Goal: Task Accomplishment & Management: Manage account settings

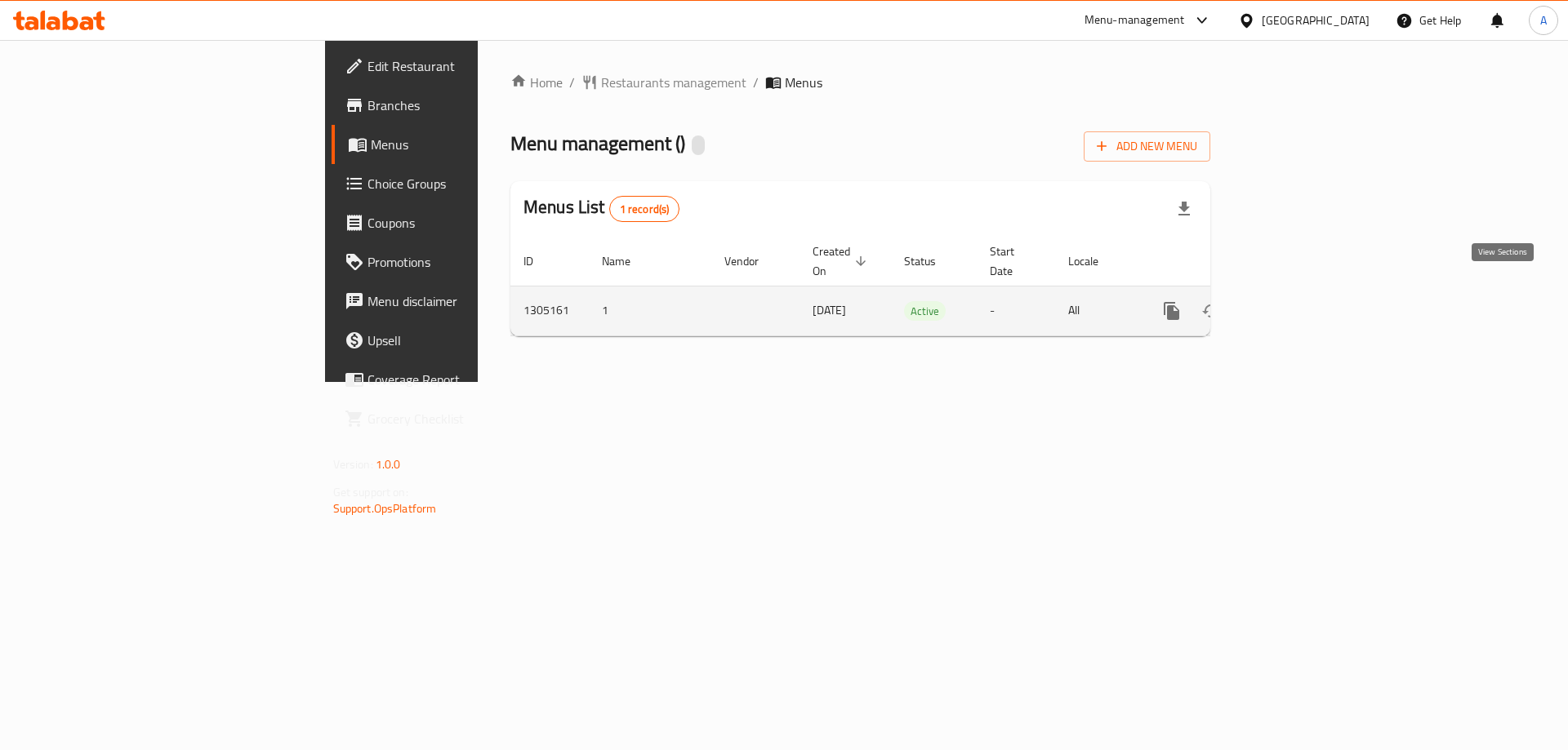
click at [1296, 303] on icon "enhanced table" at bounding box center [1289, 310] width 15 height 15
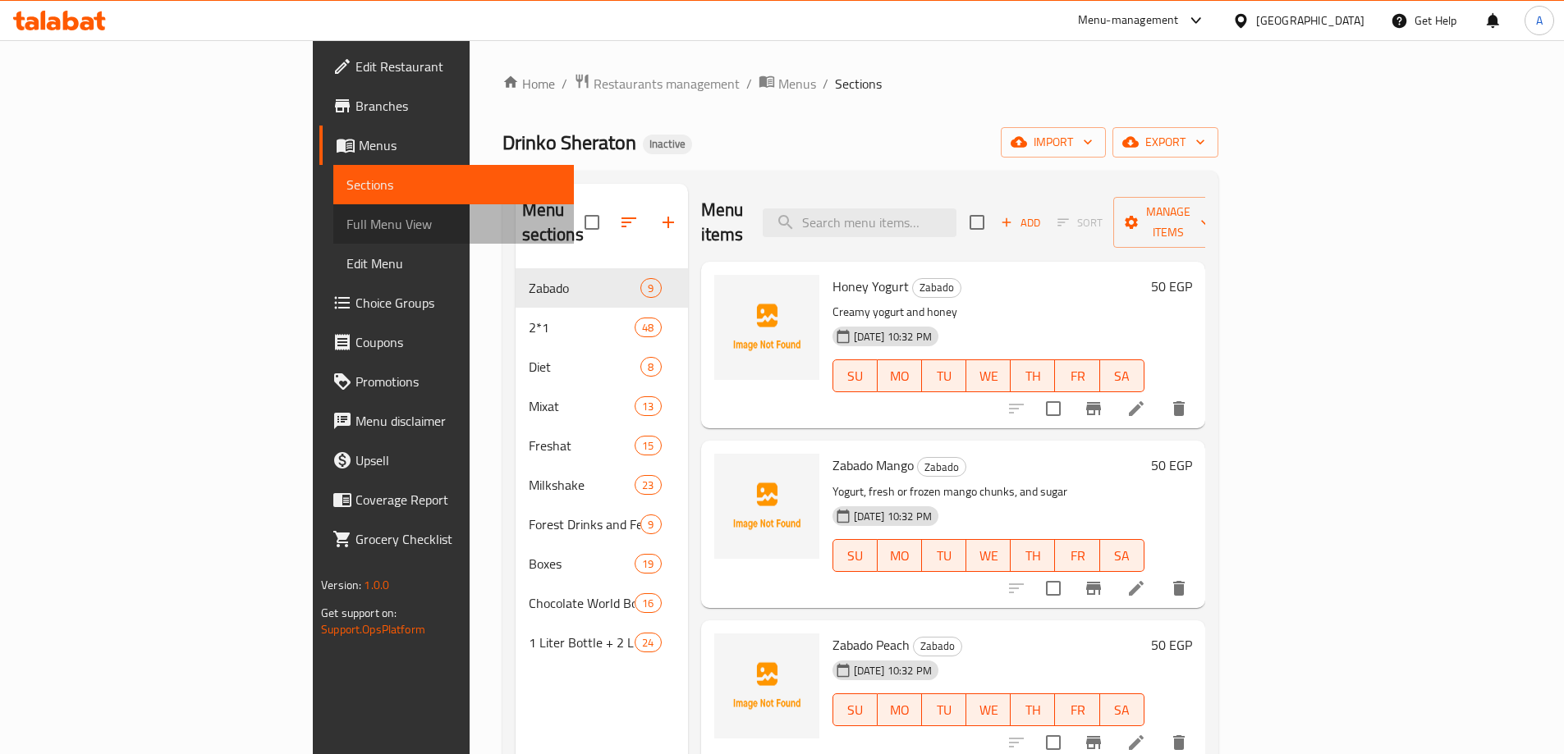
click at [346, 222] on span "Full Menu View" at bounding box center [453, 224] width 214 height 20
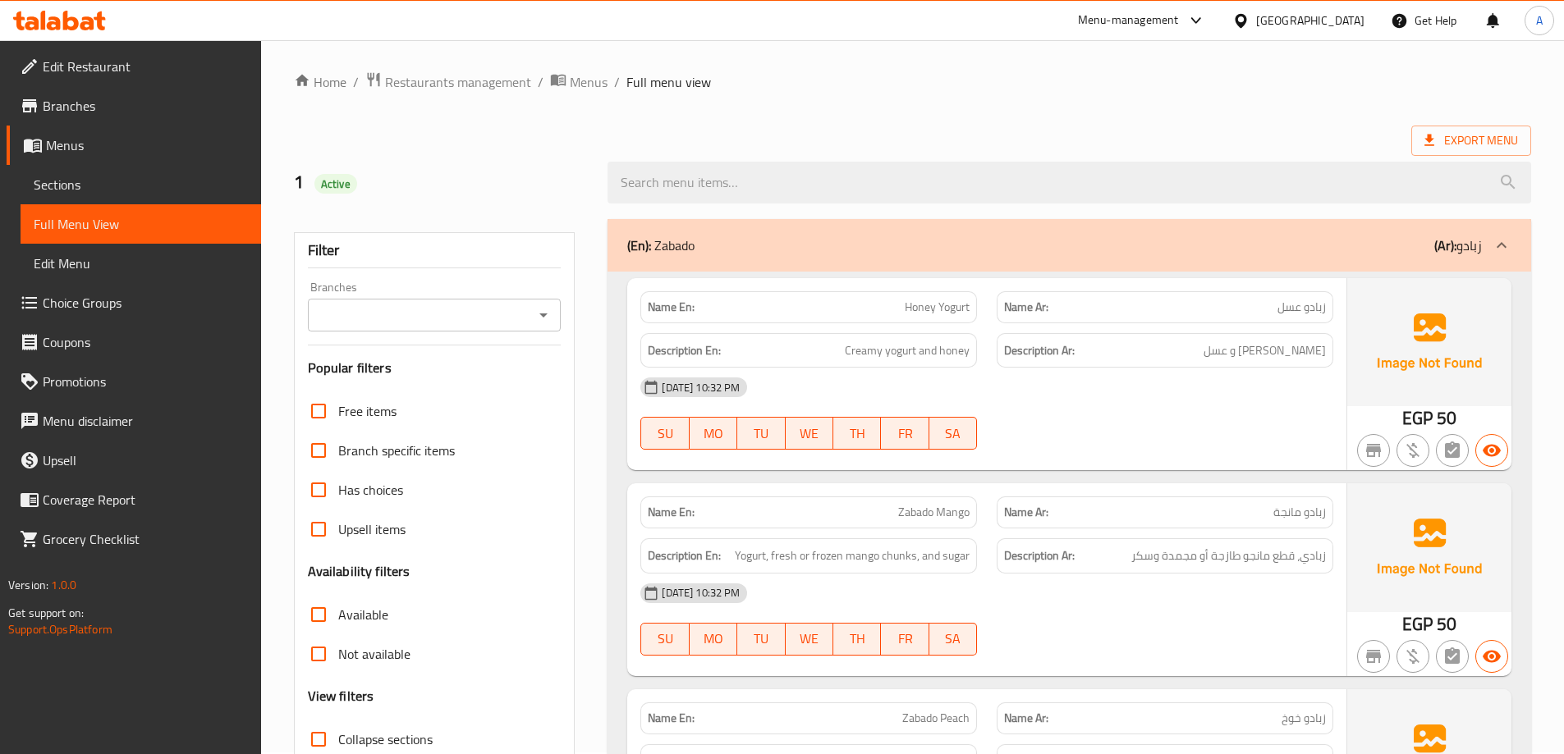
scroll to position [246, 0]
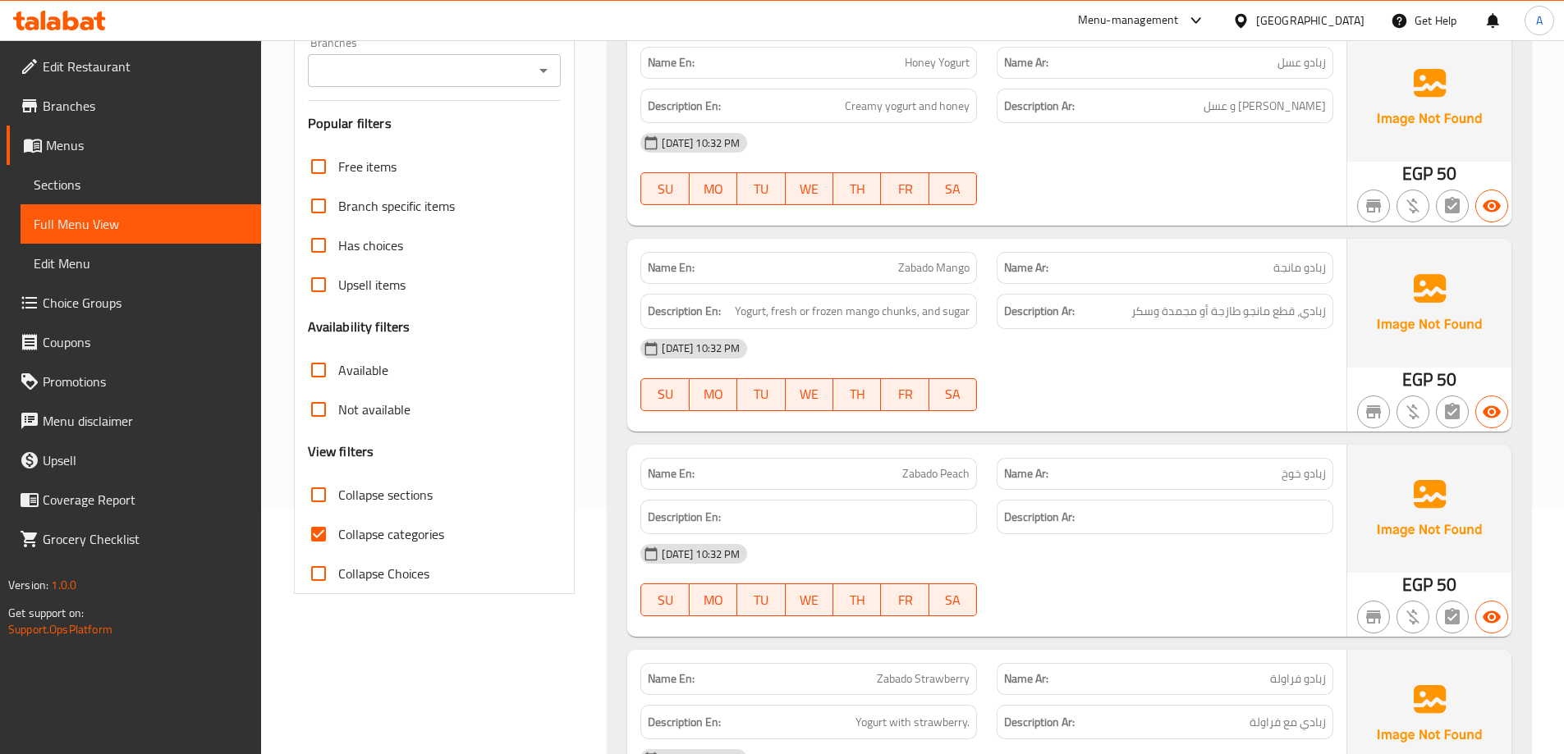
click at [354, 529] on span "Collapse categories" at bounding box center [391, 535] width 106 height 20
click at [338, 529] on input "Collapse categories" at bounding box center [318, 534] width 39 height 39
checkbox input "false"
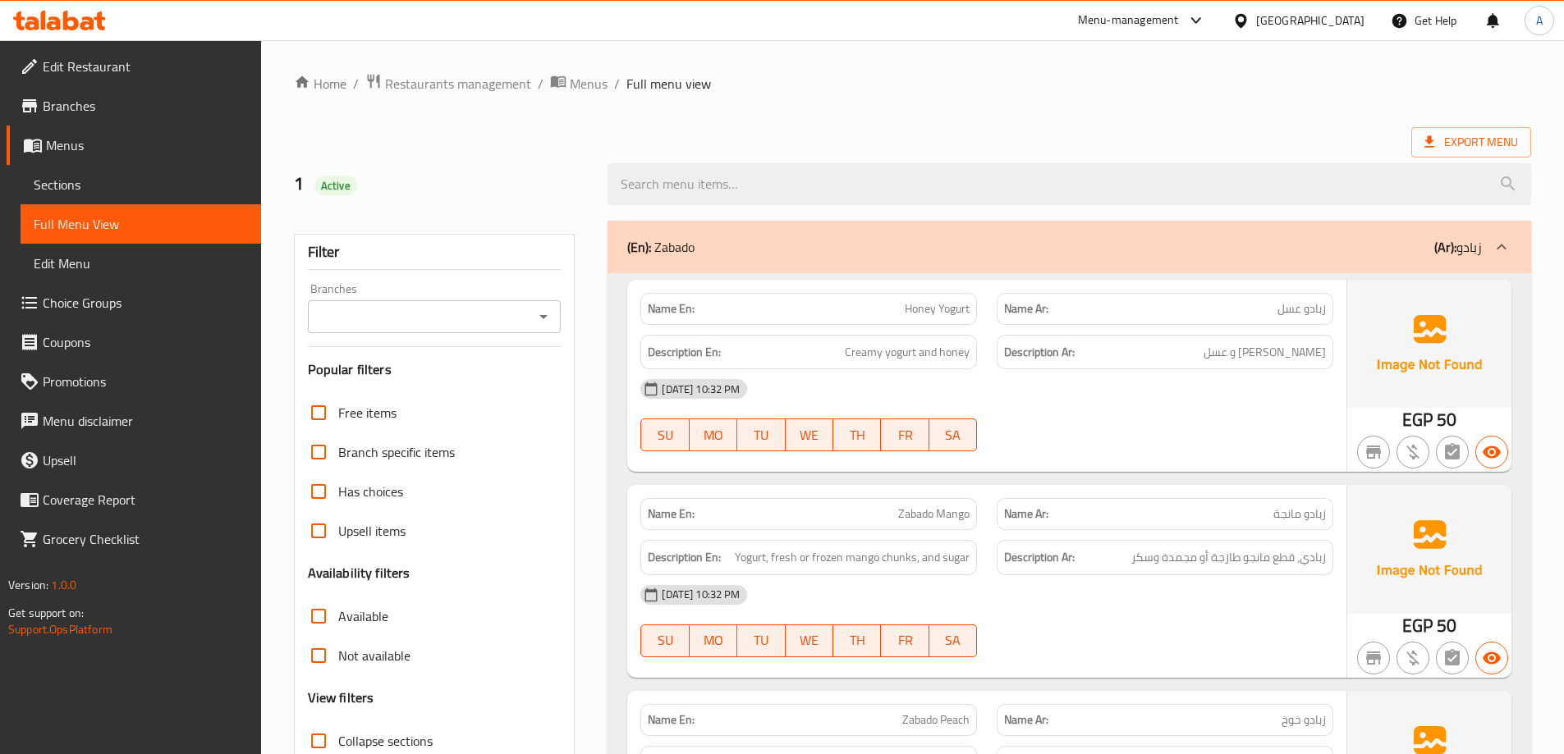
scroll to position [164, 0]
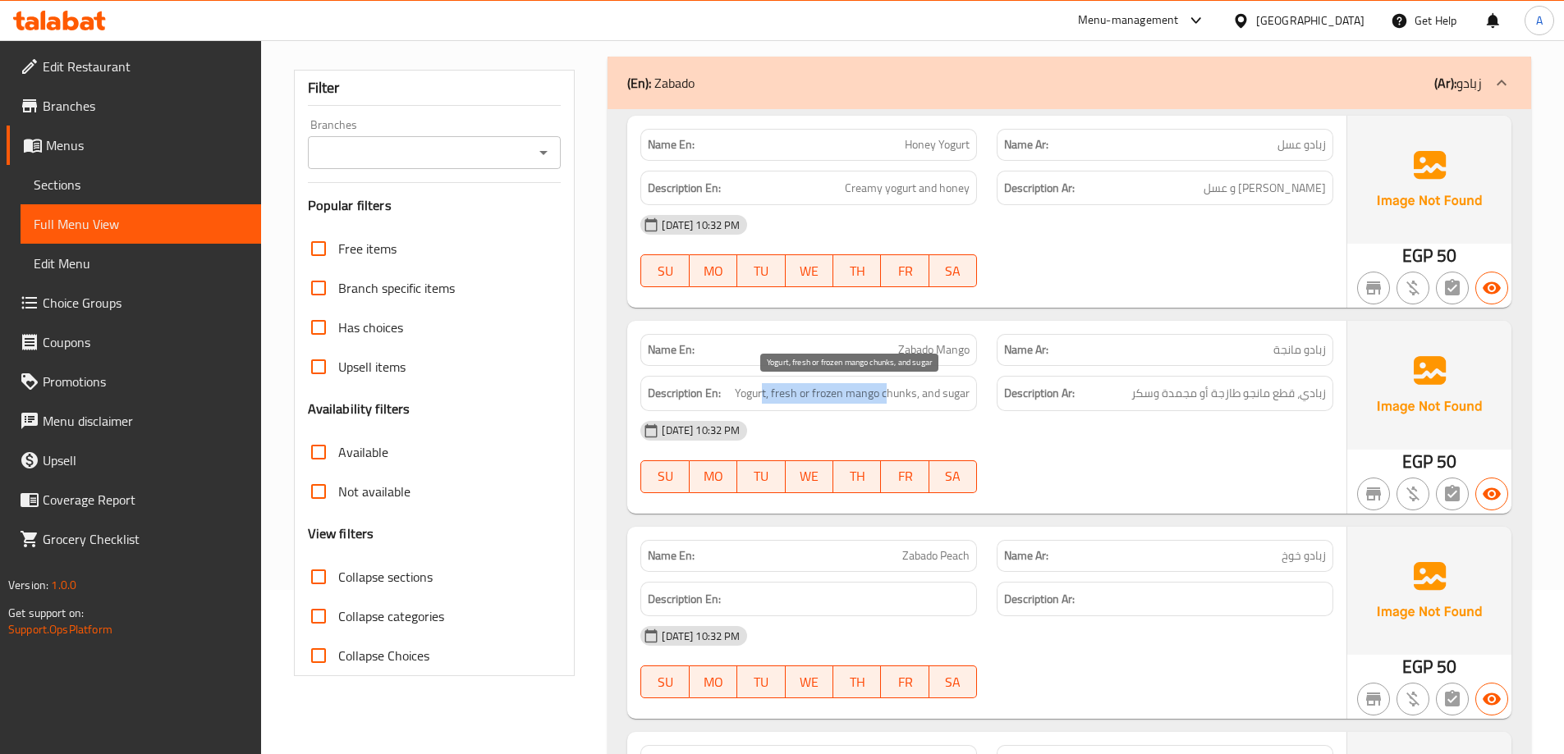
drag, startPoint x: 764, startPoint y: 393, endPoint x: 891, endPoint y: 395, distance: 126.4
click at [891, 395] on span "Yogurt, fresh or frozen mango chunks, and sugar" at bounding box center [852, 393] width 235 height 21
click at [896, 396] on span "Yogurt, fresh or frozen mango chunks, and sugar" at bounding box center [852, 393] width 235 height 21
click at [909, 400] on span "Yogurt, fresh or frozen mango chunks, and sugar" at bounding box center [852, 393] width 235 height 21
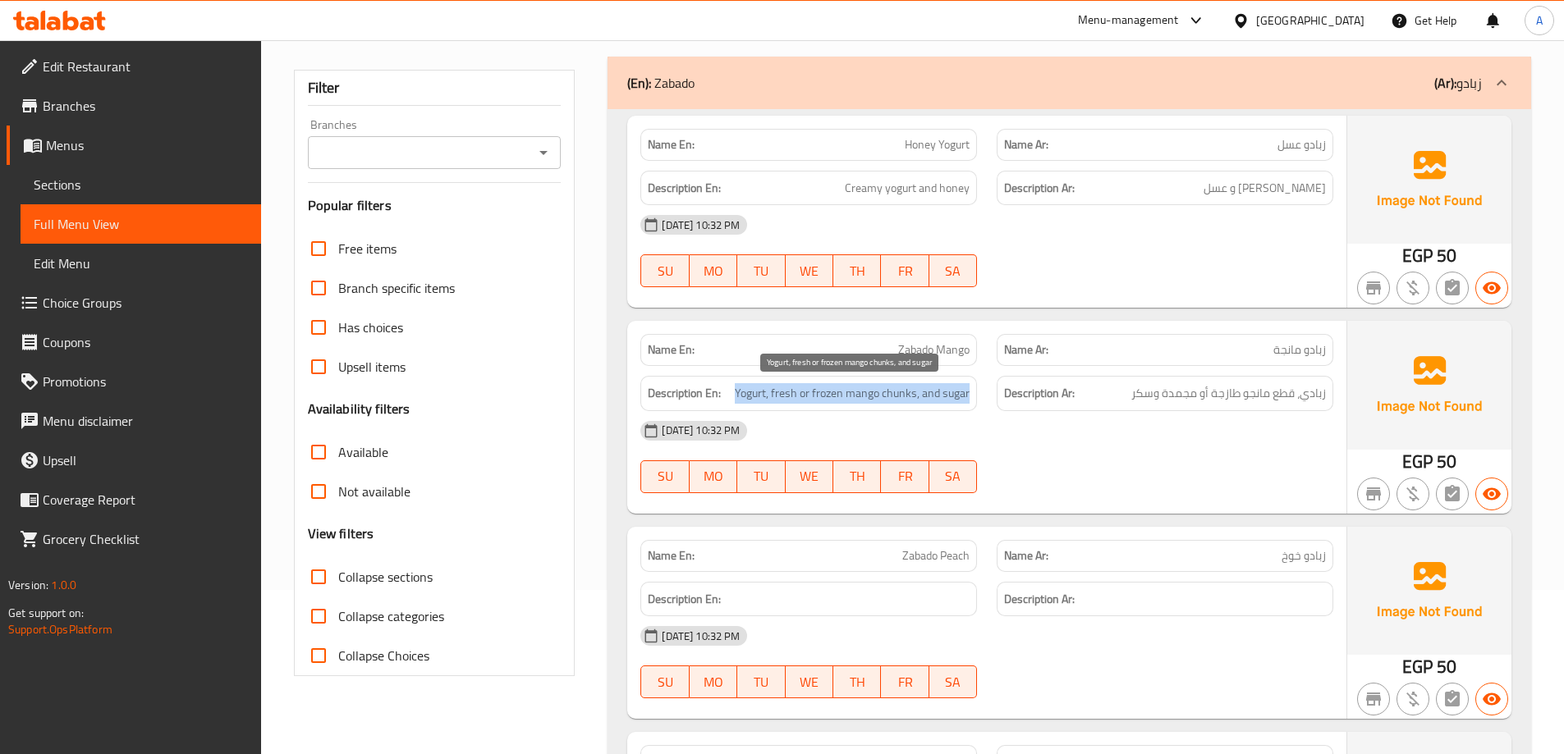
click at [909, 400] on span "Yogurt, fresh or frozen mango chunks, and sugar" at bounding box center [852, 393] width 235 height 21
click at [1063, 438] on div "11-08-2025 10:32 PM" at bounding box center [986, 430] width 712 height 39
click at [100, 721] on div "Edit Restaurant Branches Menus Sections Full Menu View Edit Menu Choice Groups …" at bounding box center [130, 417] width 261 height 754
click at [891, 347] on p "Name En: Zabado Mango" at bounding box center [809, 349] width 322 height 17
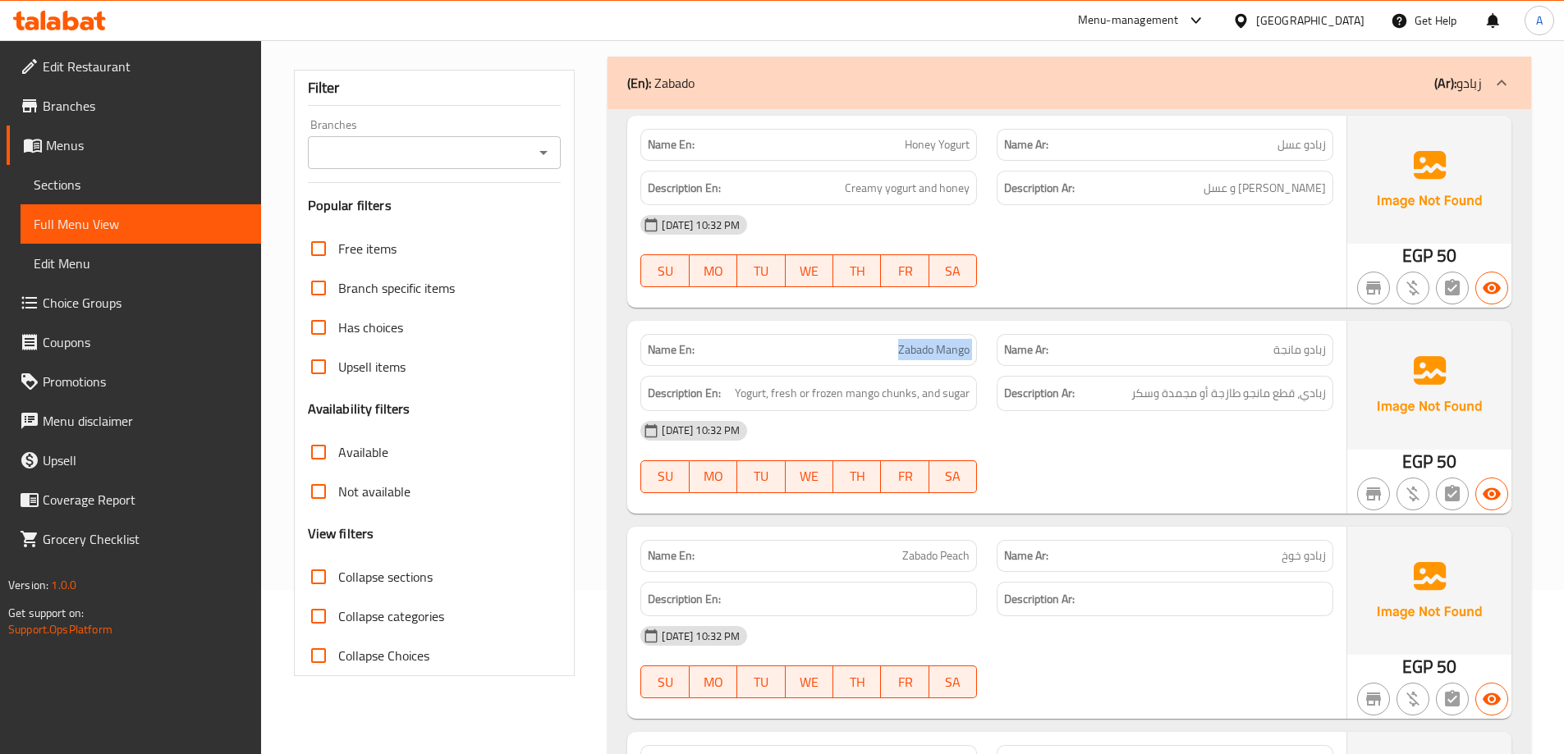
click at [891, 347] on p "Name En: Zabado Mango" at bounding box center [809, 349] width 322 height 17
copy span "Zabado Mango"
click at [1227, 449] on div "11-08-2025 10:32 PM" at bounding box center [986, 430] width 712 height 39
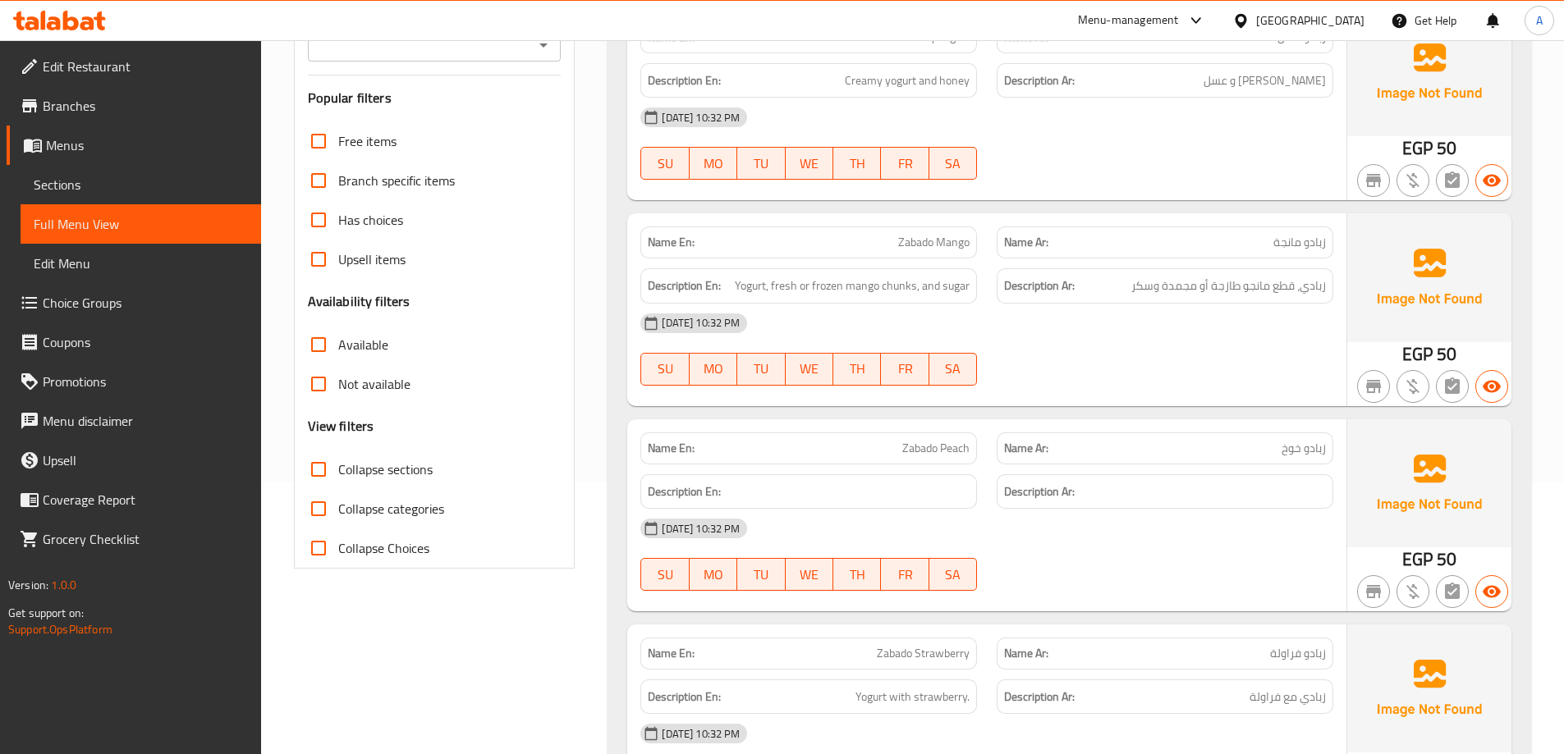
scroll to position [246, 0]
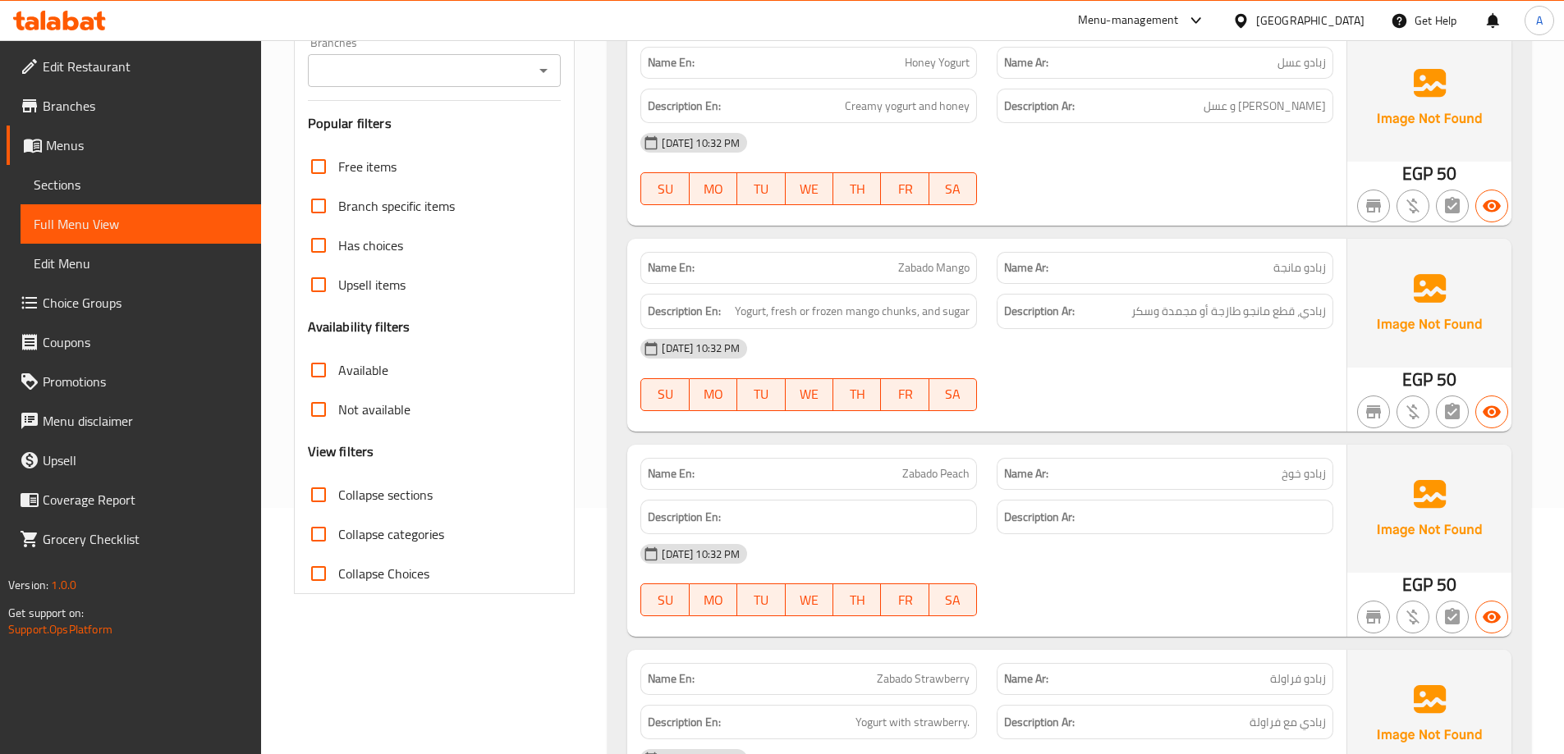
click at [1112, 387] on div "11-08-2025 10:32 PM SU MO TU WE TH FR SA" at bounding box center [986, 375] width 712 height 92
click at [1251, 429] on div "Name En: Zabado Mango Name Ar: زبادو مانجة Description En: Yogurt, fresh or fro…" at bounding box center [986, 335] width 719 height 192
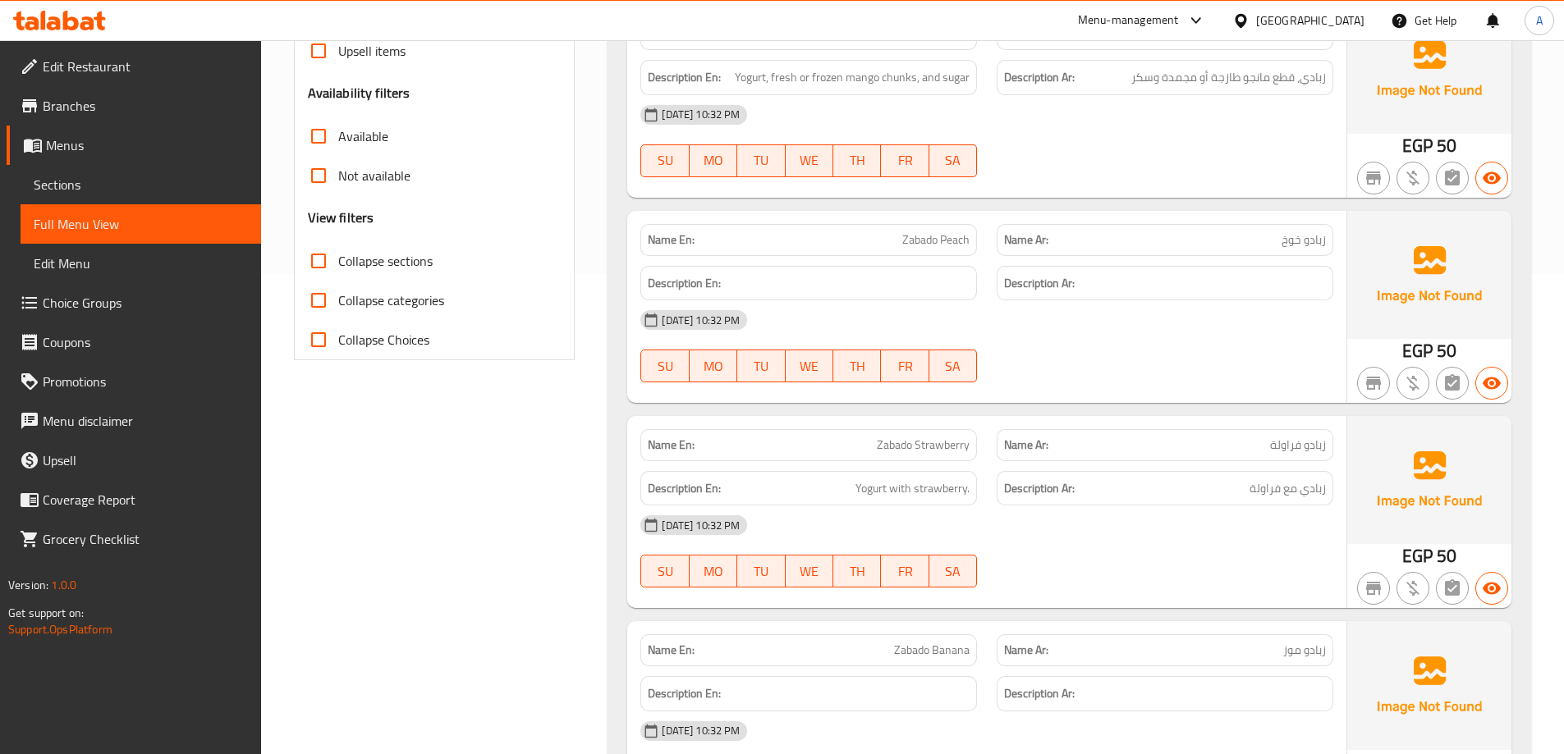
scroll to position [575, 0]
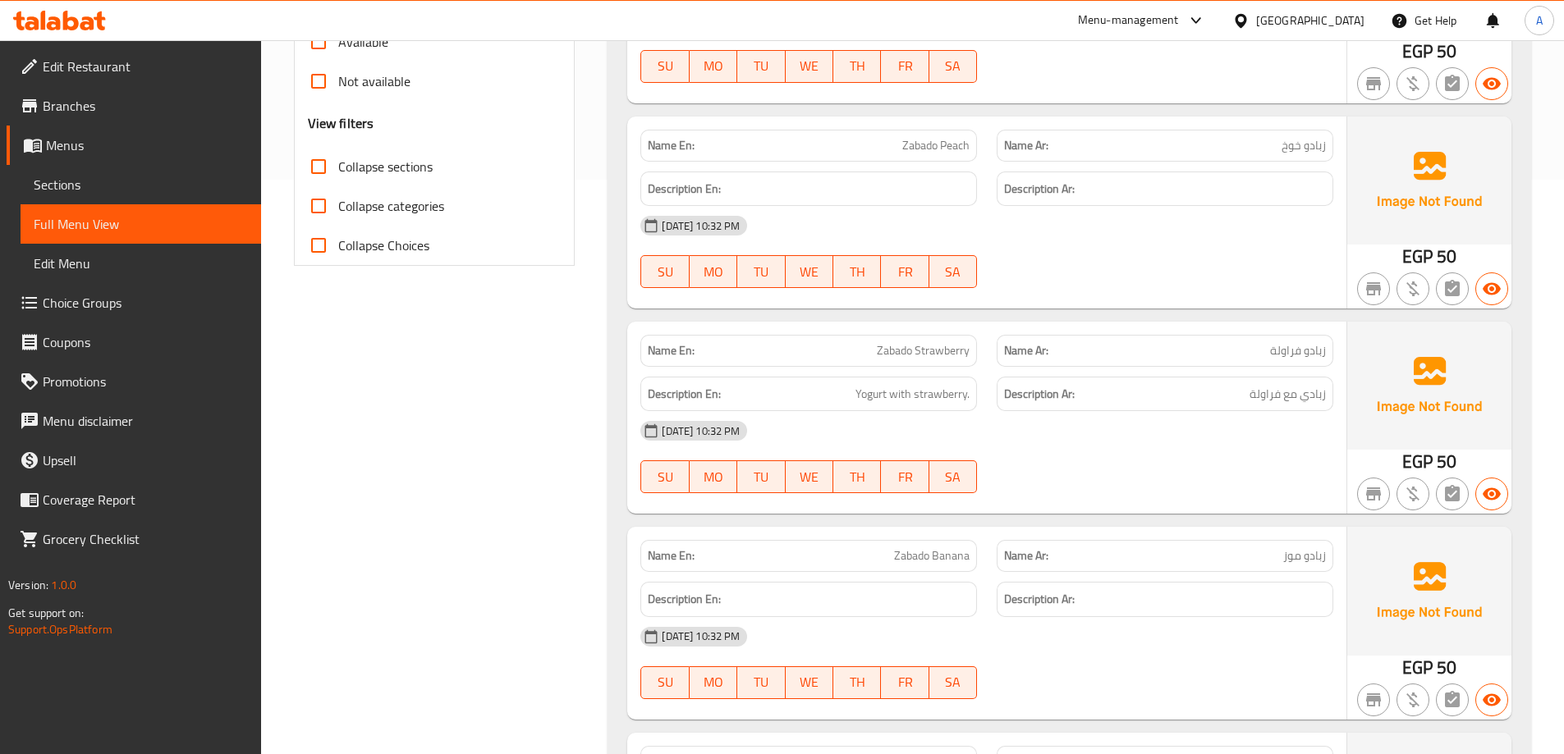
click at [909, 353] on span "Zabado Strawberry" at bounding box center [923, 350] width 93 height 17
click at [1247, 497] on div at bounding box center [1165, 493] width 356 height 20
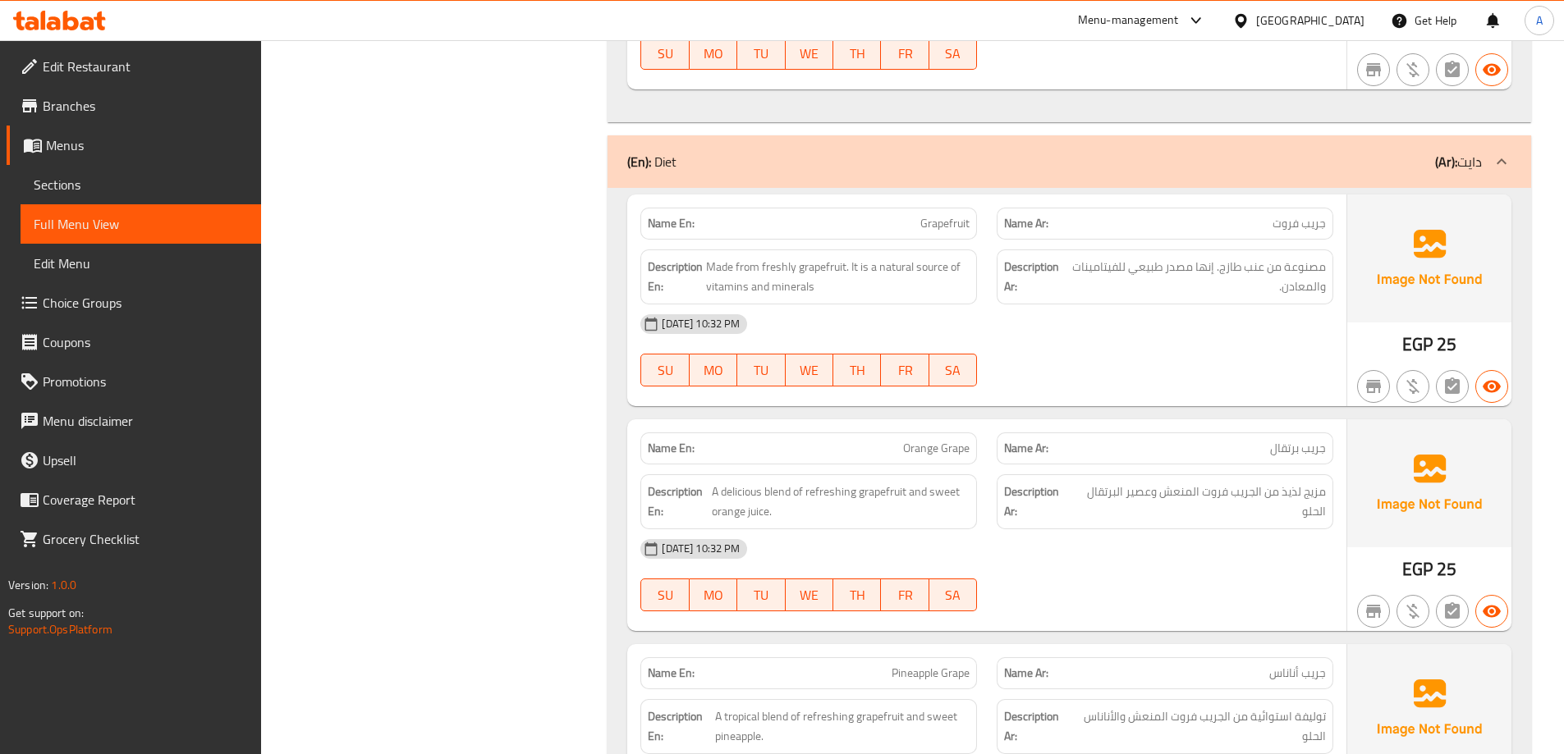
scroll to position [12443, 0]
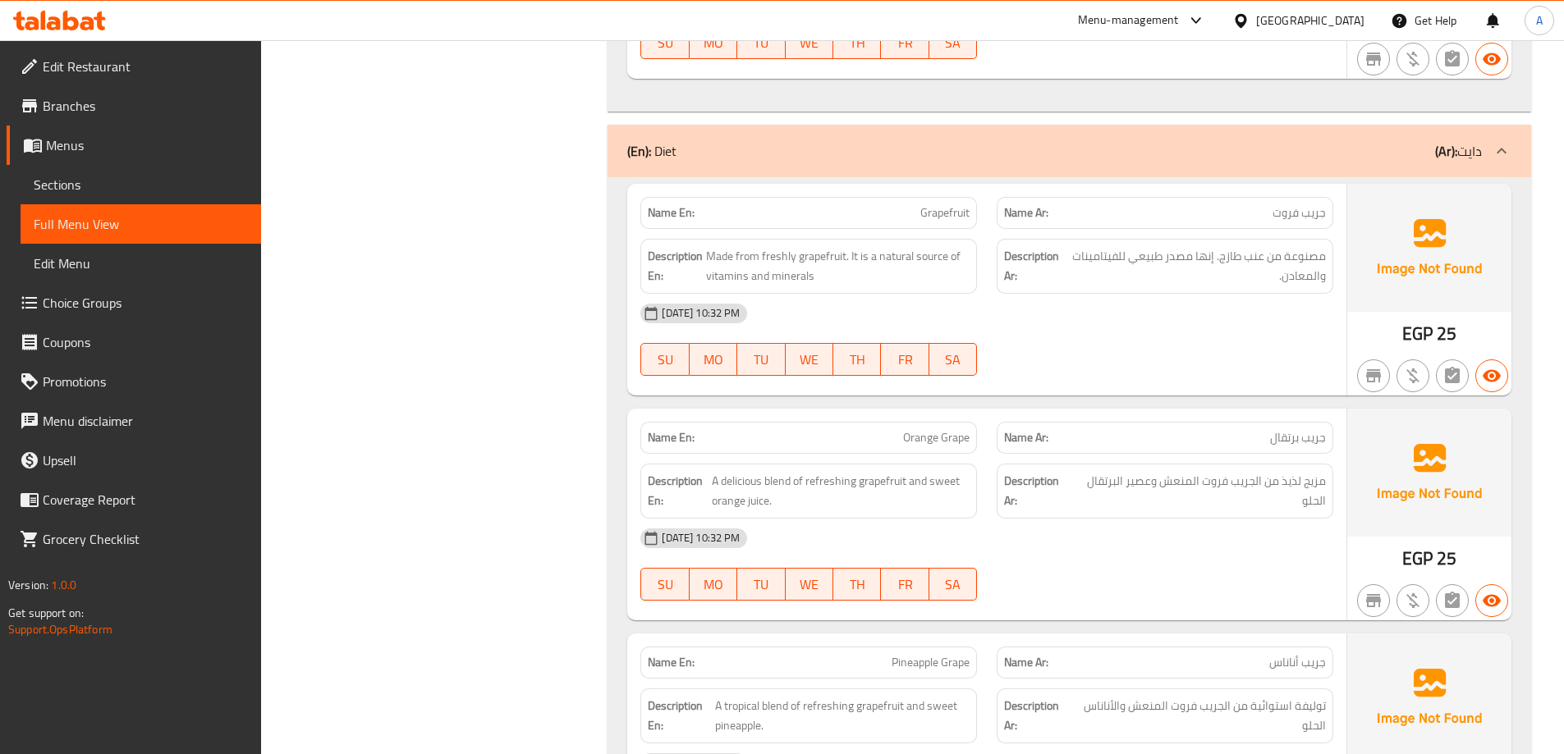
copy span "Grapefruit"
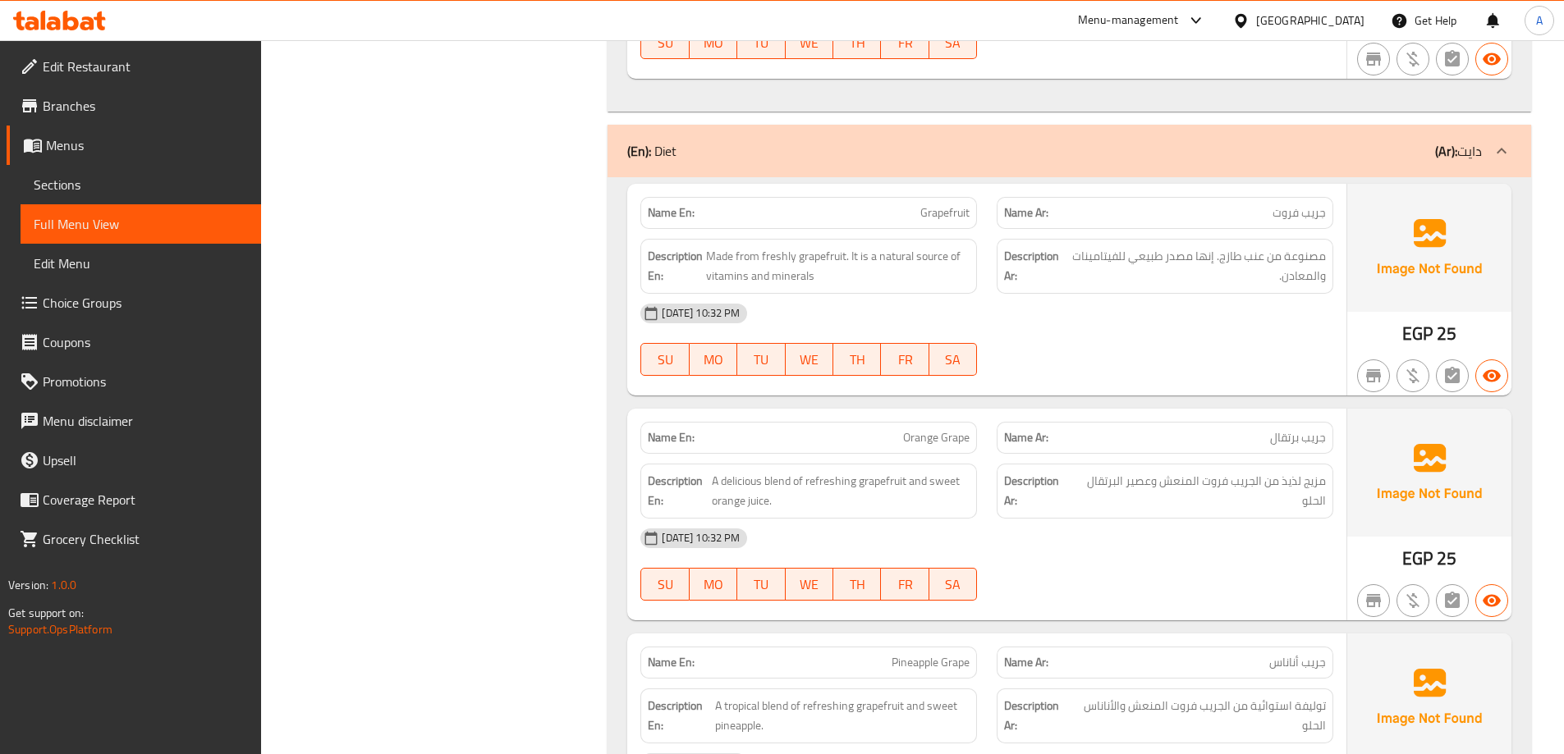
click at [843, 258] on span "Made from freshly grapefruit. It is a natural source of vitamins and minerals" at bounding box center [837, 266] width 263 height 40
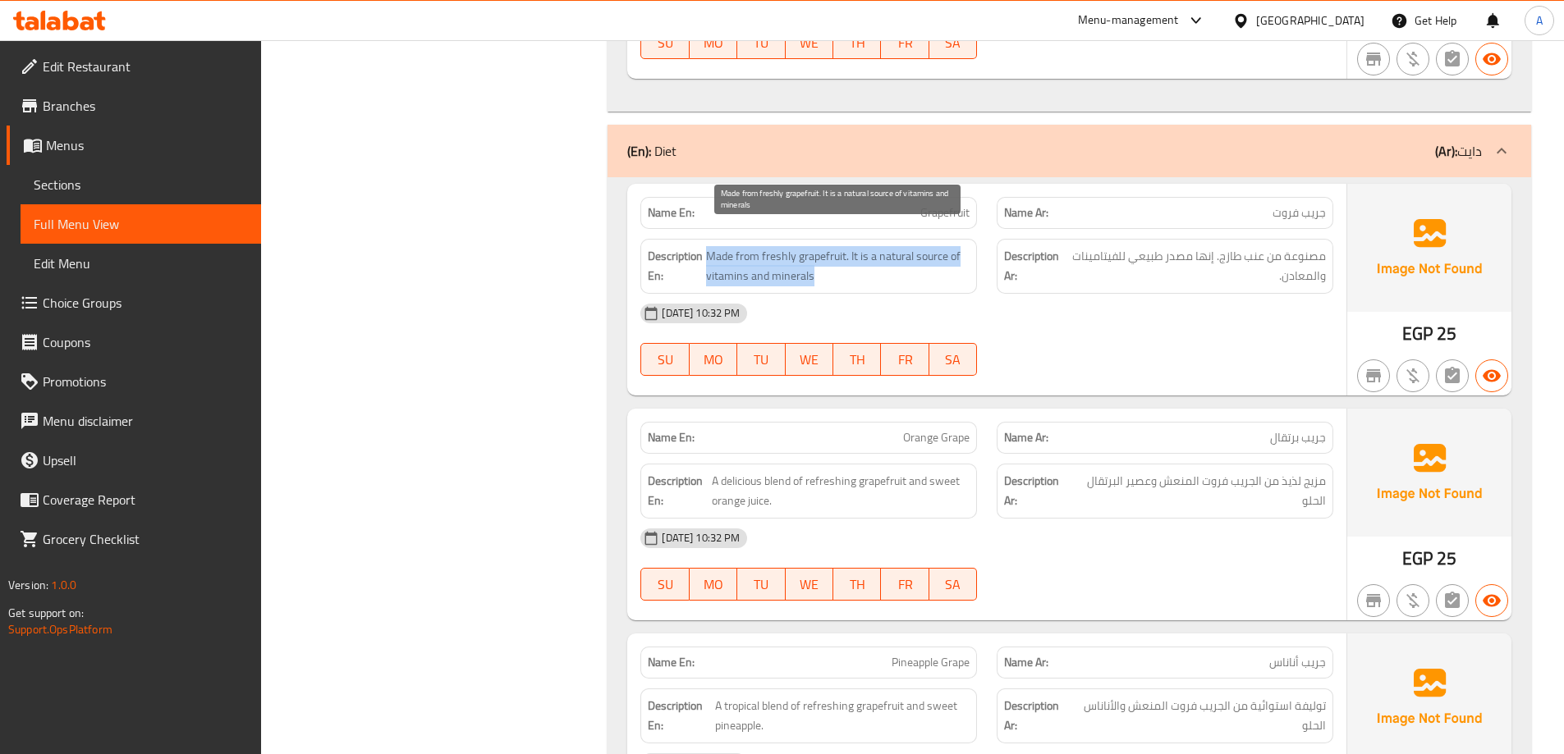
click at [843, 258] on span "Made from freshly grapefruit. It is a natural source of vitamins and minerals" at bounding box center [837, 266] width 263 height 40
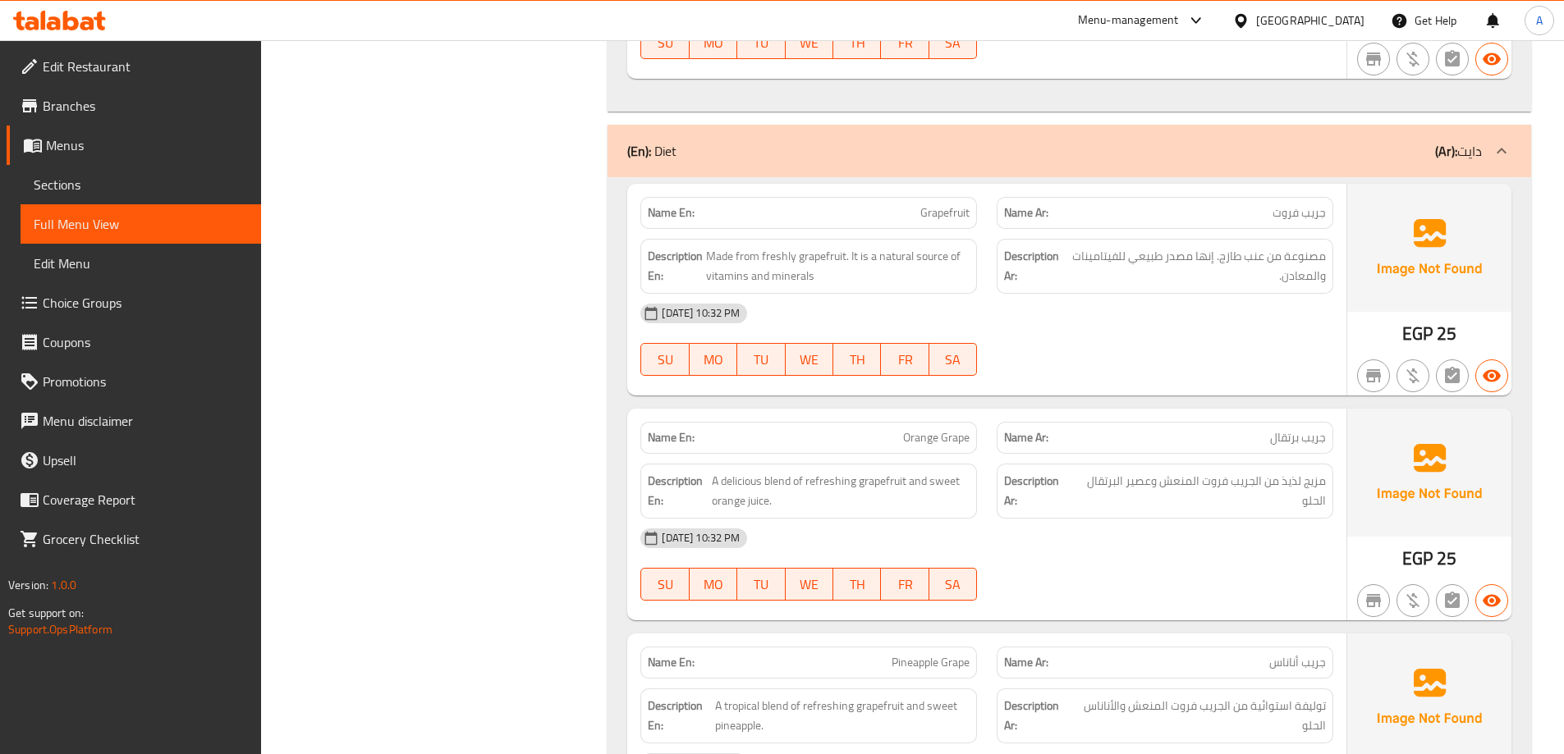
click at [1258, 246] on span "مصنوعة من عنب طازج. إنها مصدر طبيعي للفيتامينات والمعادن." at bounding box center [1196, 266] width 259 height 40
copy span "عنب"
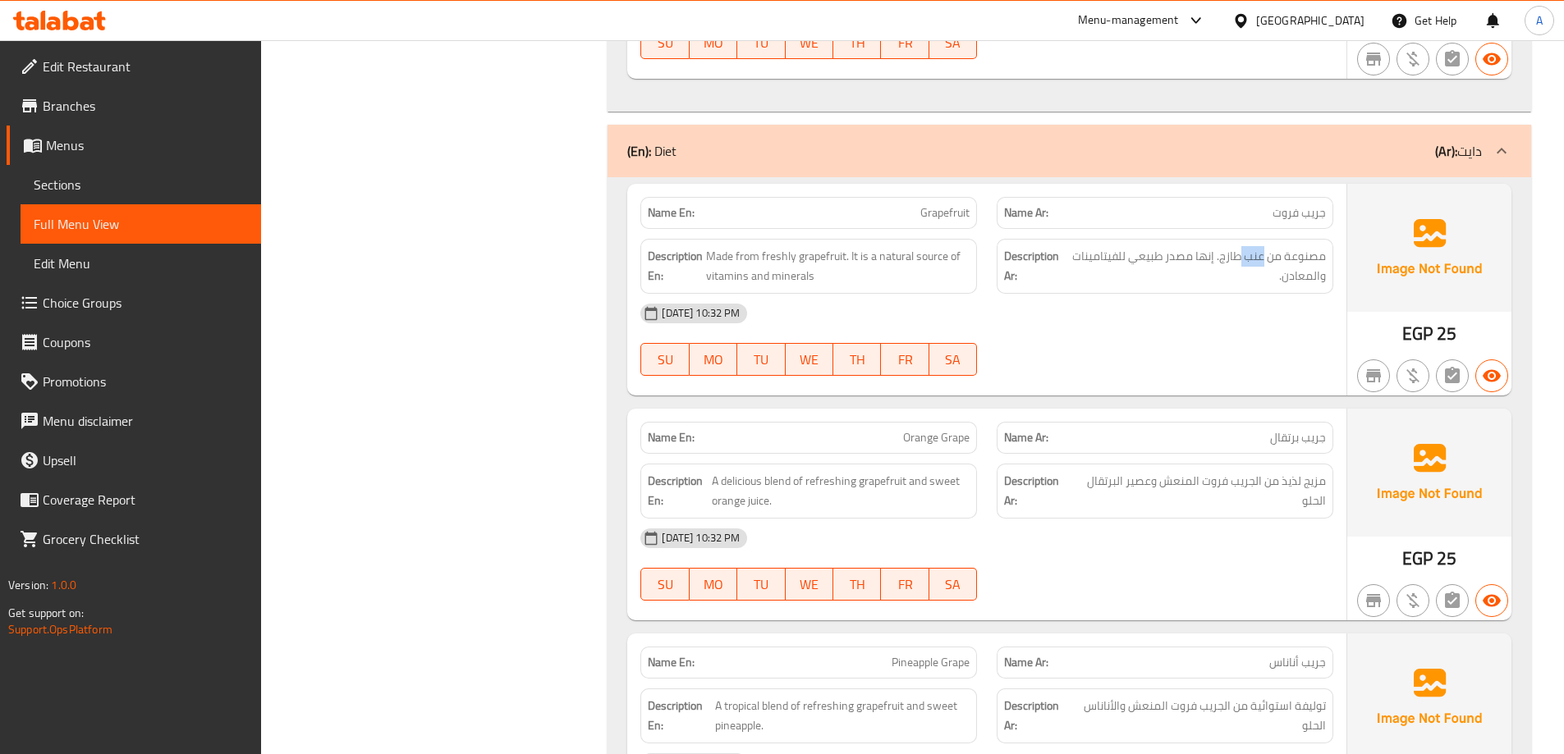
drag, startPoint x: 1257, startPoint y: 306, endPoint x: 1198, endPoint y: 295, distance: 60.2
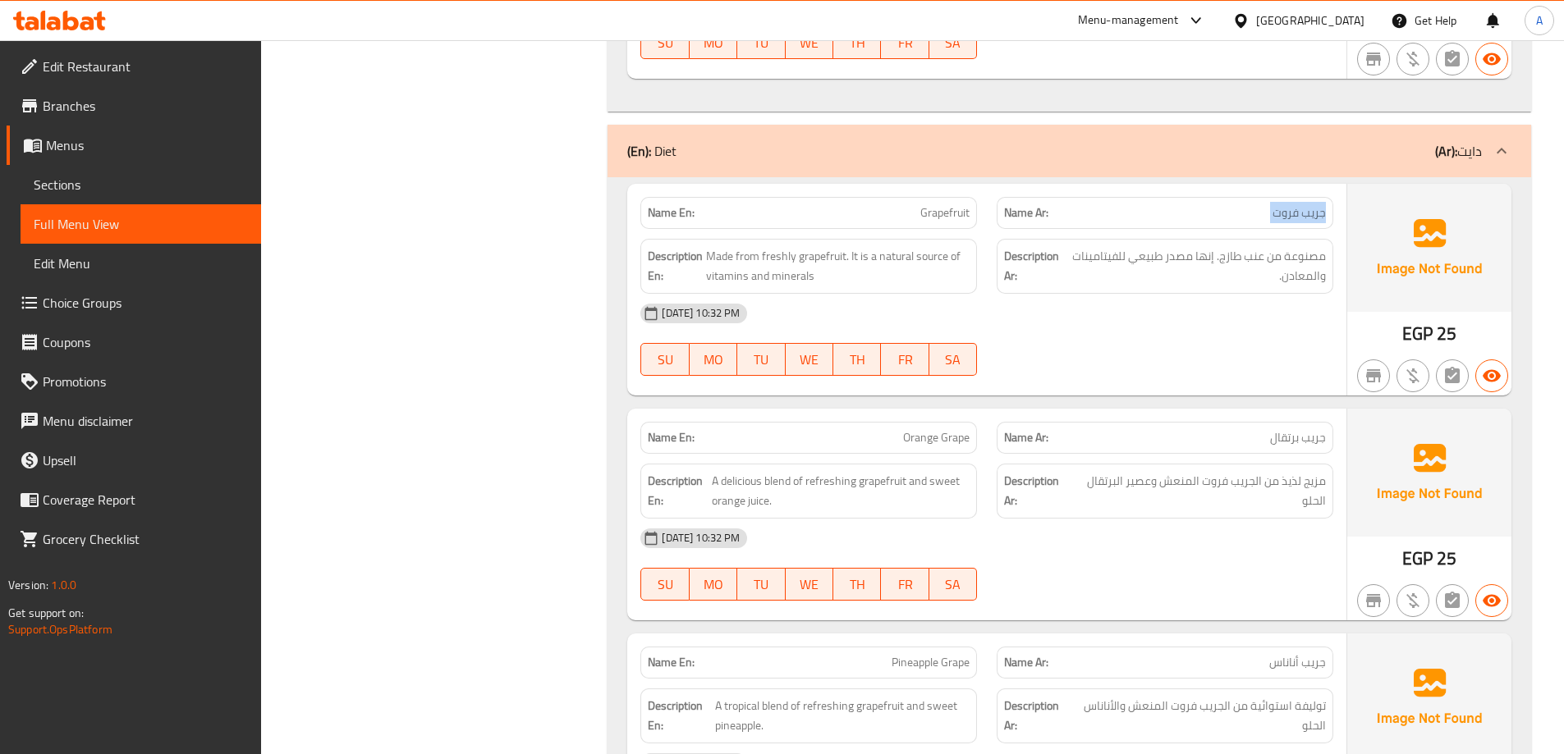
copy span "جريب فروت"
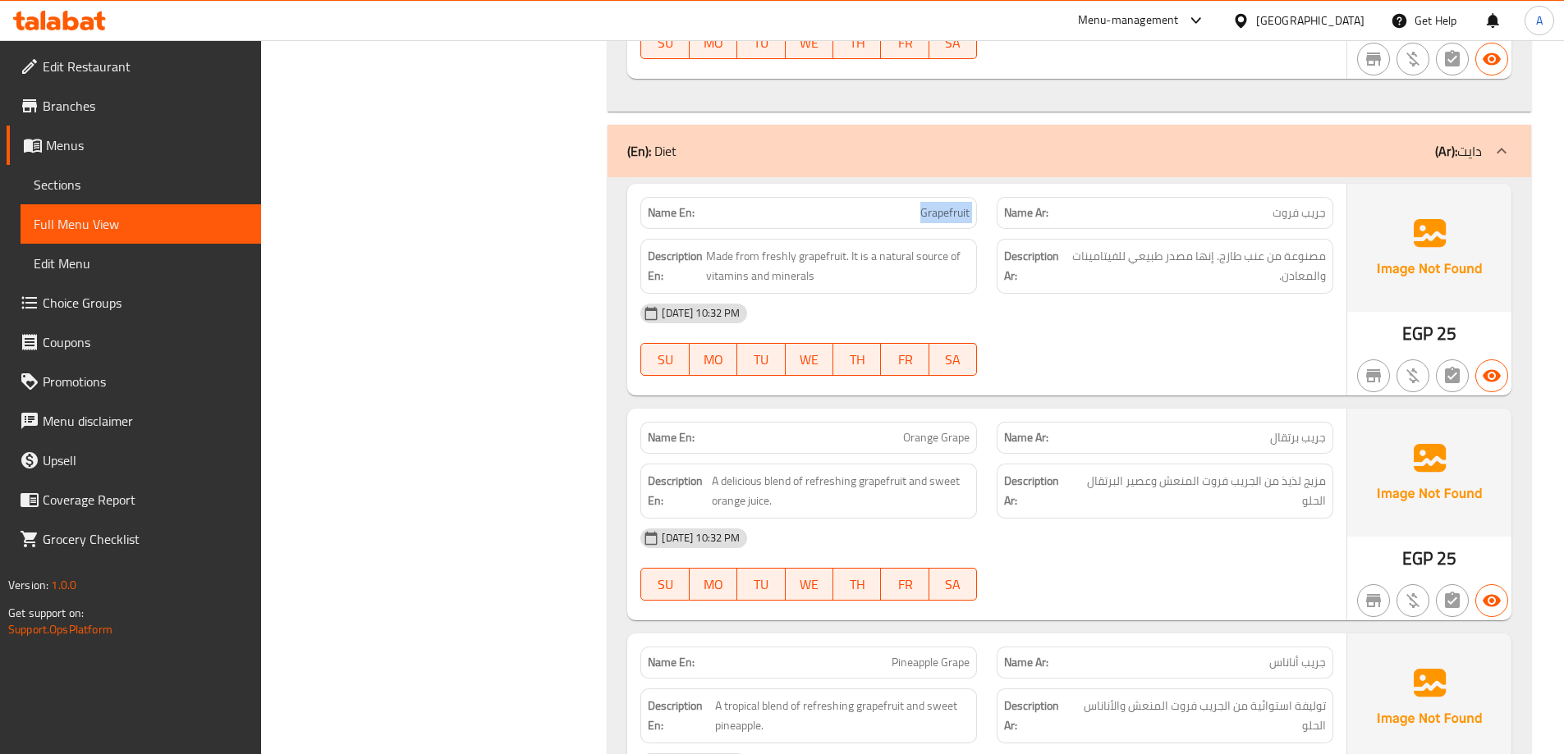
copy span "Grapefruit"
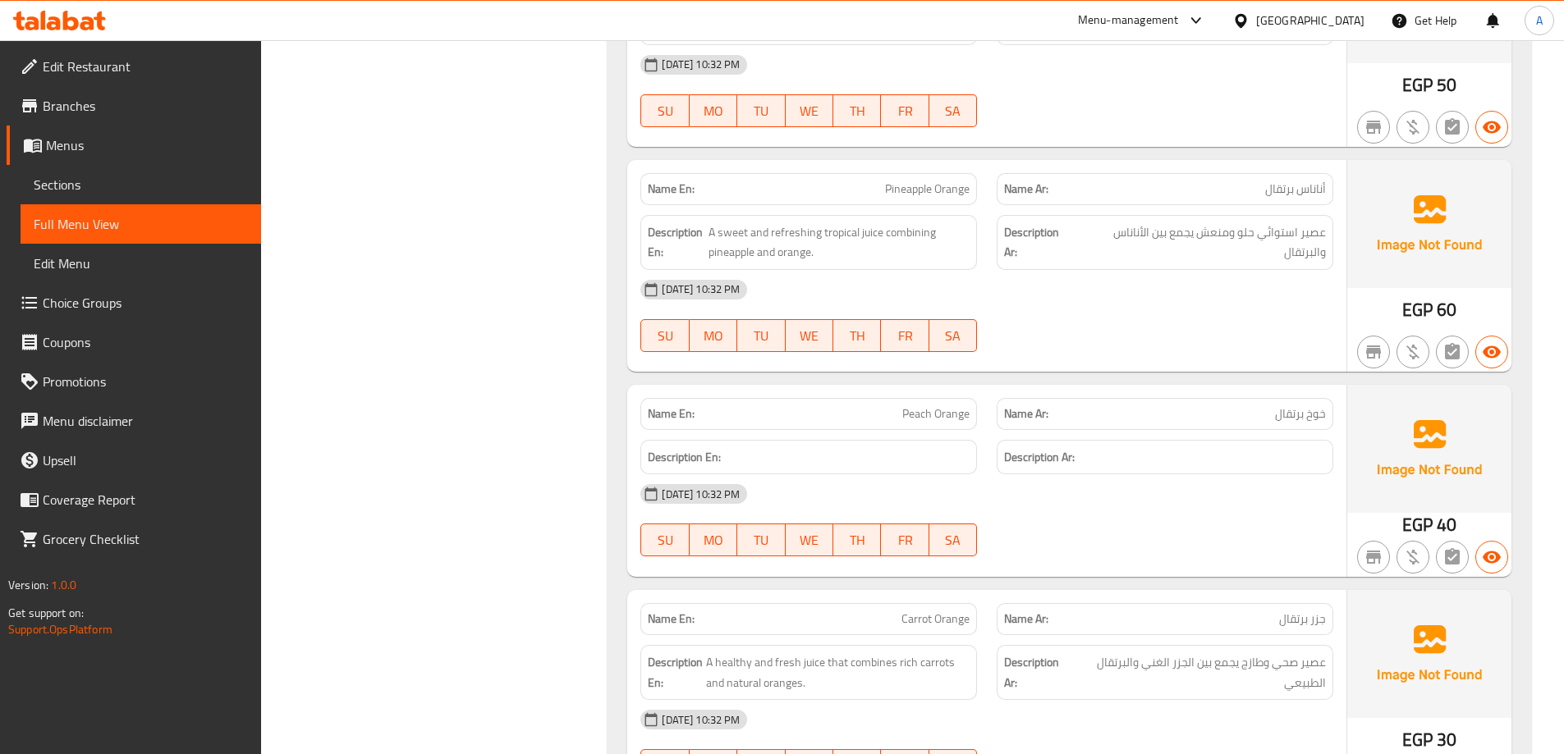
scroll to position [13592, 0]
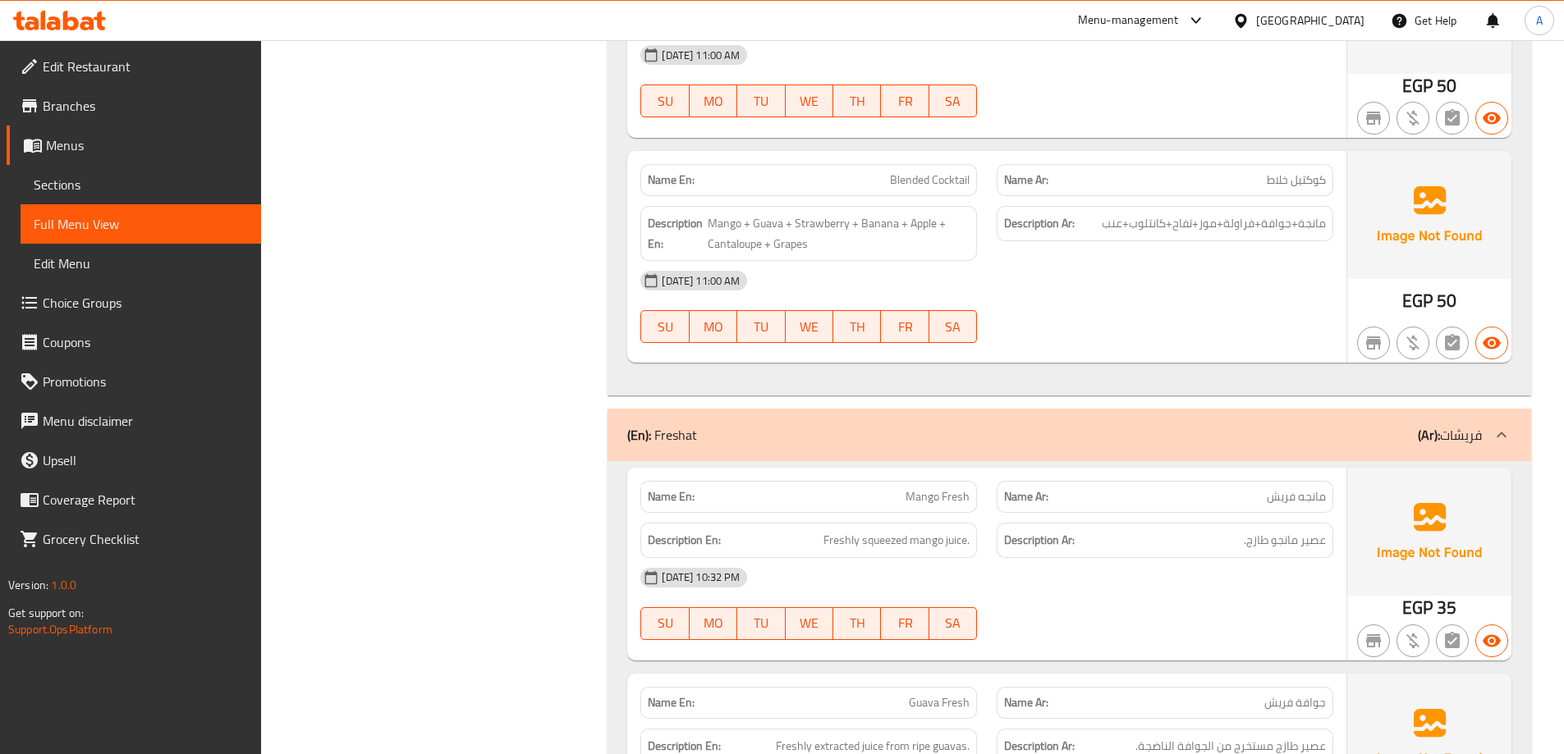
scroll to position [17029, 0]
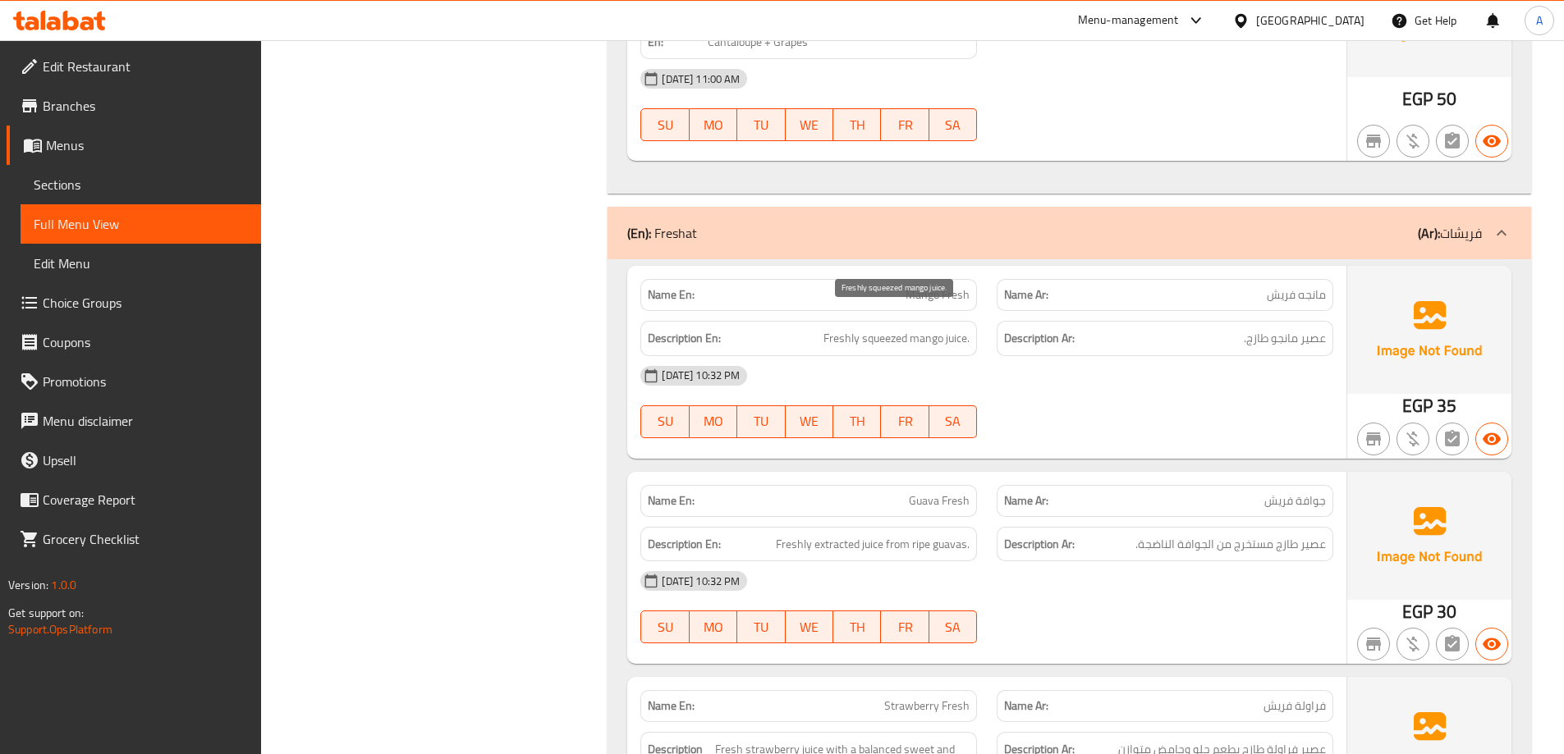
click at [887, 328] on span "Freshly squeezed mango juice." at bounding box center [896, 338] width 146 height 21
click at [886, 328] on span "Freshly squeezed mango juice." at bounding box center [896, 338] width 146 height 21
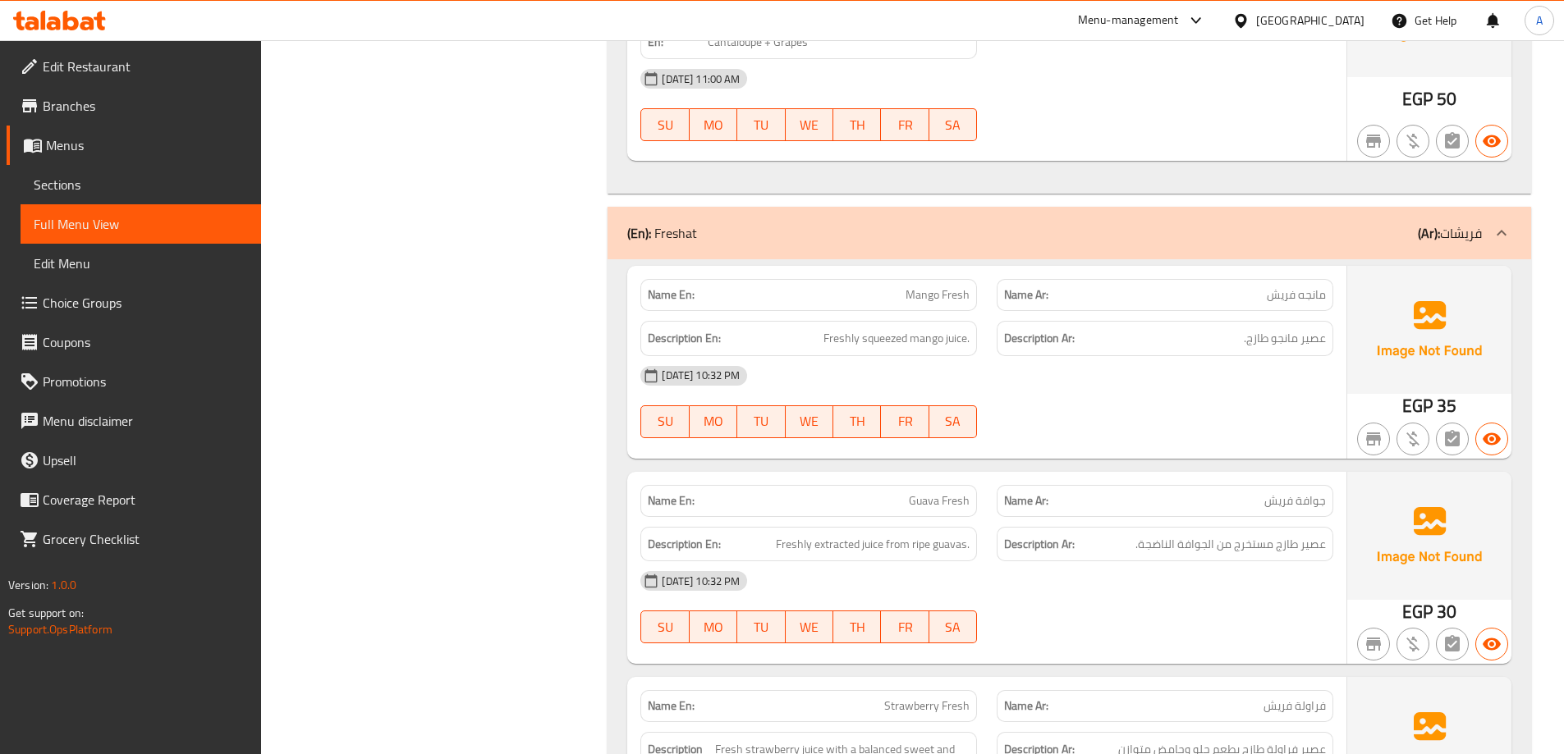
drag, startPoint x: 1308, startPoint y: 392, endPoint x: 1299, endPoint y: 392, distance: 9.0
click at [923, 328] on span "Freshly squeezed mango juice." at bounding box center [896, 338] width 146 height 21
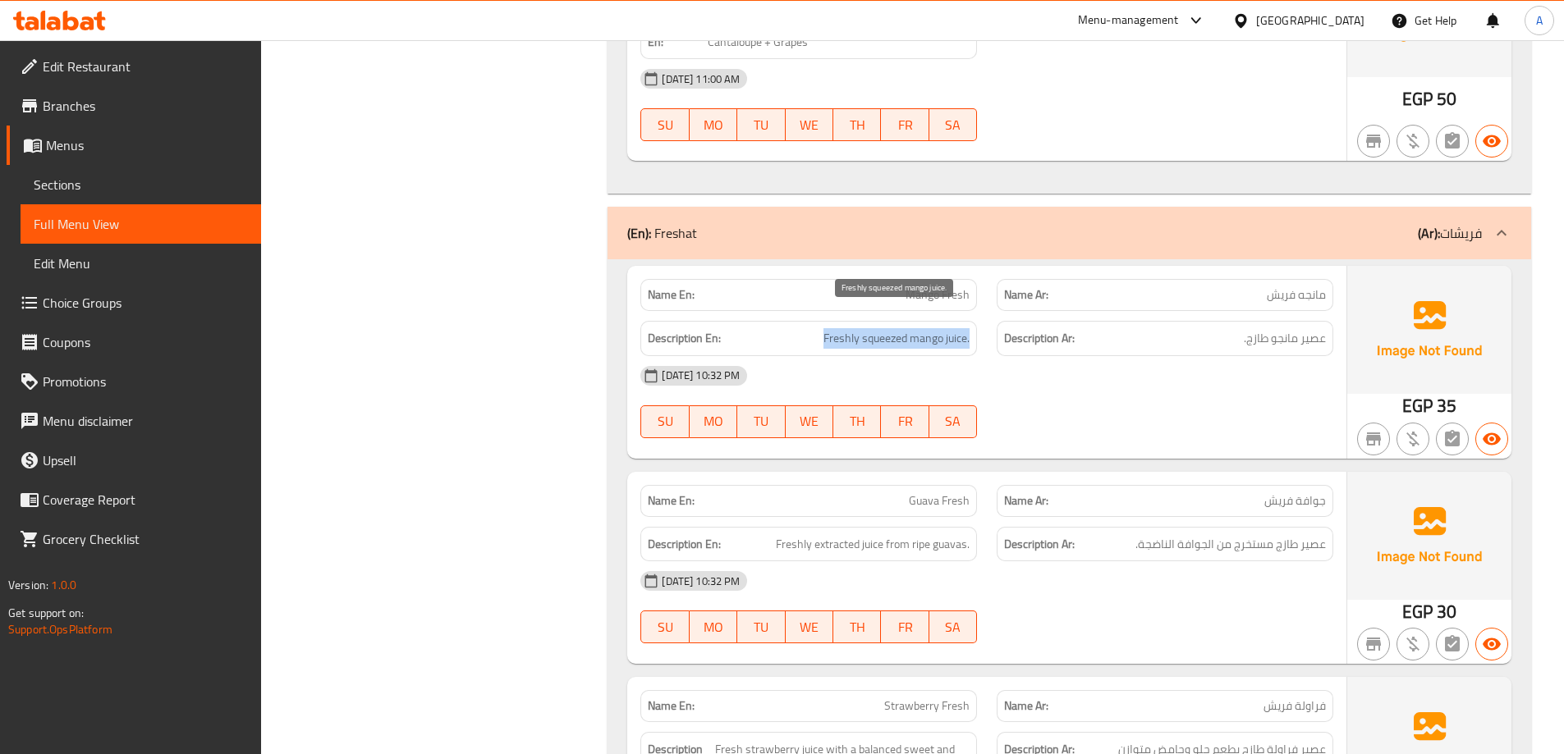
copy span "Freshly squeezed mango juice."
click at [1272, 328] on span "عصير مانجو طازج." at bounding box center [1285, 338] width 82 height 21
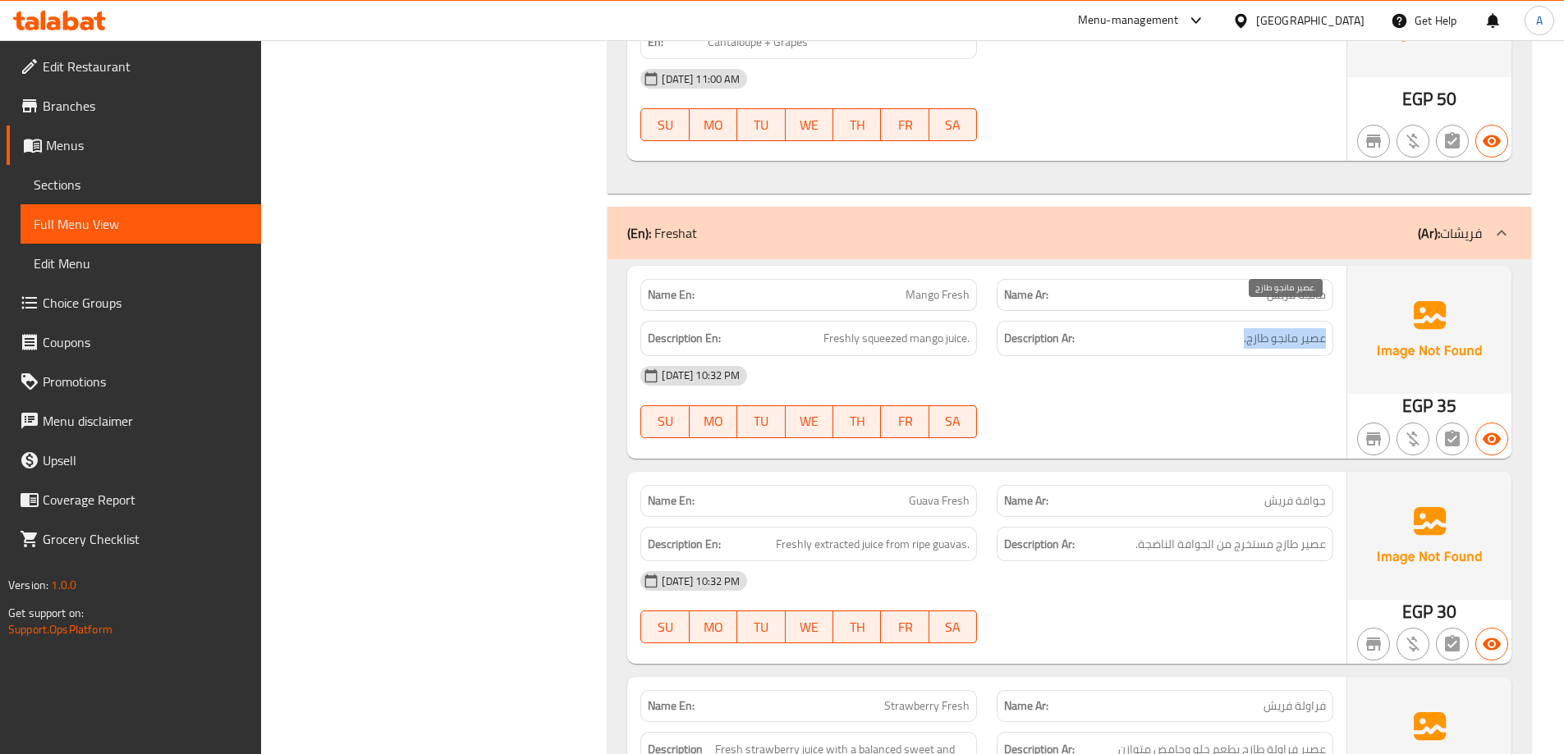
click at [1272, 328] on span "عصير مانجو طازج." at bounding box center [1285, 338] width 82 height 21
copy div "عصير مانجو طازج."
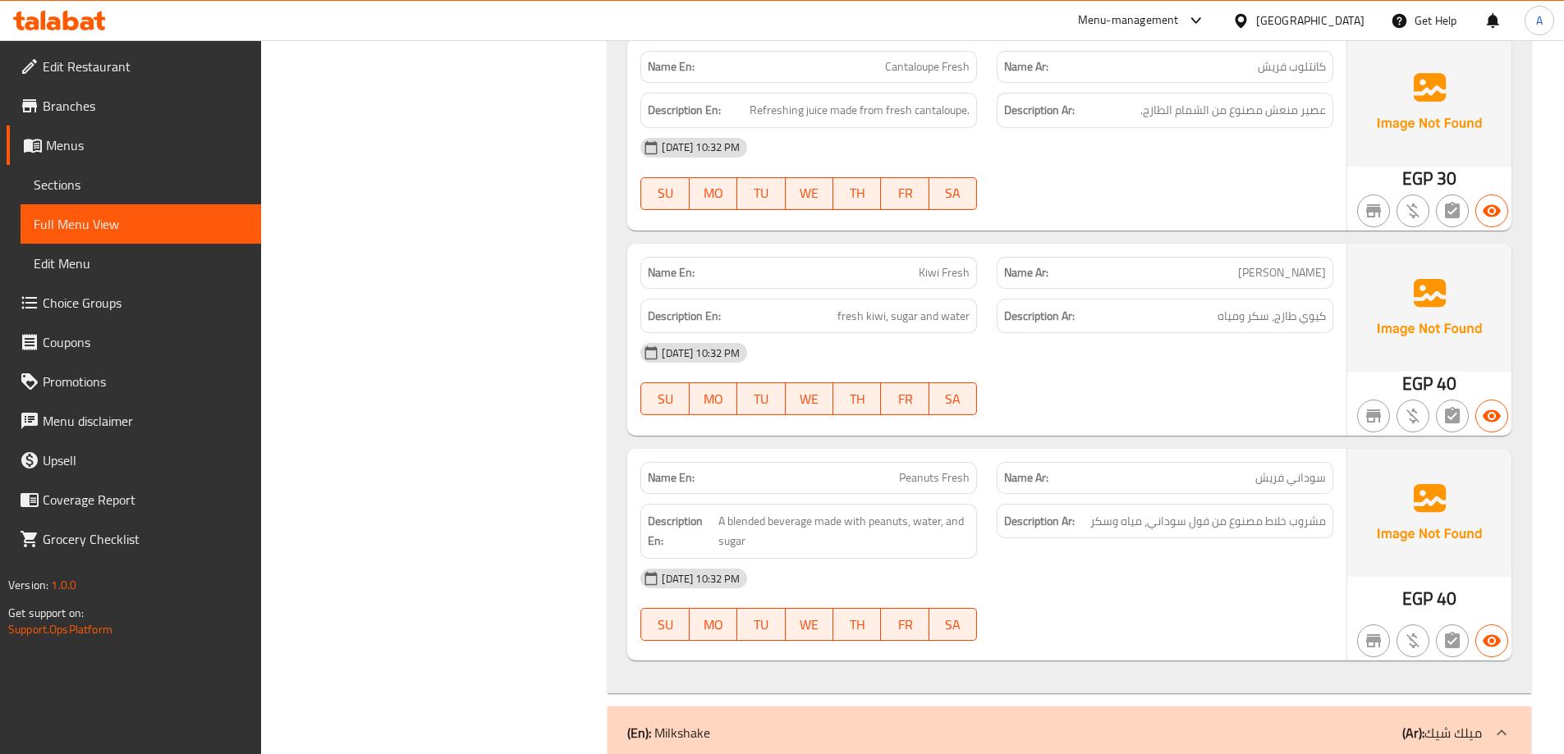
scroll to position [19820, 0]
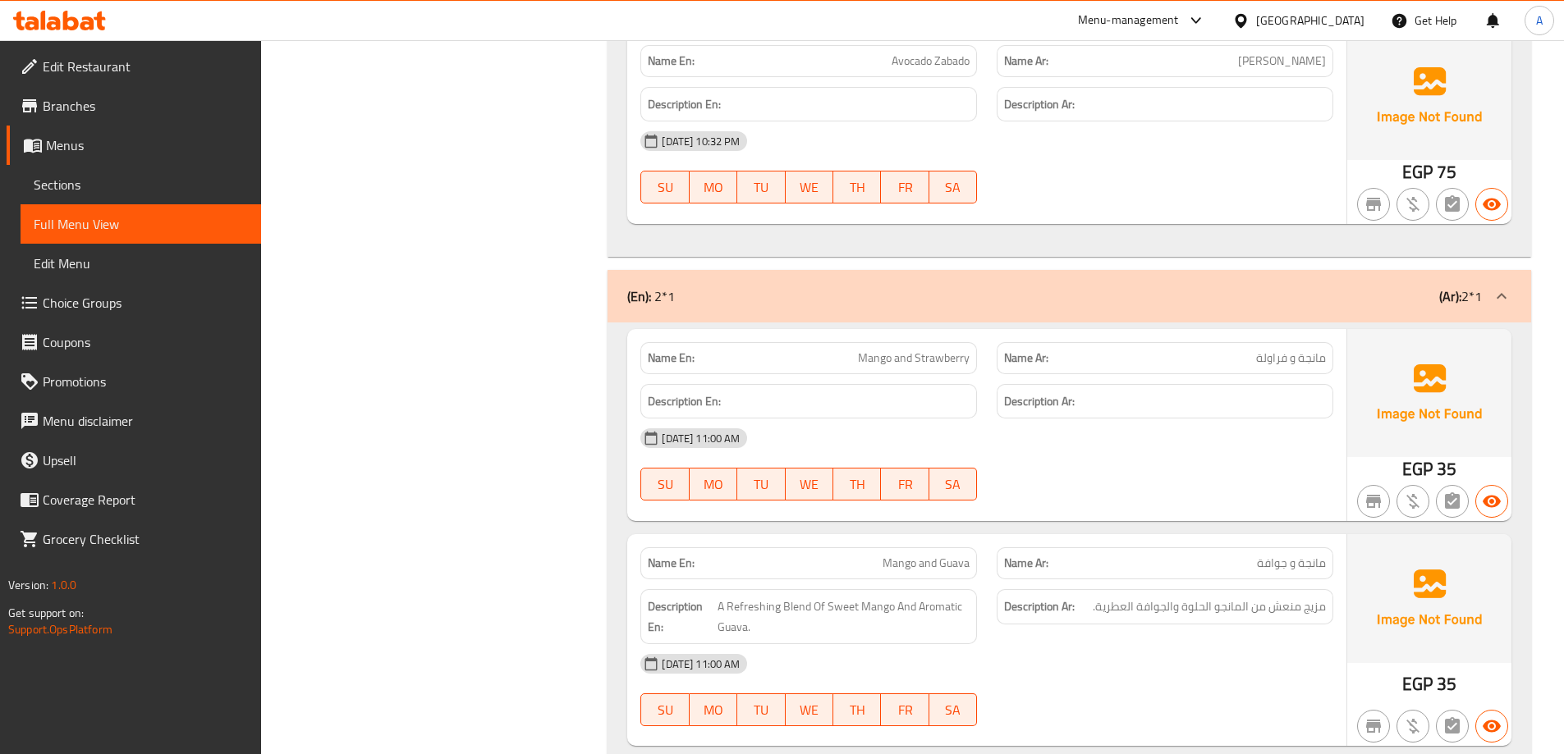
scroll to position [1893, 0]
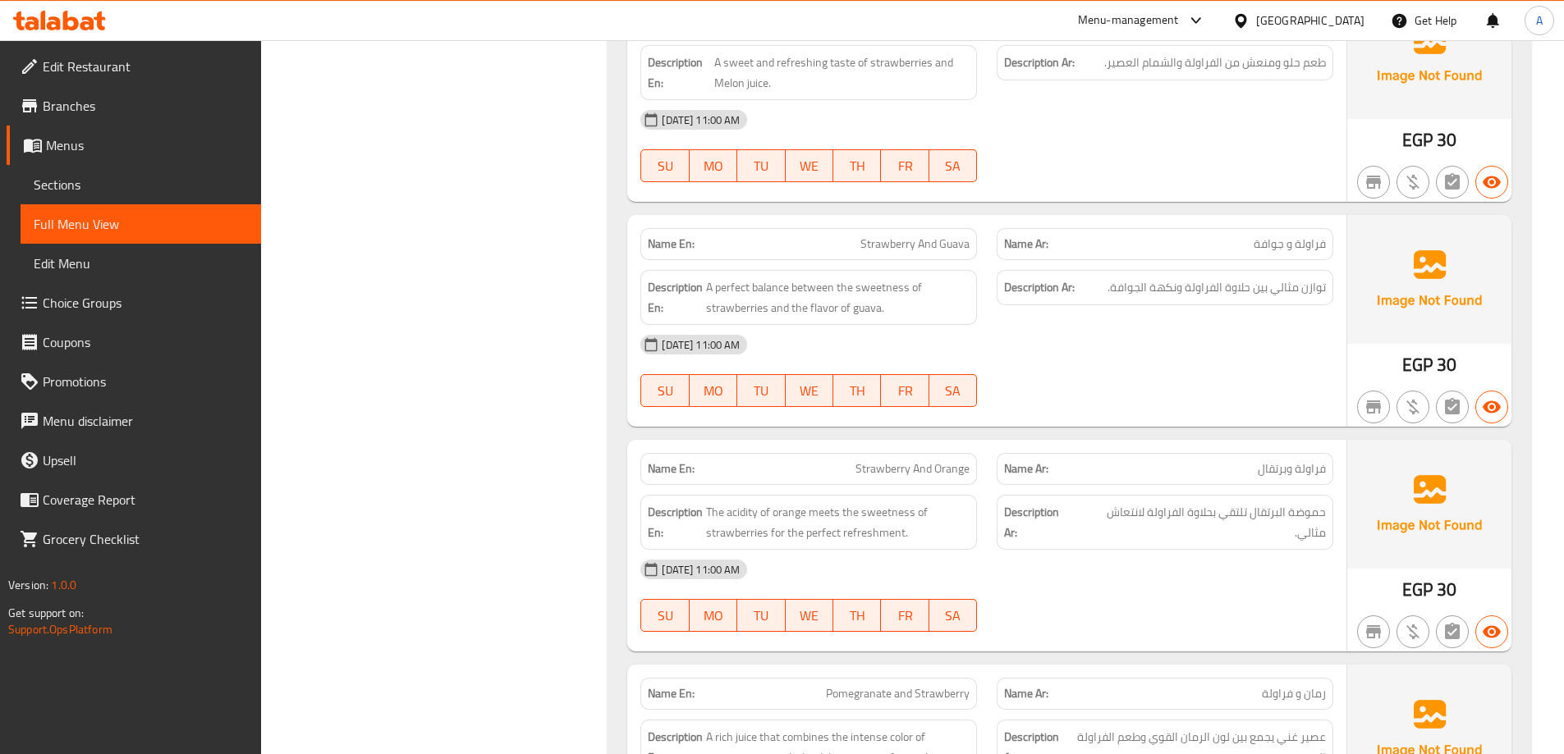
scroll to position [5012, 0]
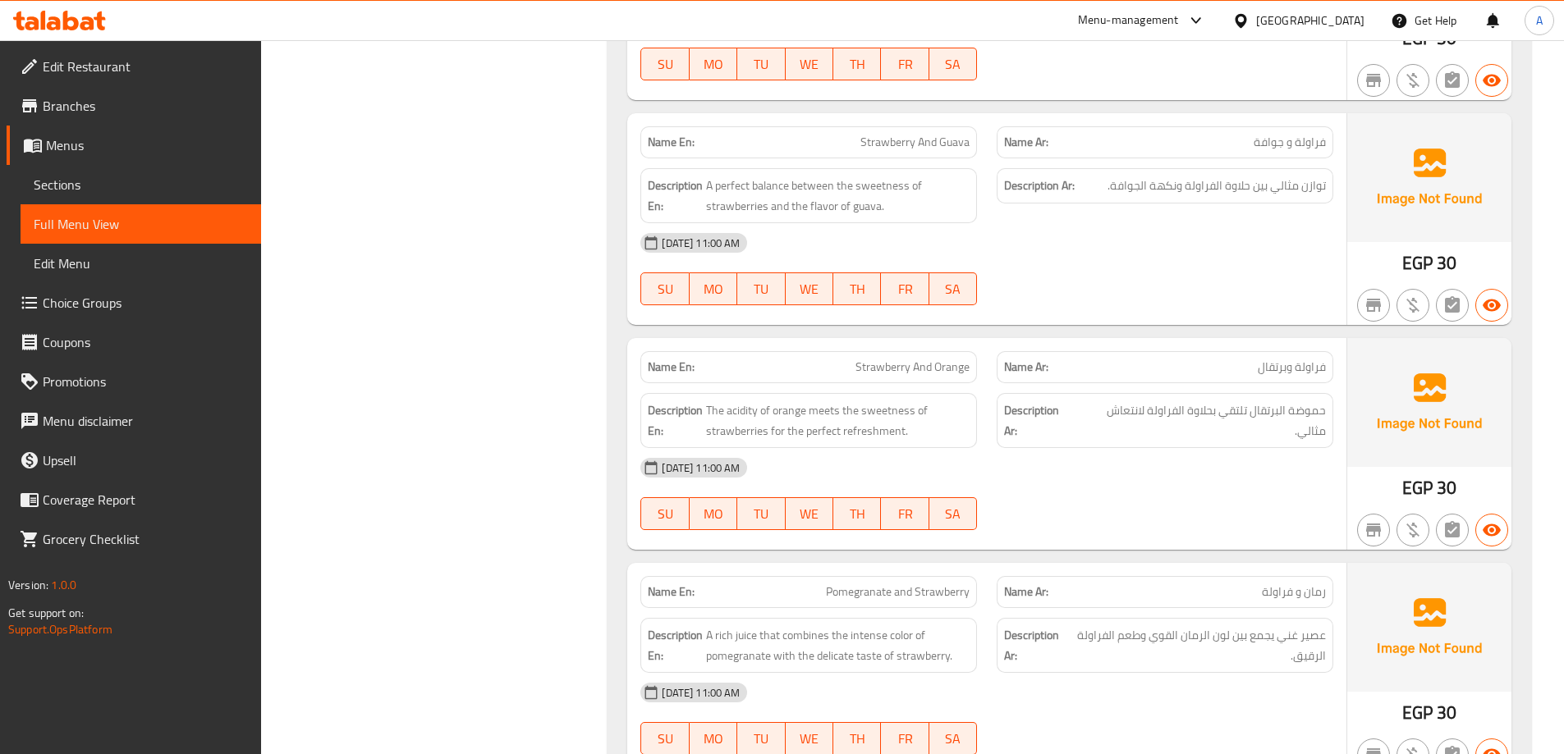
click at [813, 421] on span "The acidity of orange meets the sweetness of strawberries for the perfect refre…" at bounding box center [837, 421] width 263 height 40
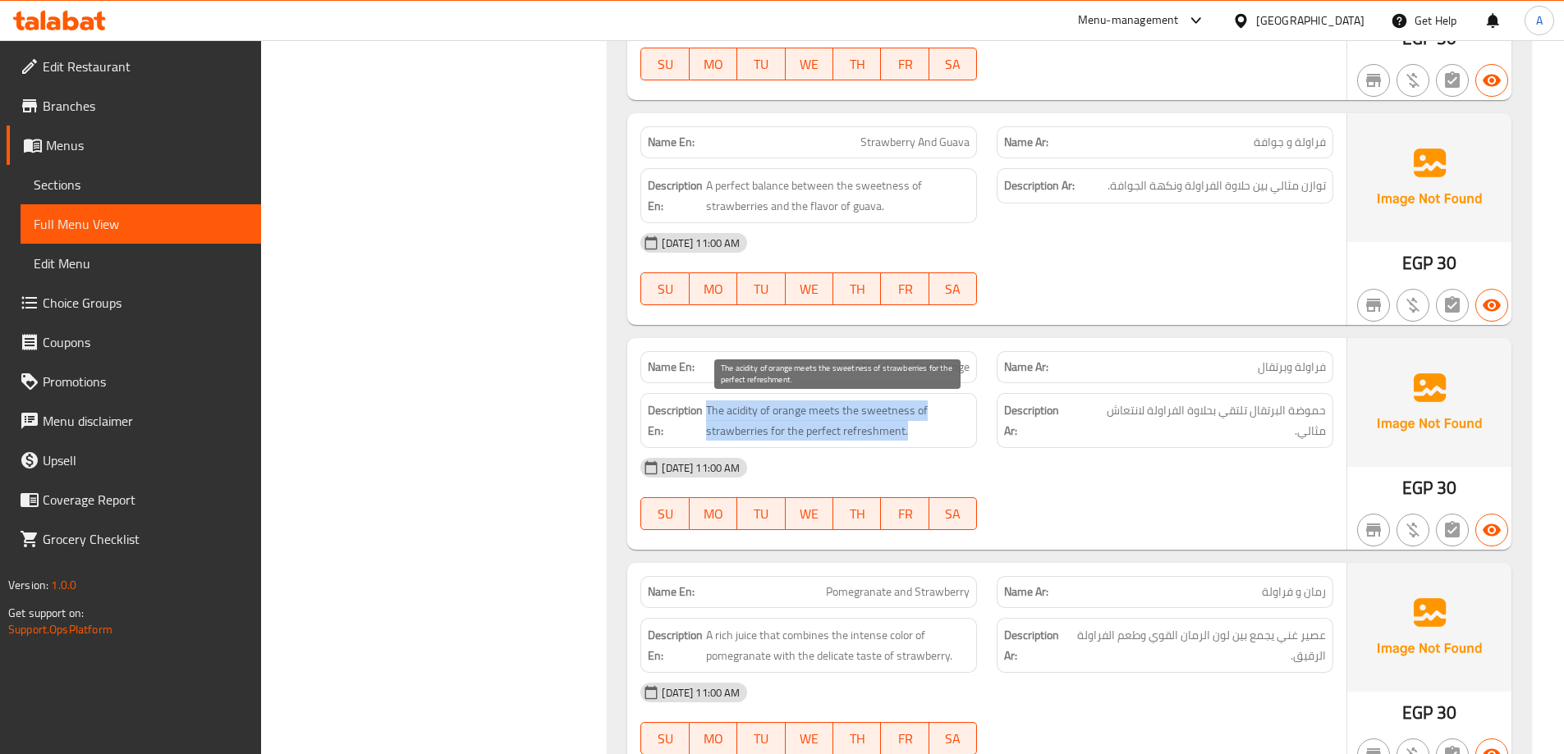
click at [813, 421] on span "The acidity of orange meets the sweetness of strawberries for the perfect refre…" at bounding box center [837, 421] width 263 height 40
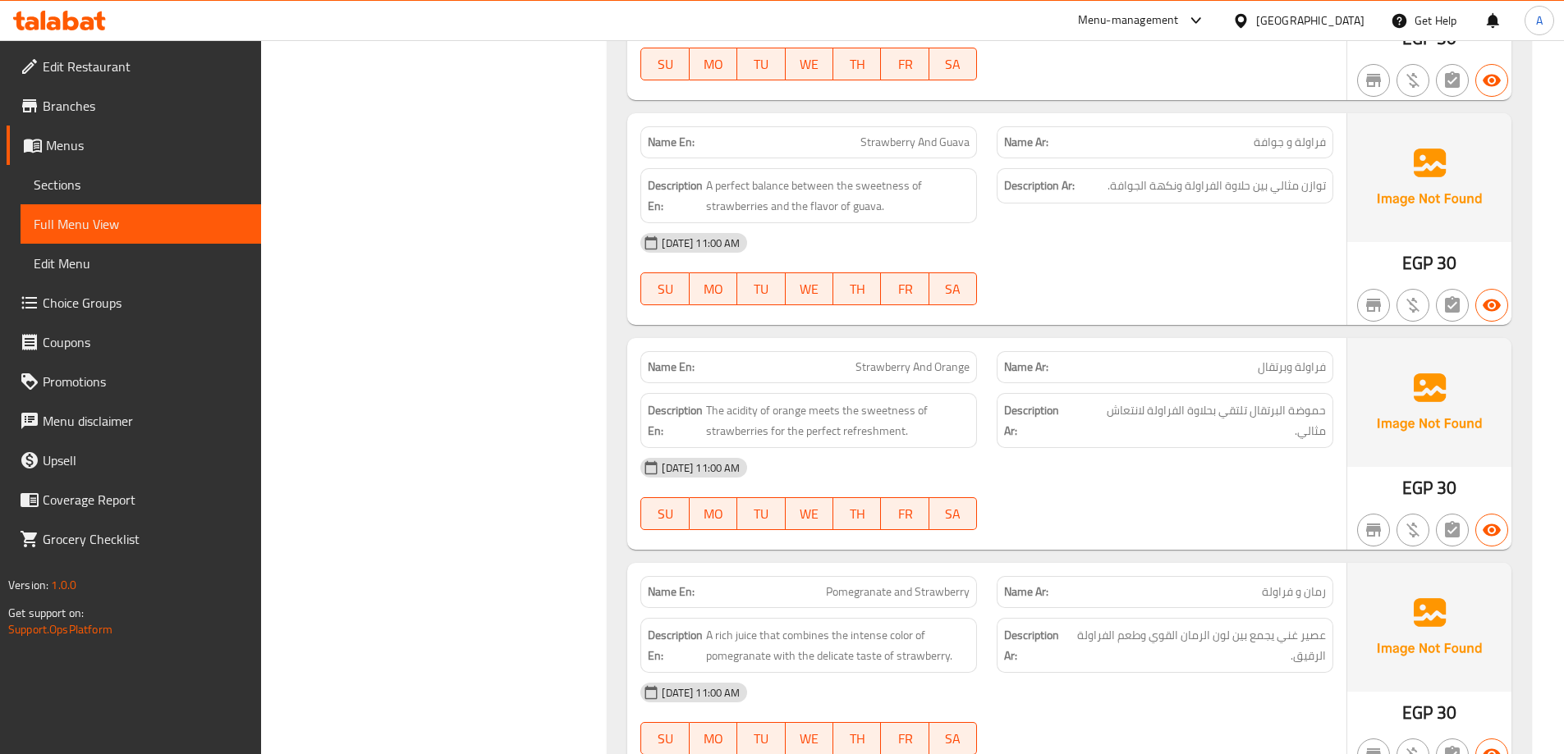
click at [1081, 505] on div "12-08-2025 11:00 AM SU MO TU WE TH FR SA" at bounding box center [986, 494] width 712 height 92
click at [735, 417] on span "The acidity of orange meets the sweetness of strawberries for the perfect refre…" at bounding box center [837, 421] width 263 height 40
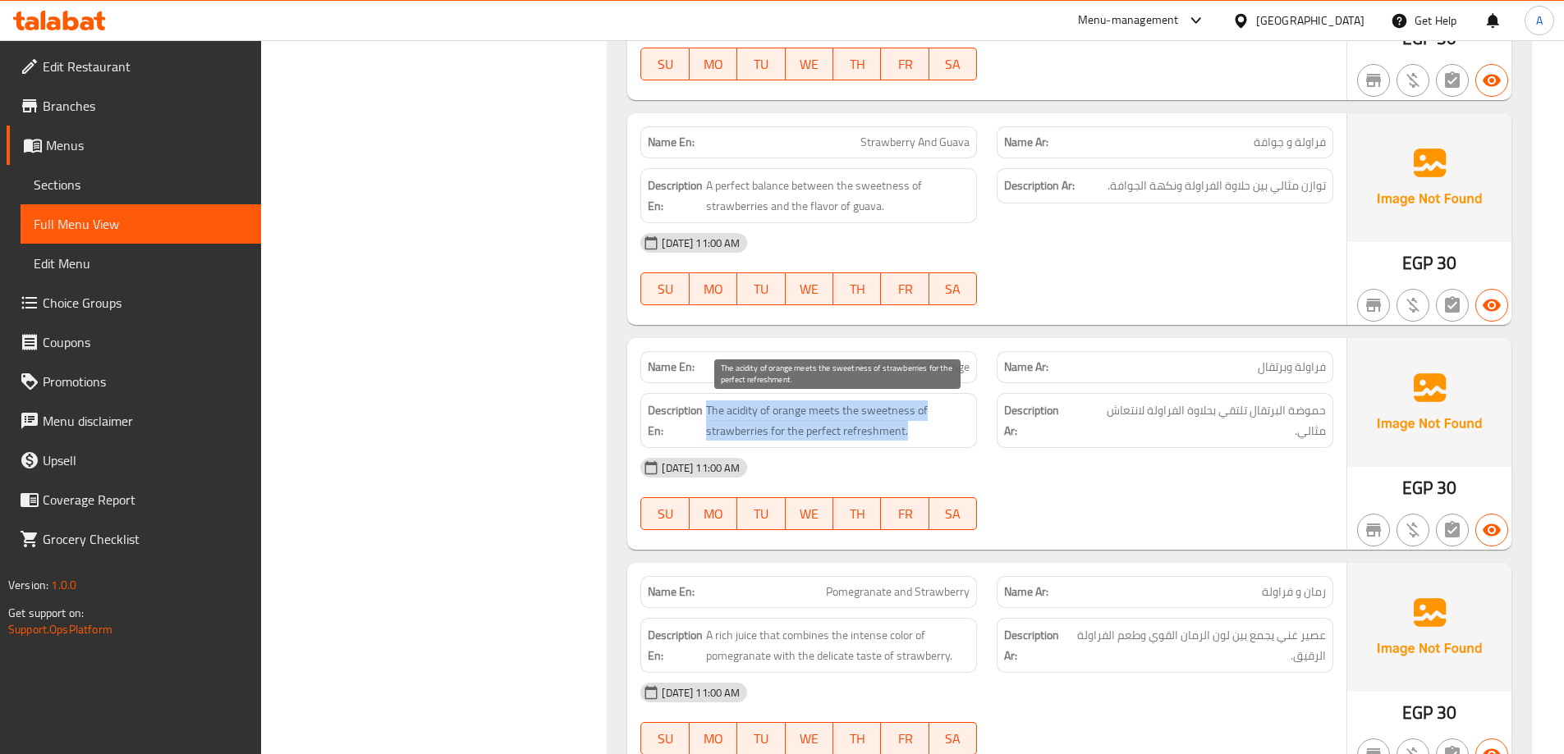
click at [735, 417] on span "The acidity of orange meets the sweetness of strawberries for the perfect refre…" at bounding box center [837, 421] width 263 height 40
copy span "The acidity of orange meets the sweetness of strawberries for the perfect refre…"
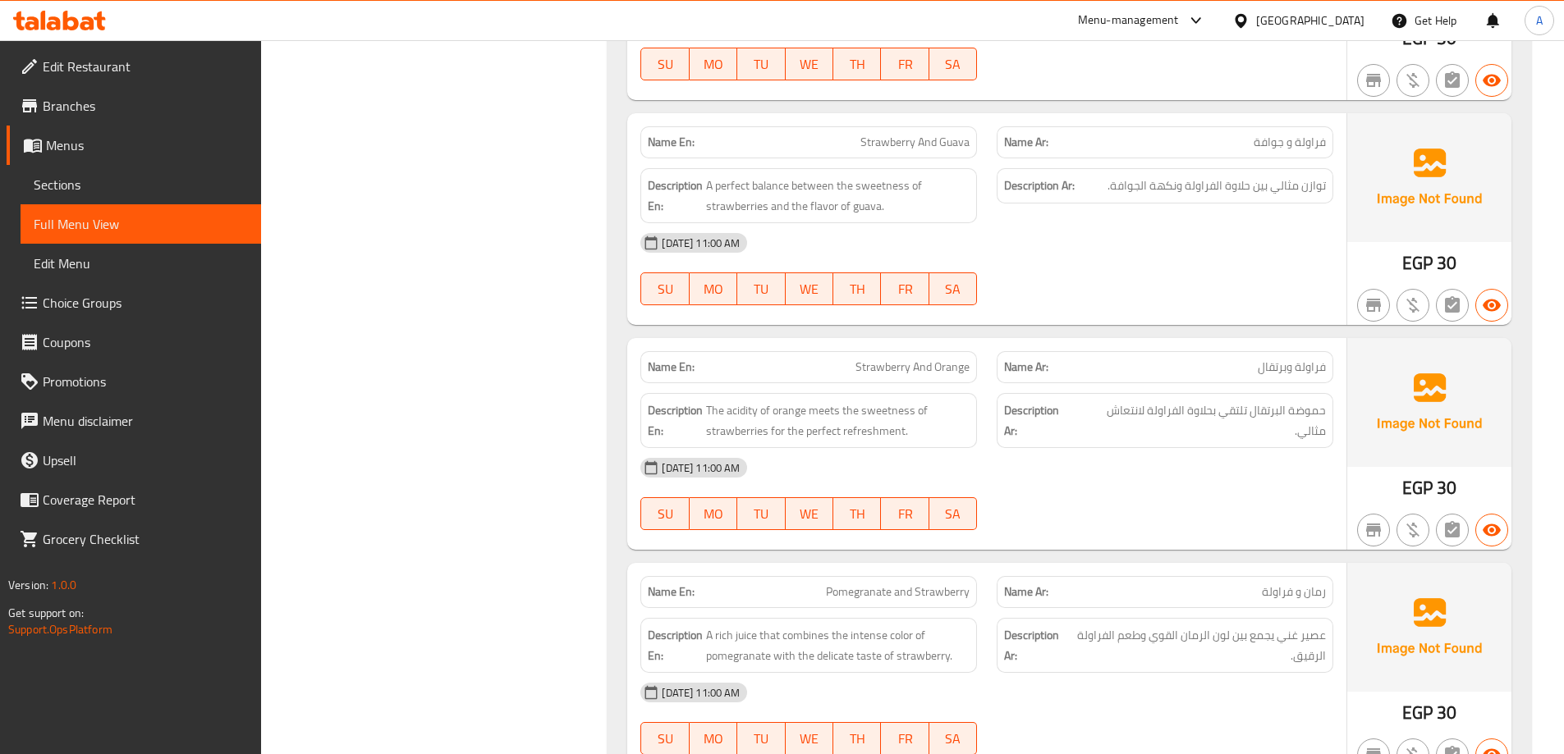
click at [1102, 494] on div "12-08-2025 11:00 AM SU MO TU WE TH FR SA" at bounding box center [986, 494] width 712 height 92
click at [882, 359] on span "Strawberry And Orange" at bounding box center [912, 367] width 114 height 17
copy span "Strawberry And Orange"
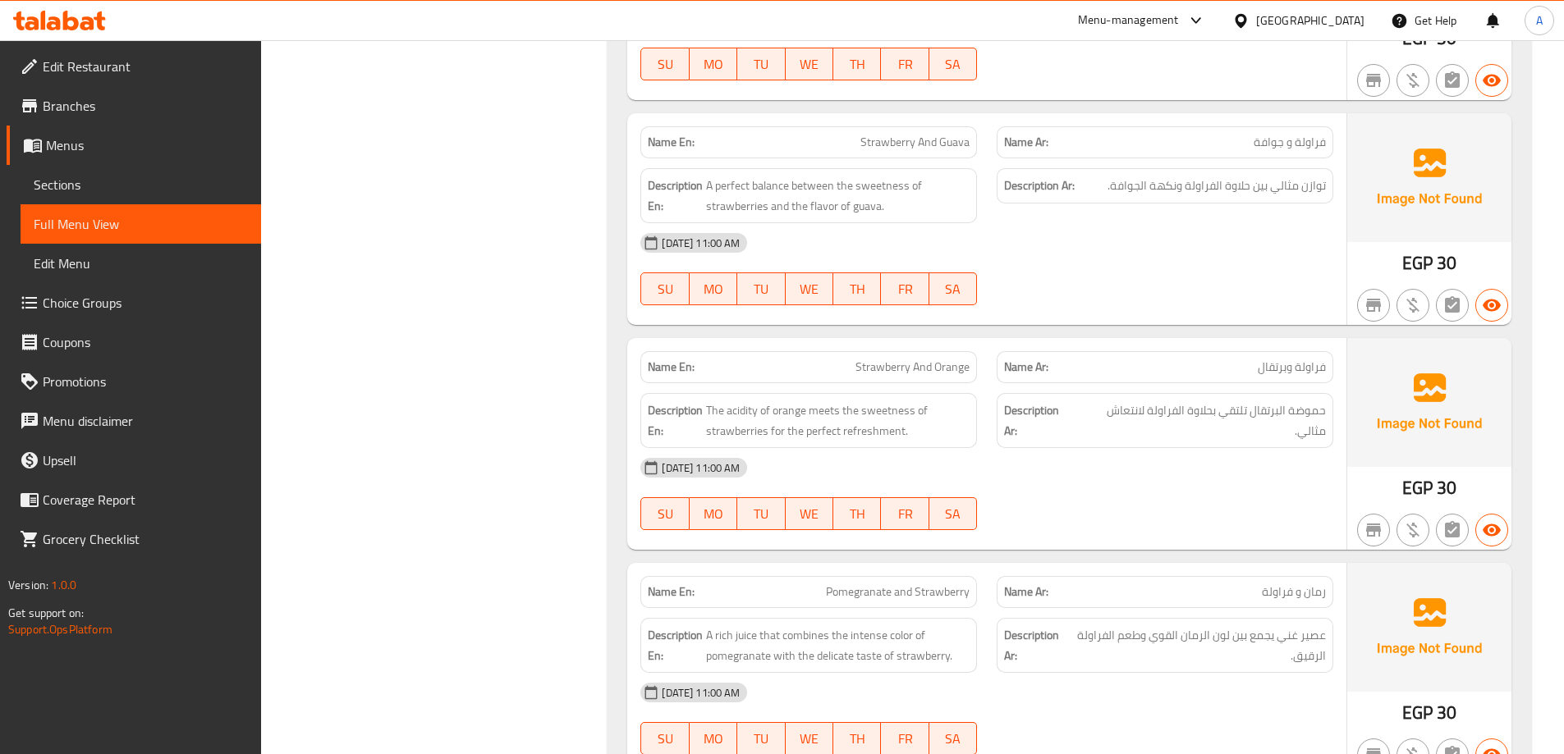
click at [1194, 481] on div "12-08-2025 11:00 AM" at bounding box center [986, 467] width 712 height 39
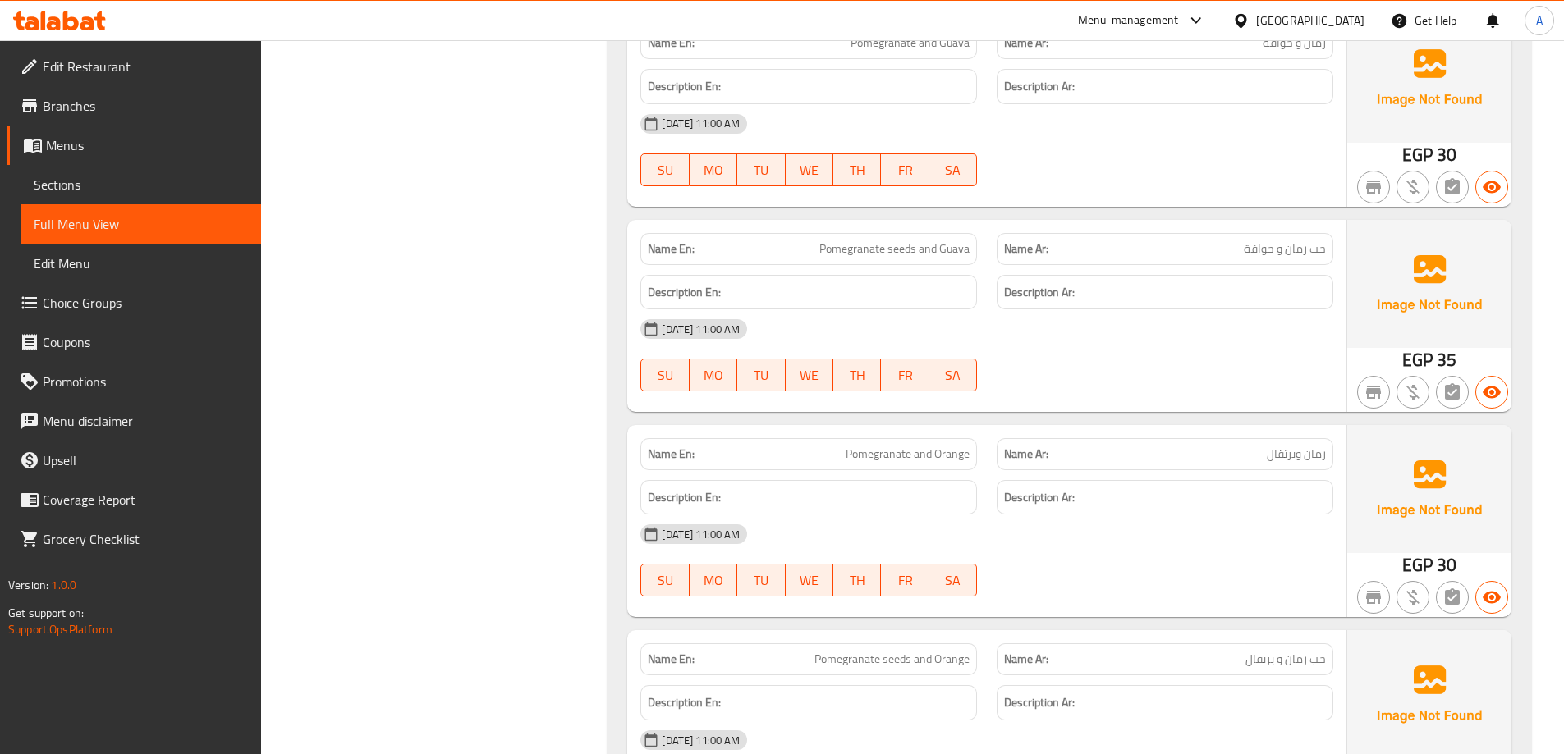
scroll to position [6079, 0]
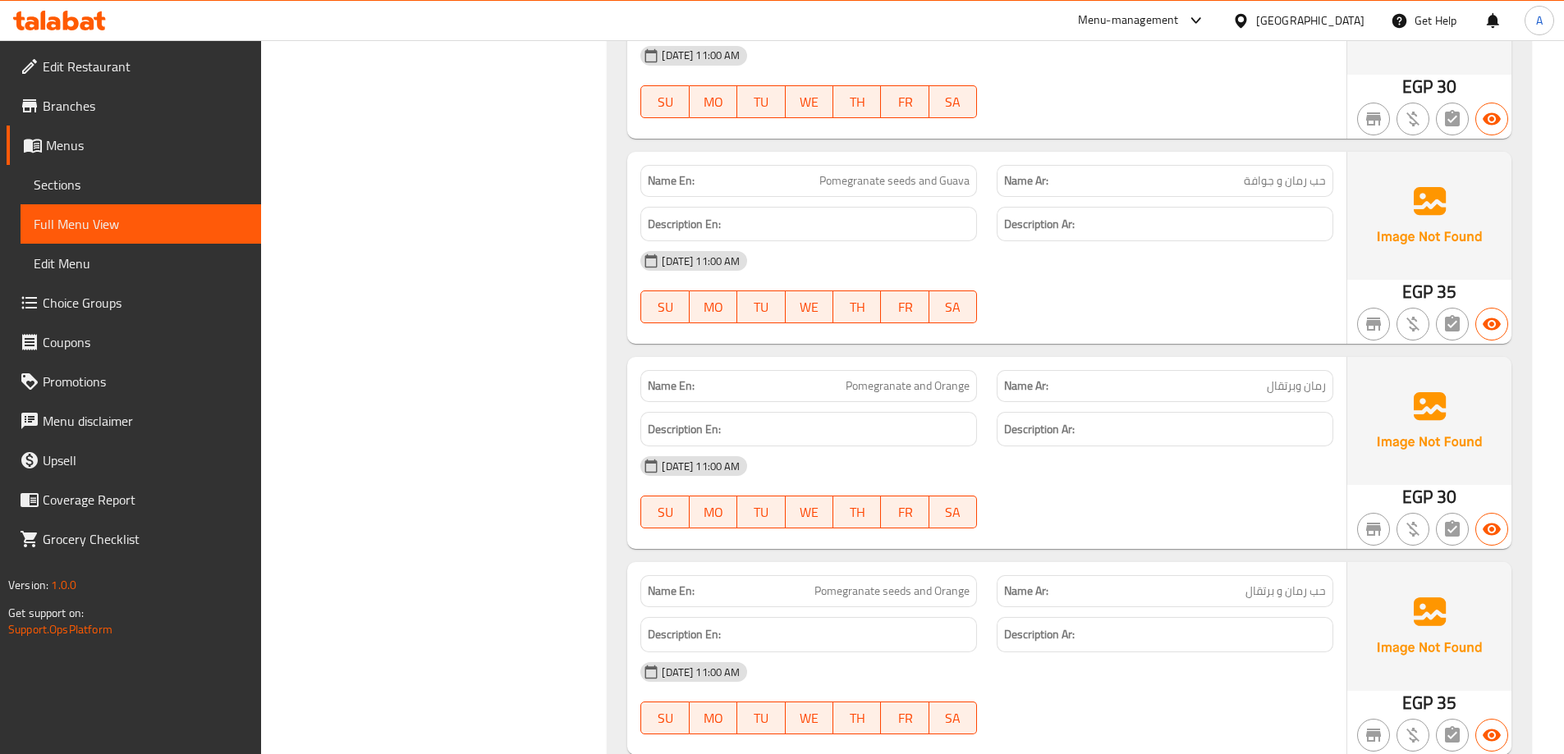
click at [1194, 473] on div "12-08-2025 11:00 AM" at bounding box center [986, 466] width 712 height 39
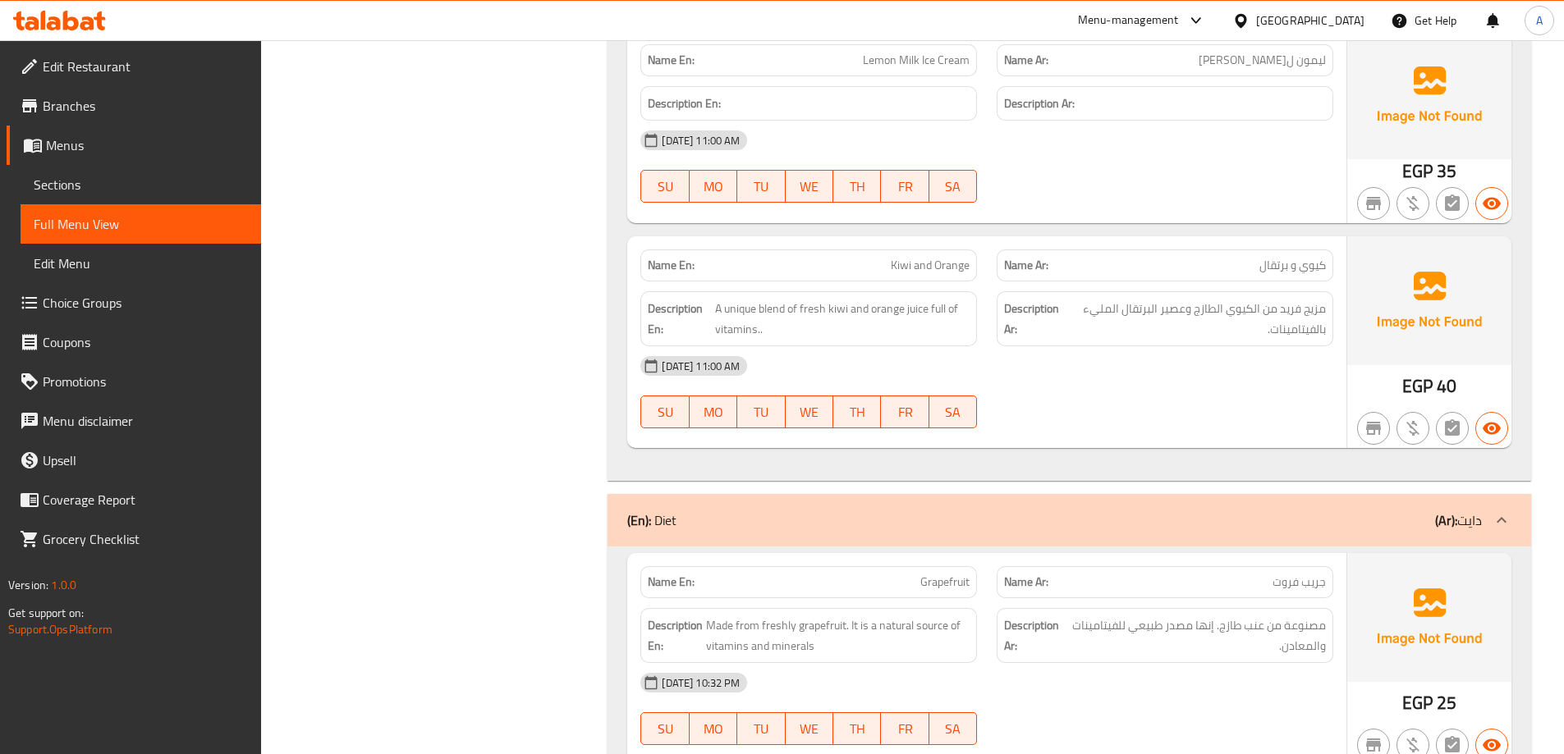
scroll to position [12122, 0]
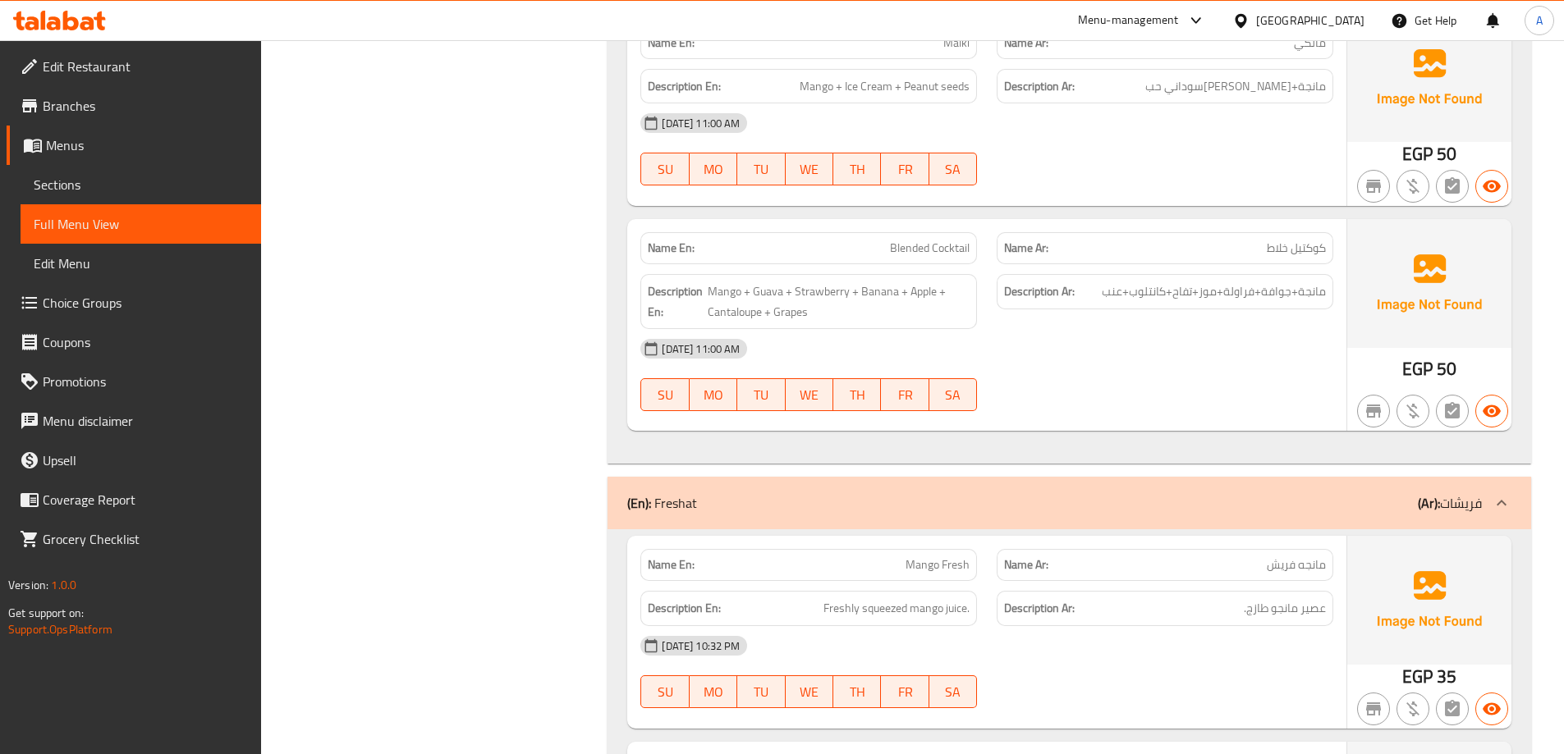
scroll to position [16876, 0]
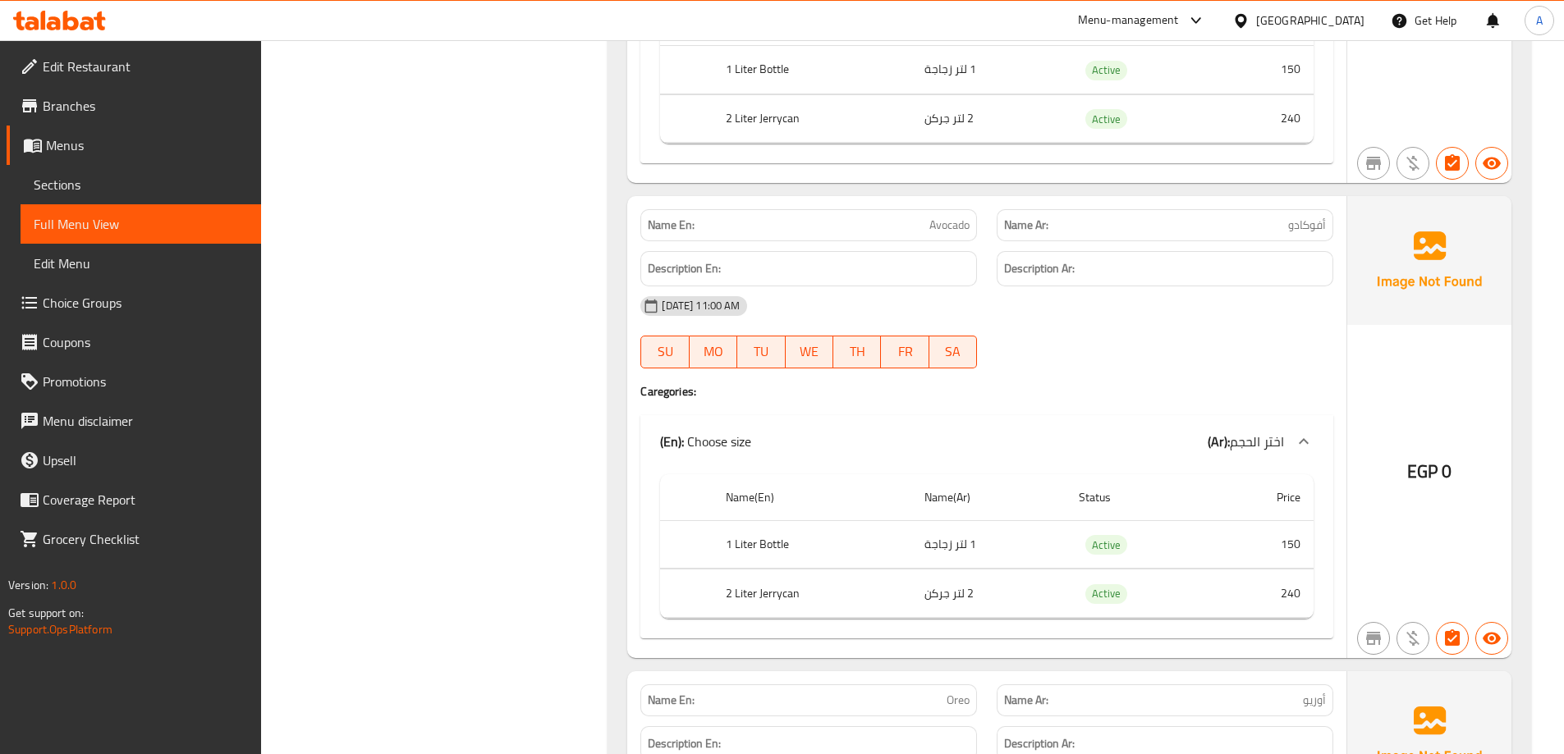
scroll to position [45101, 0]
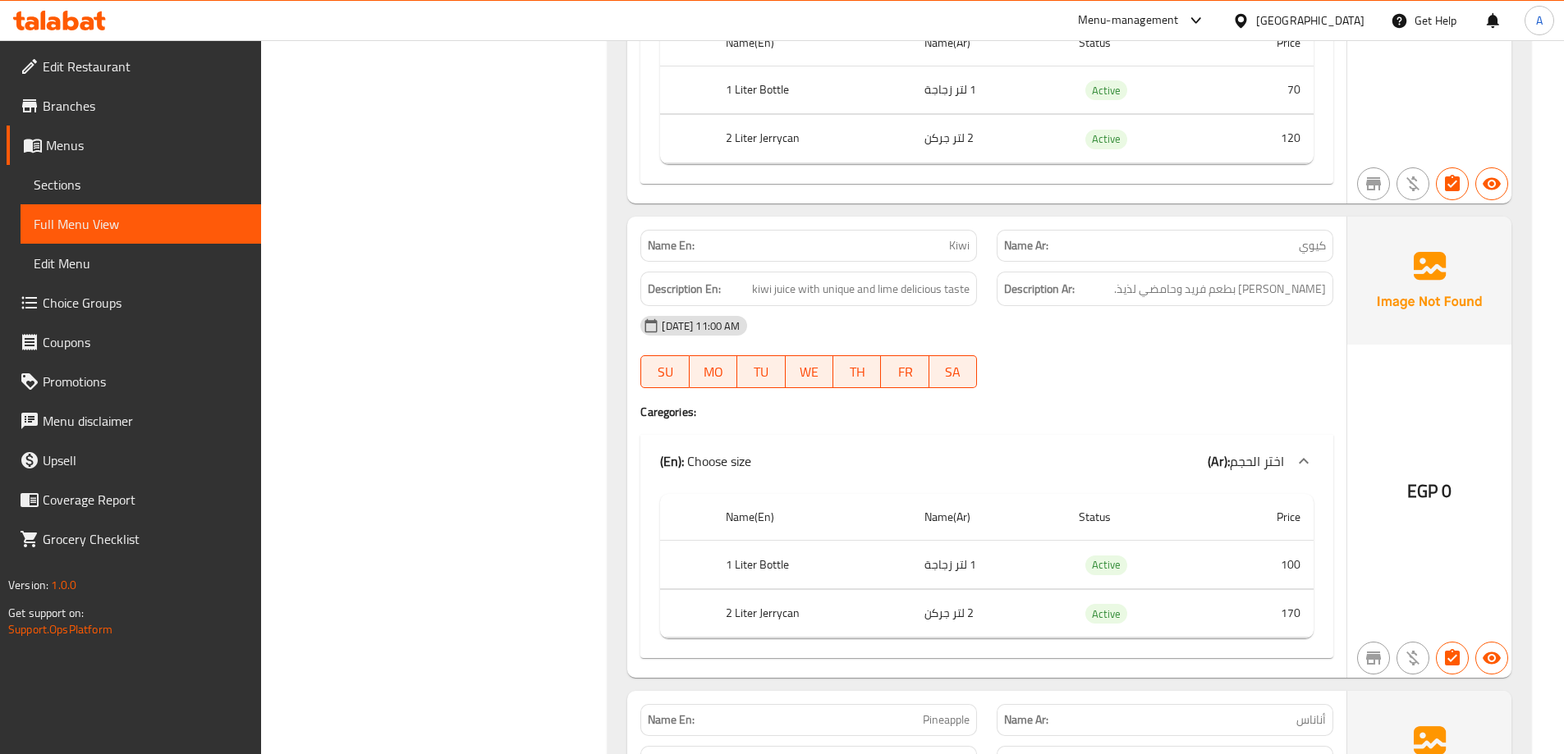
drag, startPoint x: 1228, startPoint y: 583, endPoint x: 1231, endPoint y: 137, distance: 445.7
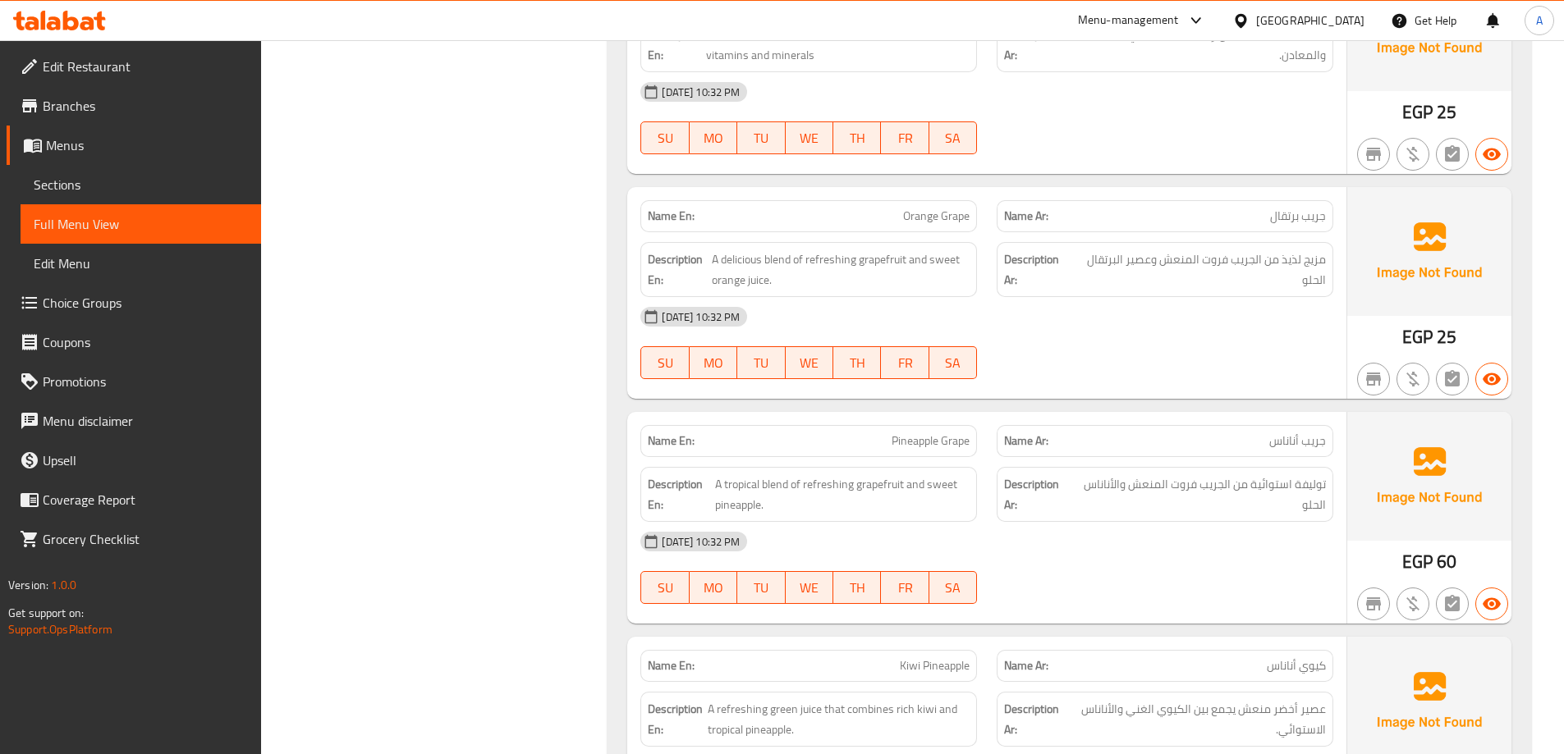
scroll to position [0, 0]
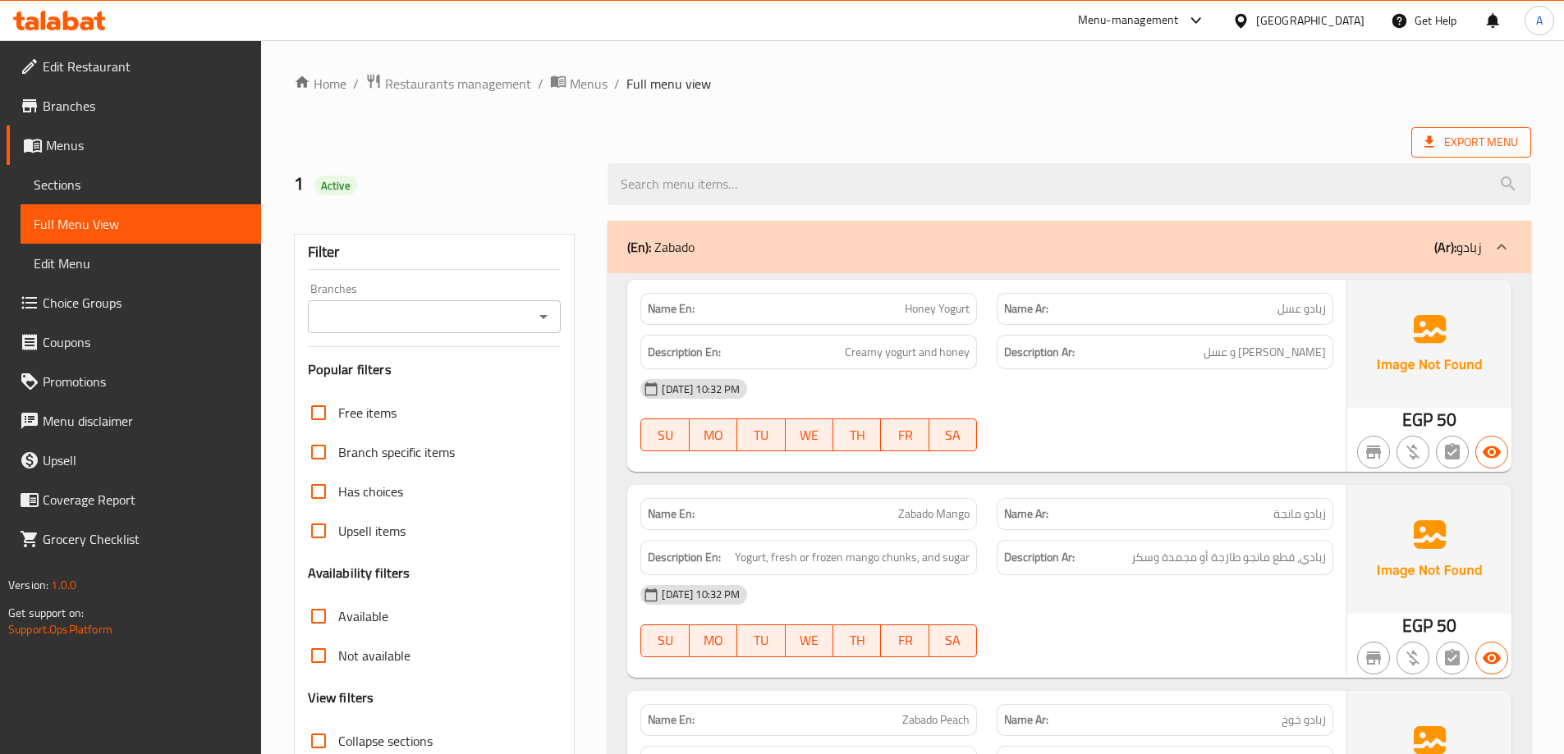
click at [1479, 139] on span "Export Menu" at bounding box center [1471, 142] width 94 height 21
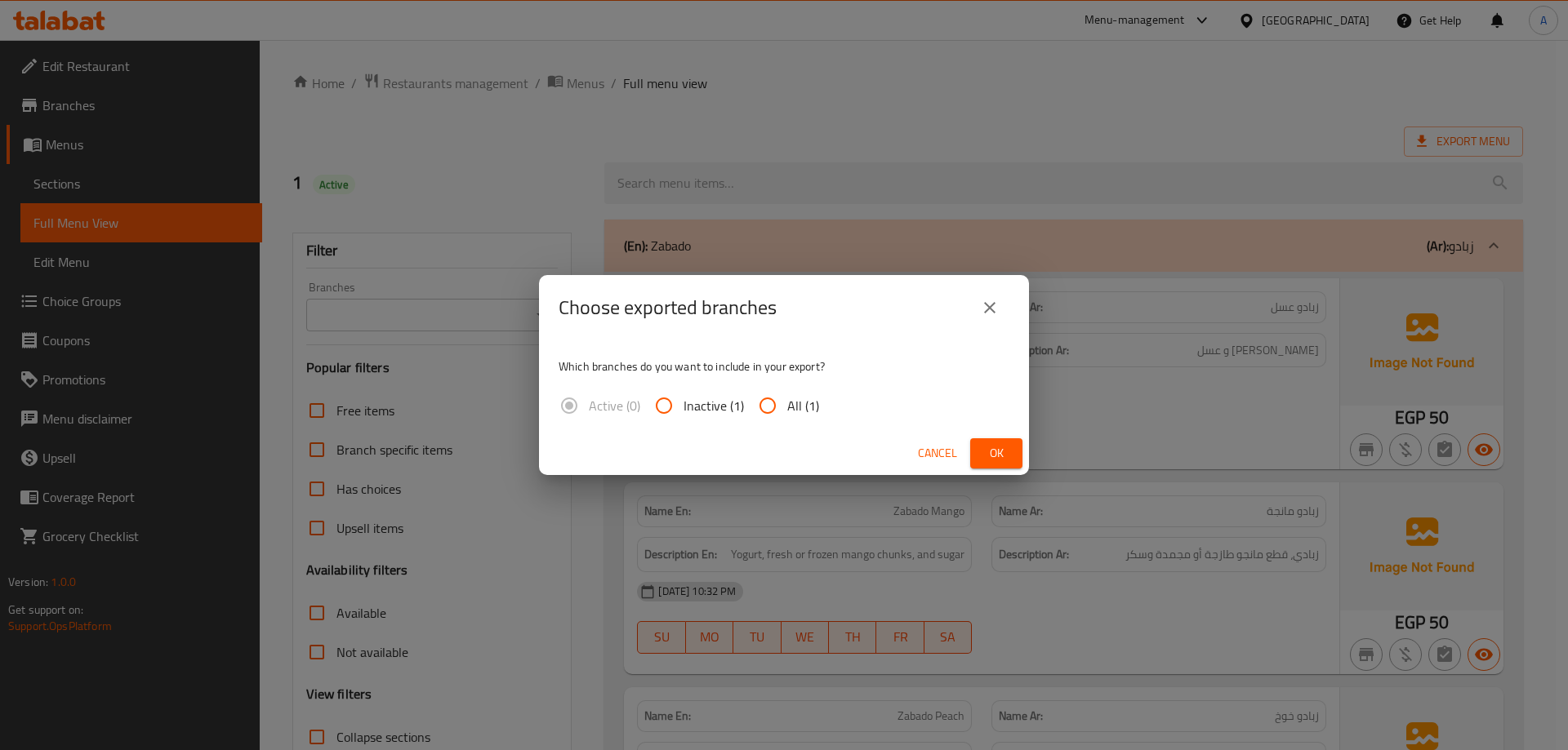
click at [763, 408] on input "All (1)" at bounding box center [767, 405] width 39 height 39
radio input "true"
click at [996, 454] on span "Ok" at bounding box center [996, 454] width 26 height 21
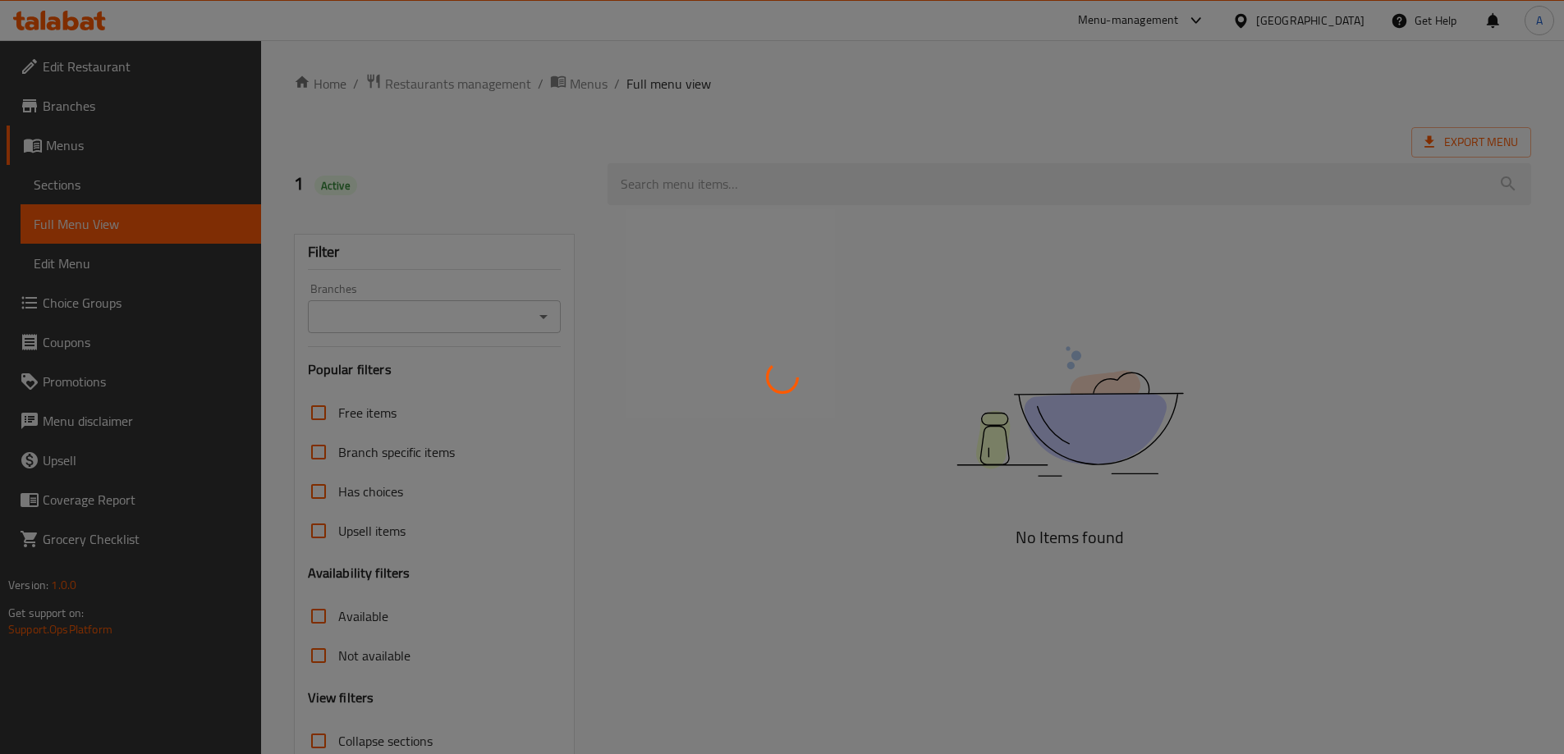
click at [114, 180] on div at bounding box center [782, 377] width 1564 height 754
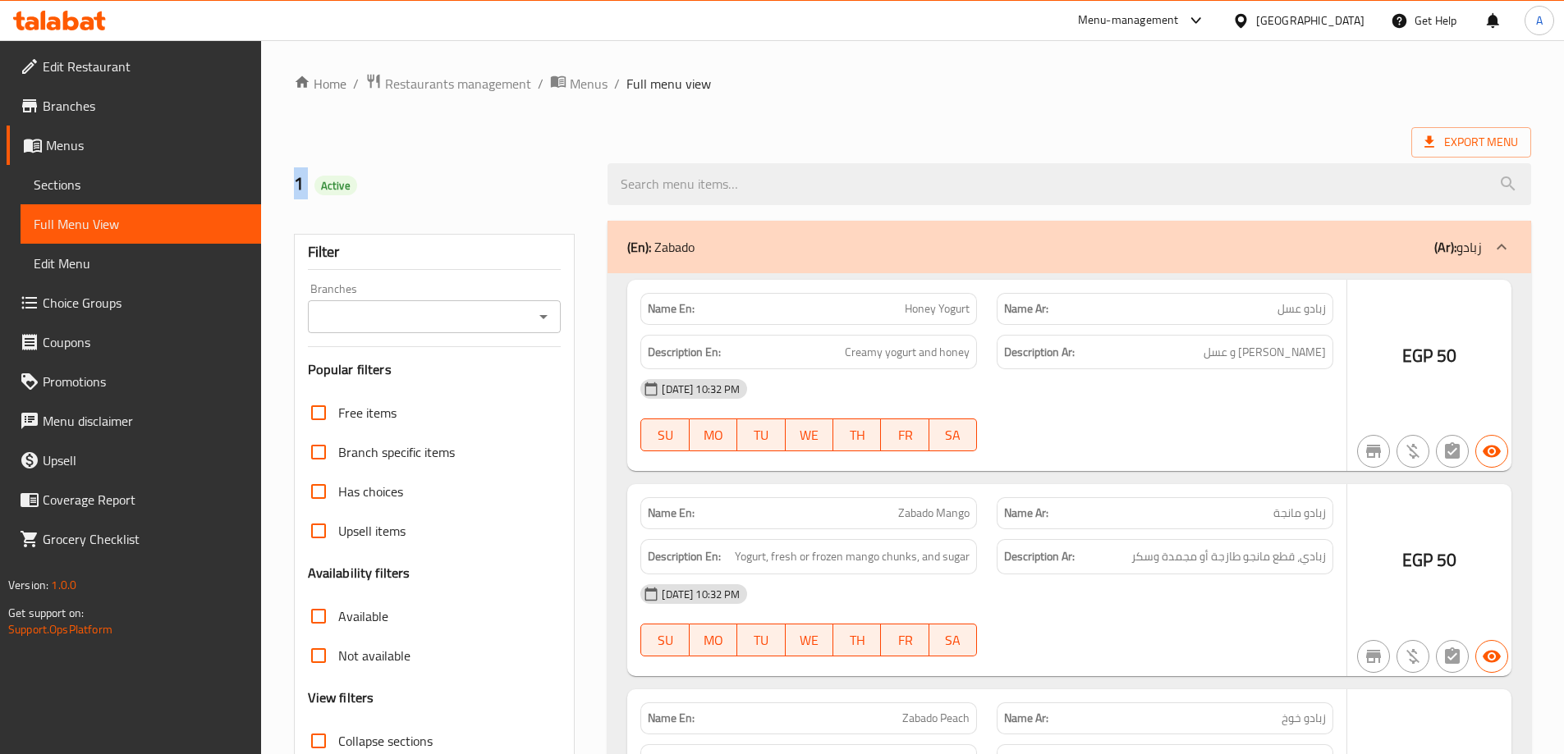
click at [114, 180] on div at bounding box center [782, 377] width 1564 height 754
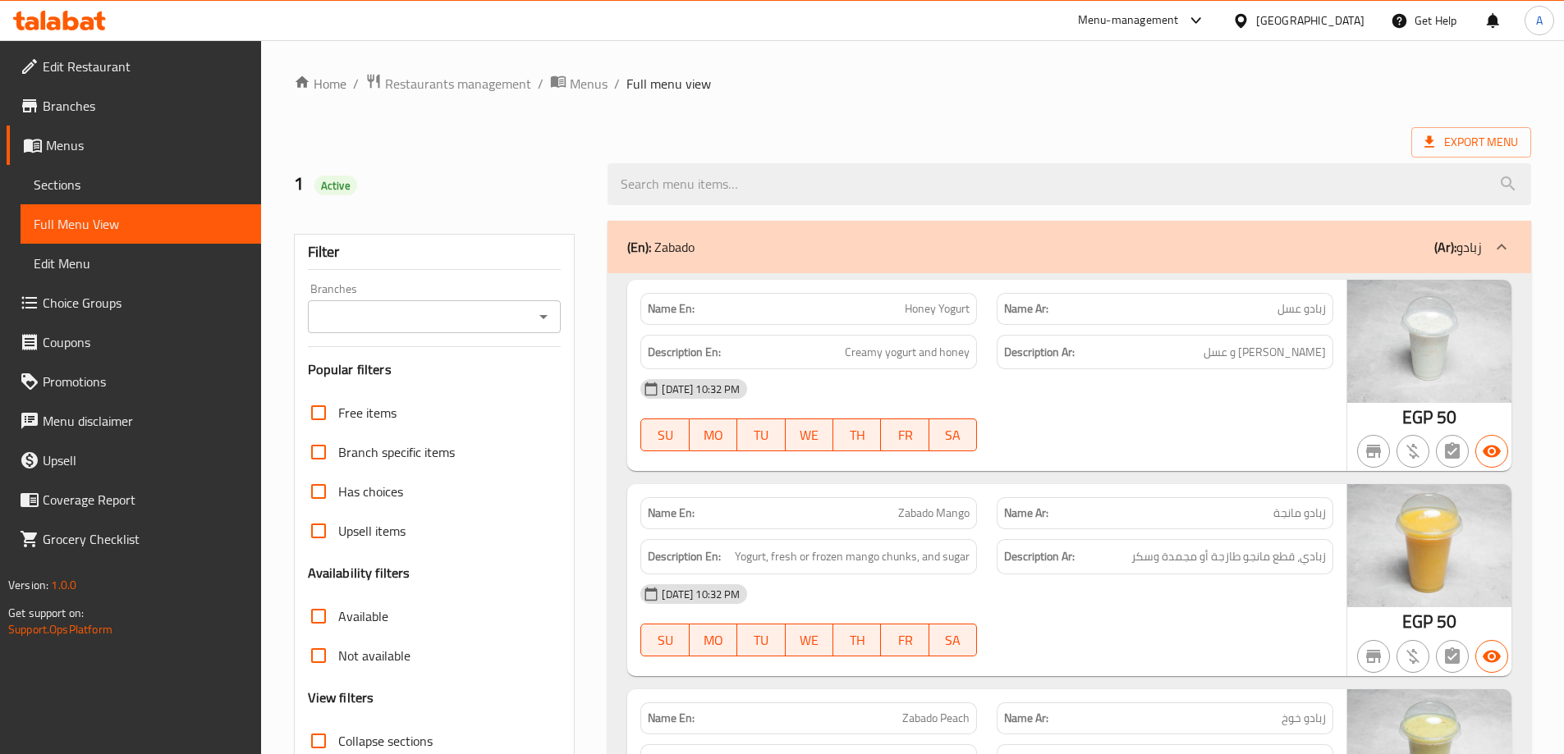
click at [121, 187] on span "Sections" at bounding box center [141, 185] width 214 height 20
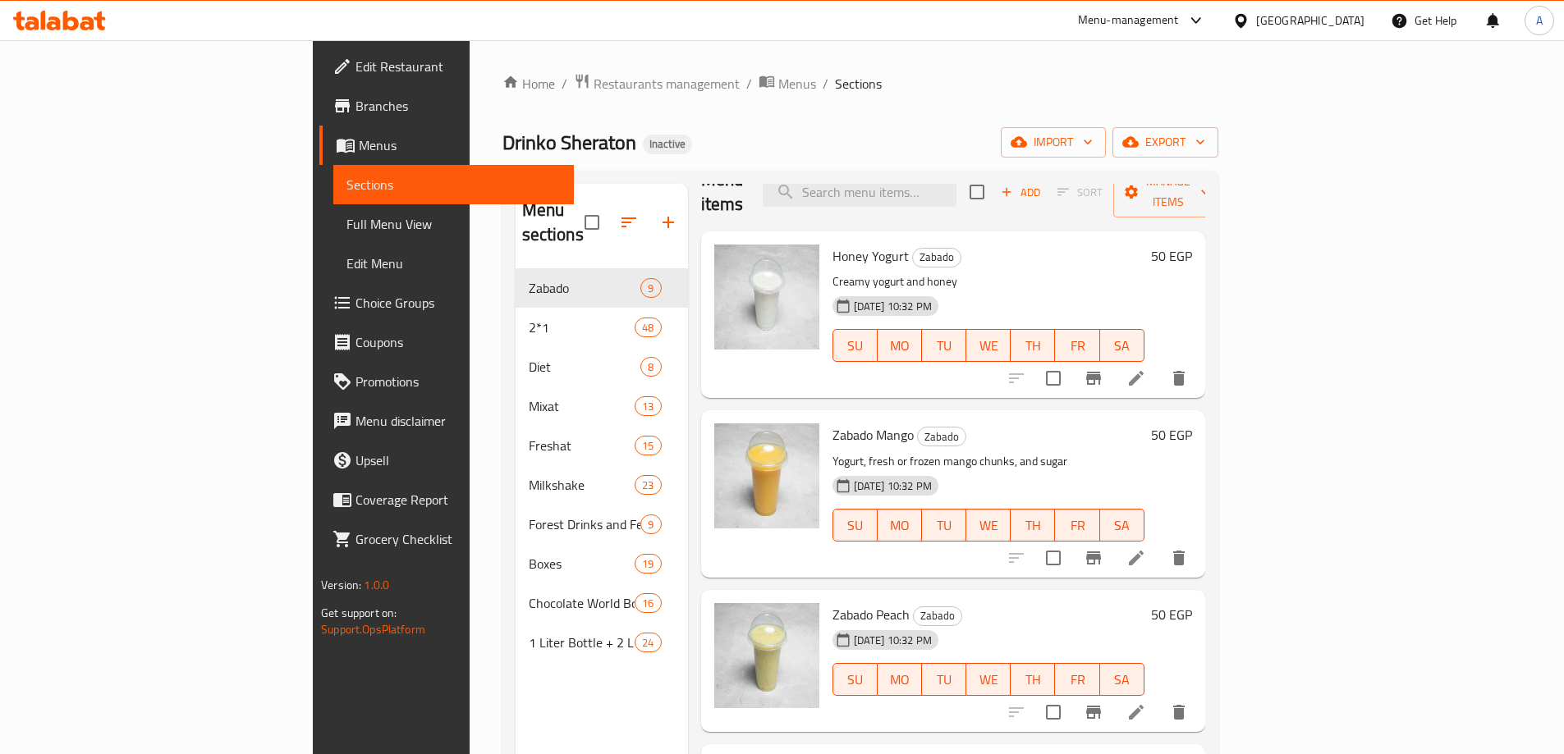
scroll to position [82, 0]
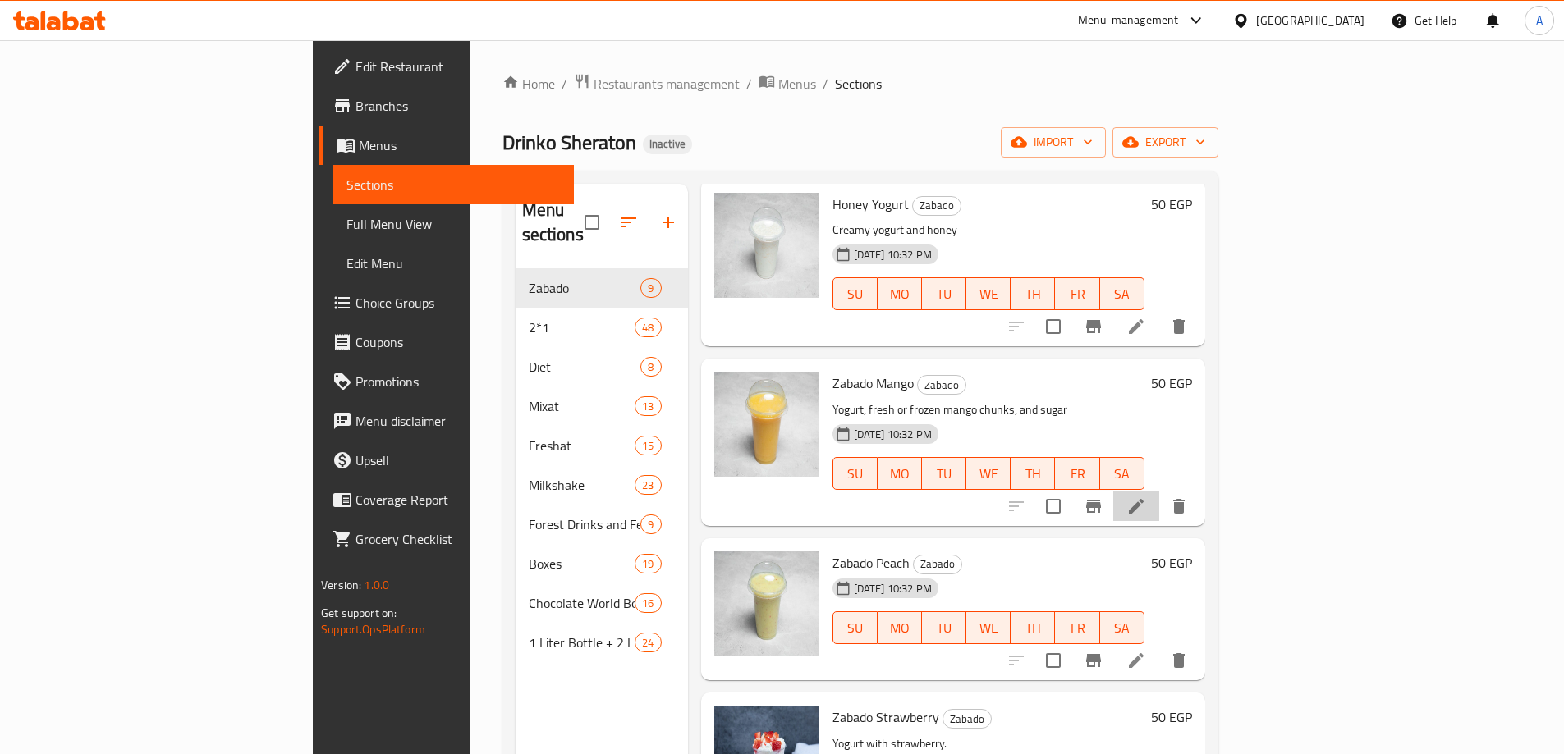
click at [1146, 497] on icon at bounding box center [1136, 507] width 20 height 20
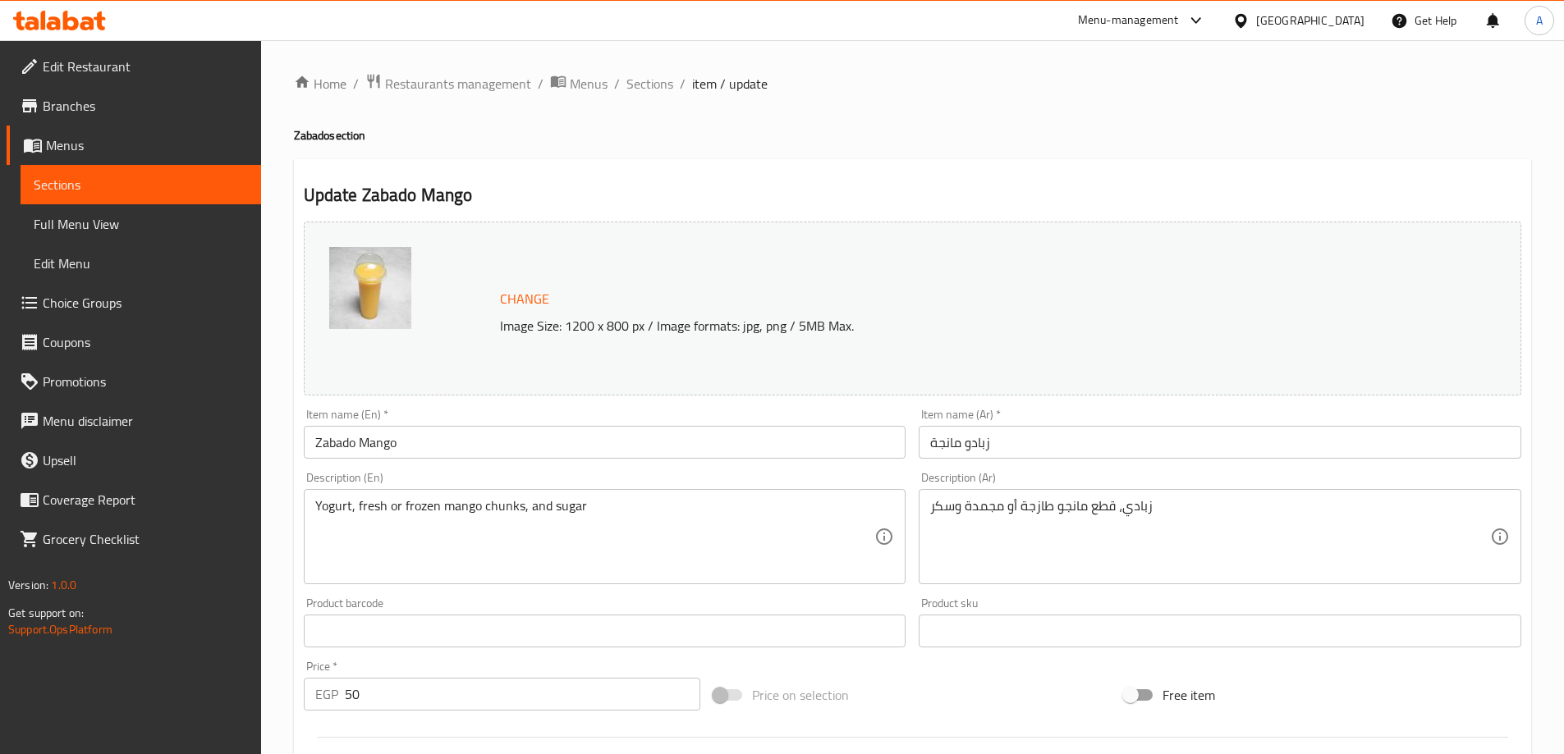
click at [403, 493] on div "Yogurt, fresh or frozen mango chunks, and sugar Description (En)" at bounding box center [605, 536] width 602 height 95
click at [413, 502] on textarea "Yogurt, fresh or frozen mango chunks, and sugar" at bounding box center [595, 537] width 560 height 78
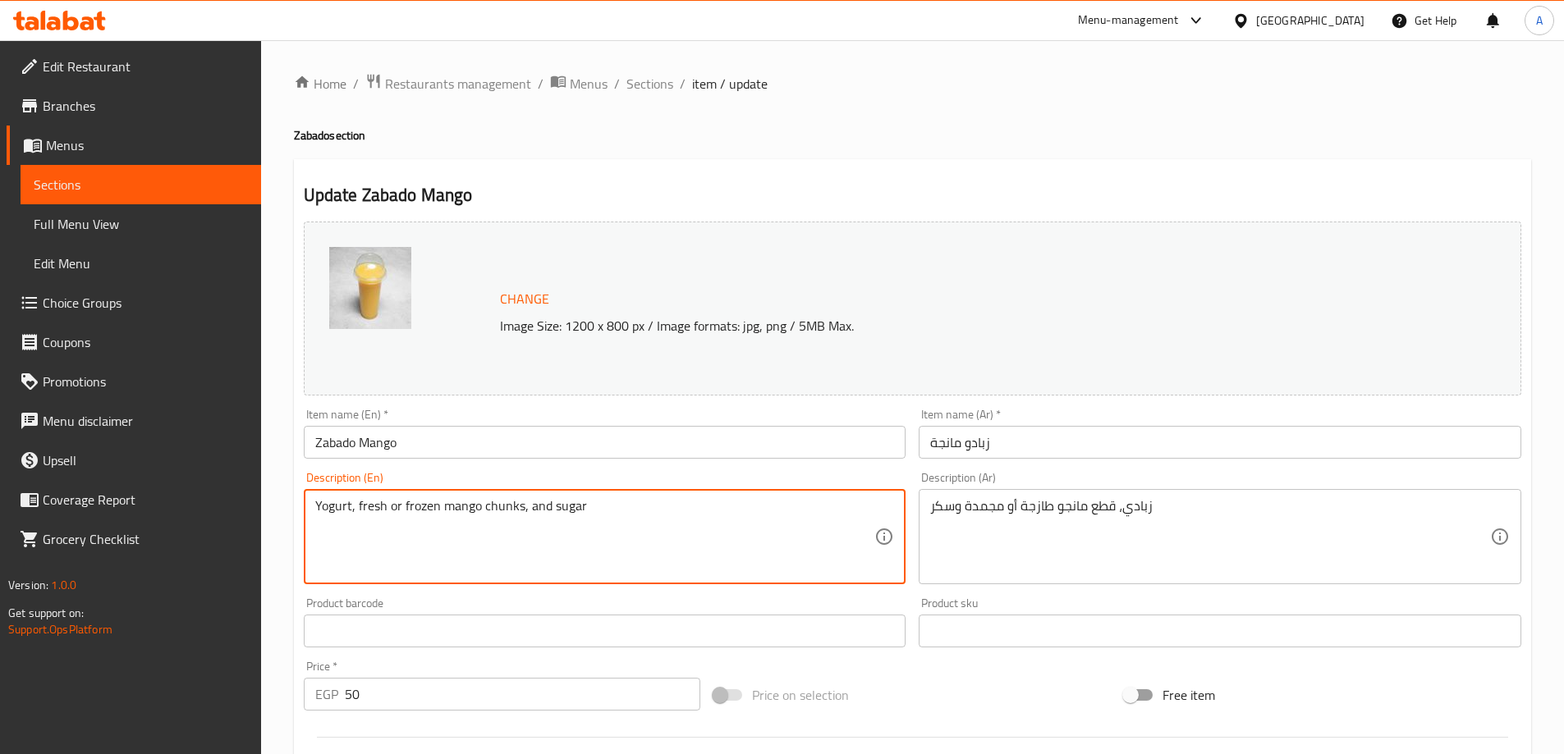
click at [413, 502] on textarea "Yogurt, fresh or frozen mango chunks, and sugar" at bounding box center [595, 537] width 560 height 78
type textarea "Yogurt, fresh mango chunks, and sugar"
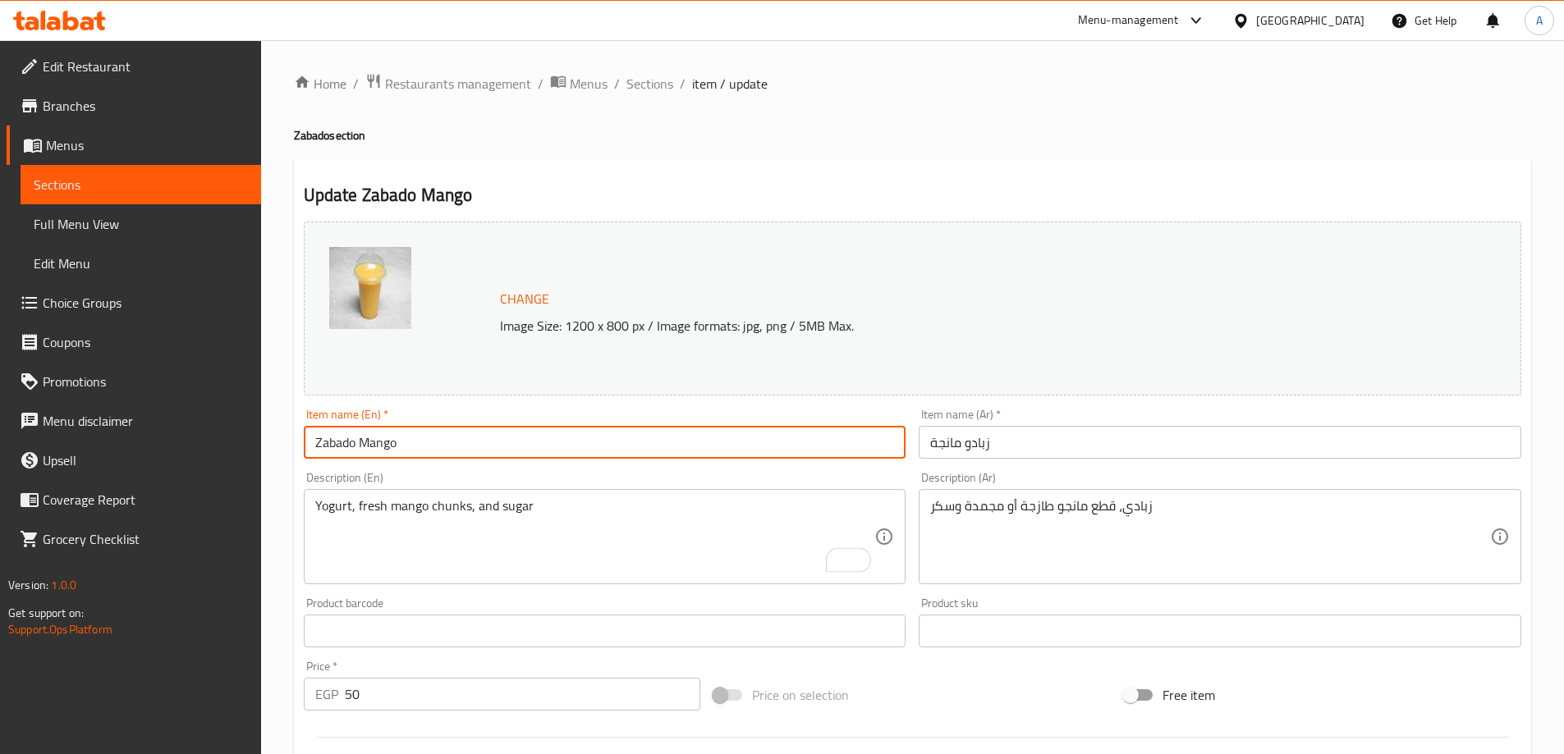
click at [457, 439] on input "Zabado Mango" at bounding box center [605, 442] width 602 height 33
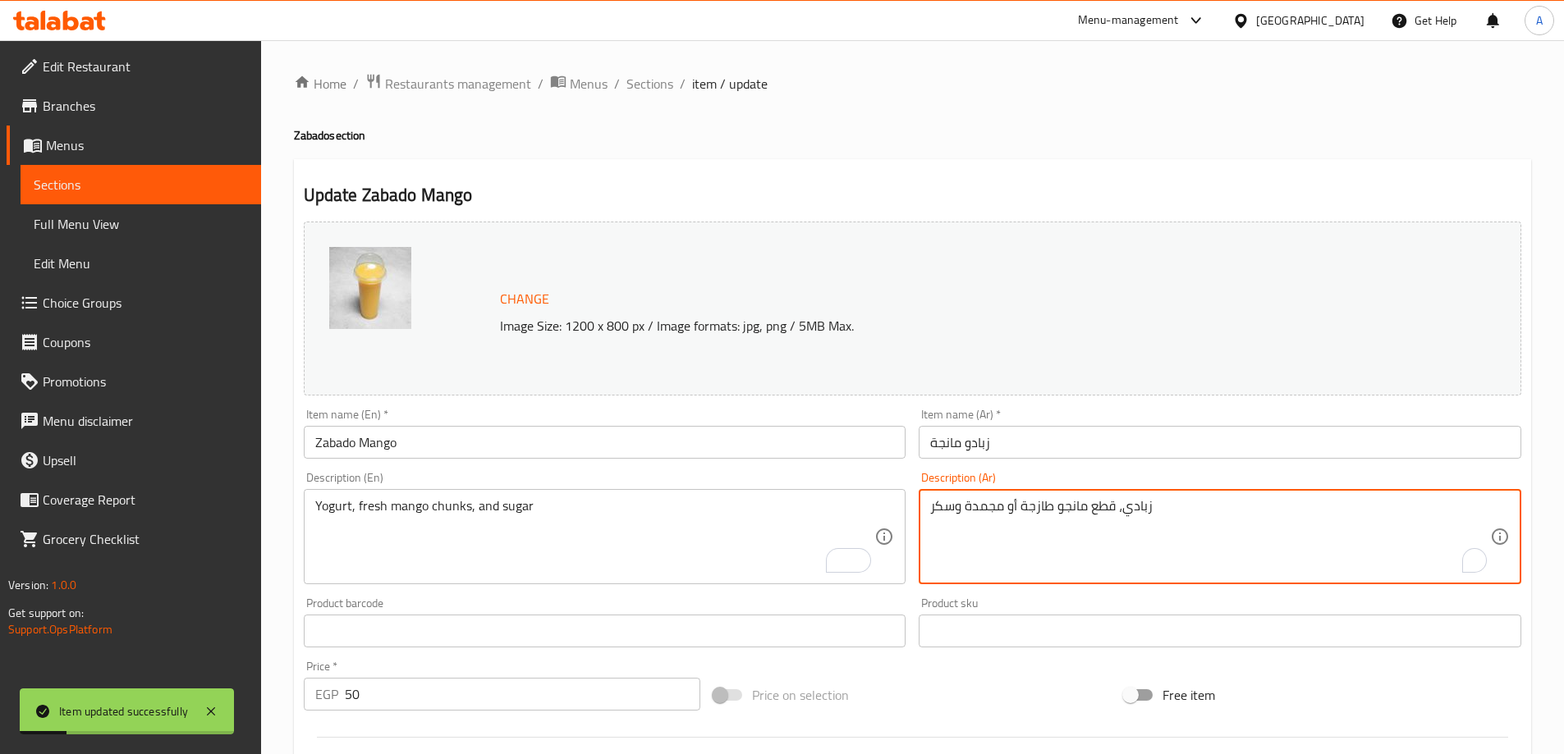
click at [983, 510] on textarea "زبادي، قطع مانجو طازجة أو مجمدة وسكر" at bounding box center [1210, 537] width 560 height 78
type textarea "زبادي، قطع مانجو طازجة وسكر"
click at [1038, 436] on input "زبادو مانجة" at bounding box center [1220, 442] width 602 height 33
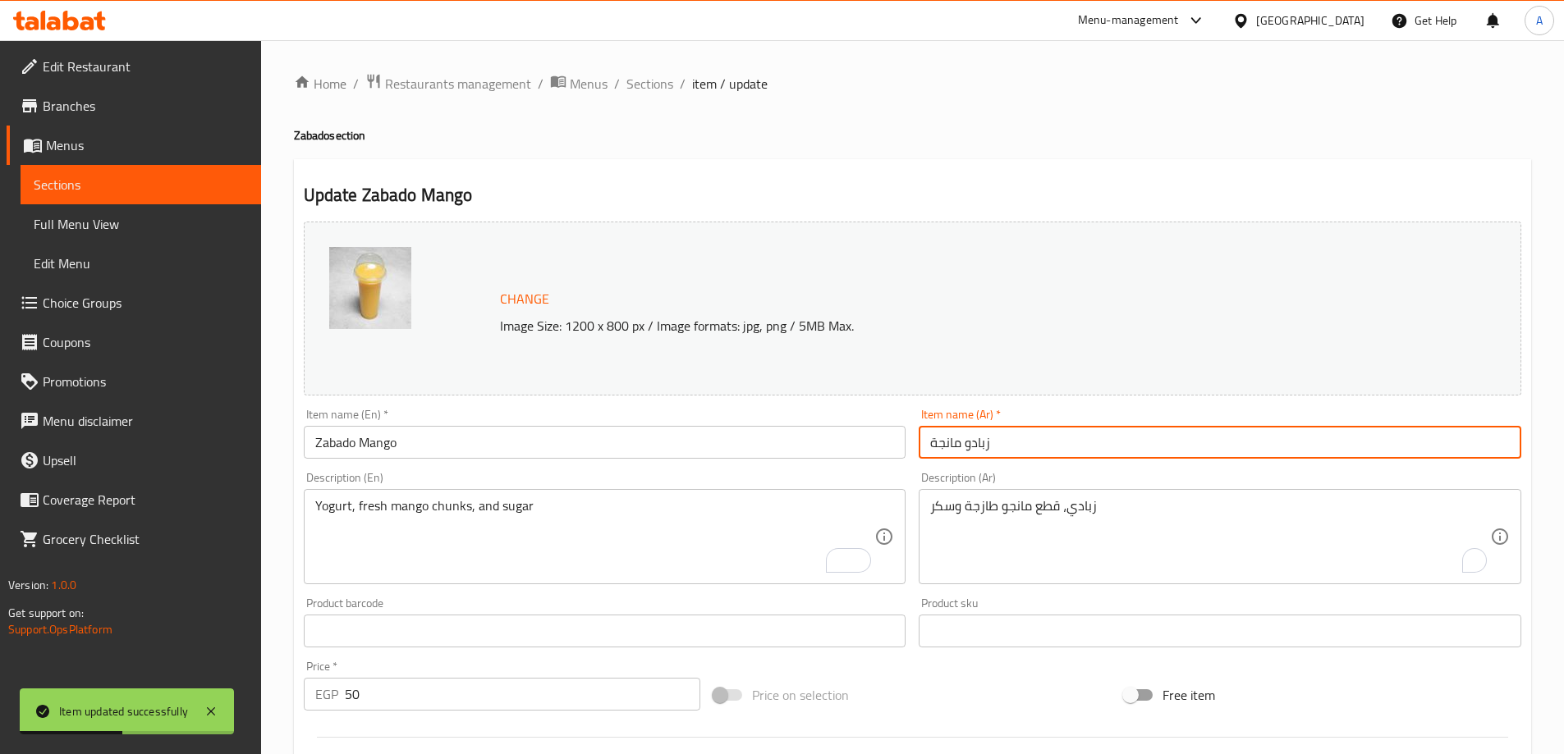
click at [649, 87] on span "Sections" at bounding box center [649, 84] width 47 height 20
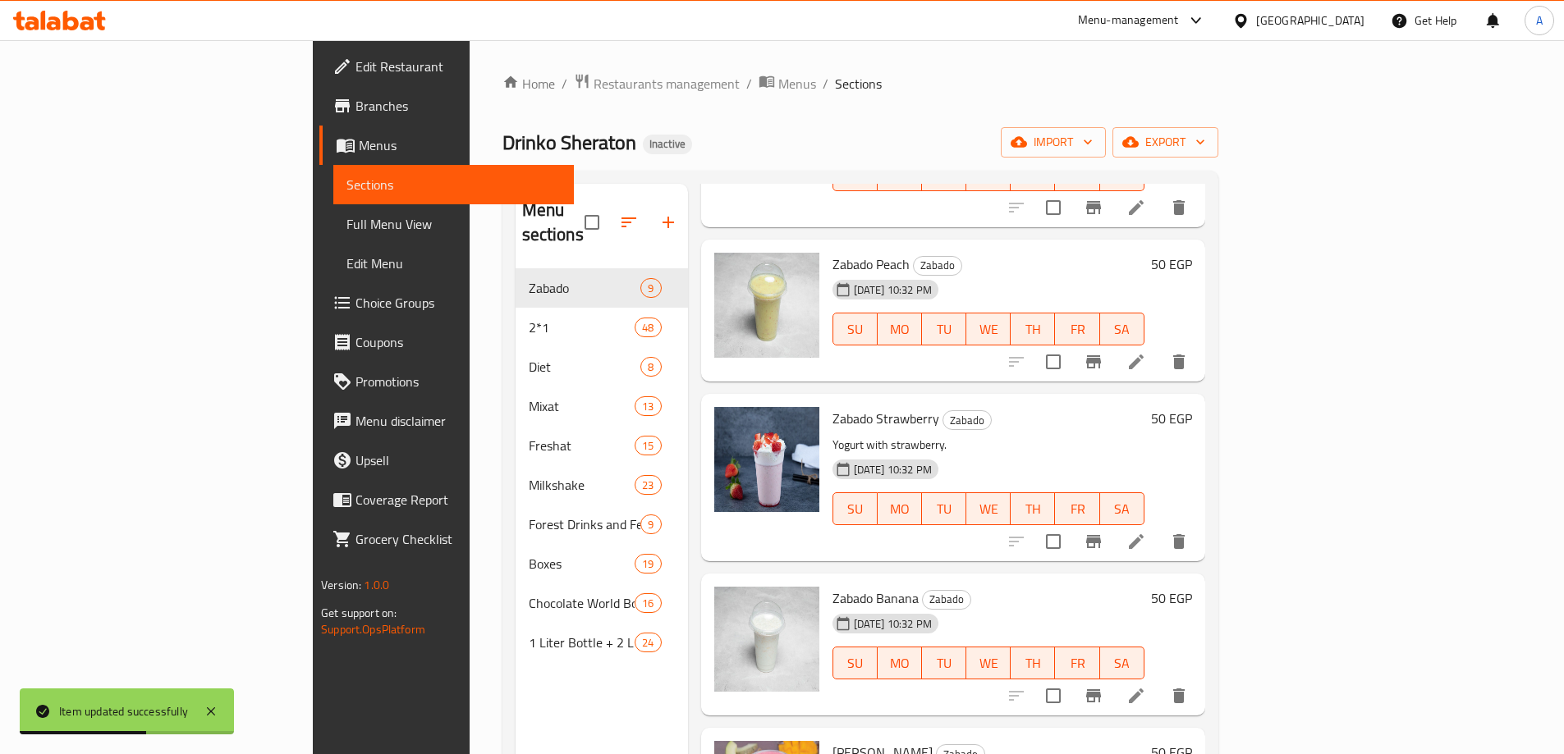
scroll to position [410, 0]
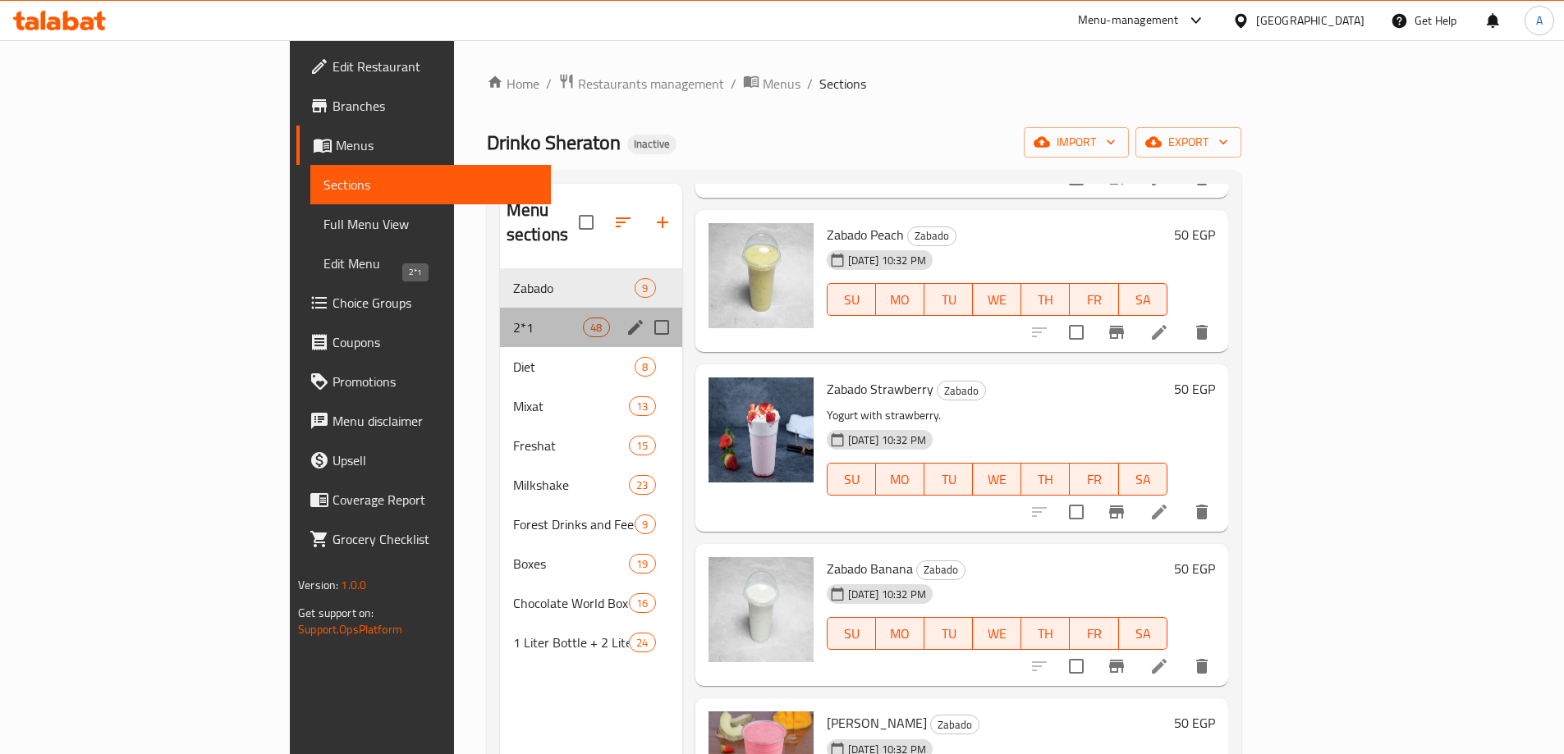
click at [513, 318] on span "2*1" at bounding box center [548, 328] width 70 height 20
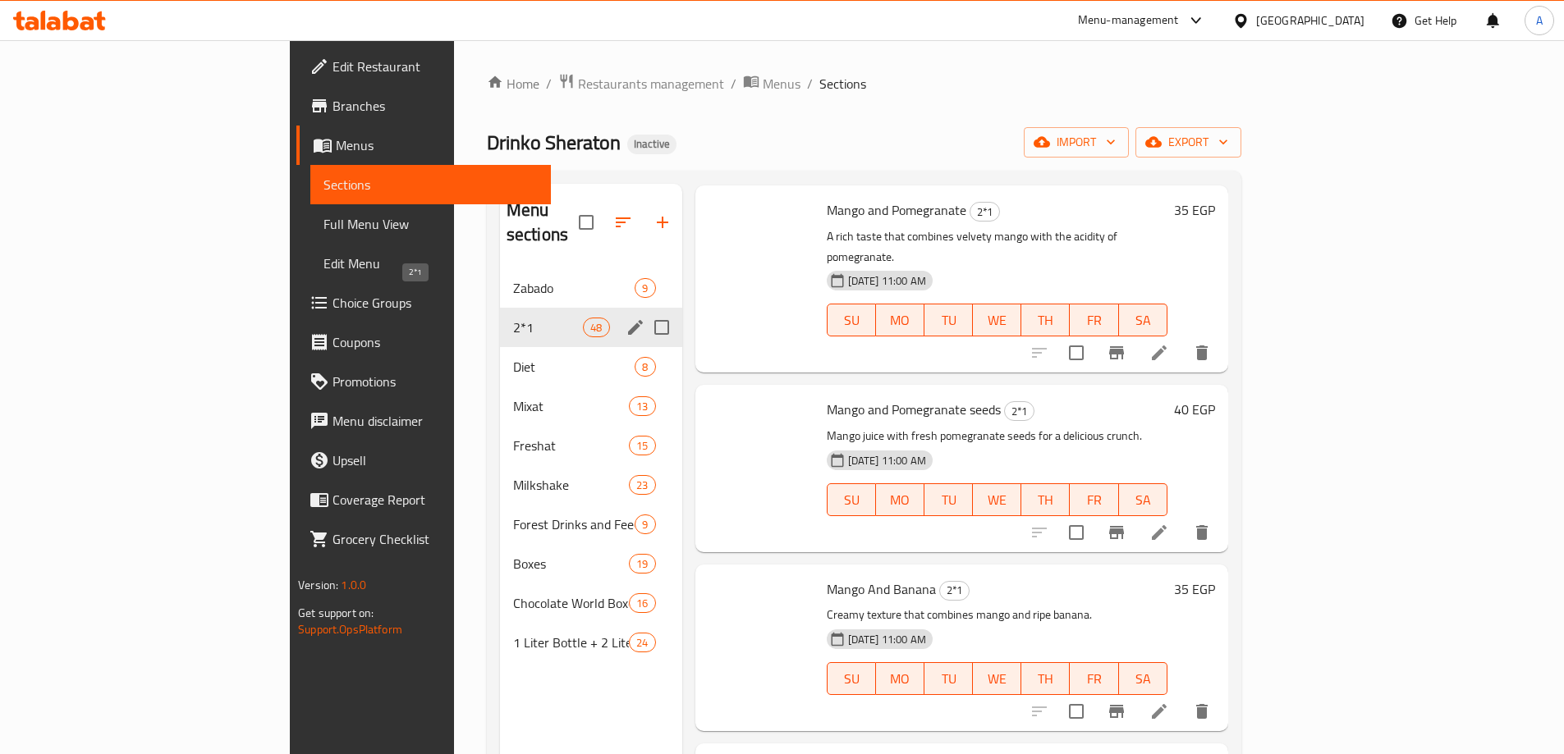
click at [500, 387] on div "Mixat 13" at bounding box center [591, 406] width 182 height 39
click at [513, 357] on span "Diet" at bounding box center [574, 367] width 122 height 20
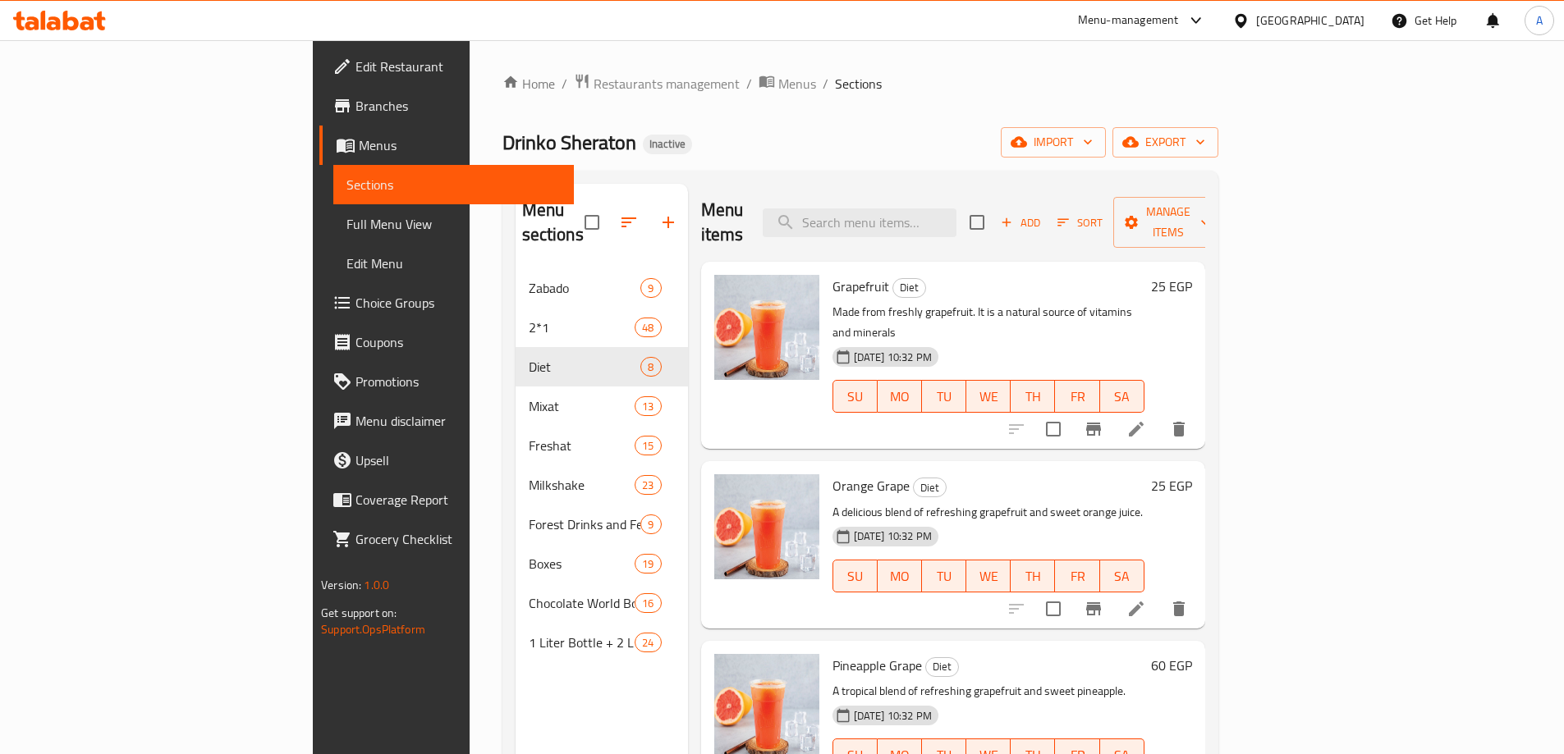
click at [1143, 422] on icon at bounding box center [1136, 429] width 15 height 15
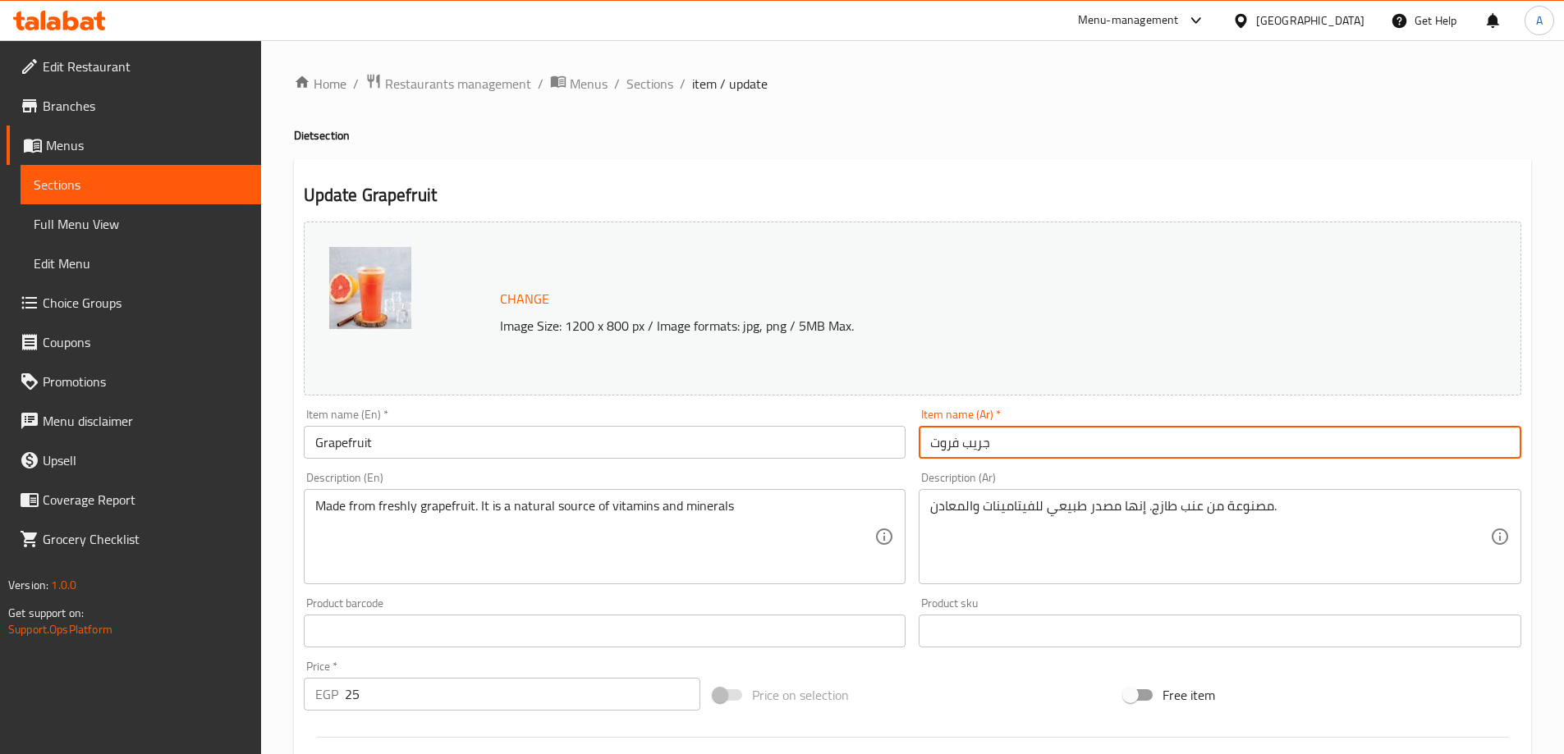
click at [1012, 450] on input "جريب فروت" at bounding box center [1220, 442] width 602 height 33
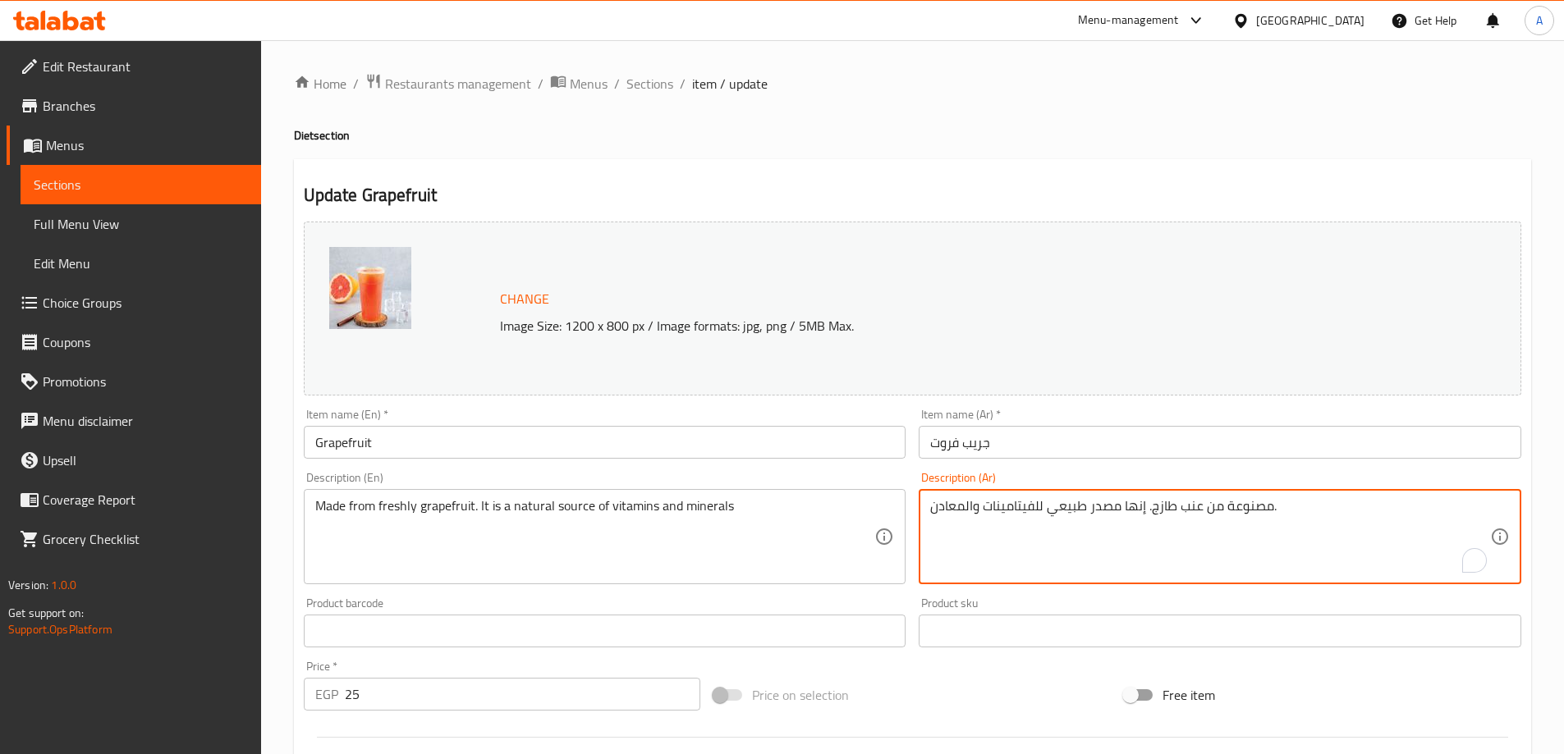
click at [1189, 507] on textarea "مصنوعة من عنب طازج. إنها مصدر طبيعي للفيتامينات والمعادن." at bounding box center [1210, 537] width 560 height 78
paste textarea "ريب فروت"
type textarea "مصنوعة من جريب فروت طازج. إنها مصدر طبيعي للفيتامينات والمعادن."
click at [745, 440] on input "Grapefruit" at bounding box center [605, 442] width 602 height 33
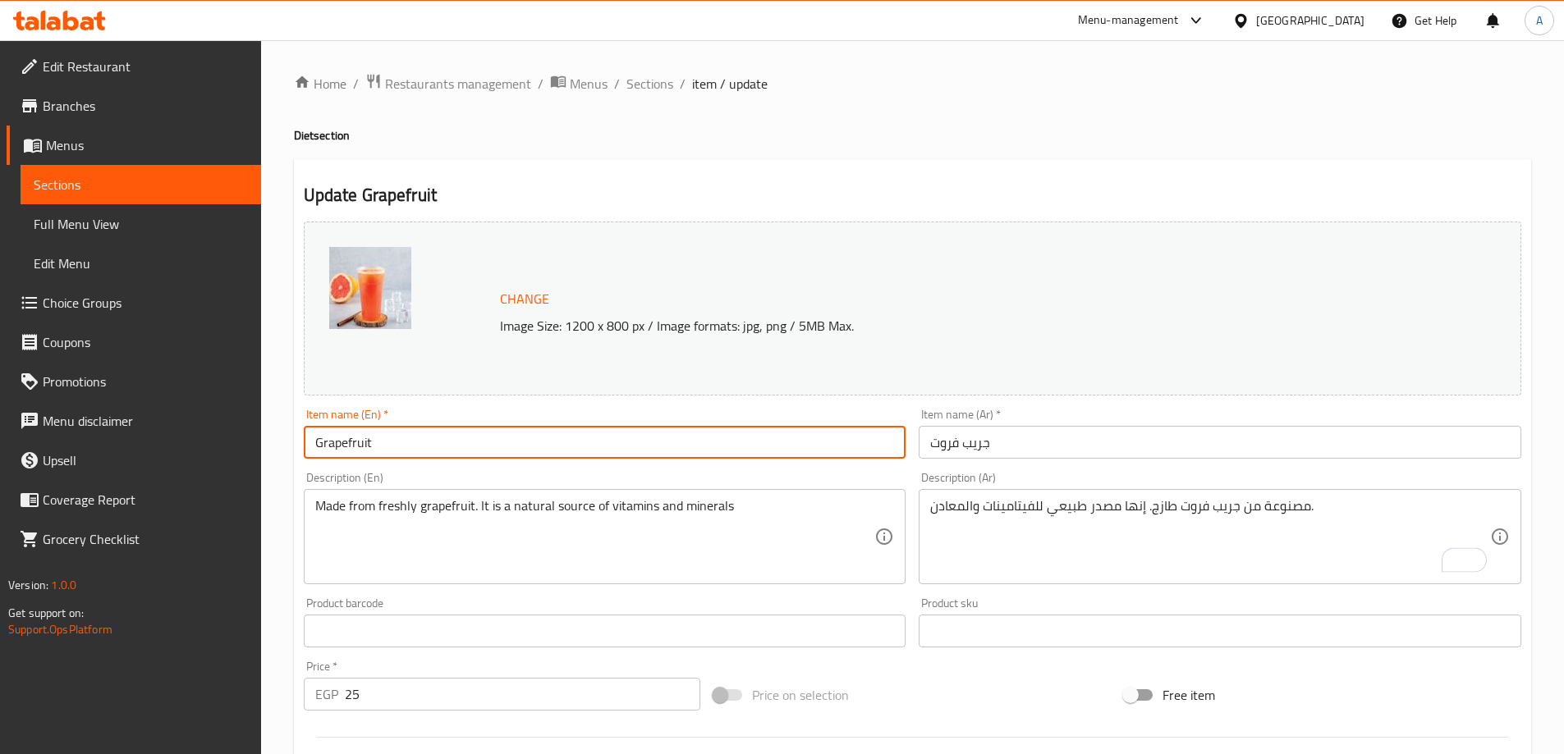
click at [654, 83] on span "Sections" at bounding box center [649, 84] width 47 height 20
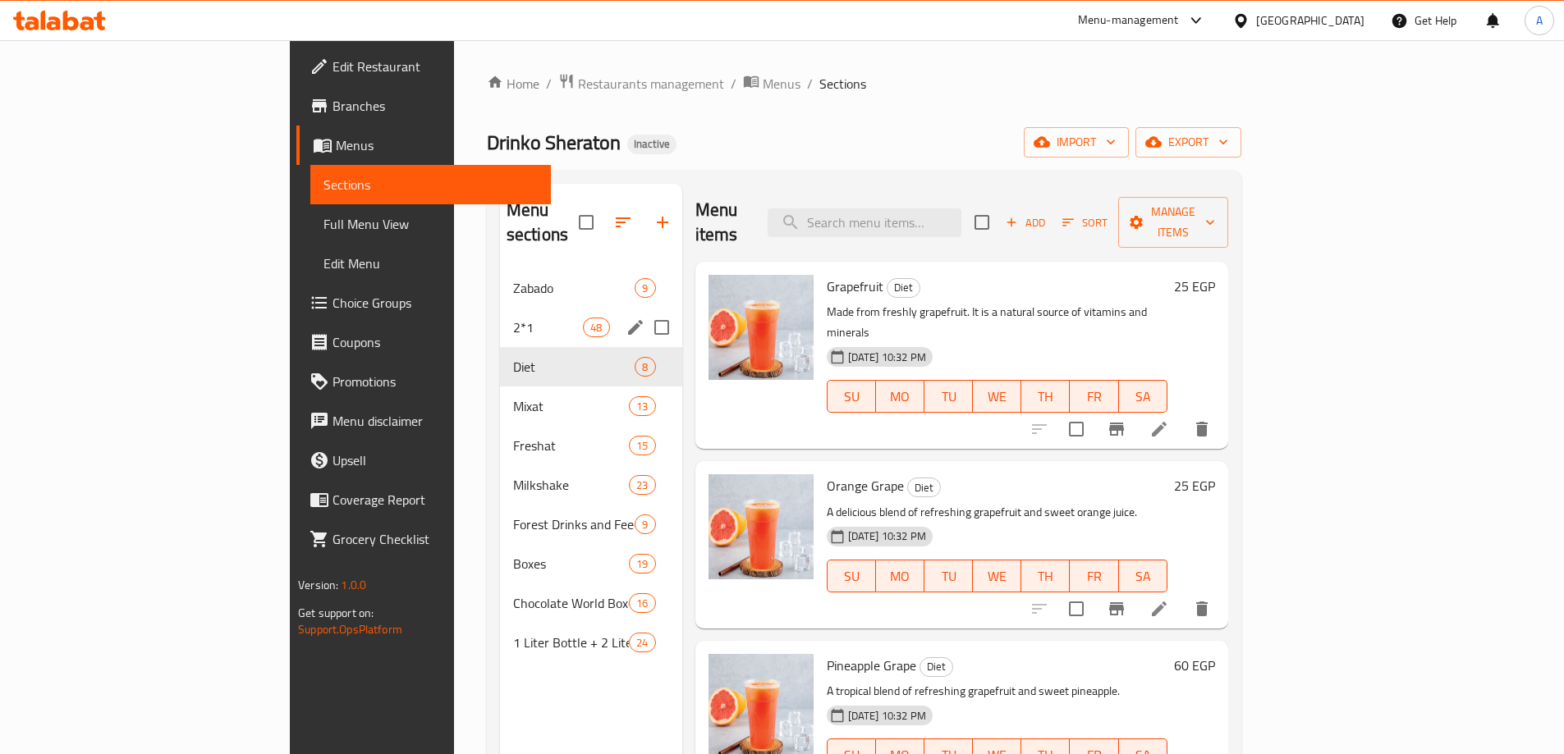
click at [500, 313] on div "2*1 48" at bounding box center [591, 327] width 182 height 39
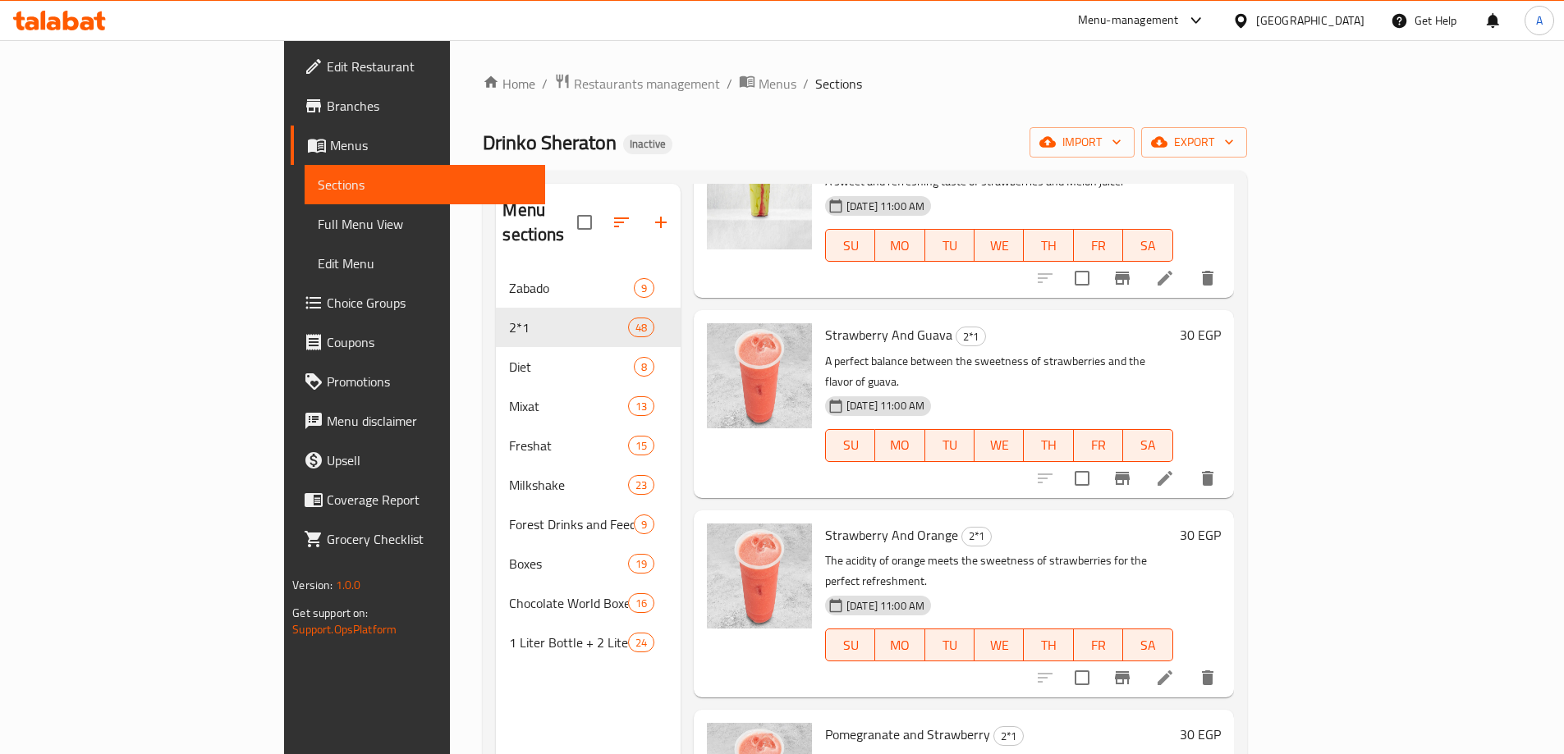
scroll to position [2351, 0]
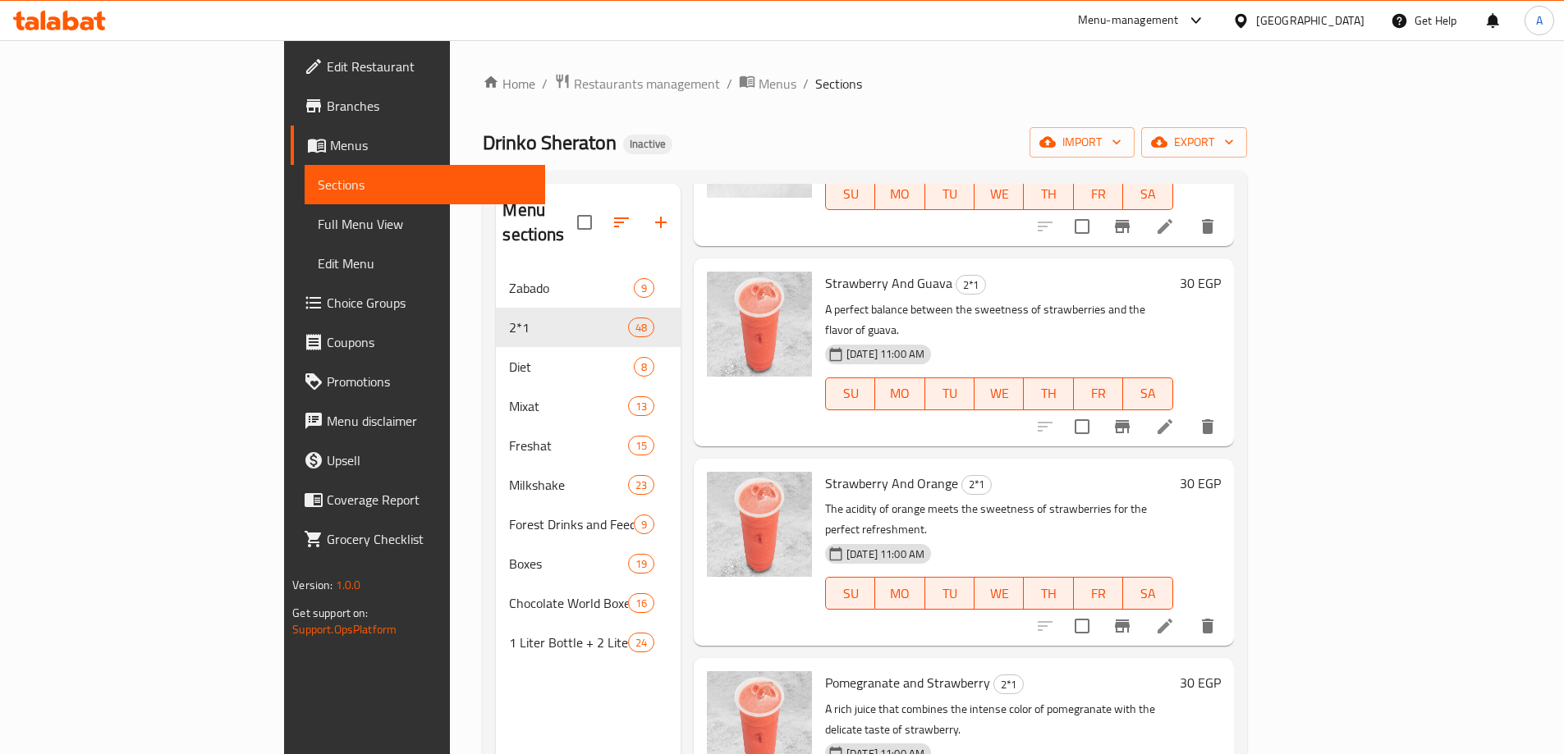
click at [1175, 616] on icon at bounding box center [1165, 626] width 20 height 20
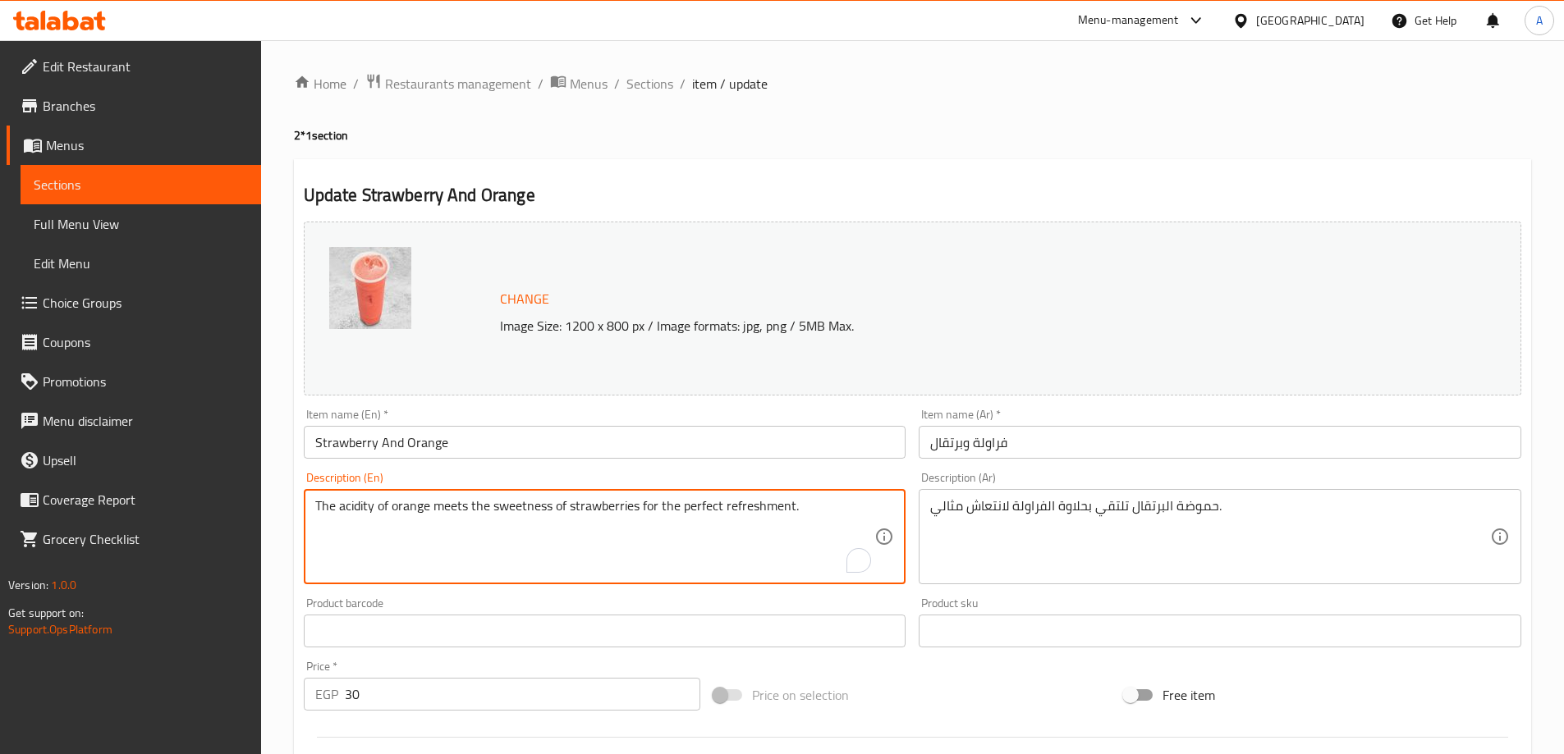
drag, startPoint x: 392, startPoint y: 507, endPoint x: 279, endPoint y: 500, distance: 113.5
type textarea "orange meets the sweetness of strawberries for the perfect refreshment."
click at [791, 443] on input "Strawberry And Orange" at bounding box center [605, 442] width 602 height 33
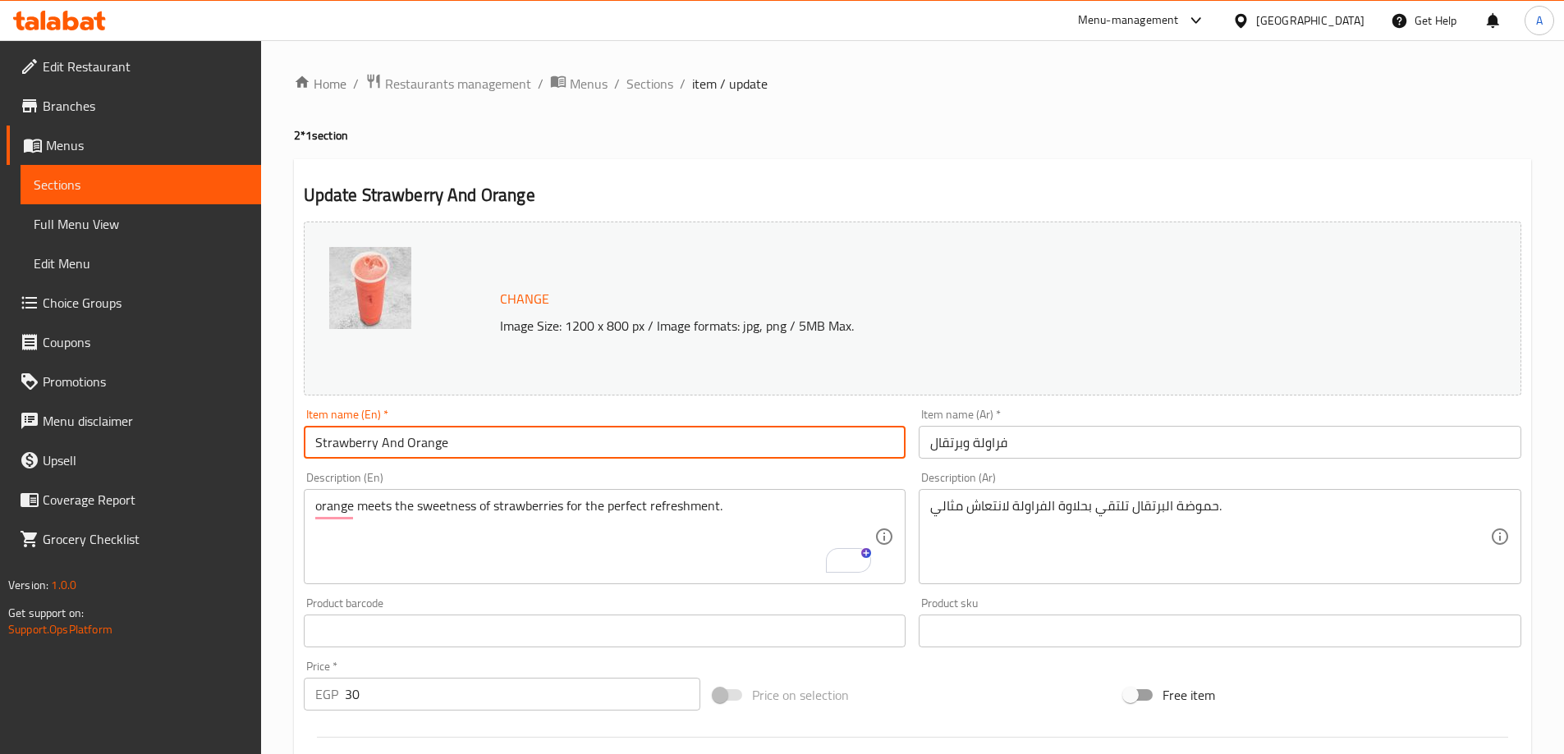
click at [659, 76] on span "Sections" at bounding box center [649, 84] width 47 height 20
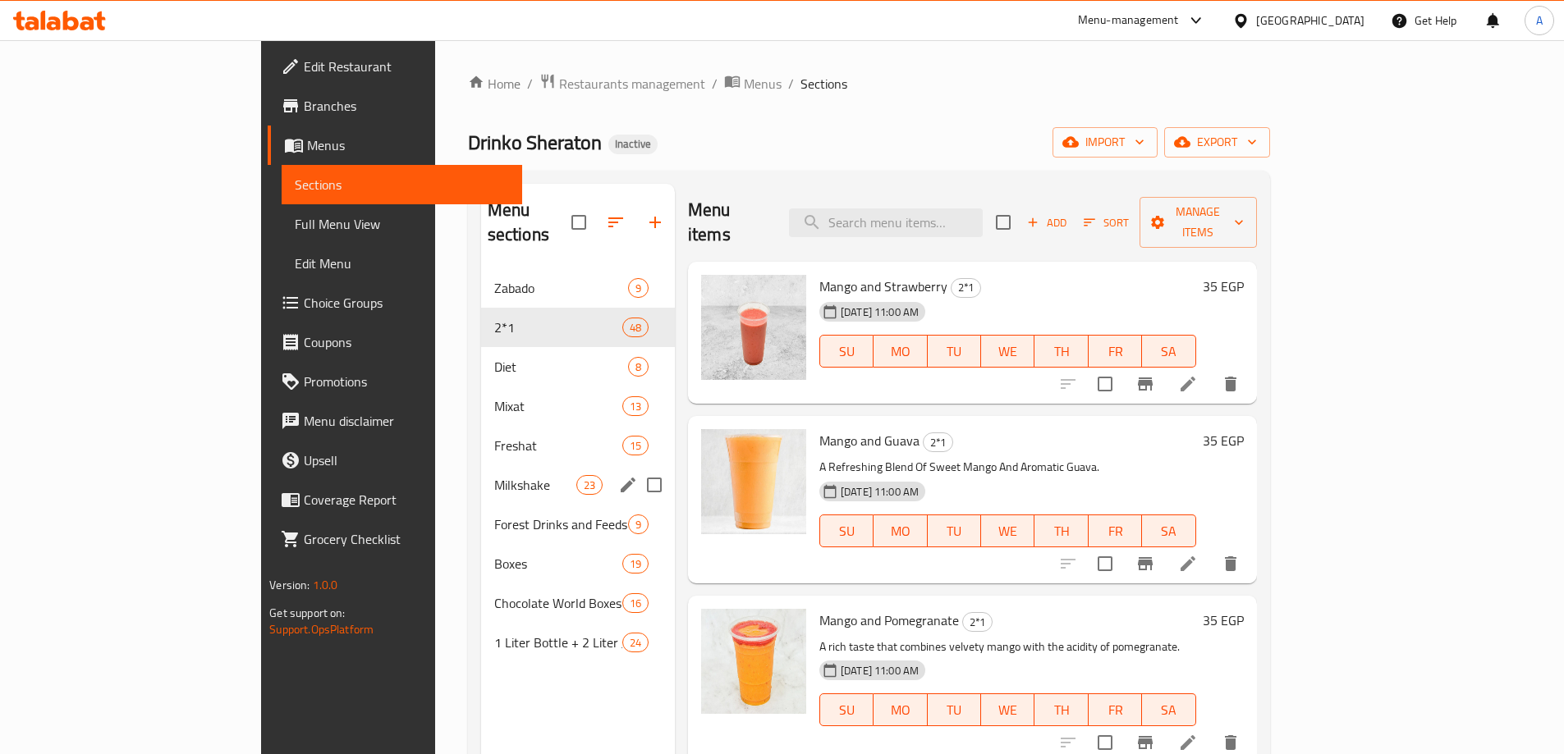
click at [494, 475] on span "Milkshake" at bounding box center [535, 485] width 82 height 20
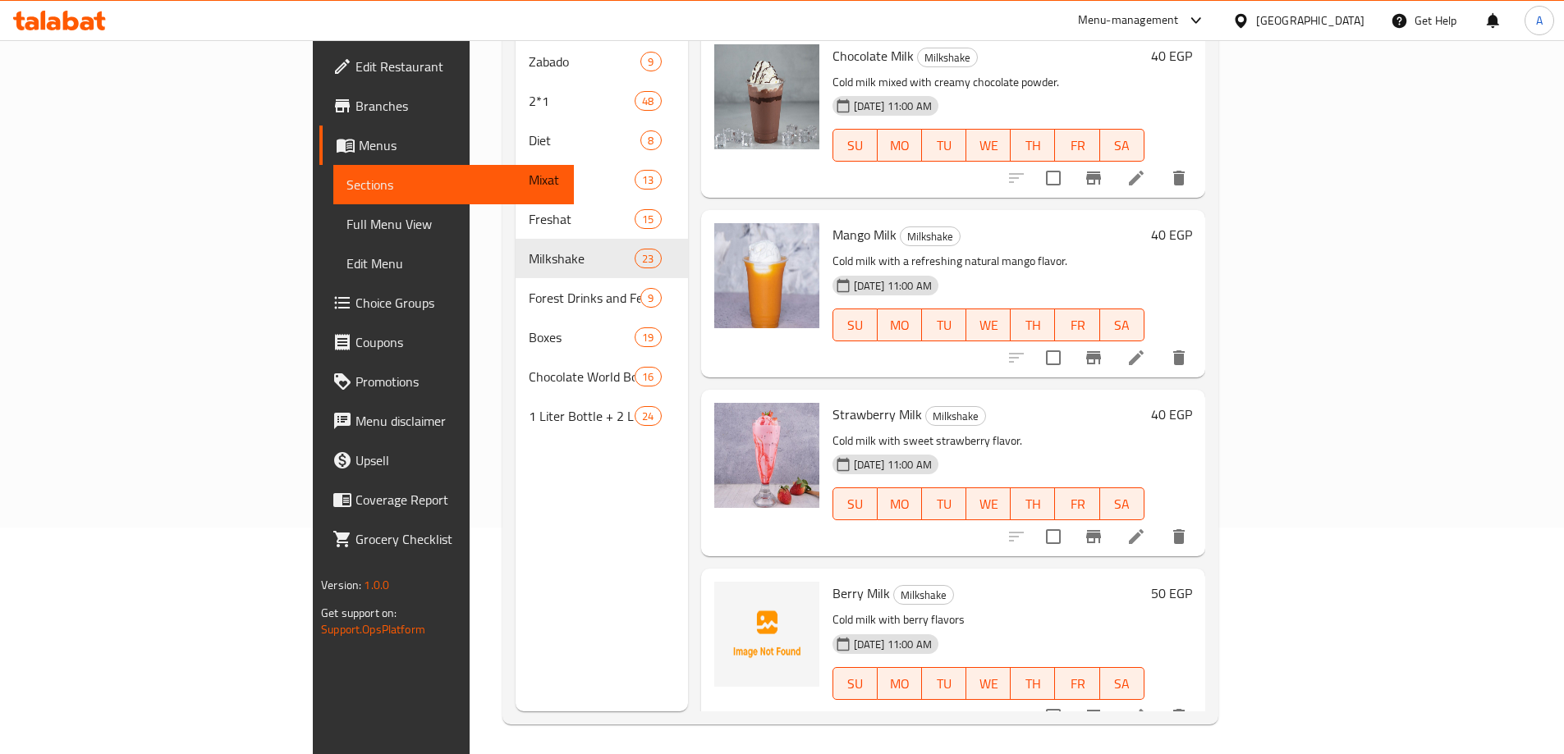
scroll to position [230, 0]
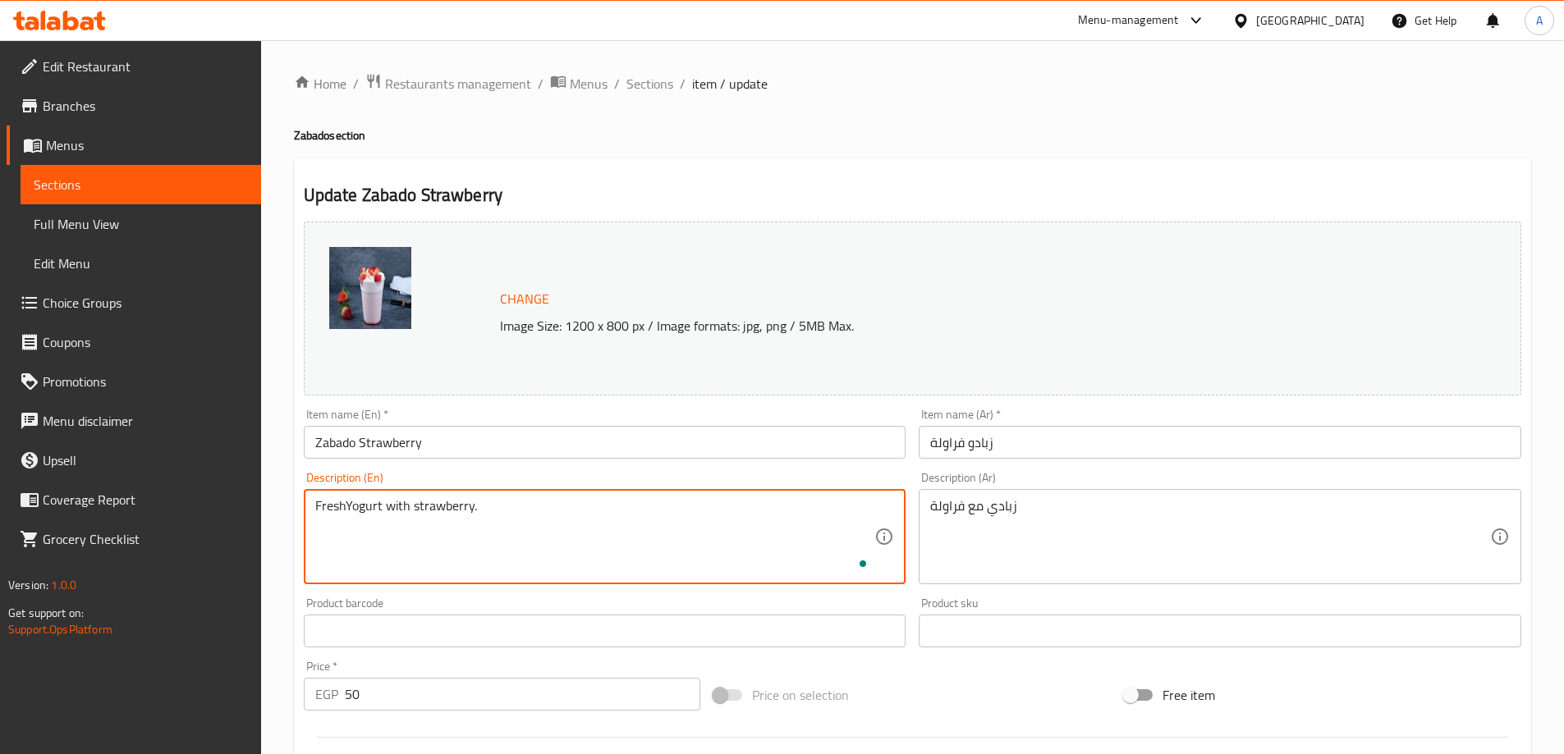
type textarea "Fresh Yogurt with strawberry."
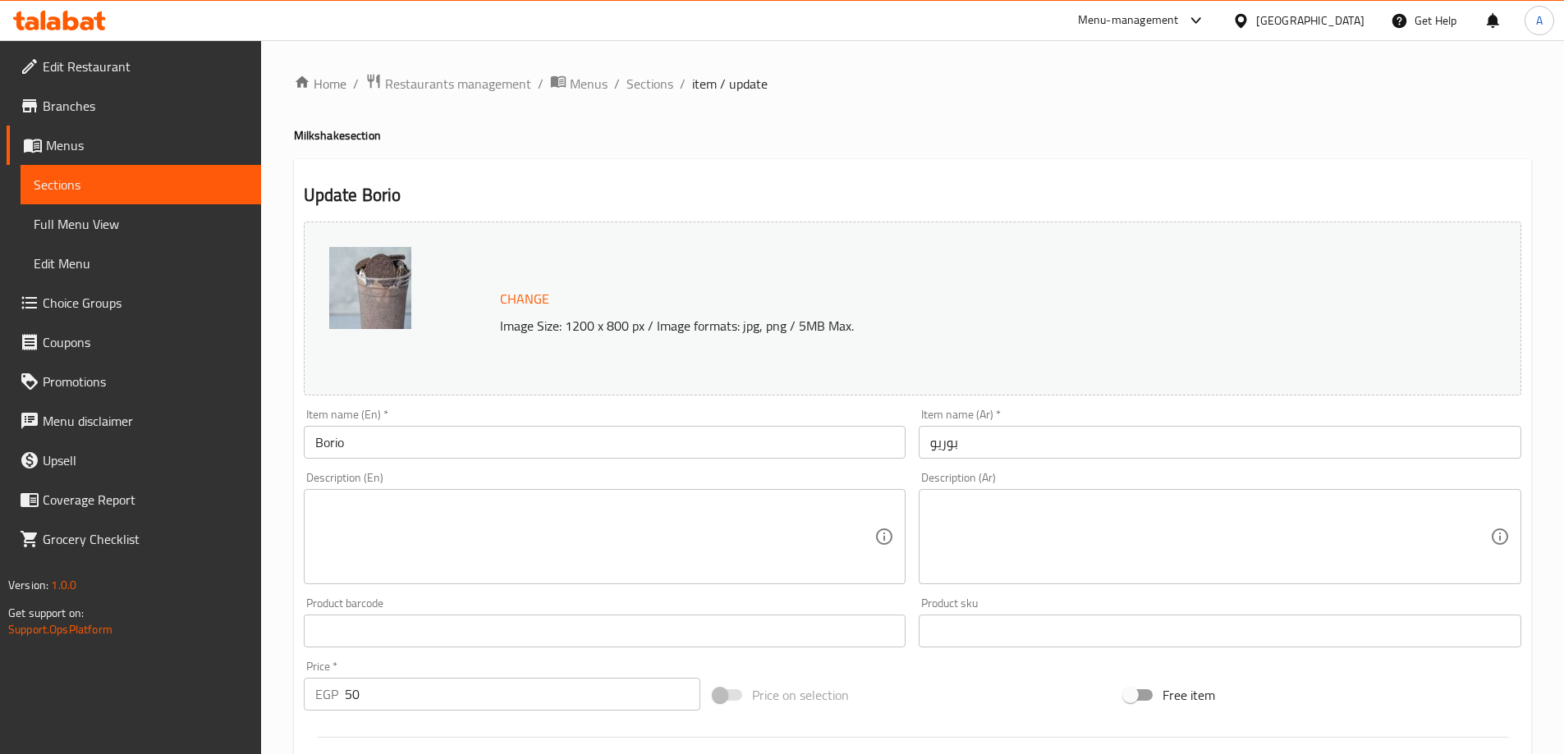
click at [302, 135] on h4 "Milkshake section" at bounding box center [912, 135] width 1237 height 16
copy h4 "Milkshake"
click at [370, 442] on input "Borio" at bounding box center [605, 442] width 602 height 33
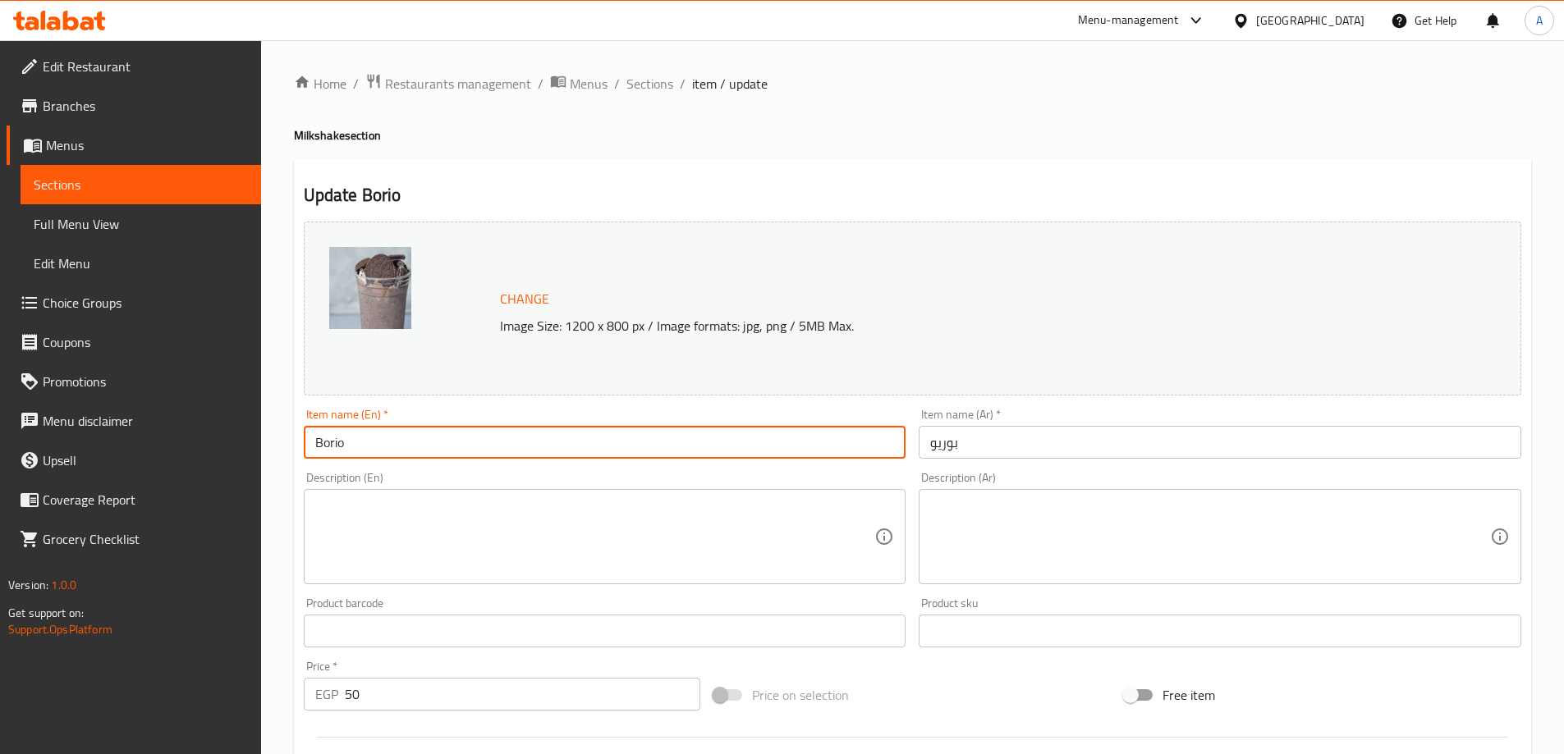
paste input "Milkshake"
type input "Borio Milkshake"
click at [985, 441] on input "بوريو" at bounding box center [1220, 442] width 602 height 33
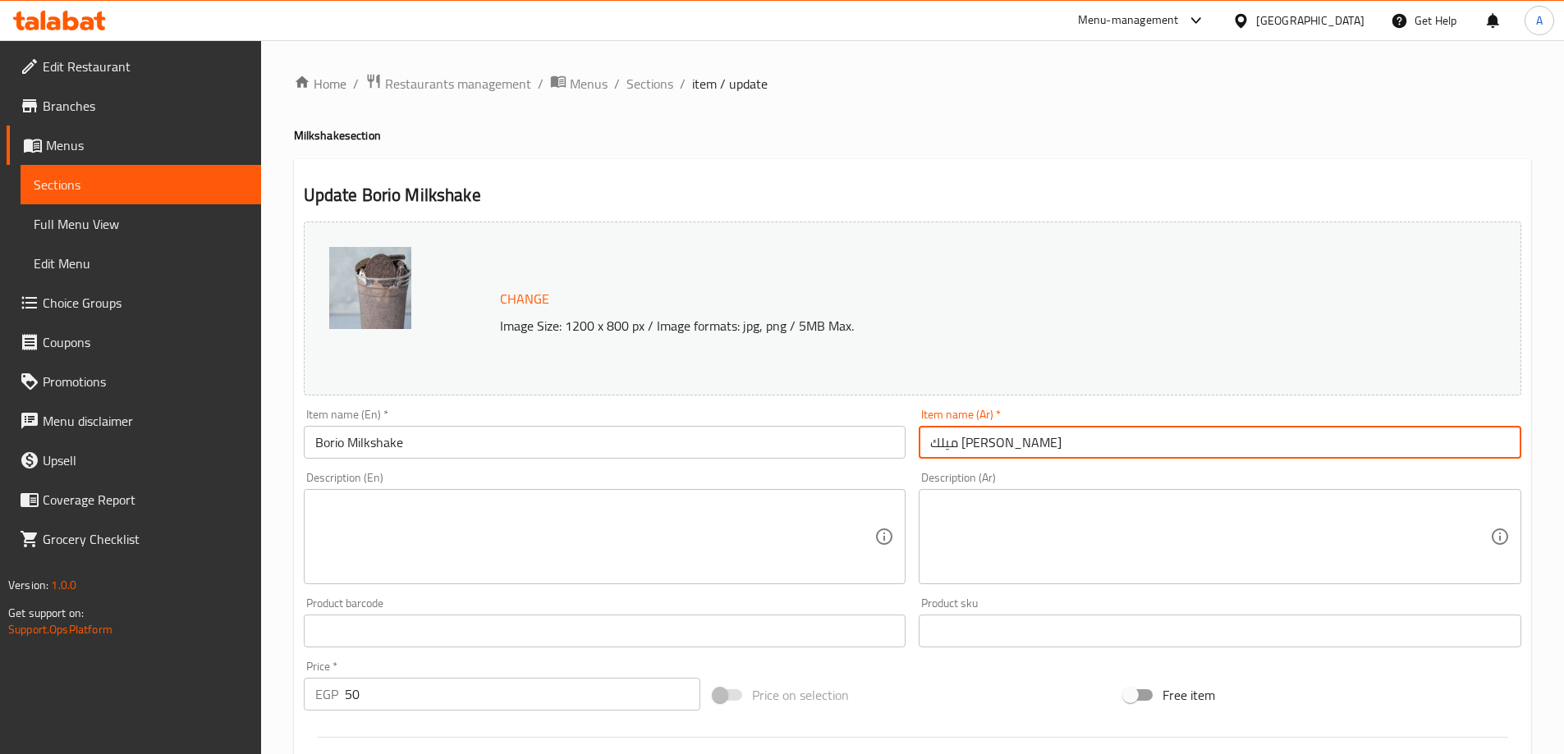
type input "ميلك شيك بوريو"
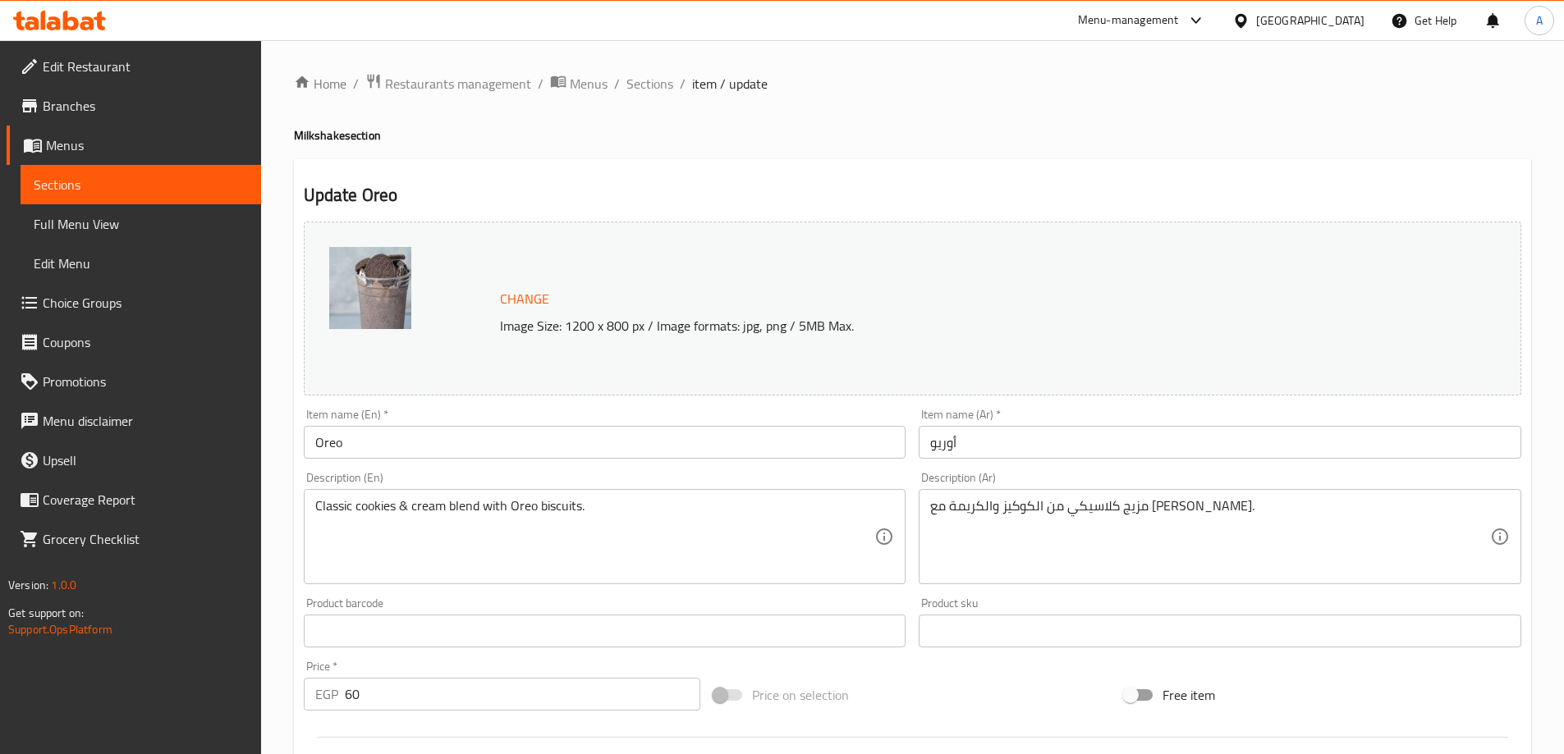
click at [668, 443] on input "Oreo" at bounding box center [605, 442] width 602 height 33
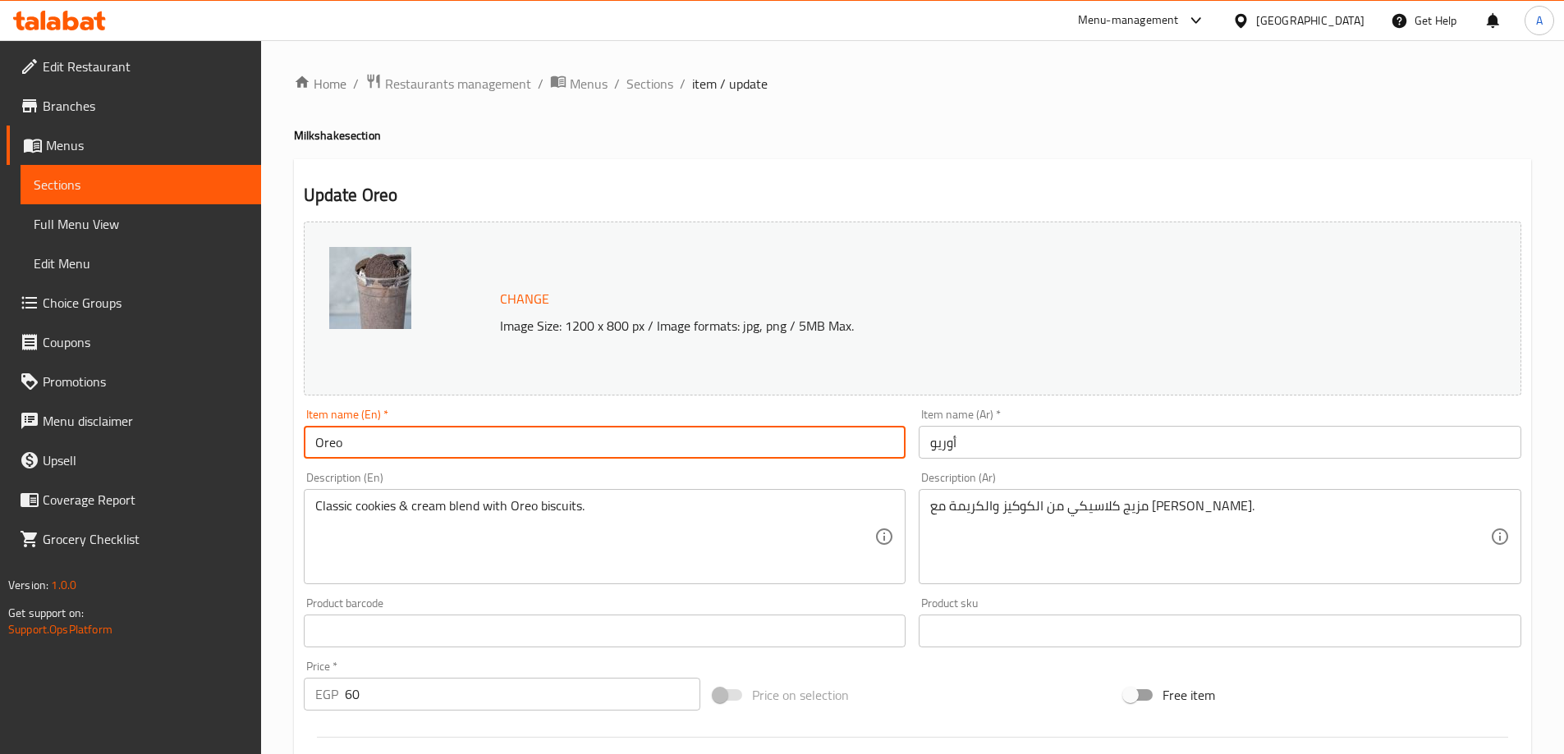
paste input "Milkshake"
type input "Oreo Milkshake"
click at [978, 438] on input "أوريو" at bounding box center [1220, 442] width 602 height 33
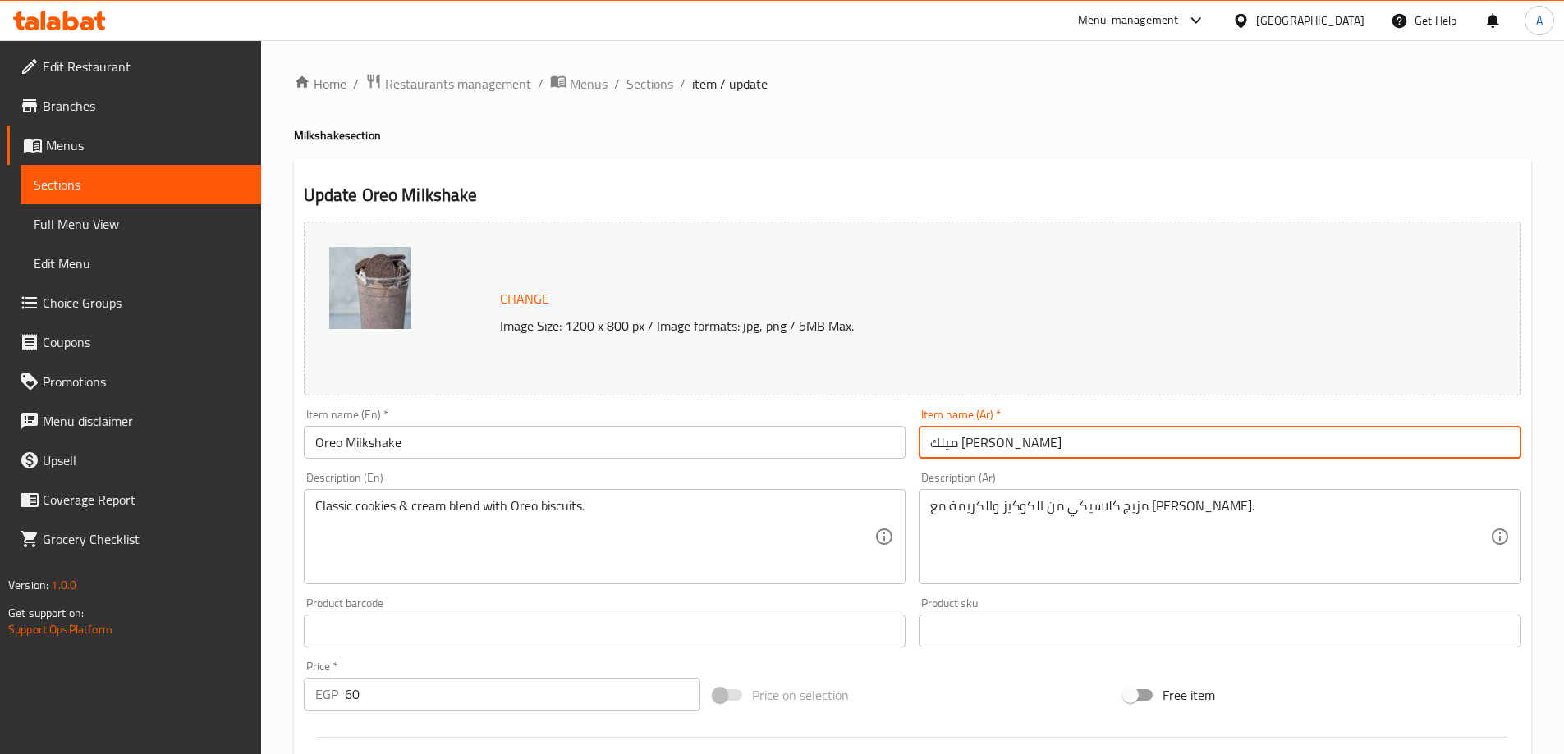
type input "ميلك شيك أوريو"
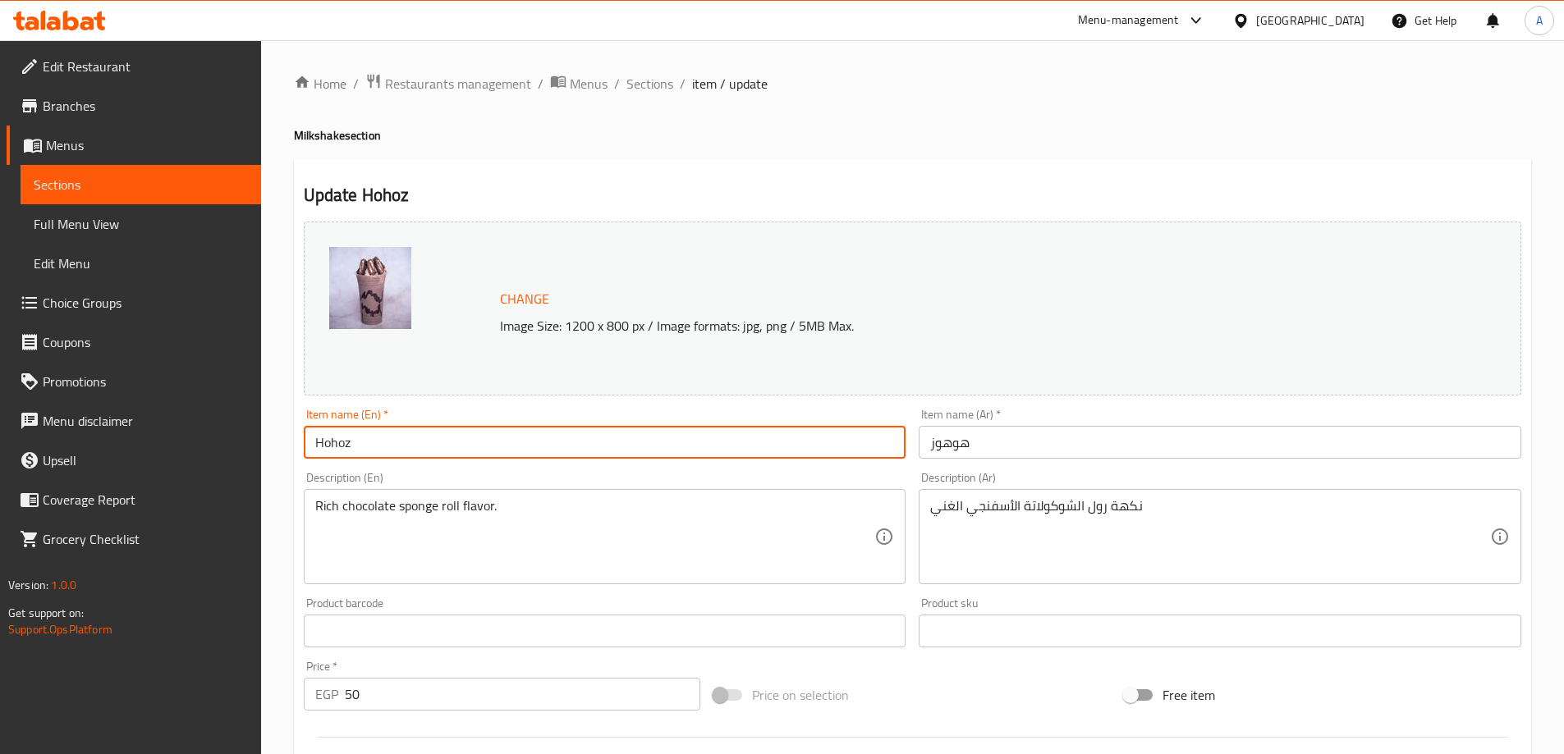
click at [468, 445] on input "Hohoz" at bounding box center [605, 442] width 602 height 33
paste input "Milkshake"
click at [353, 444] on input "HohozMilkshake" at bounding box center [605, 442] width 602 height 33
click at [350, 443] on input "Hohoz Milkshake" at bounding box center [605, 442] width 602 height 33
type input "Hohoz Milkshake"
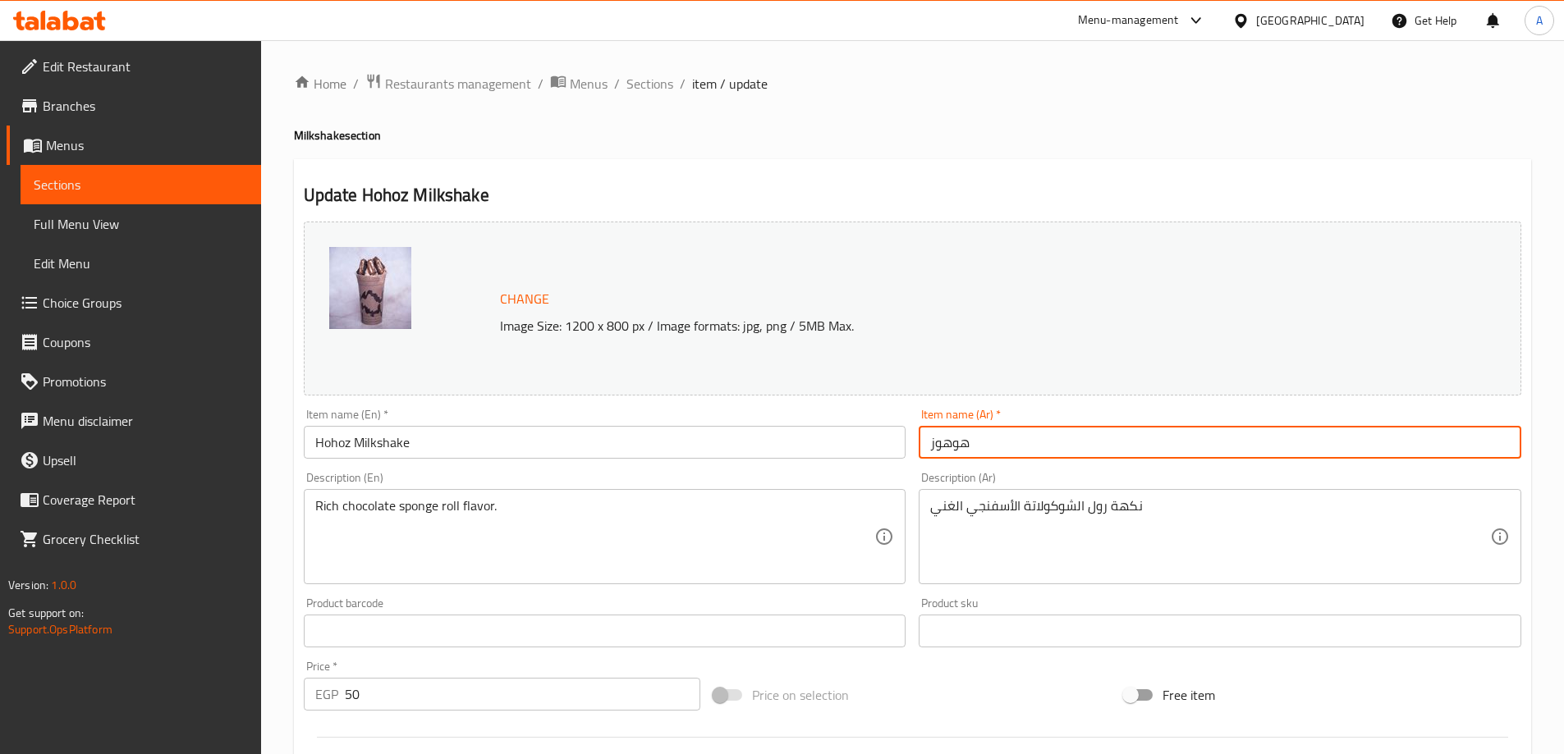
click at [1031, 440] on input "هوهوز" at bounding box center [1220, 442] width 602 height 33
type input "ميلك شيك هوهوز"
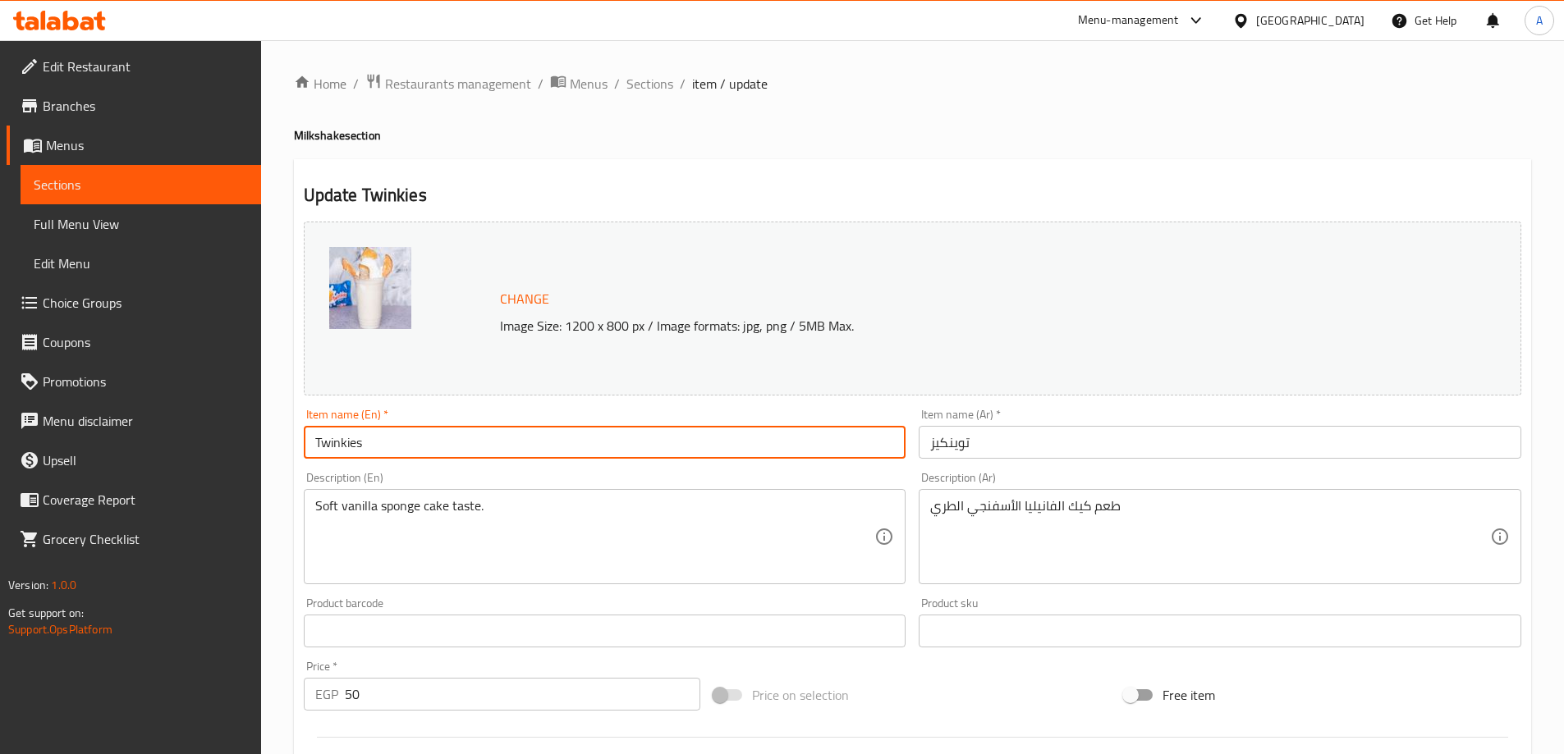
click at [386, 446] on input "Twinkies" at bounding box center [605, 442] width 602 height 33
paste input "Milkshake"
type input "Twinkies Milkshake"
click at [1049, 444] on input "توينكيز" at bounding box center [1220, 442] width 602 height 33
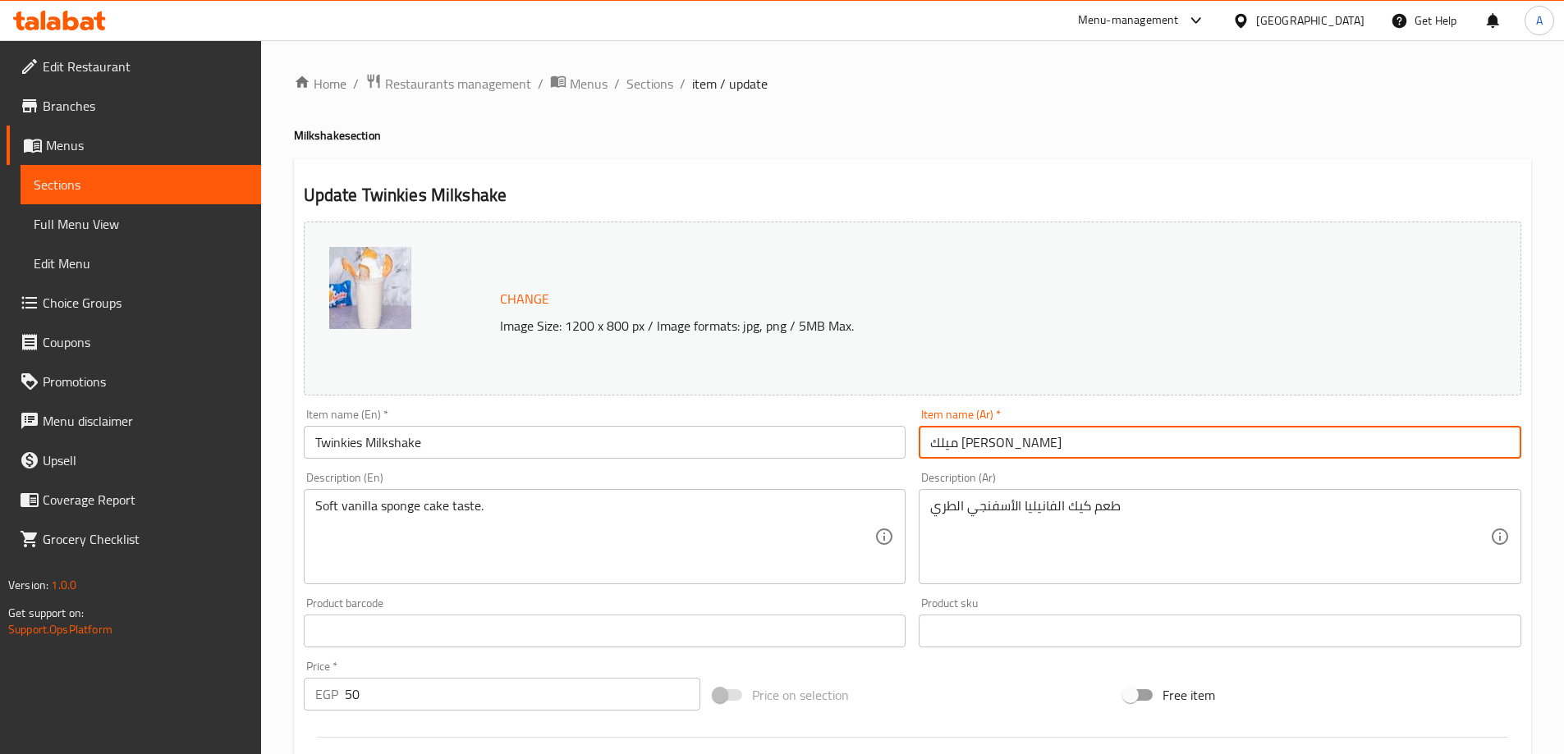
type input "ميلك شيك توينكيز"
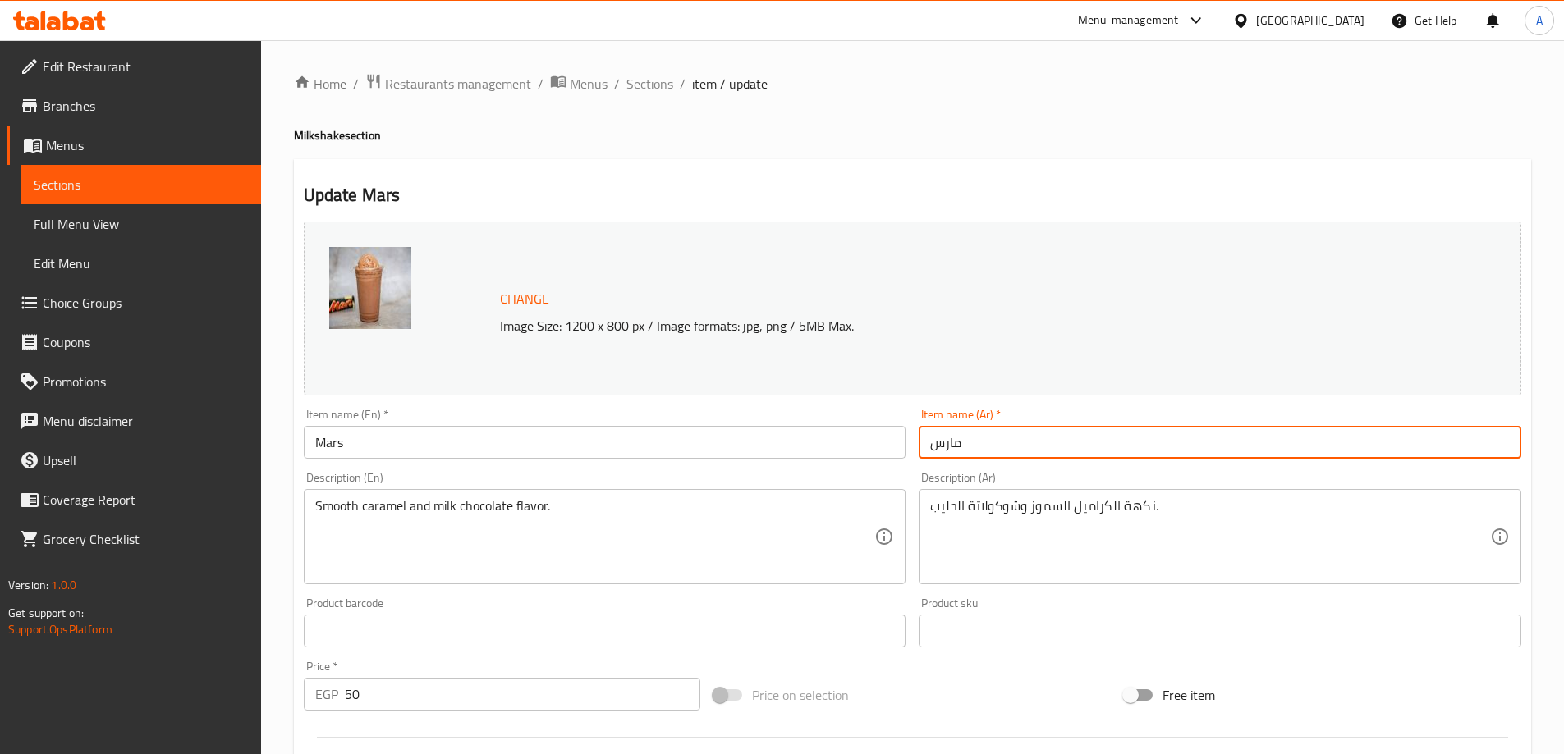
click at [1029, 439] on input "مارس" at bounding box center [1220, 442] width 602 height 33
type input "ميلك شيك مارس"
click at [653, 442] on input "Mars" at bounding box center [605, 442] width 602 height 33
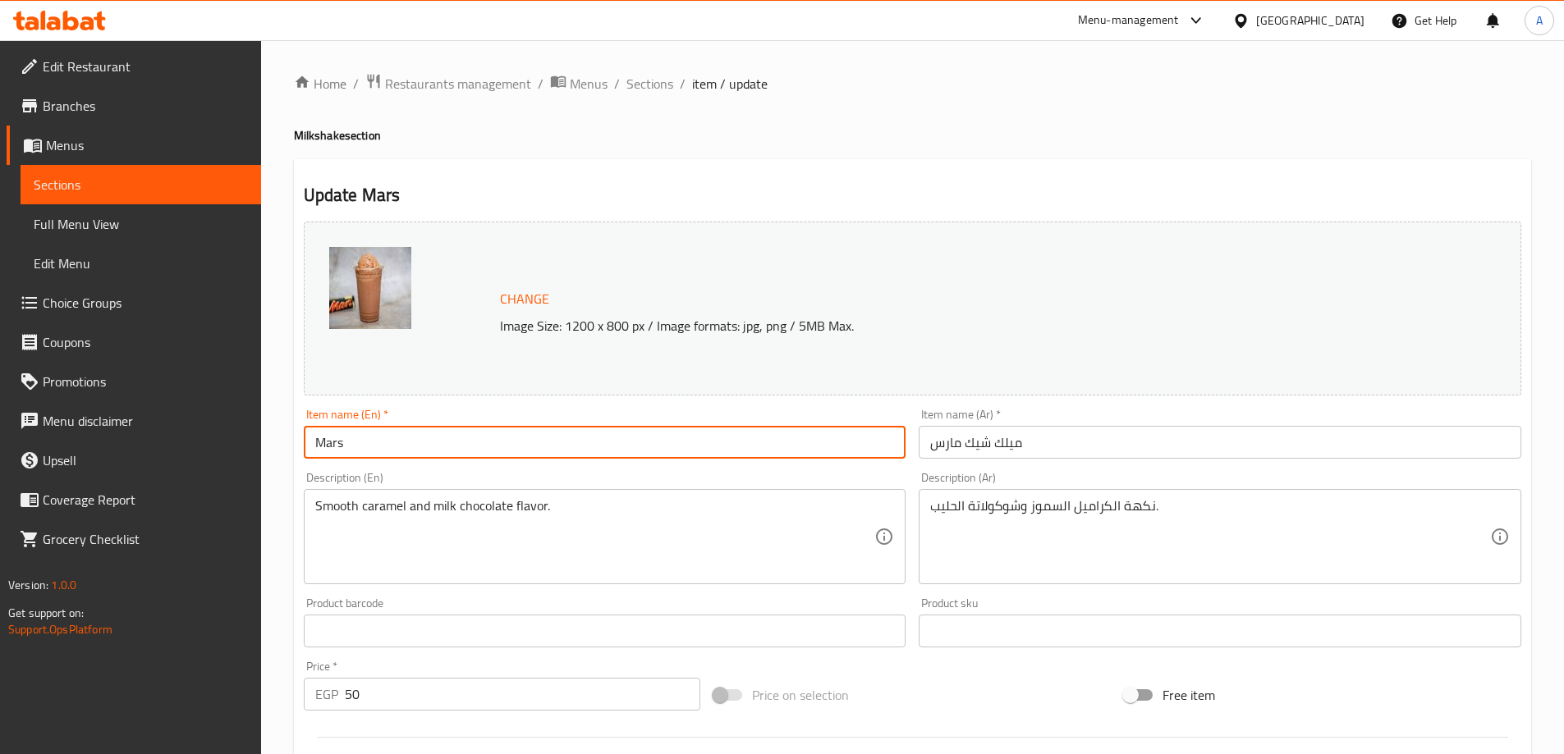
paste input "Milkshake"
type input "Mars Milkshake"
click at [393, 443] on input "Twix" at bounding box center [605, 442] width 602 height 33
paste input "Milkshake"
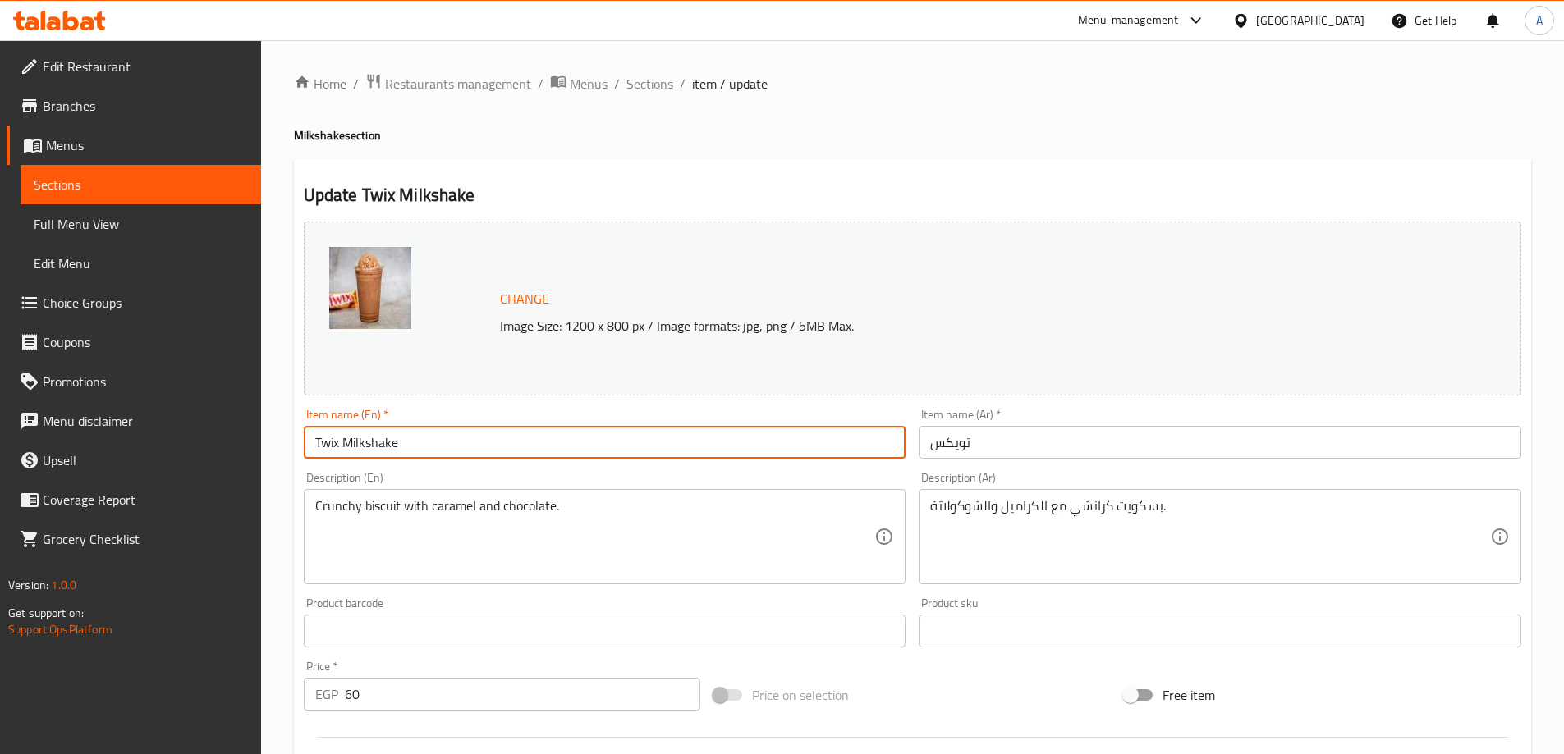
type input "Twix Milkshake"
click at [1013, 443] on input "تويكس" at bounding box center [1220, 442] width 602 height 33
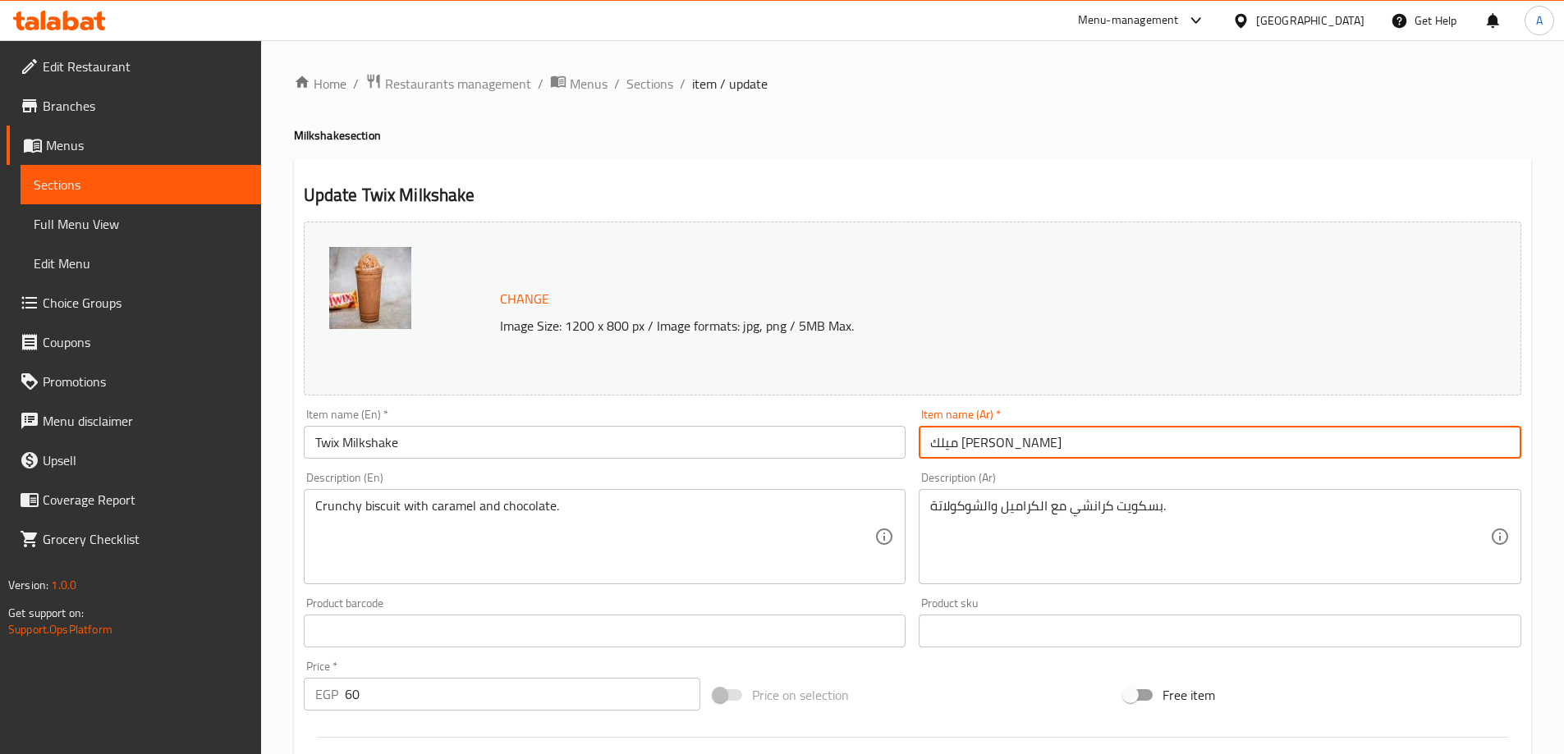
type input "ميلك شيك تويكس"
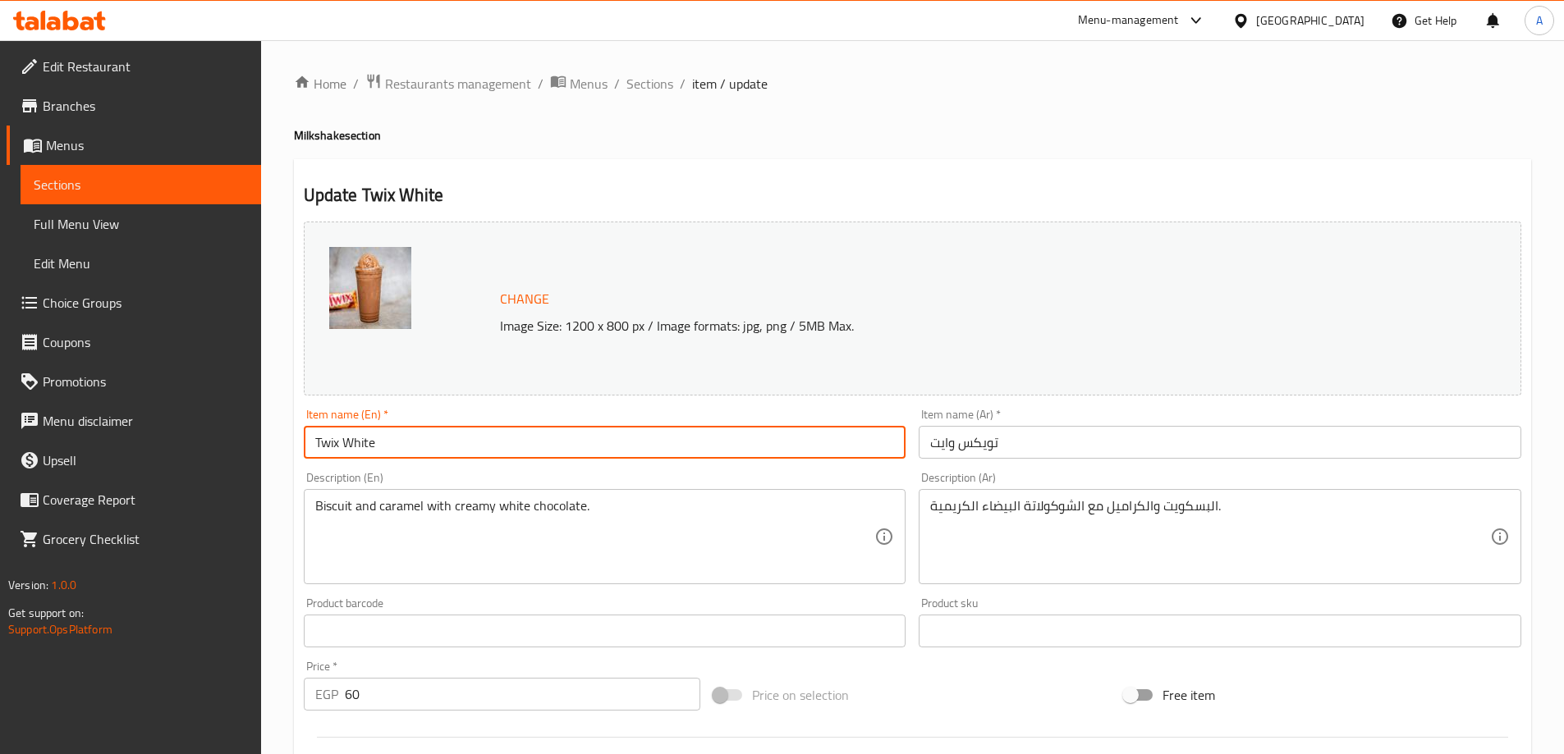
click at [430, 446] on input "Twix White" at bounding box center [605, 442] width 602 height 33
paste input "Milkshake"
type input "Twix White Milkshake"
click at [1148, 438] on input "تويكس وايت" at bounding box center [1220, 442] width 602 height 33
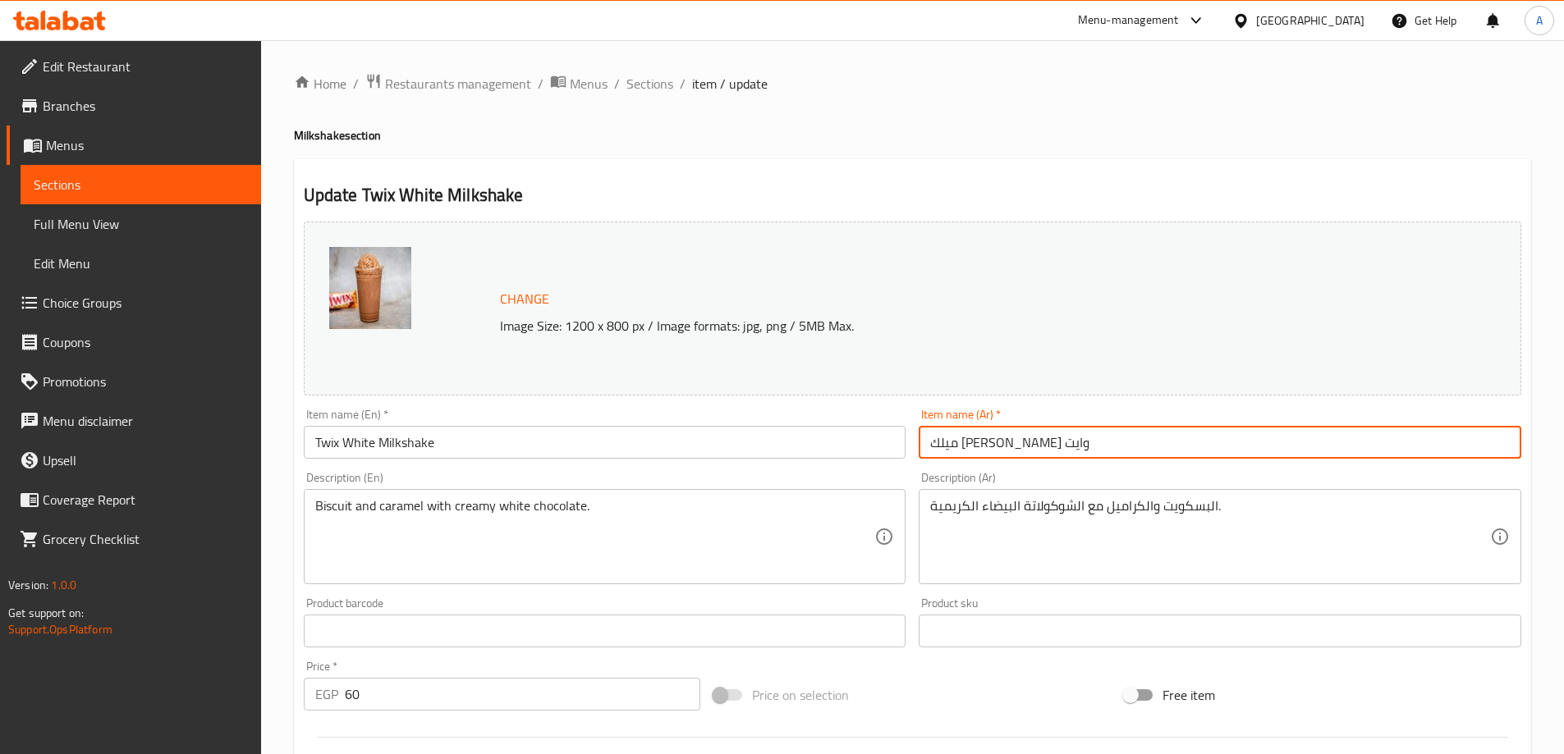
type input "ميلك [PERSON_NAME] وايت"
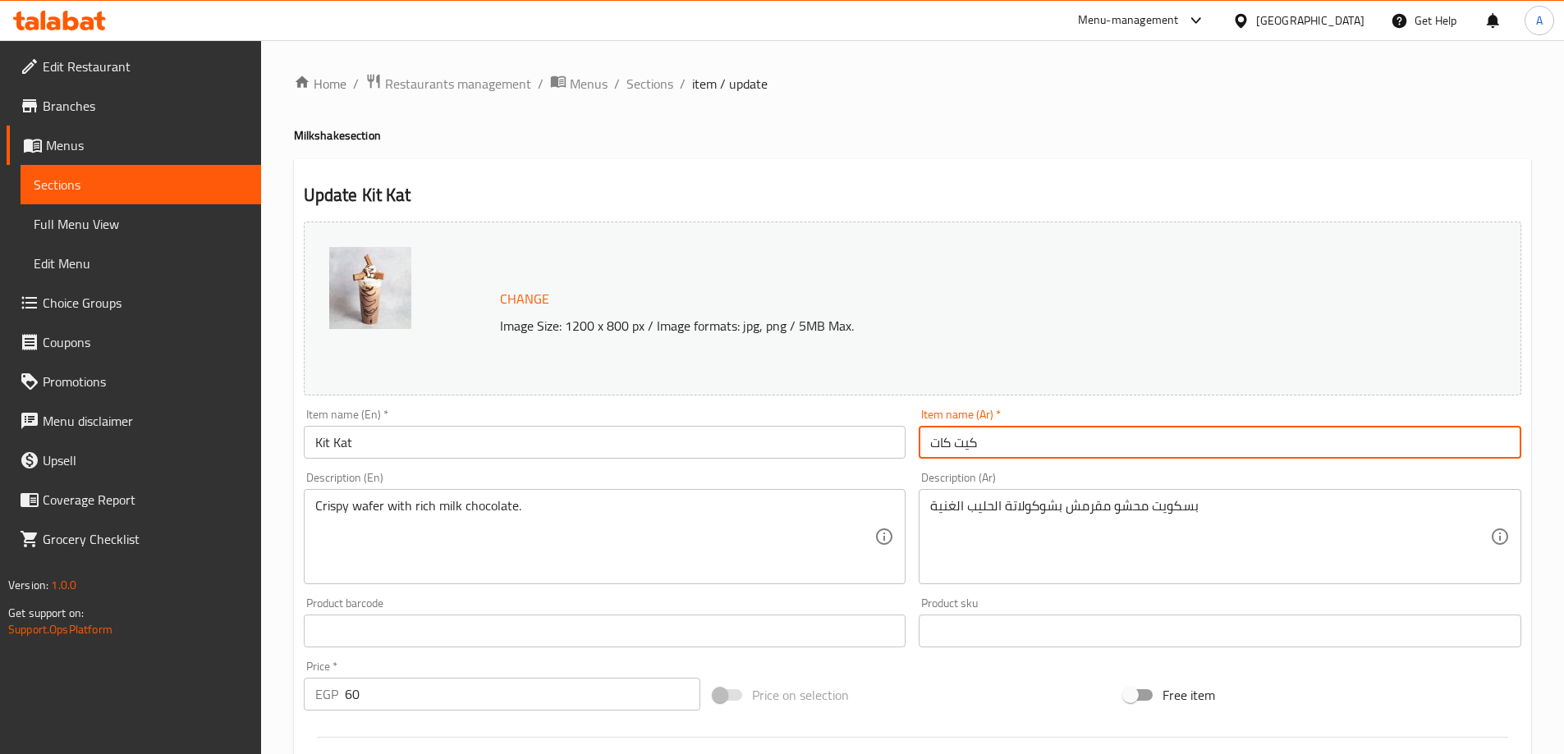
drag, startPoint x: 1010, startPoint y: 430, endPoint x: 1019, endPoint y: 434, distance: 10.7
click at [1013, 431] on input "كيت كات" at bounding box center [1220, 442] width 602 height 33
type input "ميلك شيك كيت كات"
click at [682, 428] on input "Kit Kat" at bounding box center [605, 442] width 602 height 33
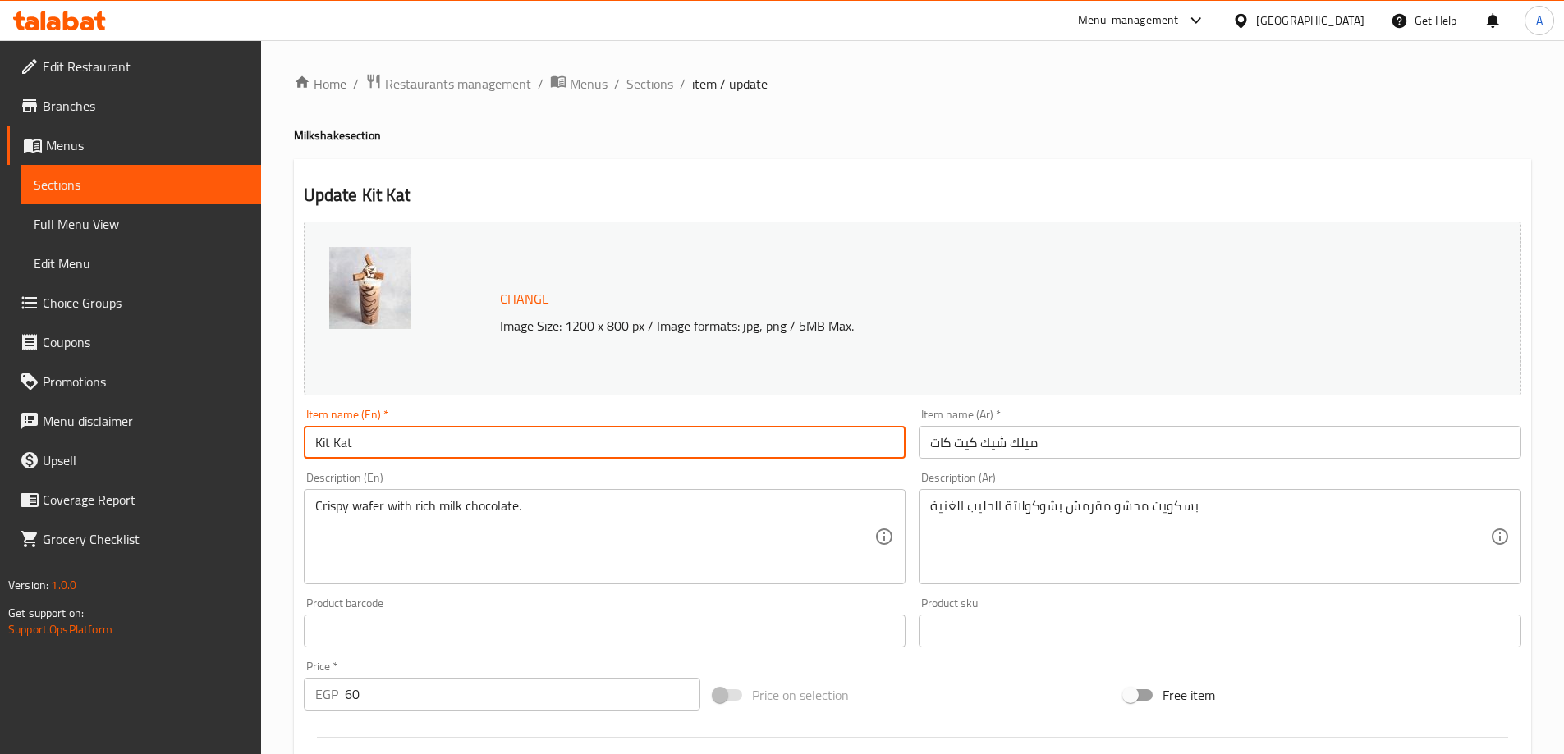
paste input "Milkshake"
type input "Kit Kat Milkshake"
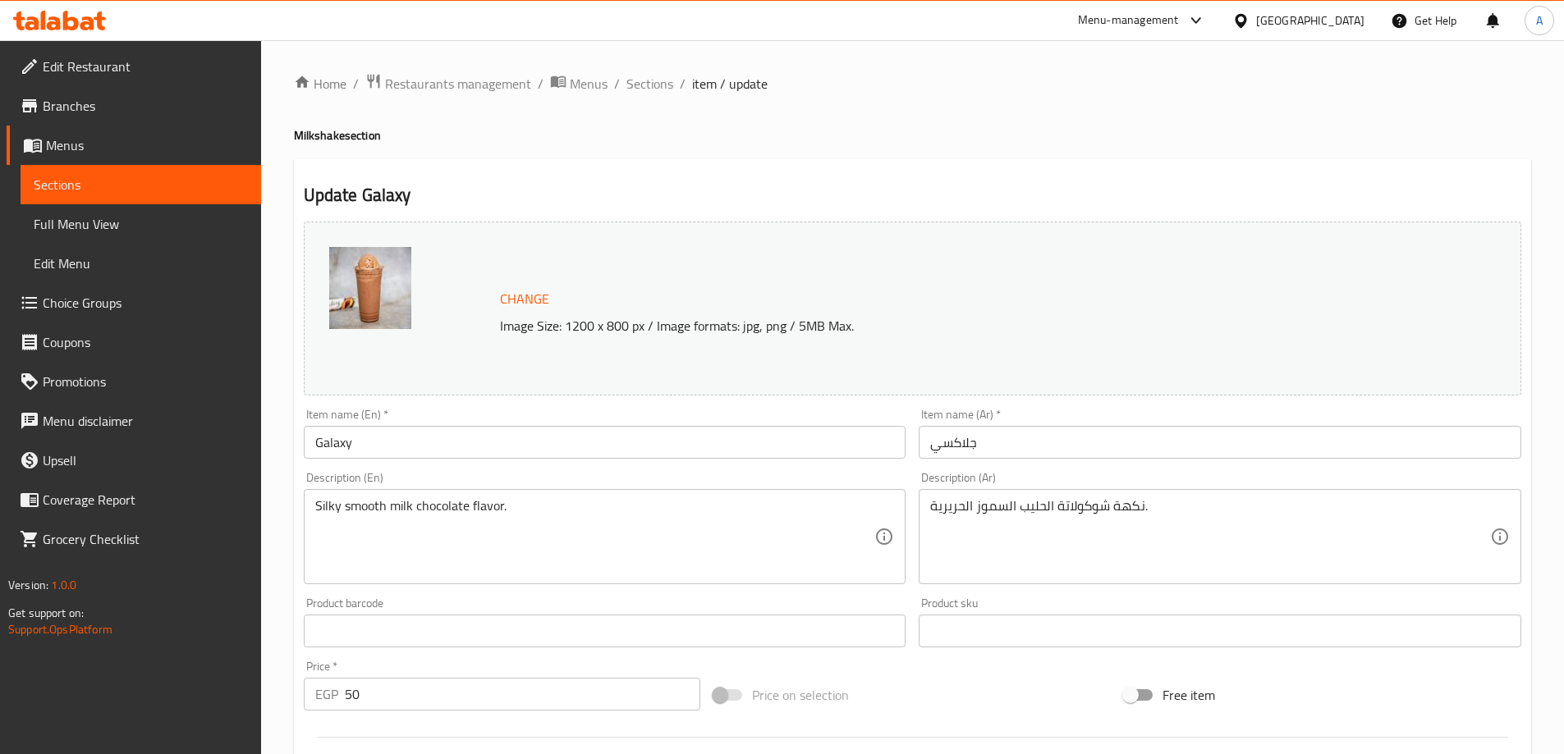
click at [422, 451] on input "Galaxy" at bounding box center [605, 442] width 602 height 33
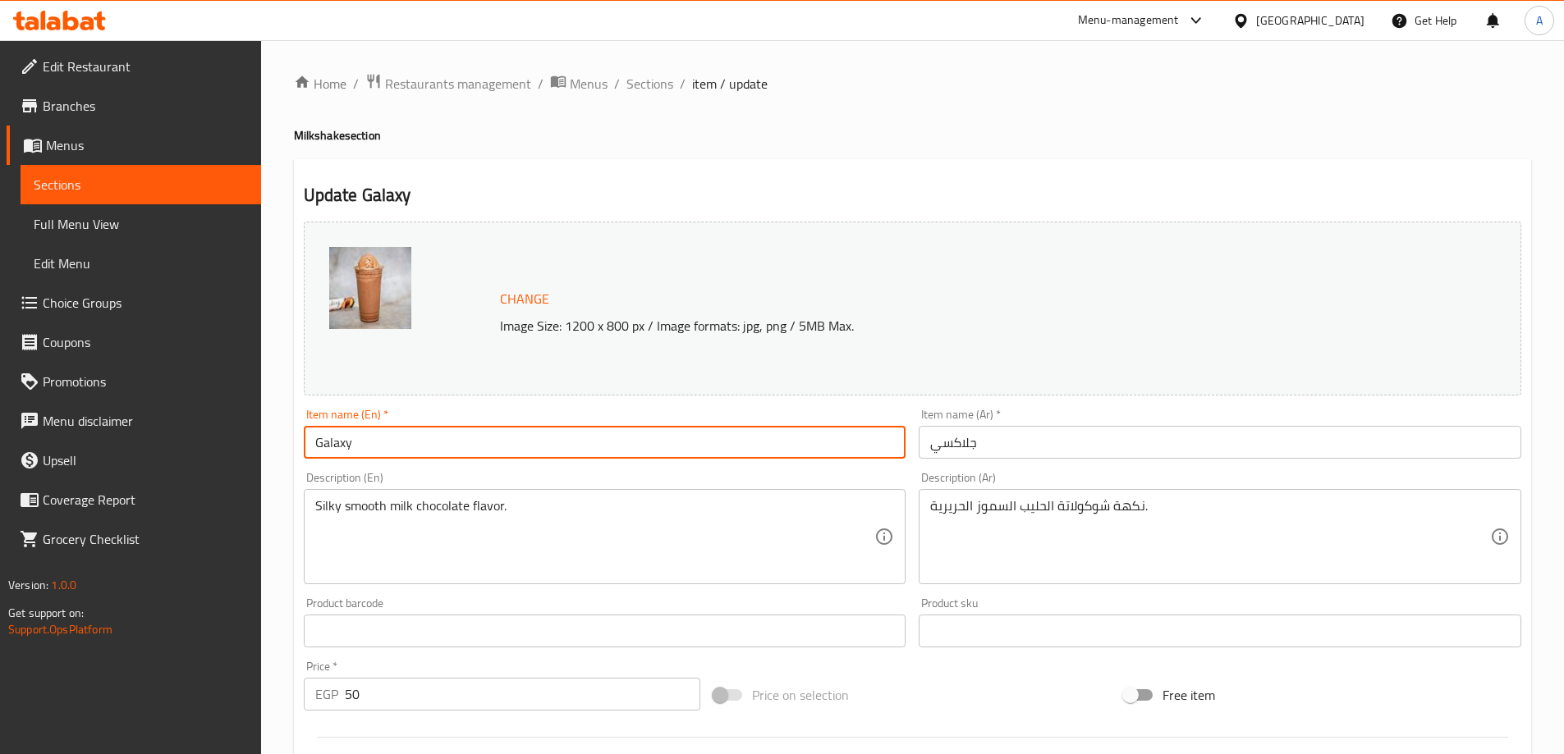
paste input "Milkshake"
type input "Galaxy Milkshake"
click at [1017, 433] on input "جلاكسي" at bounding box center [1220, 442] width 602 height 33
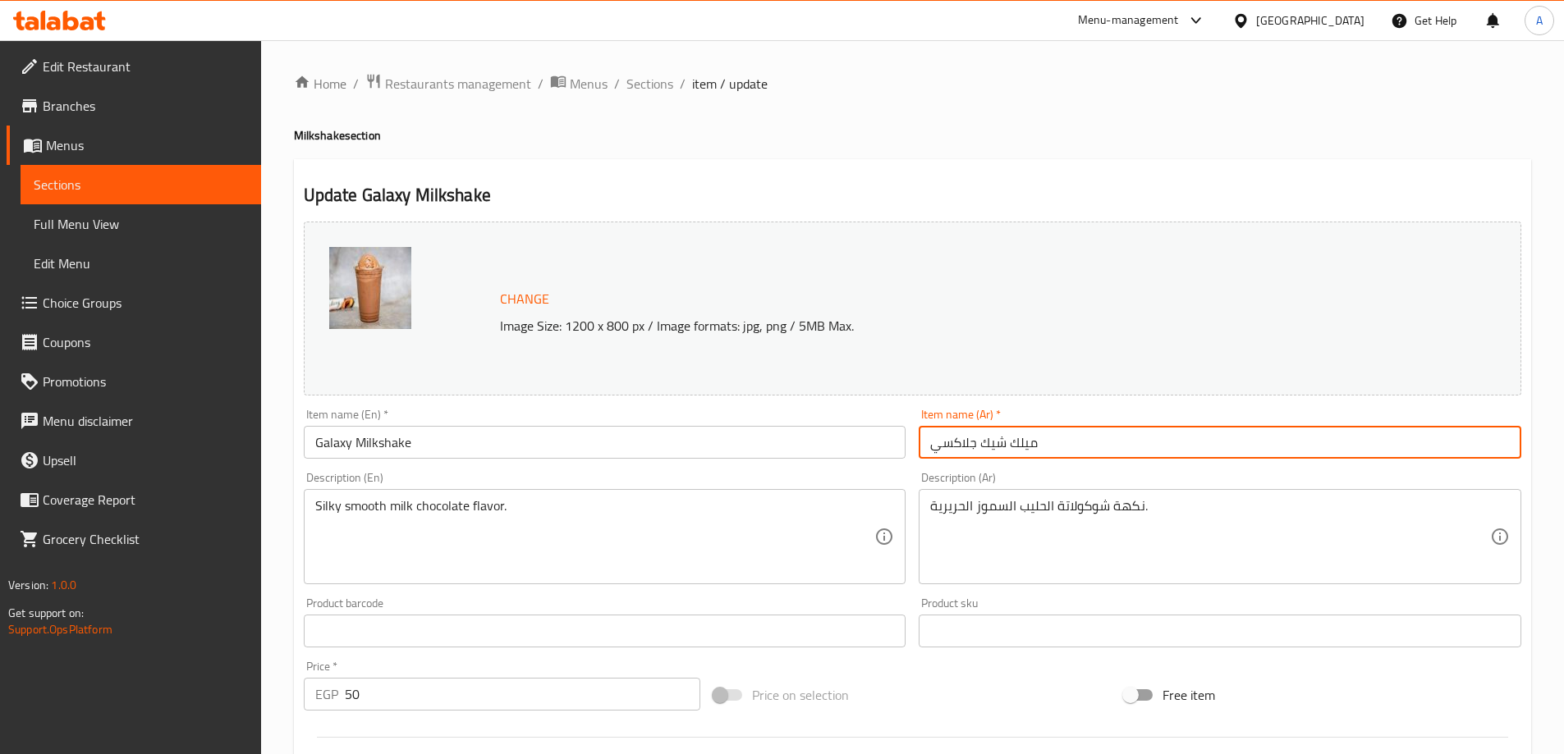
type input "ميلك شيك جلاكسي"
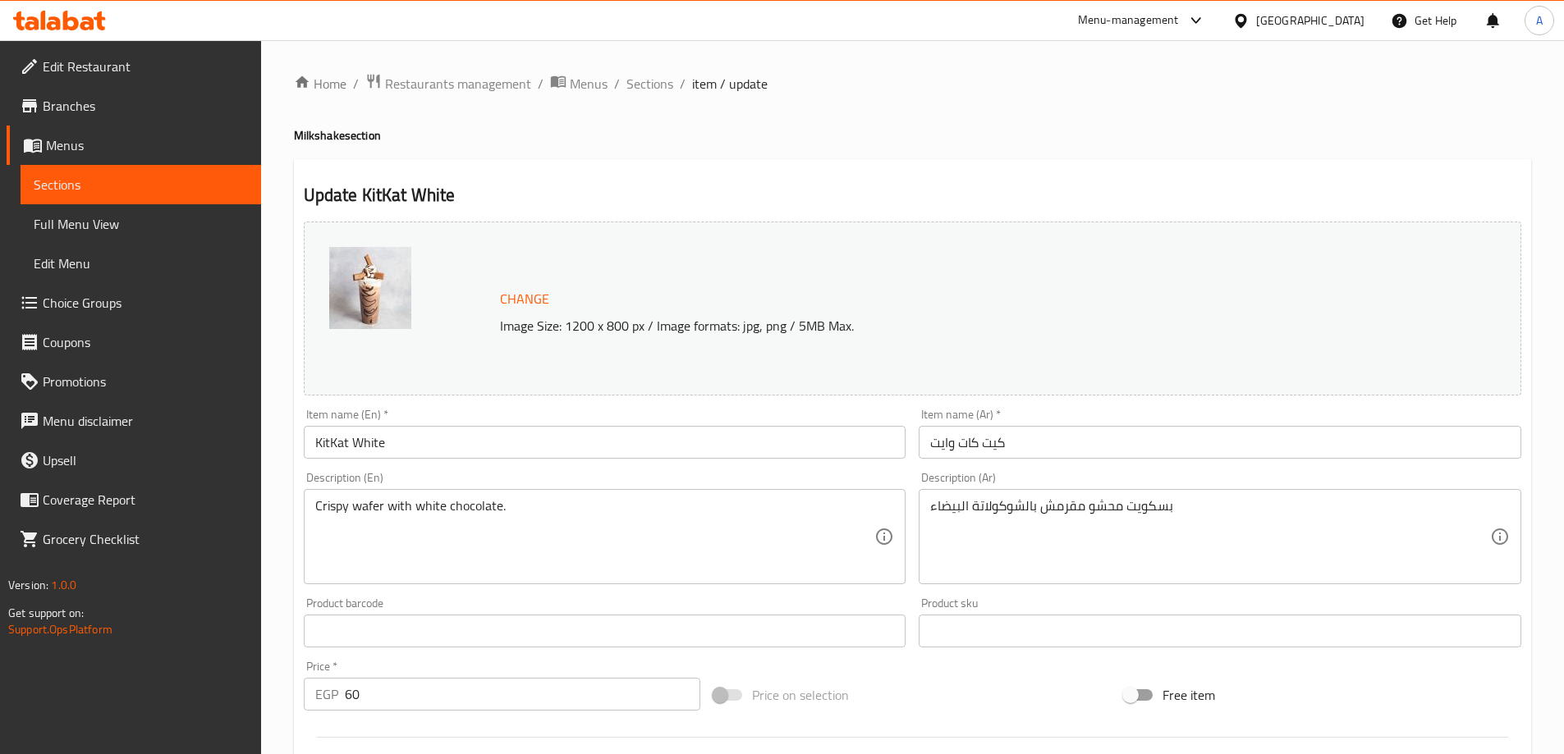
click at [609, 447] on input "KitKat White" at bounding box center [605, 442] width 602 height 33
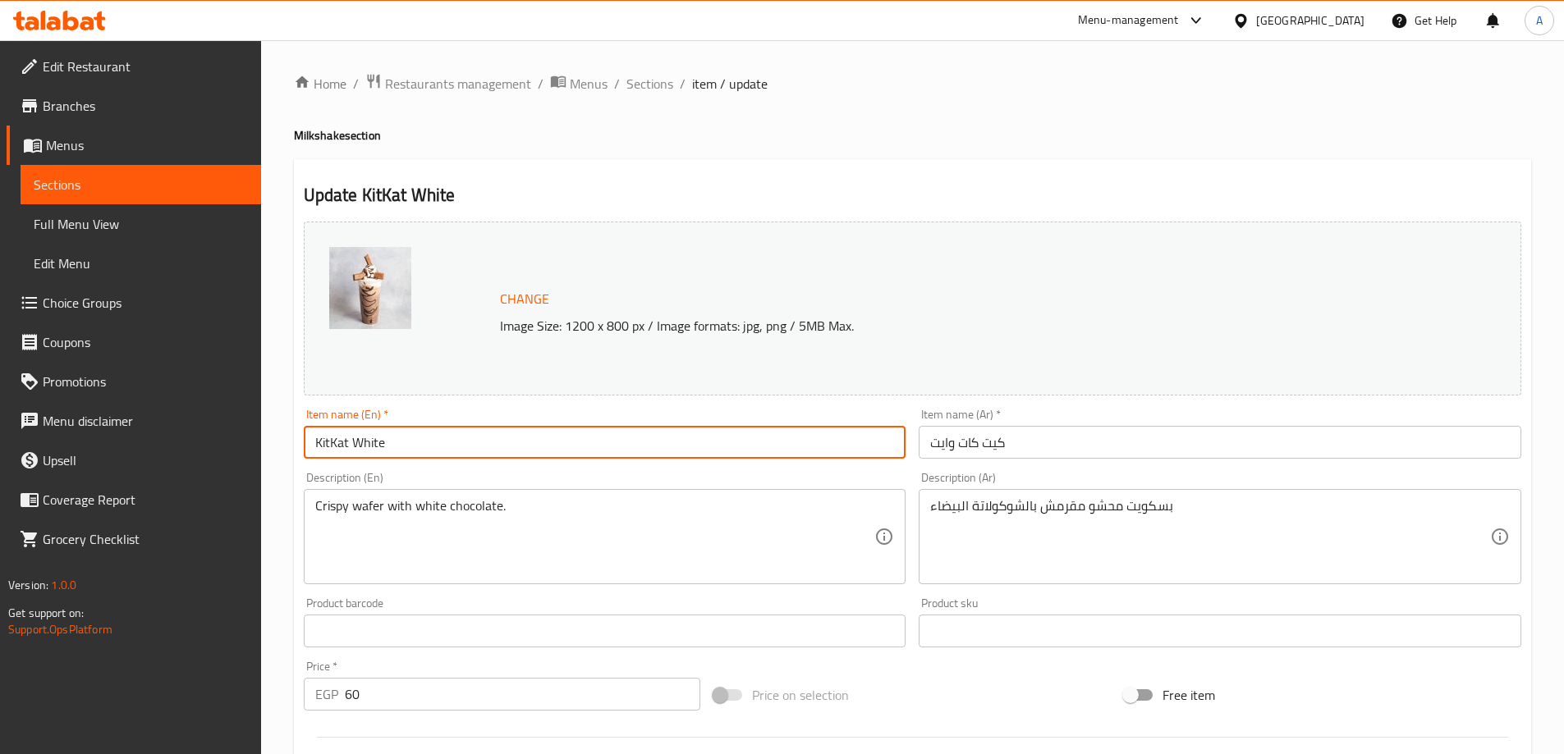
paste input "Milkshake"
type input "KitKat White Milkshake"
click at [1073, 431] on input "كيت كات وايت" at bounding box center [1220, 442] width 602 height 33
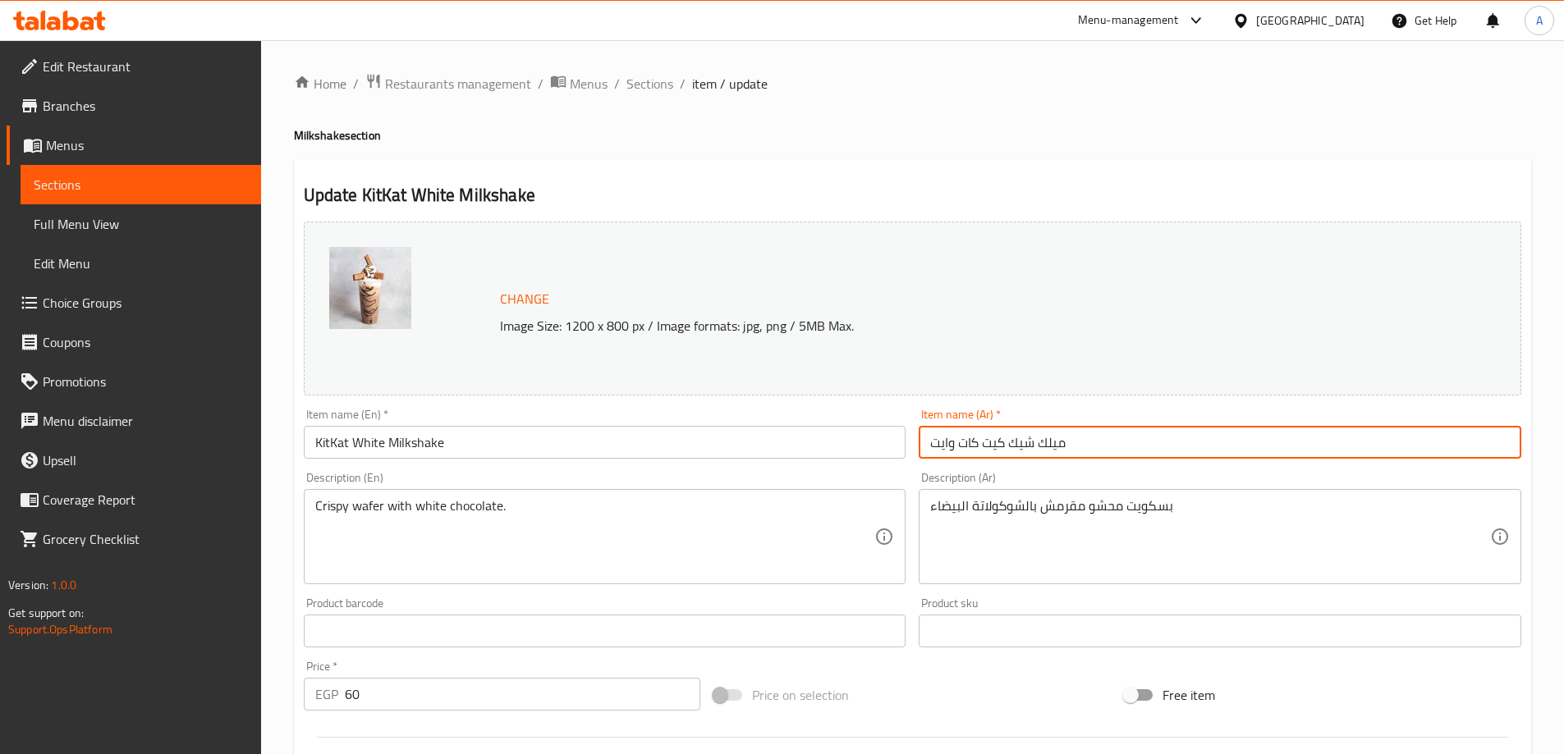
type input "ميلك شيك كيت كات وايت"
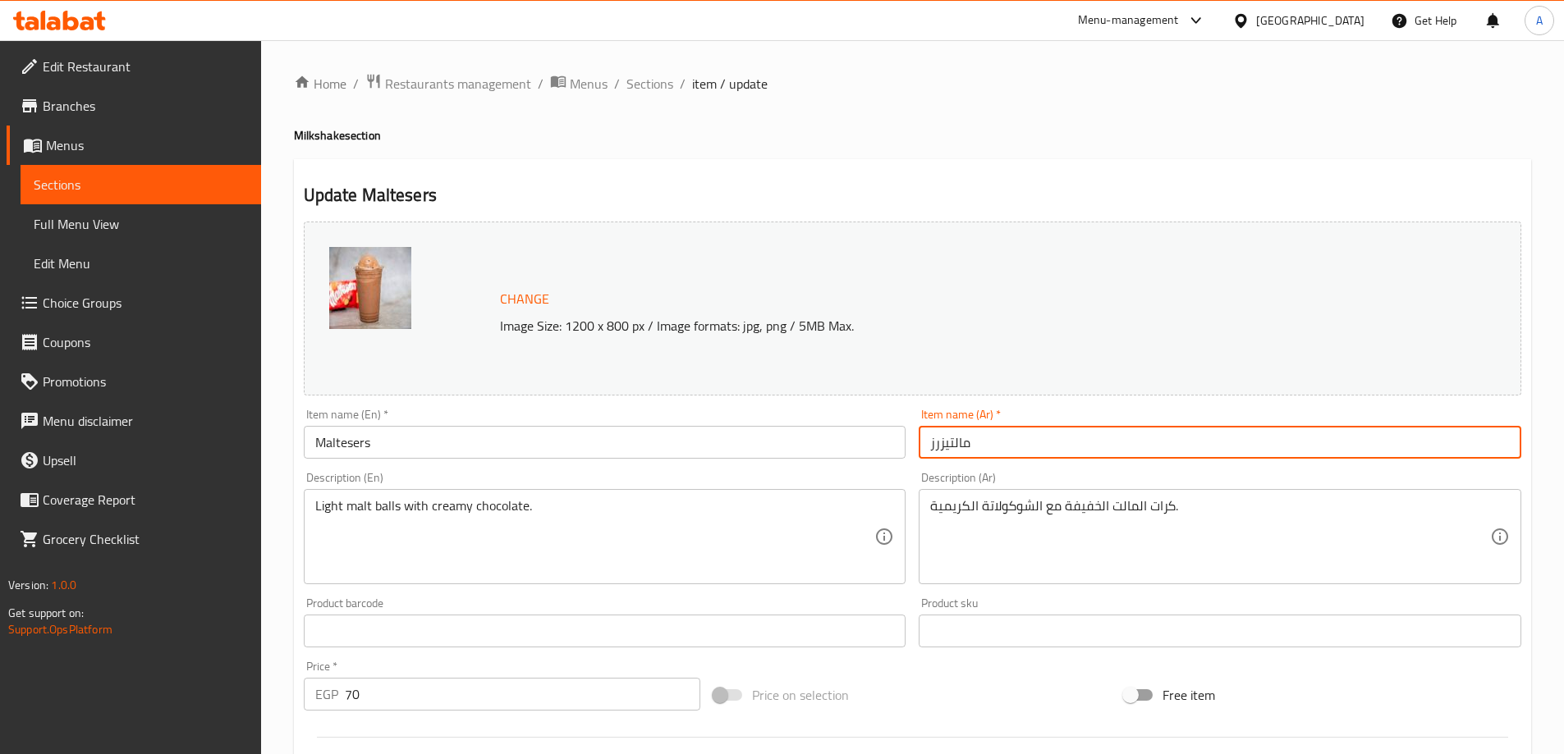
click at [990, 433] on input "مالتيزرز" at bounding box center [1220, 442] width 602 height 33
type input "ميلك شيك مالتيزرز"
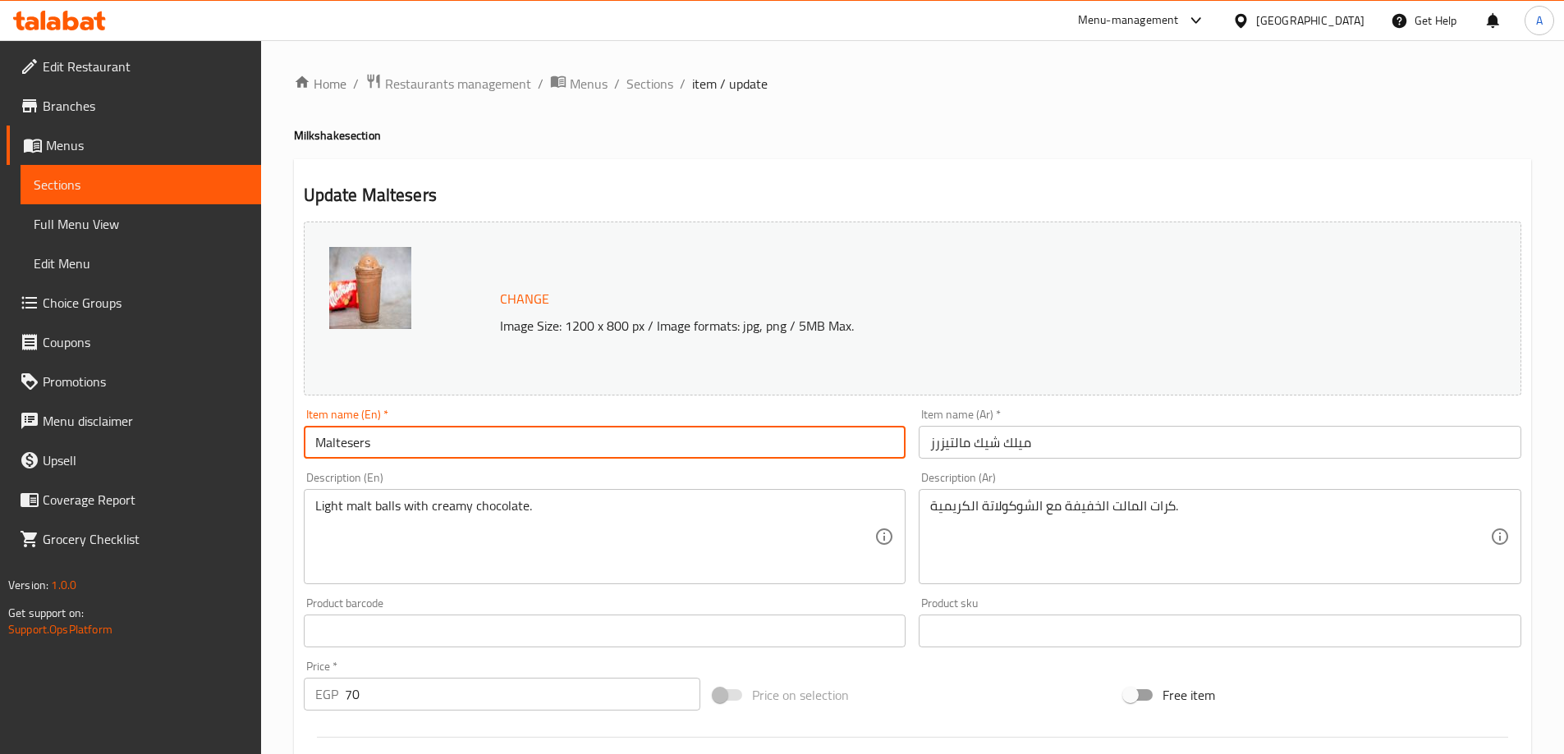
click at [483, 438] on input "Maltesers" at bounding box center [605, 442] width 602 height 33
paste input "Milkshake"
type input "Maltesers Milkshake"
click at [552, 447] on input "Snickers" at bounding box center [605, 442] width 602 height 33
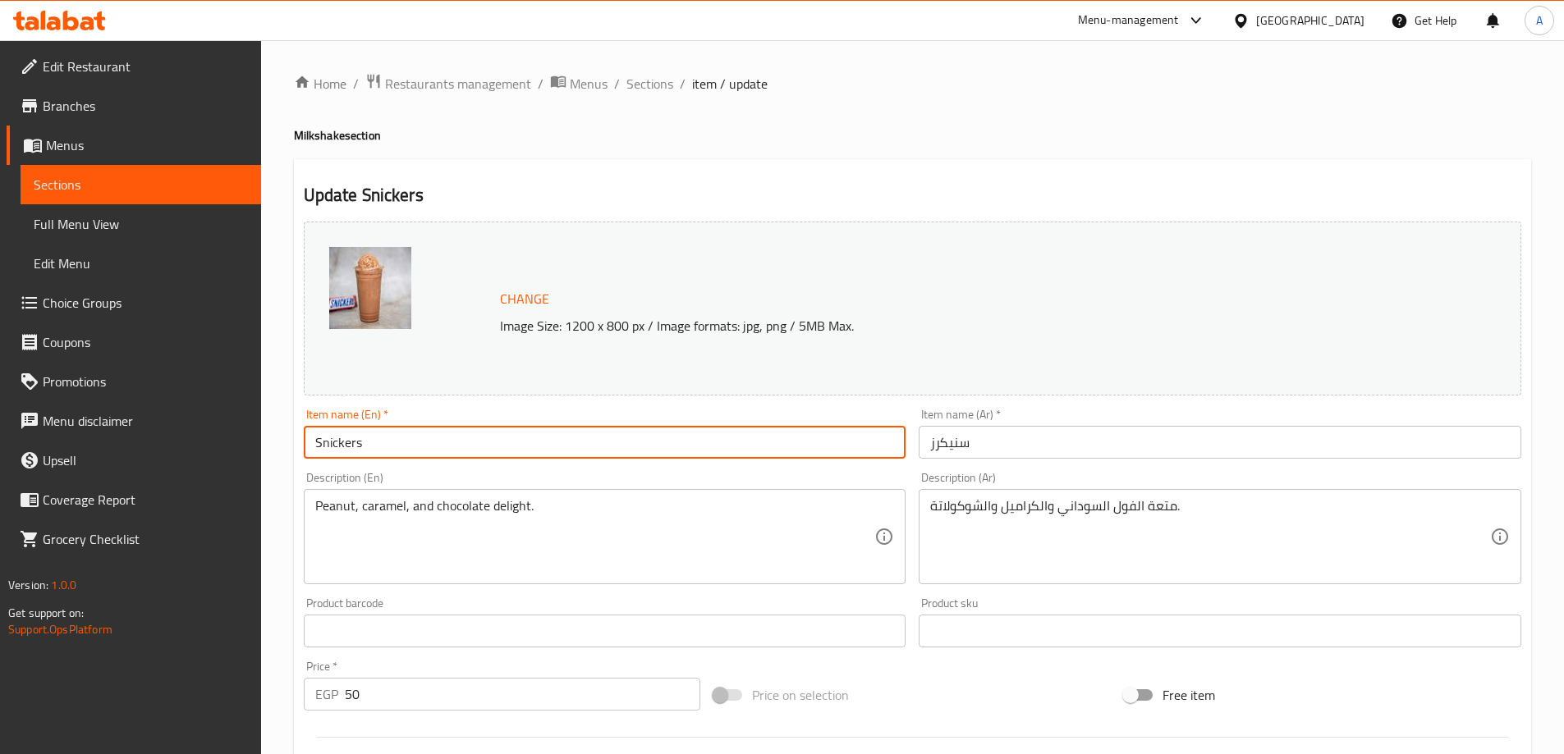
paste input "Milkshake"
type input "Snickers Milkshake"
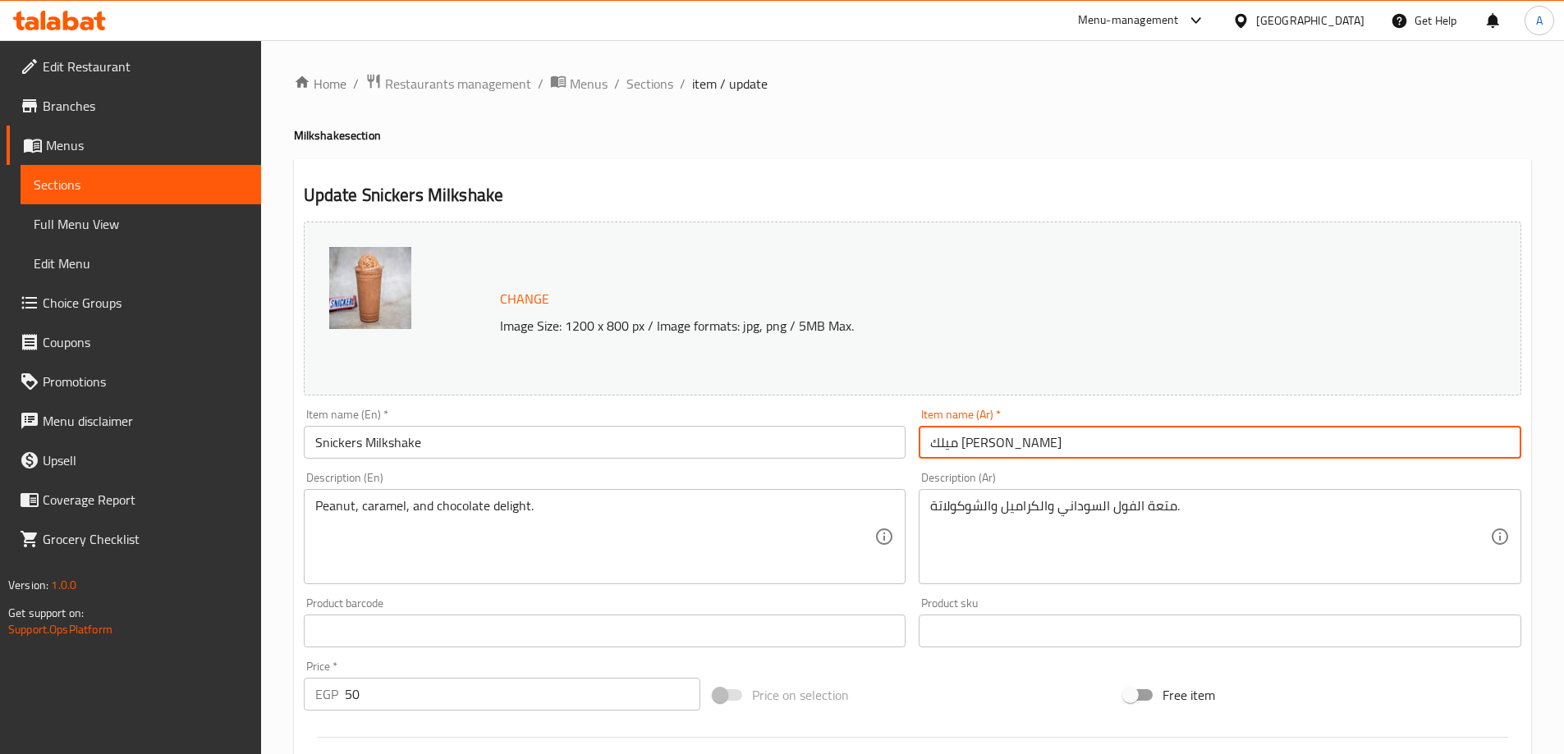
type input "ميلك [PERSON_NAME]"
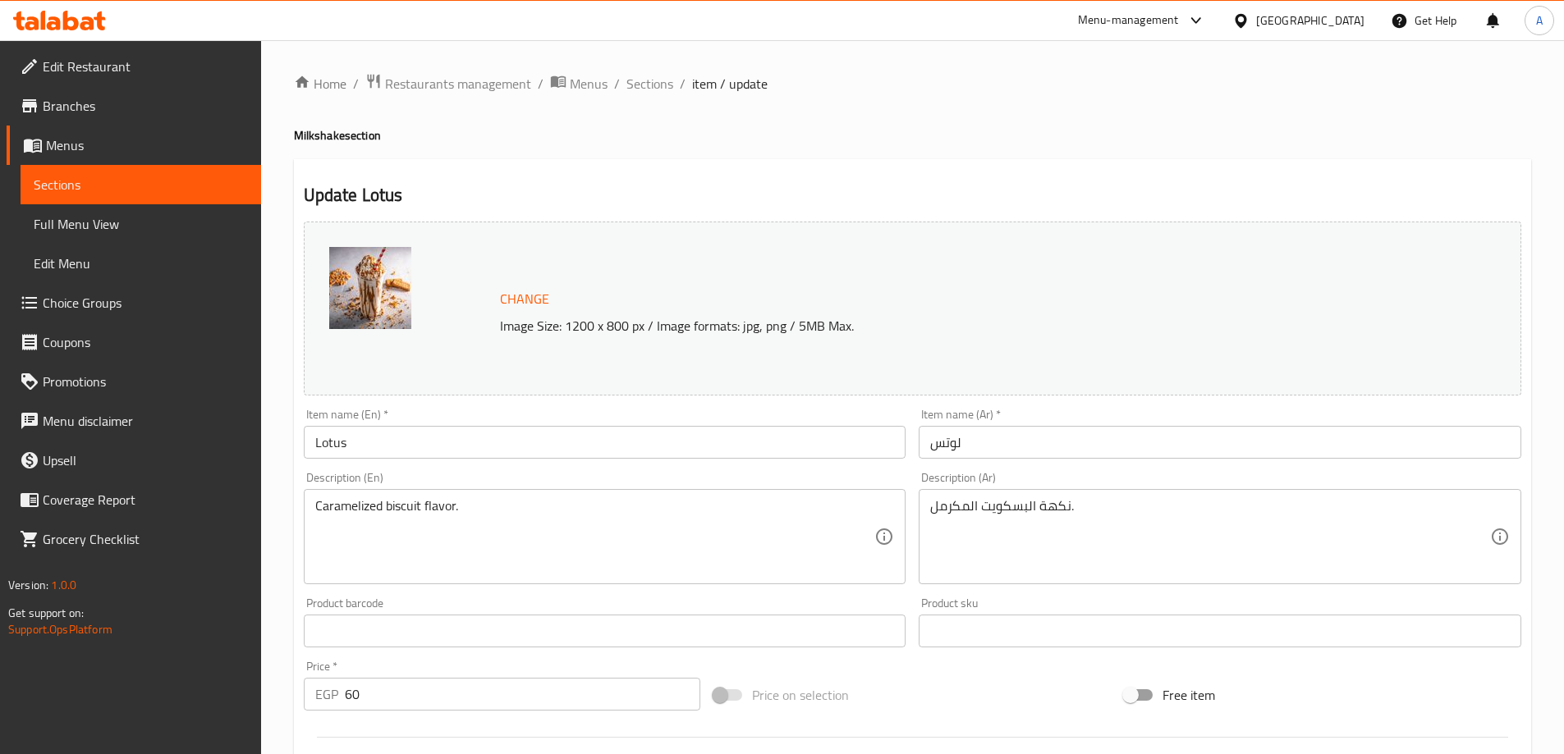
click at [374, 438] on input "Lotus" at bounding box center [605, 442] width 602 height 33
paste input "Milkshake"
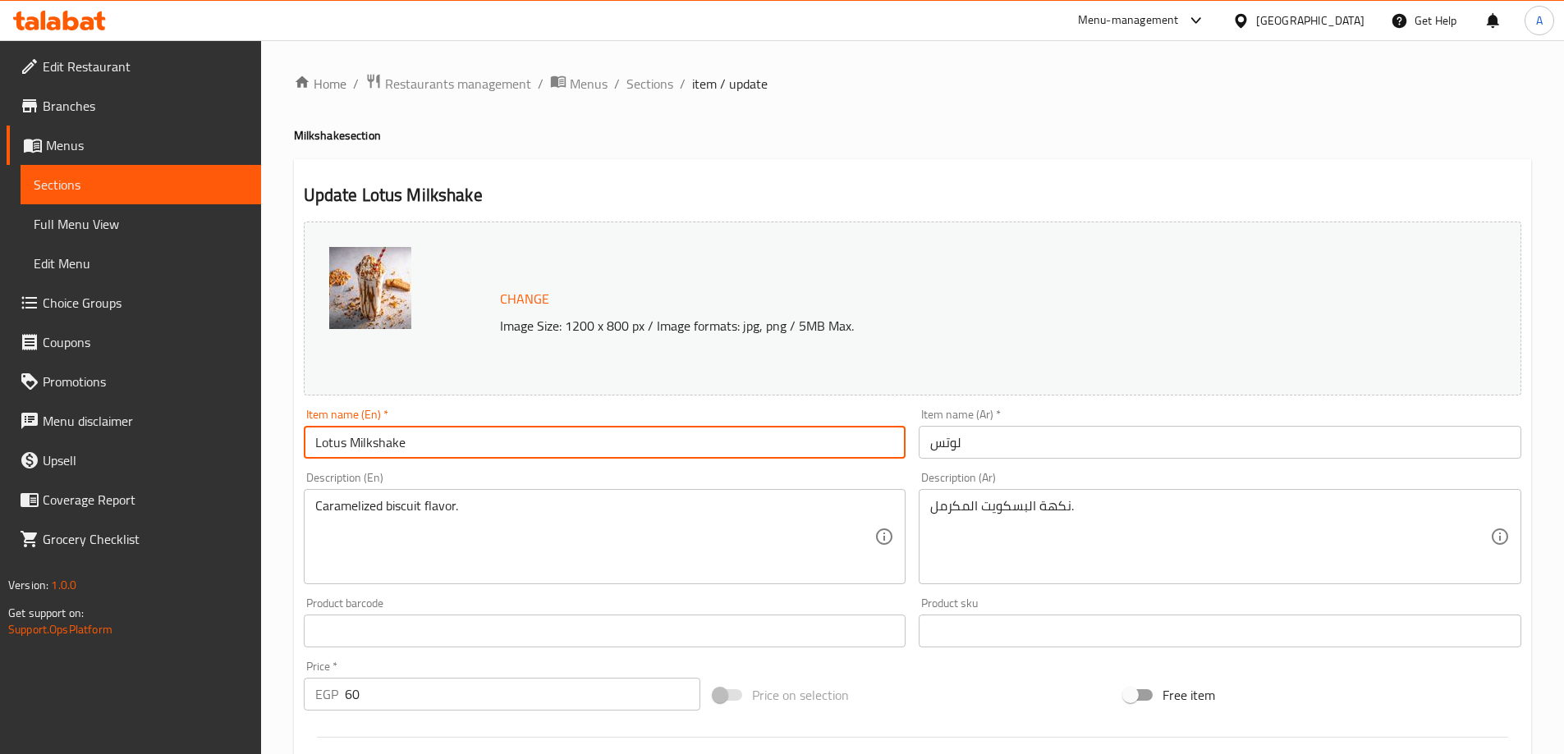
type input "Lotus Milkshake"
click at [1000, 438] on input "لوتس" at bounding box center [1220, 442] width 602 height 33
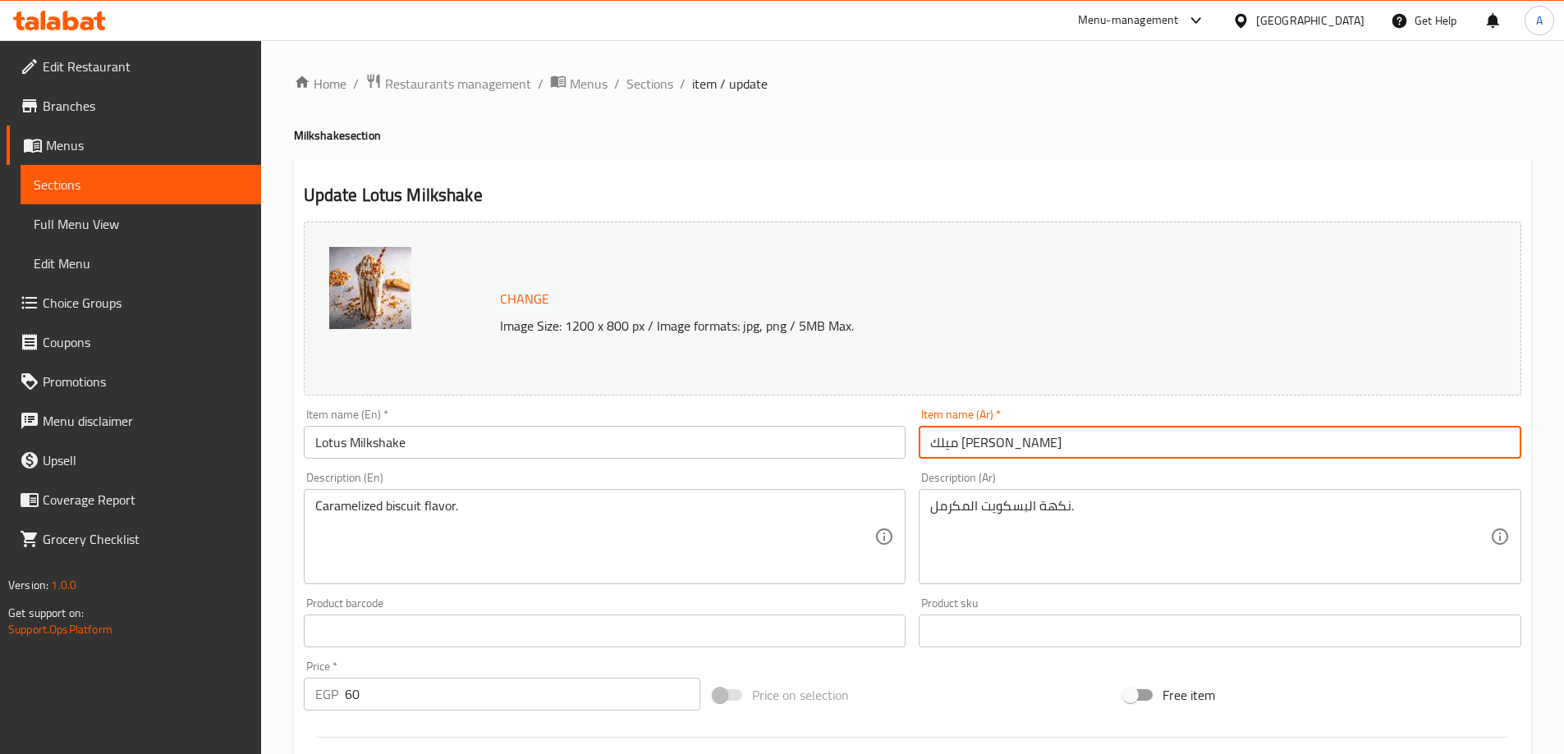
type input "ميلك [PERSON_NAME]"
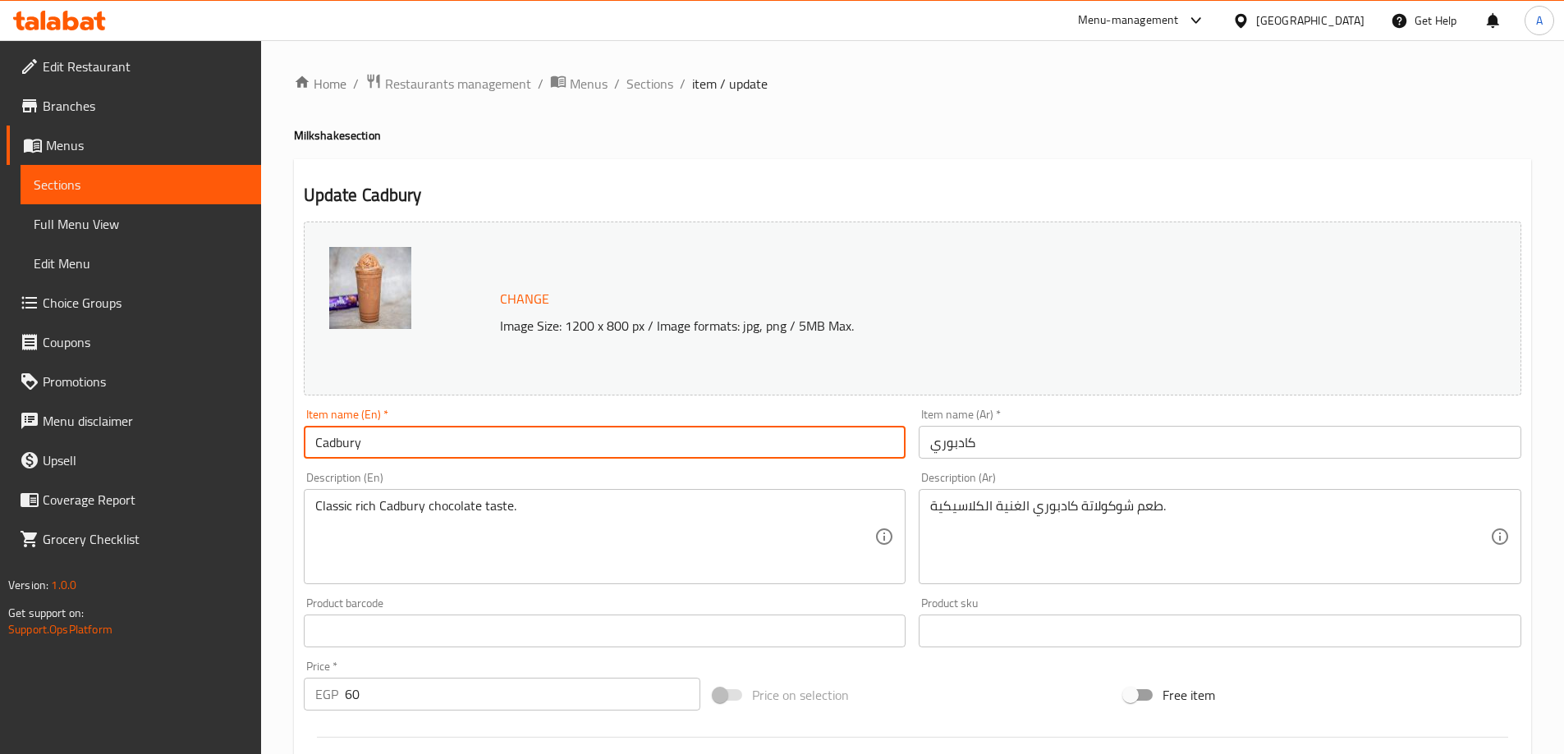
click at [432, 447] on input "Cadbury" at bounding box center [605, 442] width 602 height 33
paste input "Milkshake"
type input "Cadbury Milkshake"
click at [1056, 452] on input "كادبوري" at bounding box center [1220, 442] width 602 height 33
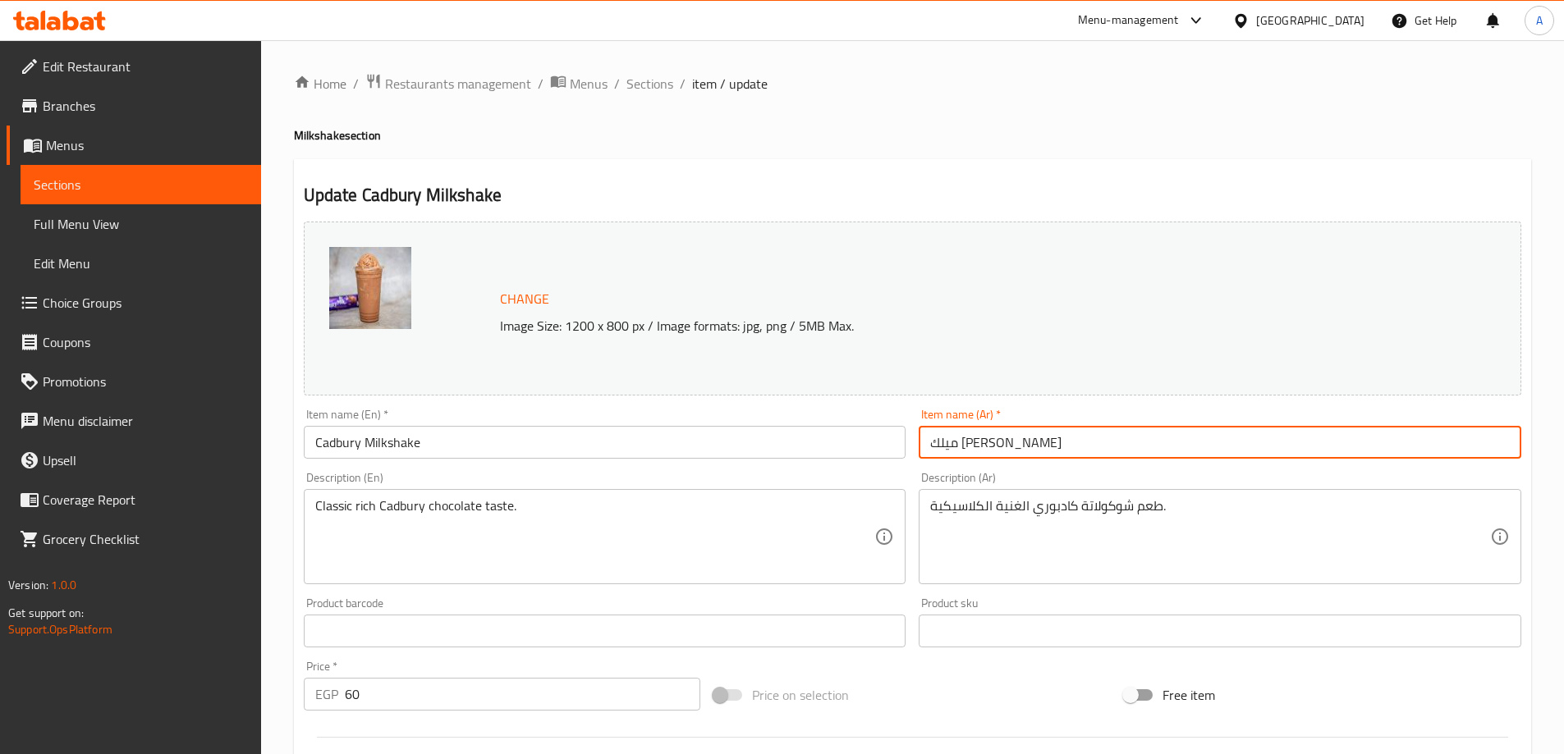
type input "ميلك شيك كادبوري"
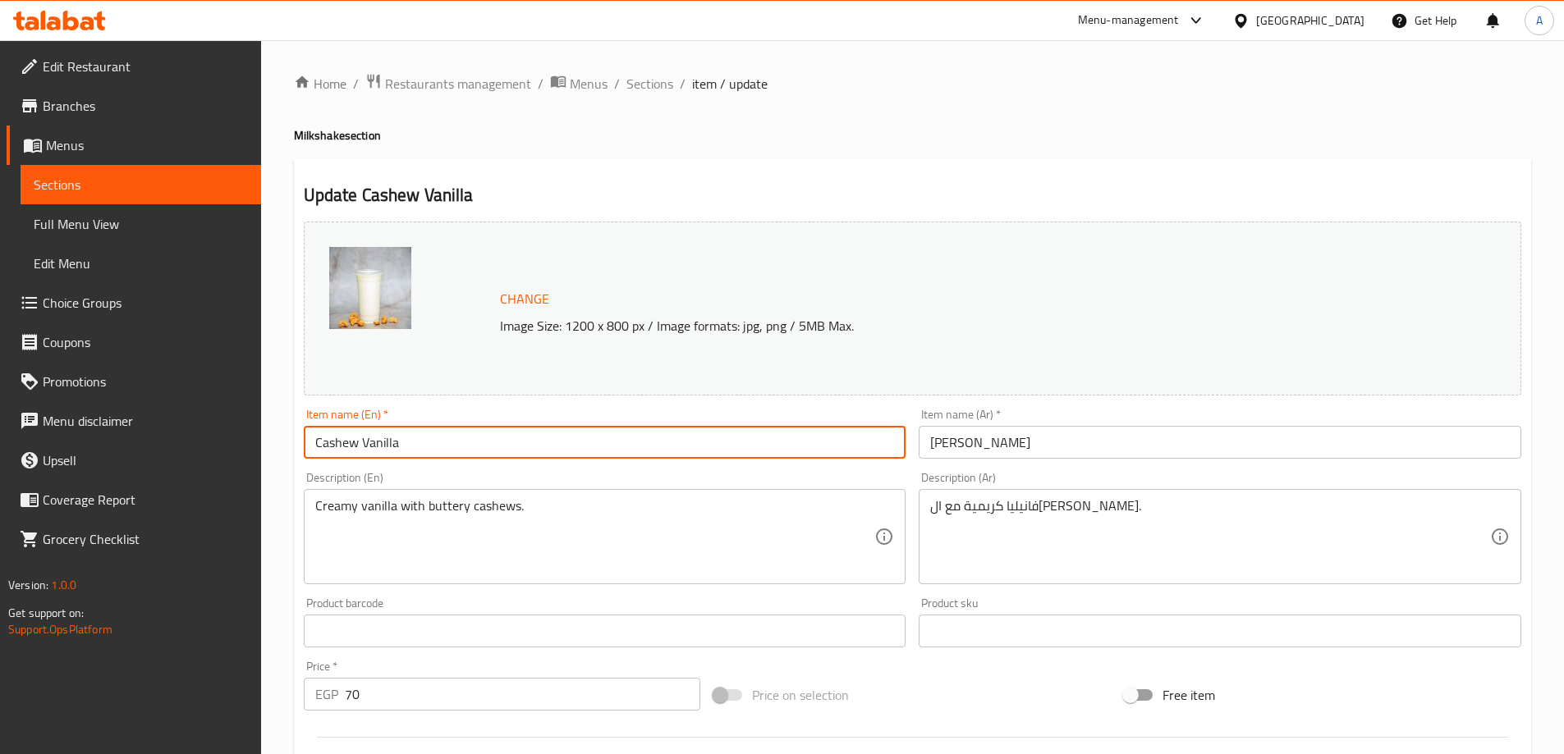
click at [558, 440] on input "Cashew Vanilla" at bounding box center [605, 442] width 602 height 33
paste input "Milkshake"
type input "Cashew Vanilla Milkshake"
click at [1028, 446] on input "كاجو فانيليا" at bounding box center [1220, 442] width 602 height 33
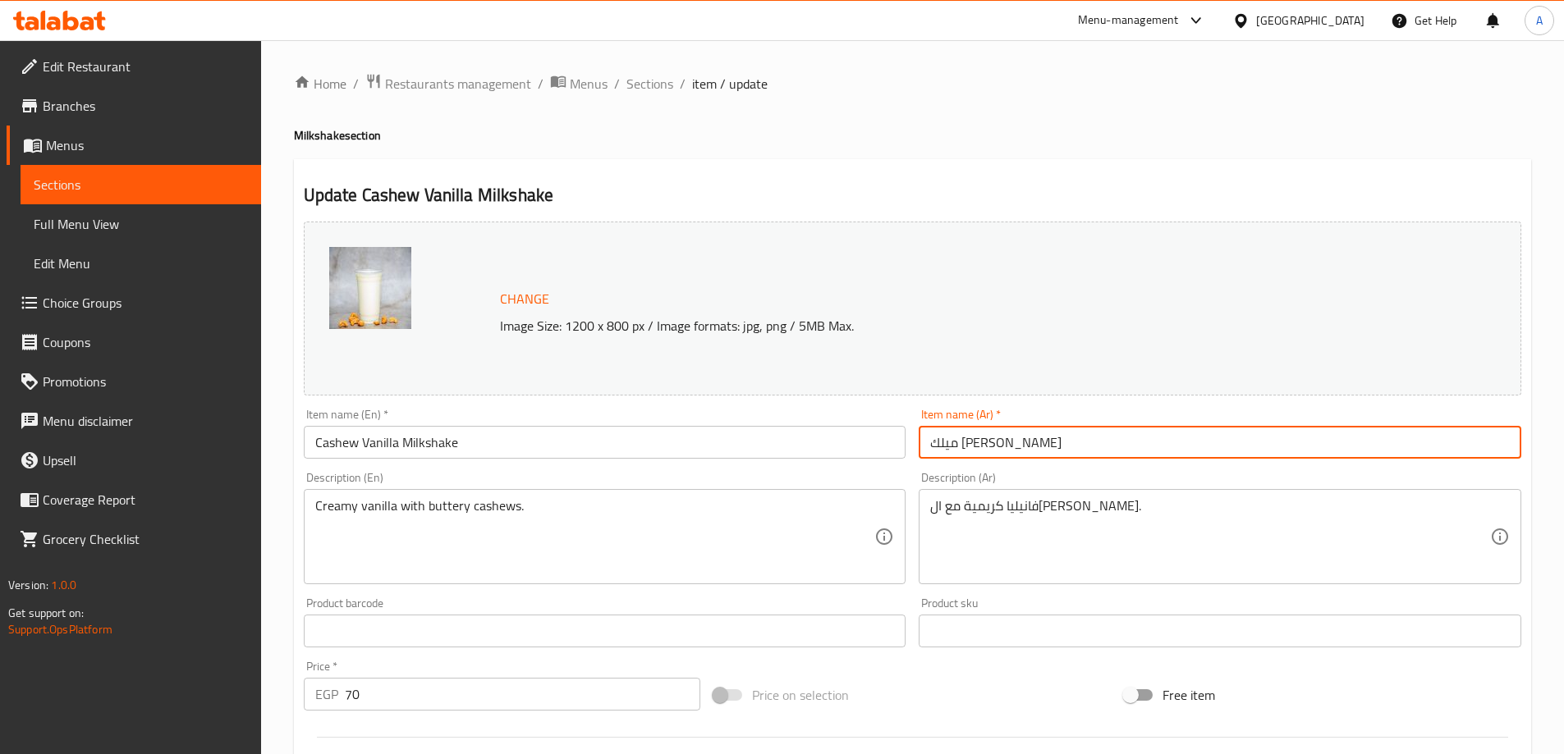
type input "ميلك شيك كاجو فانيليا"
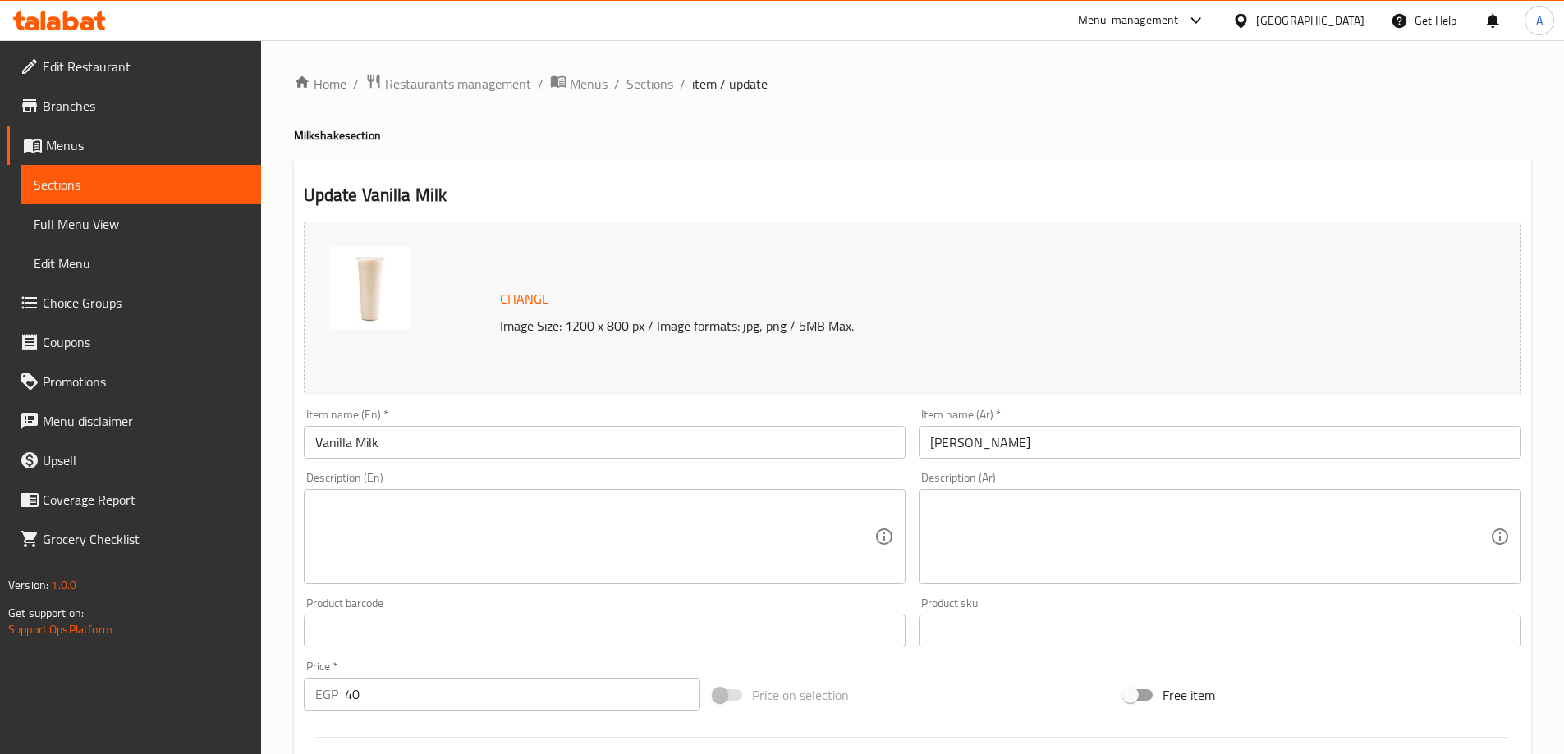
click at [1048, 447] on input "[PERSON_NAME]" at bounding box center [1220, 442] width 602 height 33
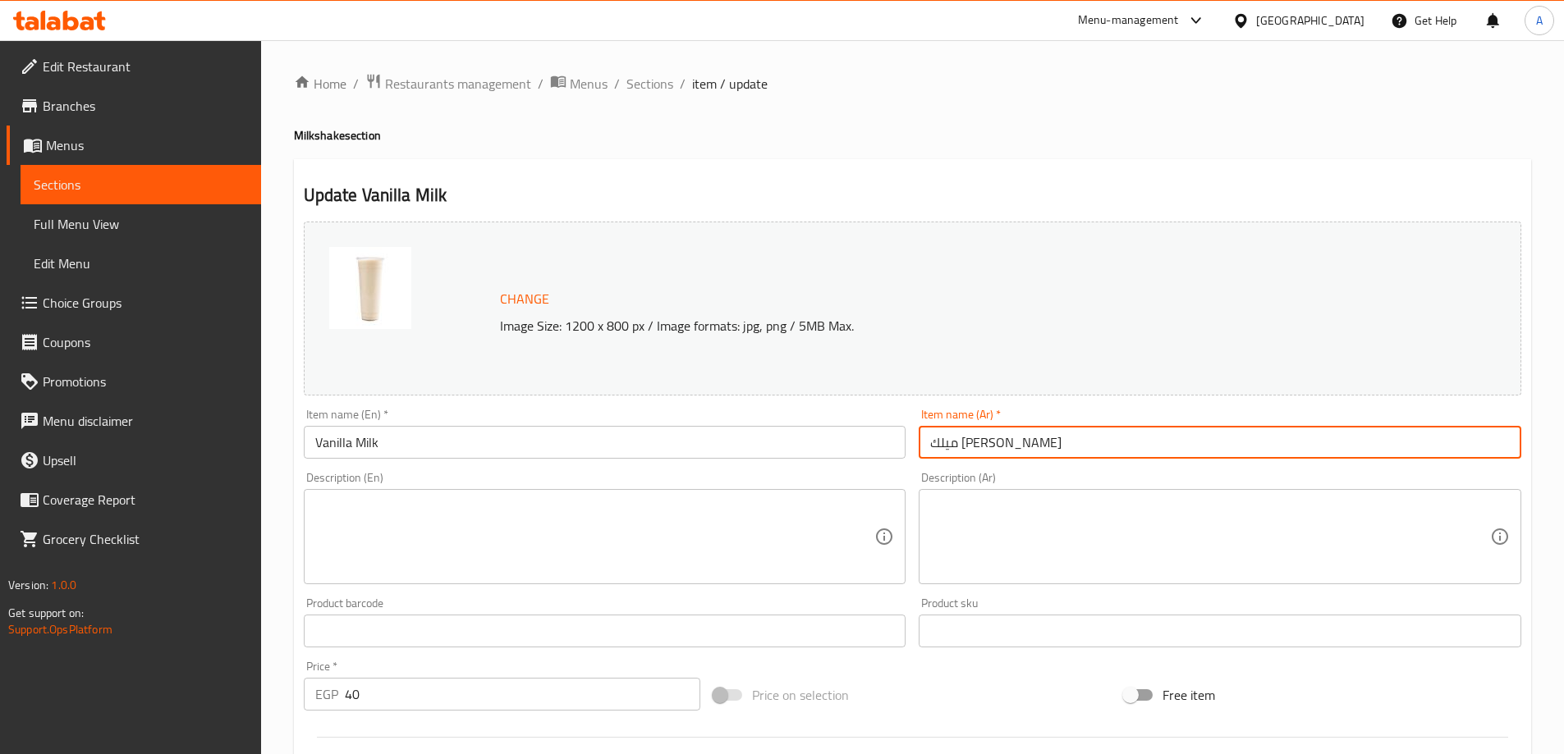
type input "ميلك [PERSON_NAME]"
click at [369, 442] on input "Vanilla Milk" at bounding box center [605, 442] width 602 height 33
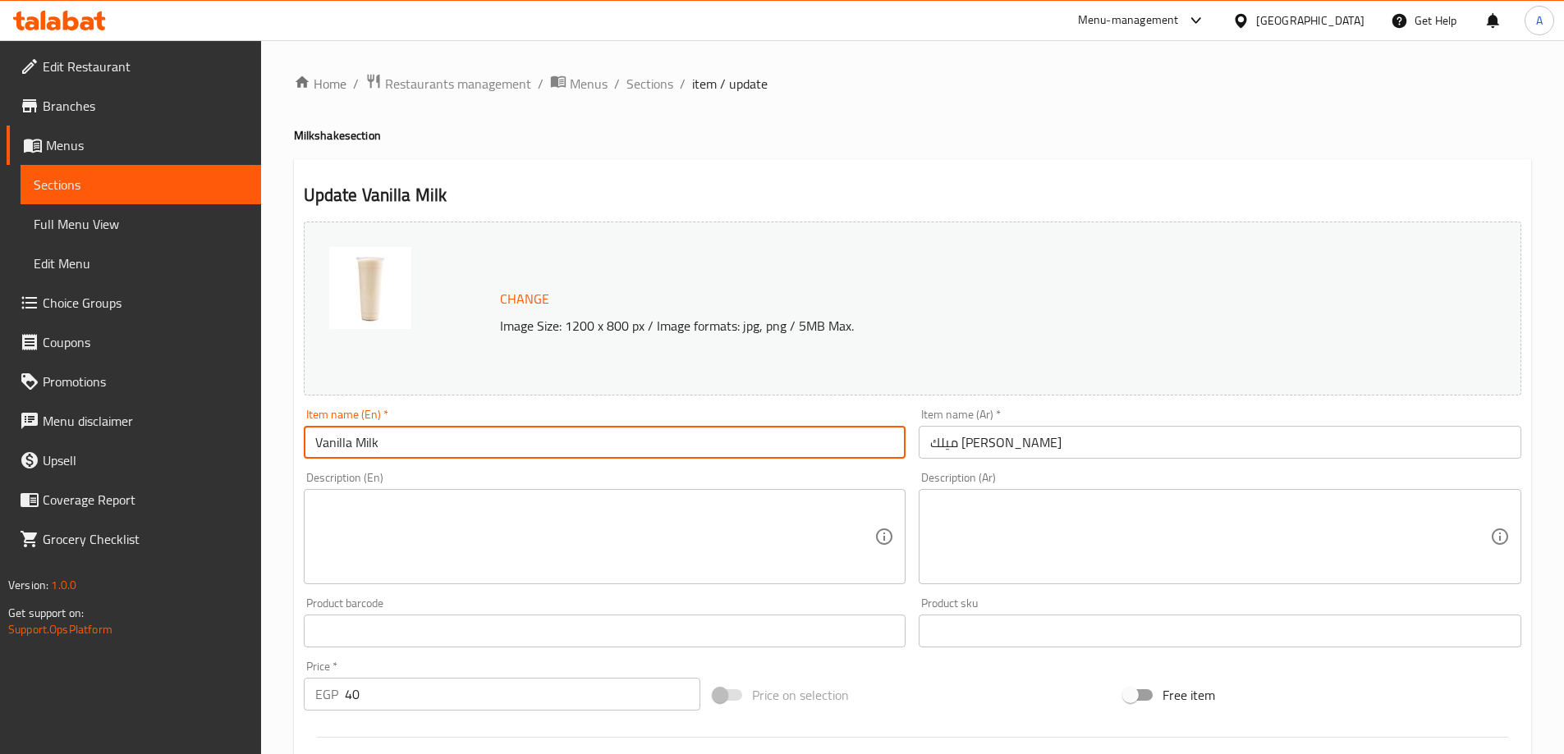
click at [369, 442] on input "Vanilla Milk" at bounding box center [605, 442] width 602 height 33
paste input "Milkshake"
type input "Vanilla Milkshake"
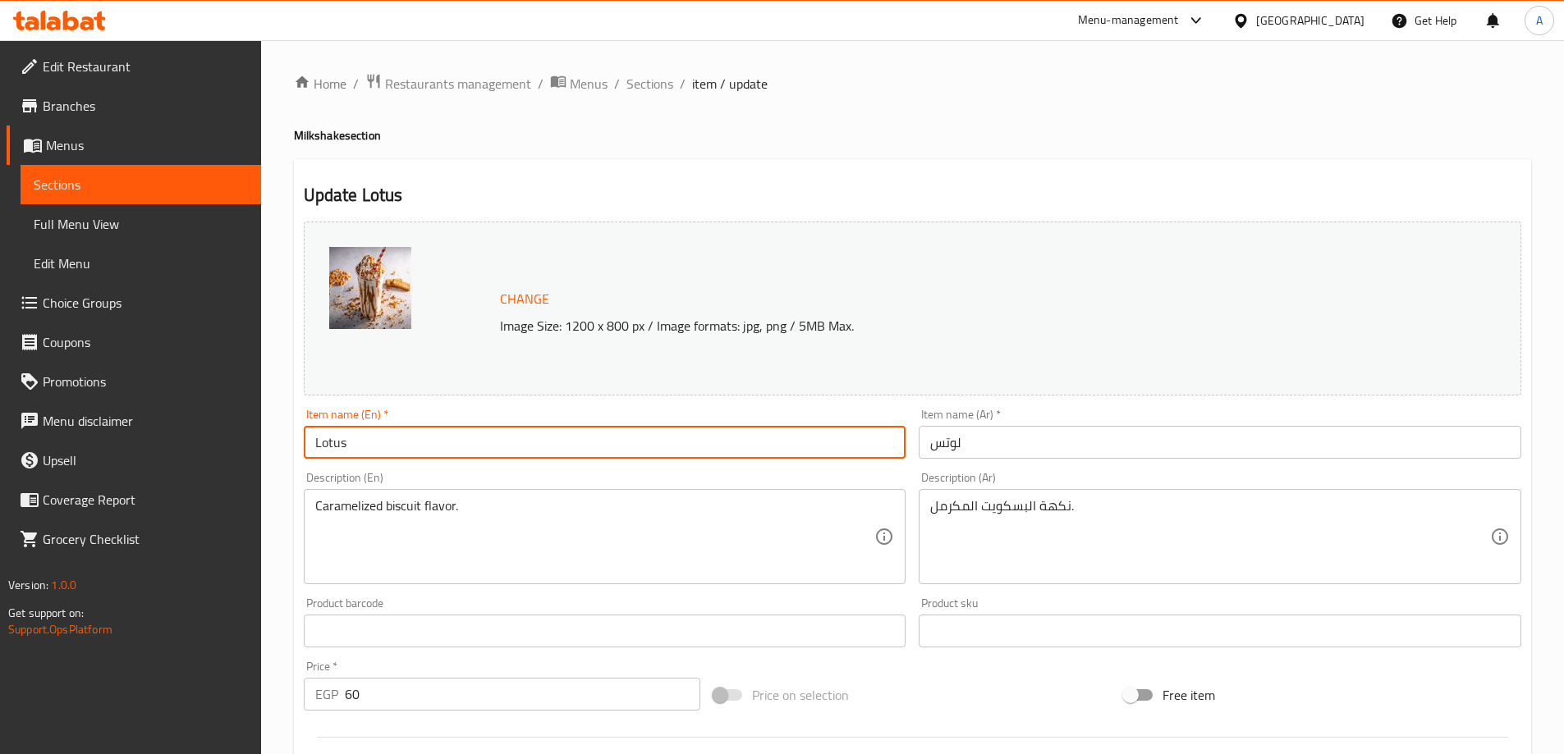
click at [644, 428] on input "Lotus" at bounding box center [605, 442] width 602 height 33
paste input "Milkshake"
type input "Lotus Milkshake"
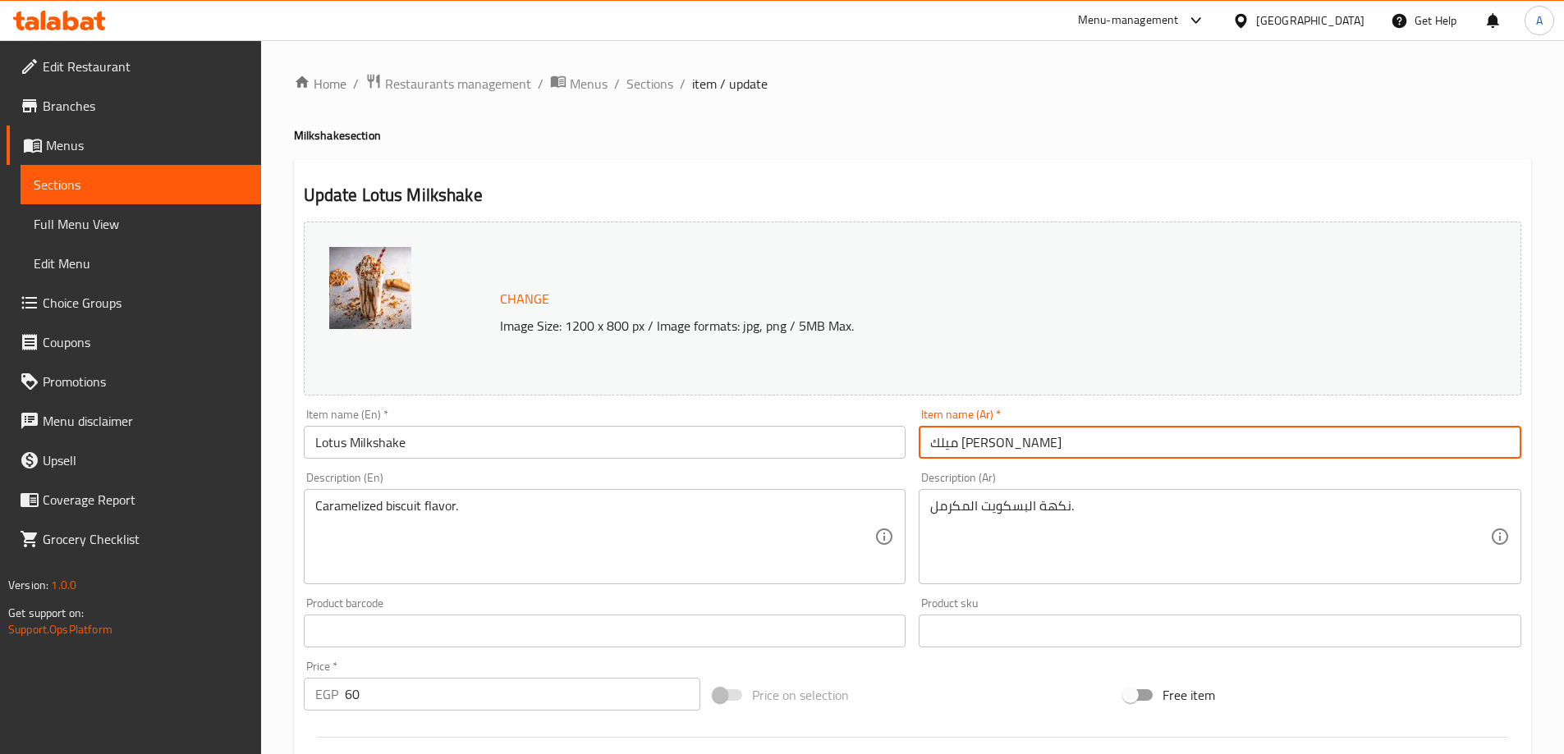
type input "ميلك شيك لوتس"
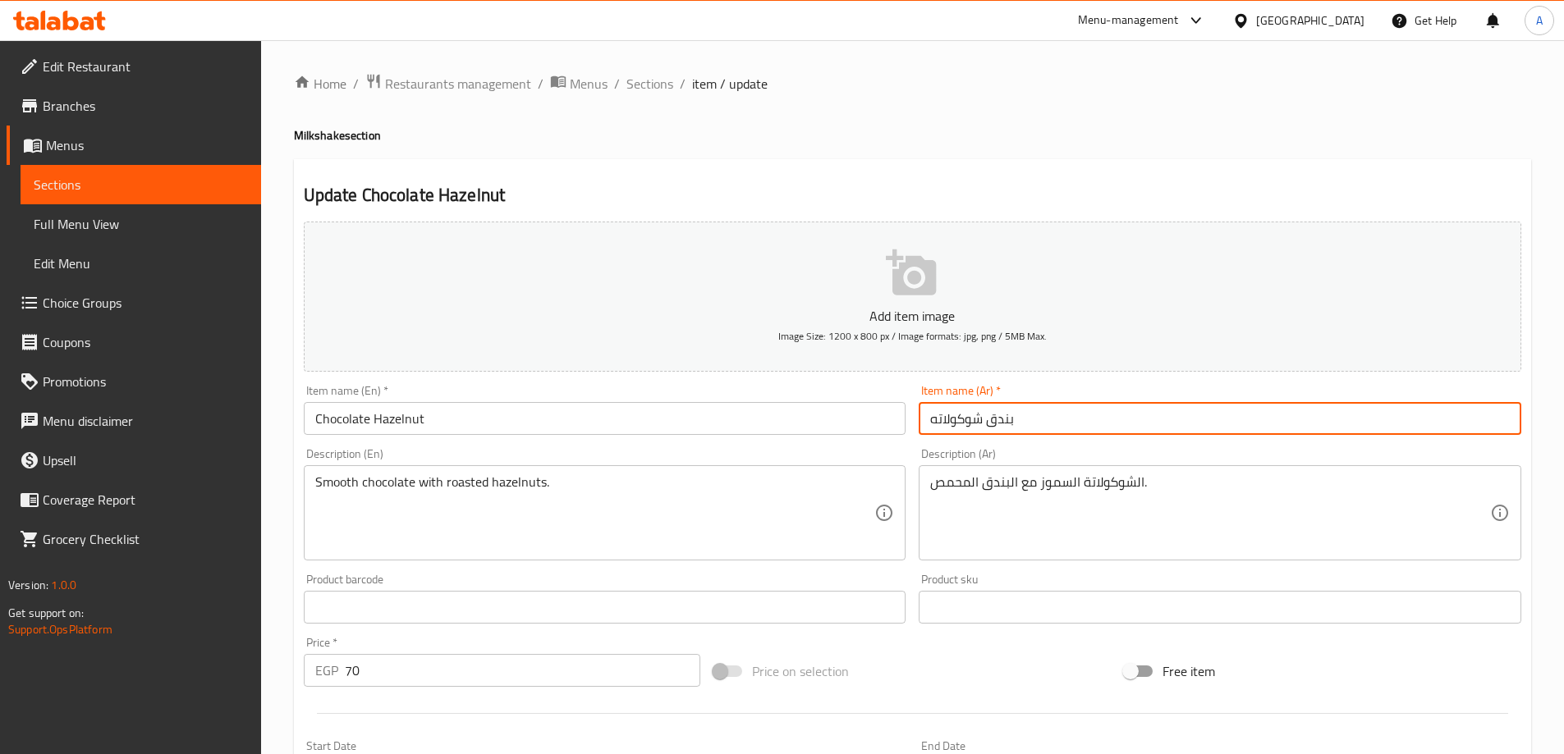
click at [1025, 419] on input "بندق شوكولاته" at bounding box center [1220, 418] width 602 height 33
type input "ميلك شيك بندق شوكولاته"
click at [688, 417] on input "Chocolate Hazelnut" at bounding box center [605, 418] width 602 height 33
paste input "Milkshake"
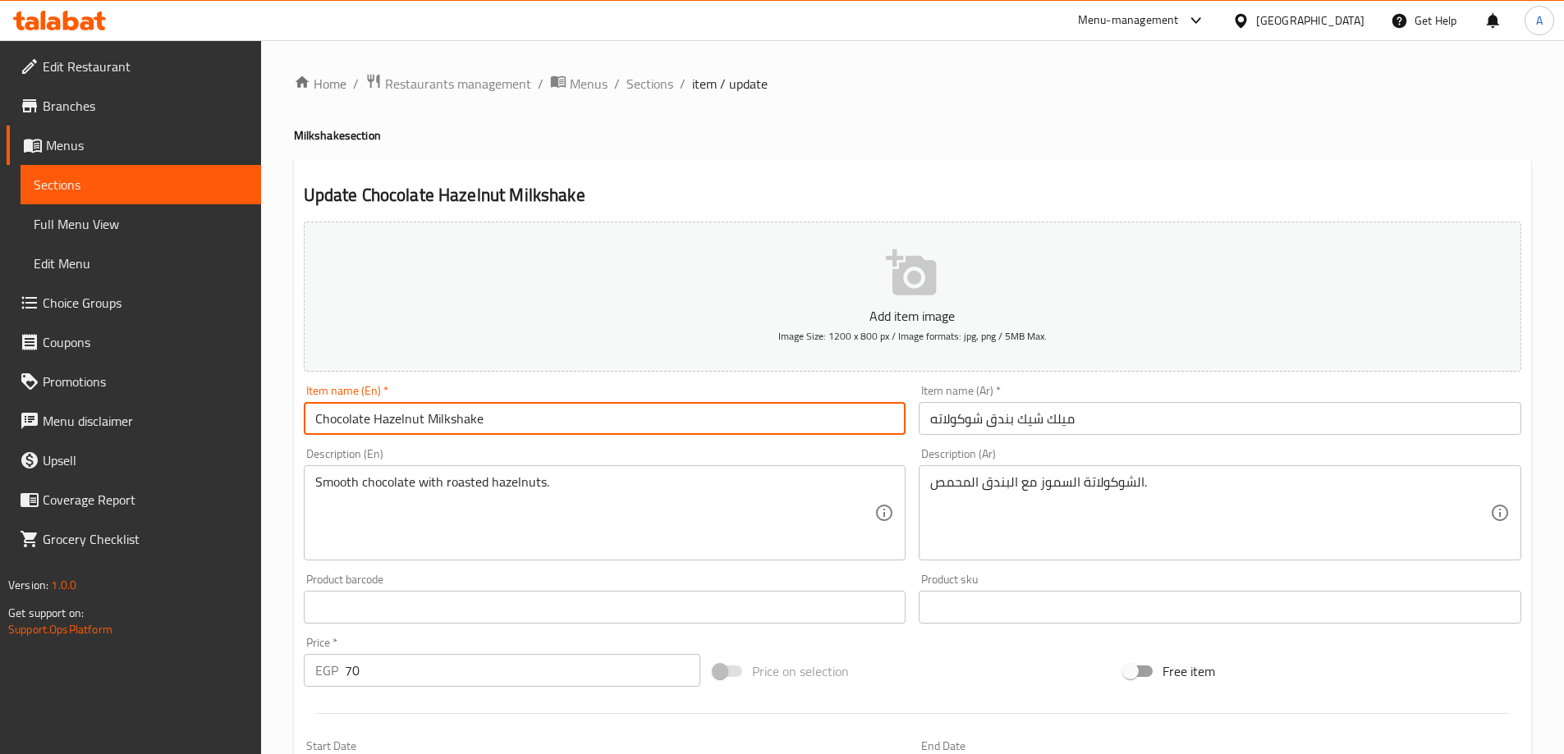
type input "Chocolate Hazelnut Milkshake"
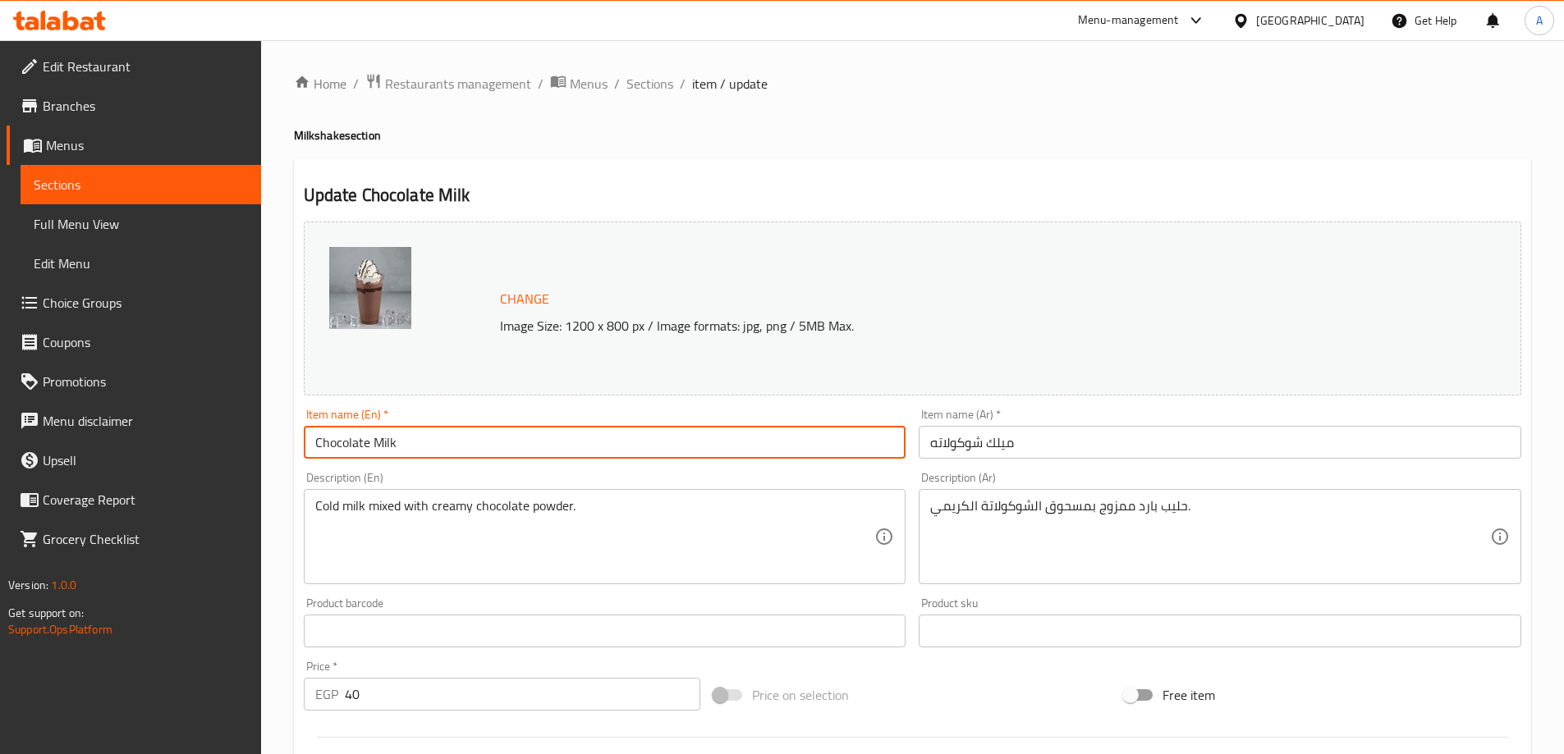
click at [388, 433] on input "Chocolate Milk" at bounding box center [605, 442] width 602 height 33
paste input "Milkshake"
type input "Chocolate Milkshake"
click at [983, 443] on input "ميلك شوكولاته" at bounding box center [1220, 442] width 602 height 33
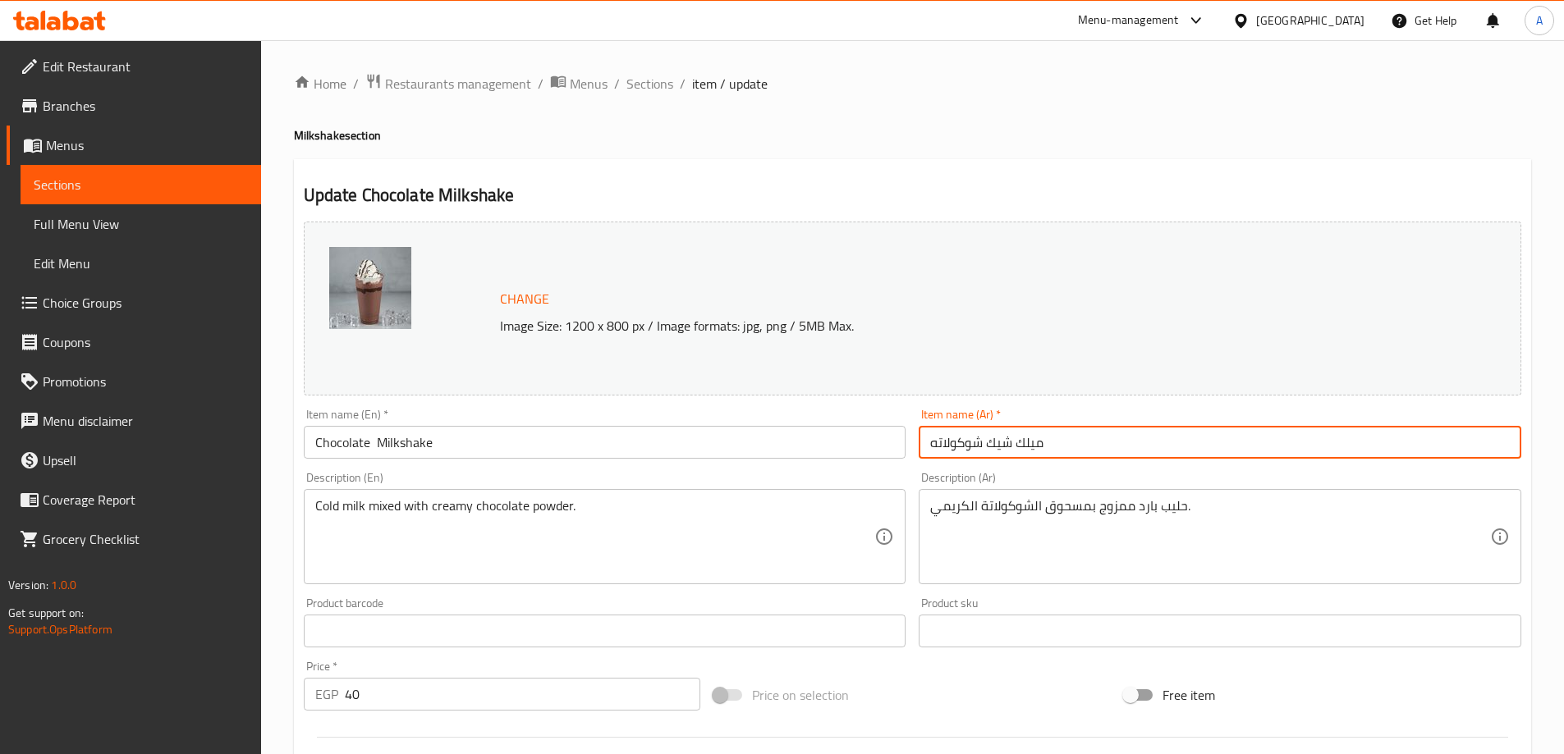
type input "ميلك شيك شوكولاته"
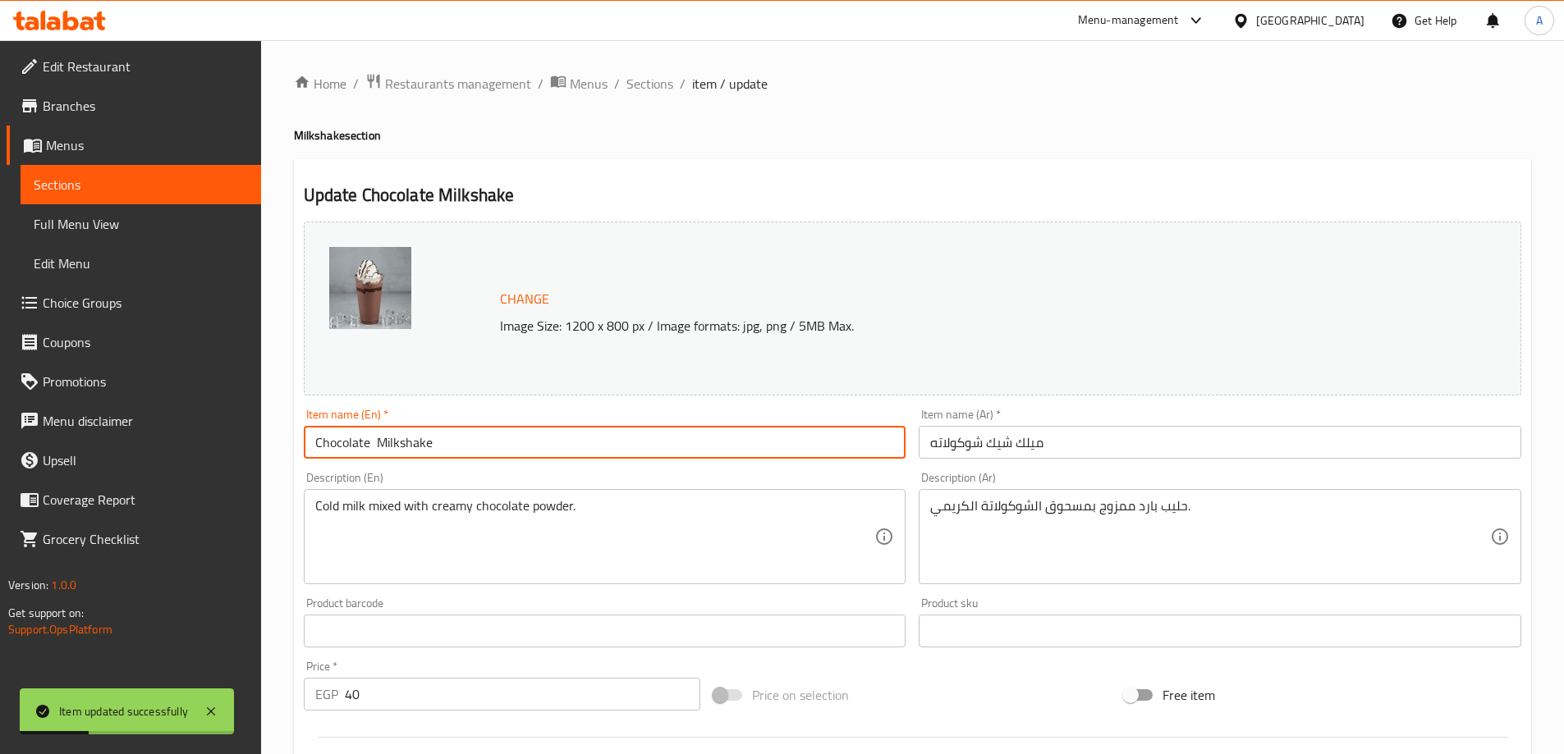
click at [376, 445] on input "Chocolate Milkshake" at bounding box center [605, 442] width 602 height 33
type input "Chocolate Milkshake"
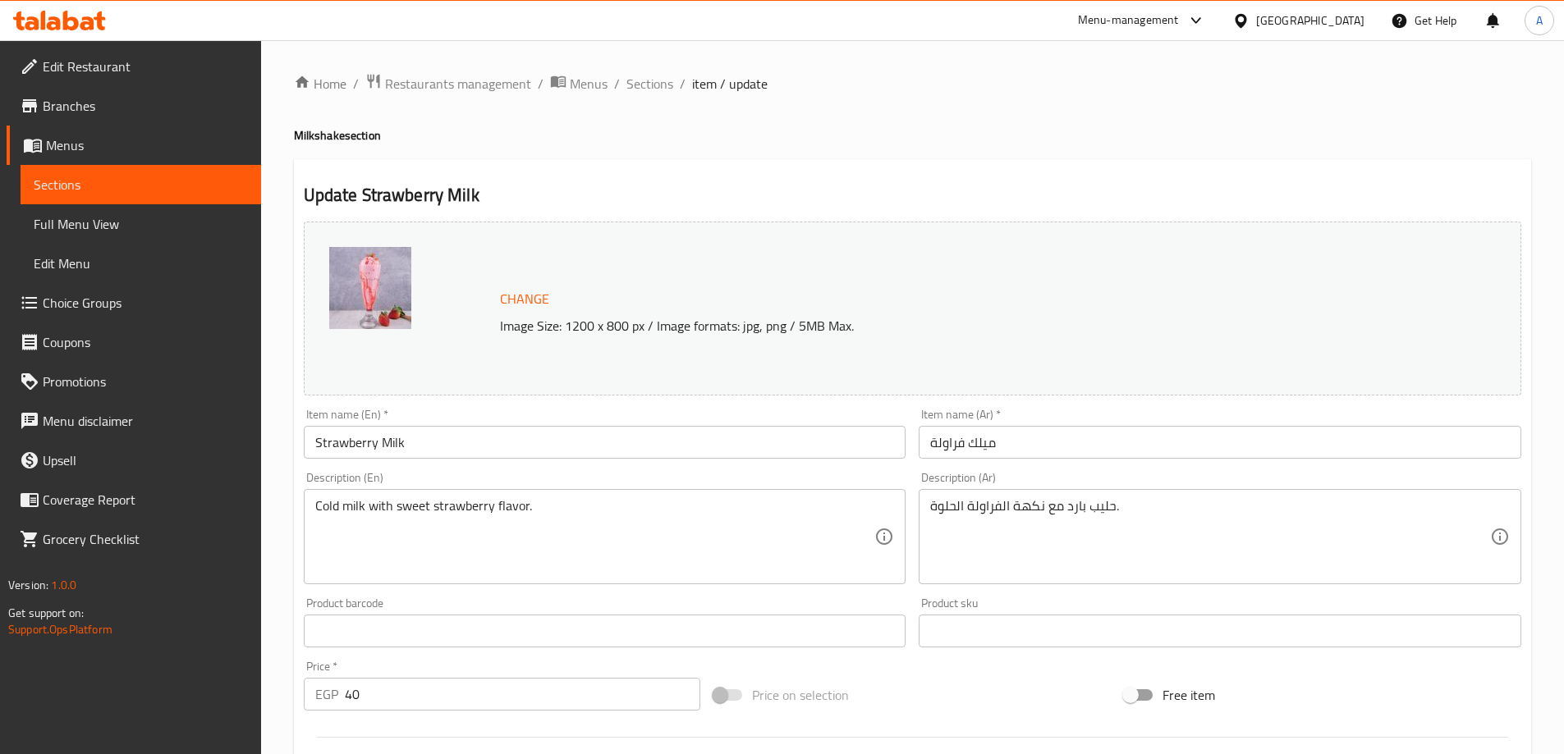
click at [383, 436] on input "Strawberry Milk" at bounding box center [605, 442] width 602 height 33
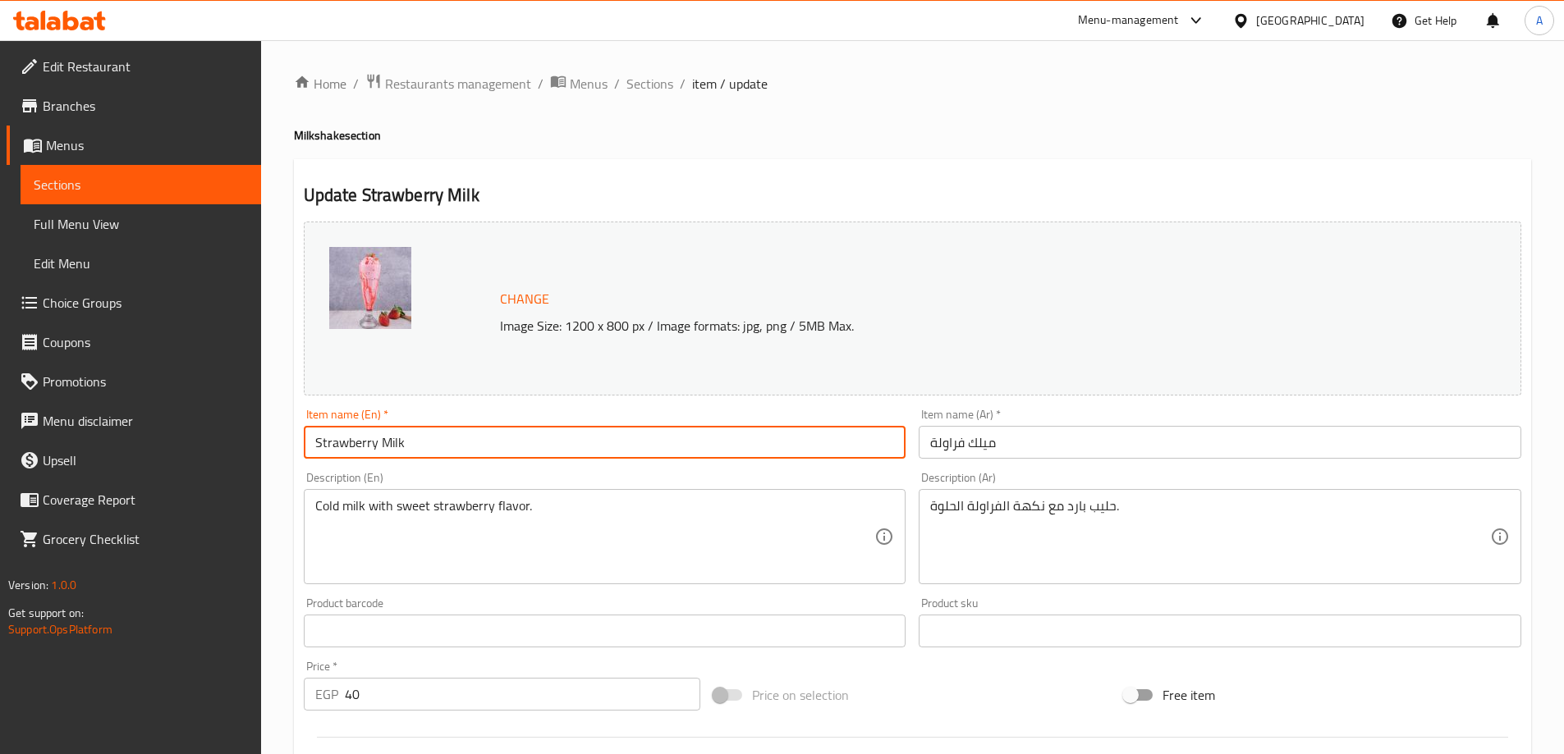
drag, startPoint x: 383, startPoint y: 436, endPoint x: 419, endPoint y: 447, distance: 37.9
click at [383, 436] on input "Strawberry Milk" at bounding box center [605, 442] width 602 height 33
paste input "Milkshake"
click at [387, 438] on input "Strawberry Milkshake" at bounding box center [605, 442] width 602 height 33
type input "Strawberry Milkshake"
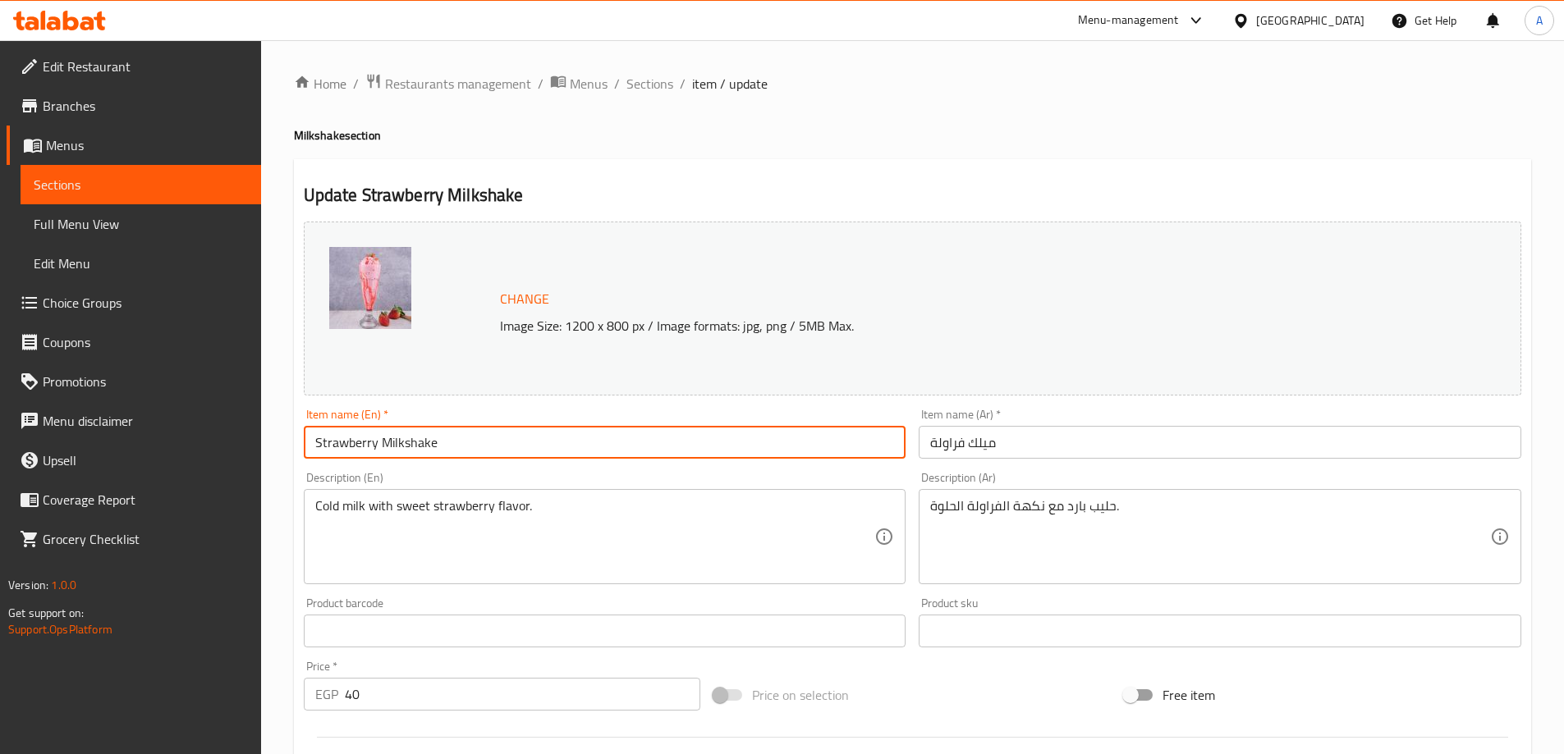
click at [963, 441] on input "ميلك فراولة" at bounding box center [1220, 442] width 602 height 33
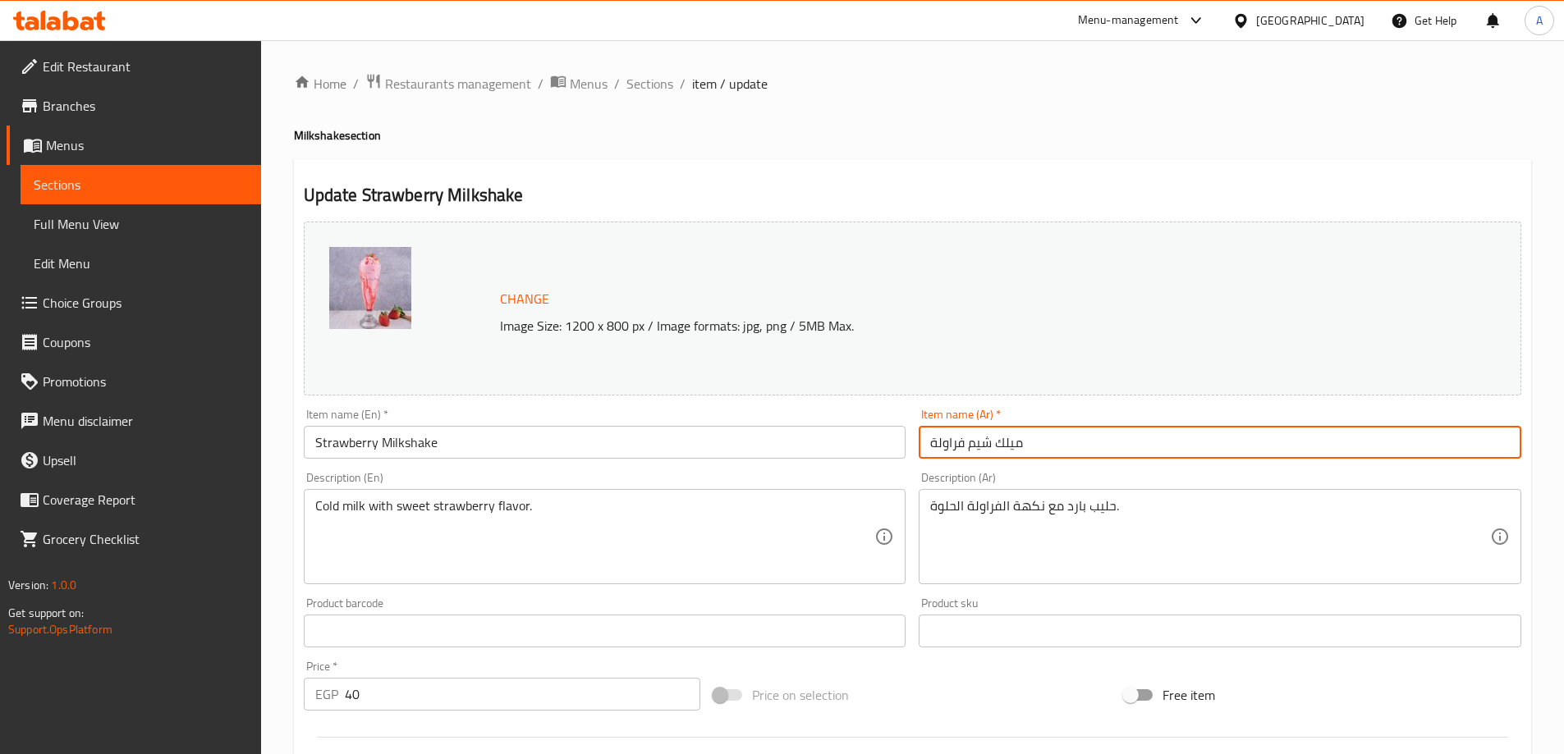
type input "ميلك شيك فراولة"
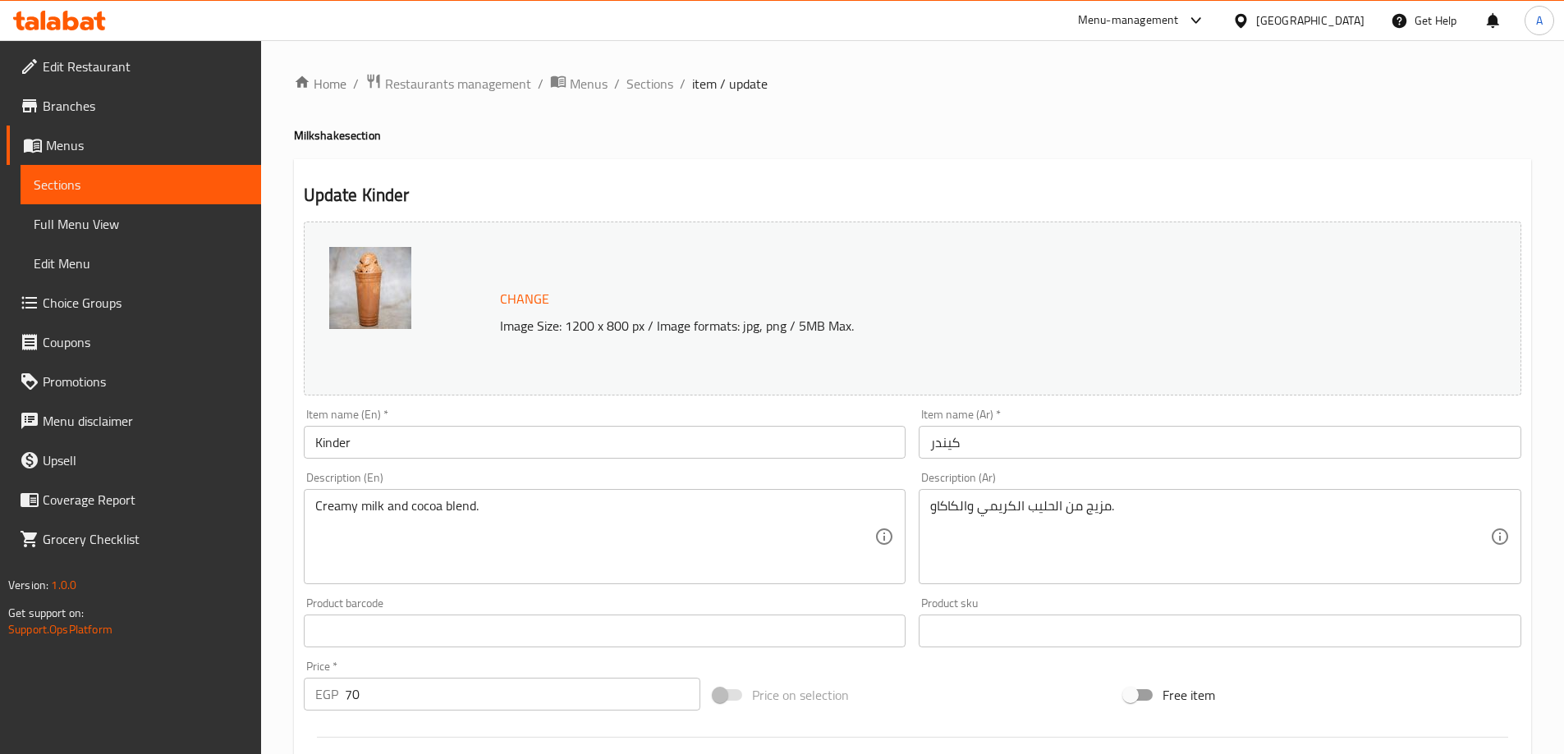
click at [1024, 438] on input "كيندر" at bounding box center [1220, 442] width 602 height 33
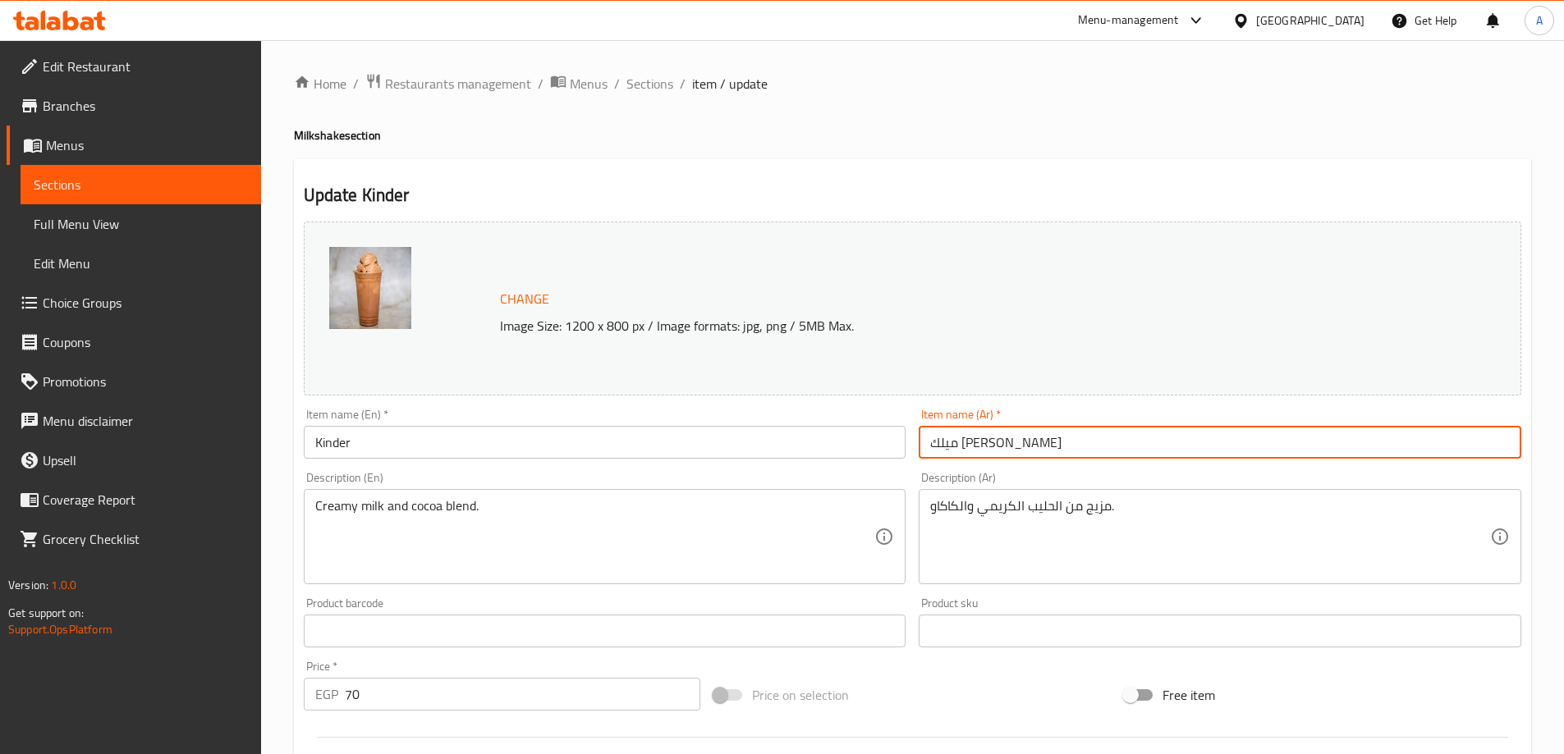
type input "ميلك [PERSON_NAME]"
click at [739, 452] on input "Kinder" at bounding box center [605, 442] width 602 height 33
paste input "Milkshake"
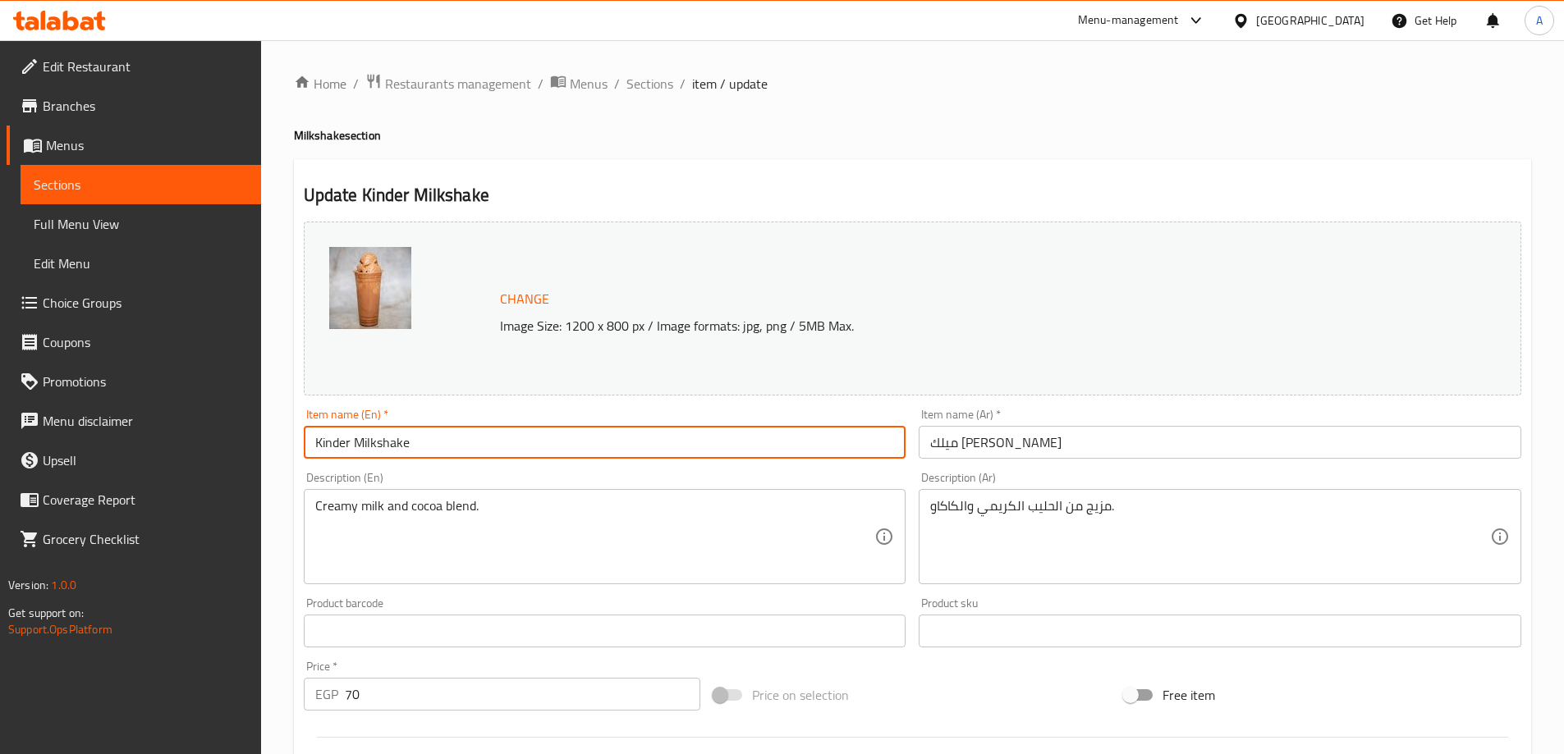
type input "Kinder Milkshake"
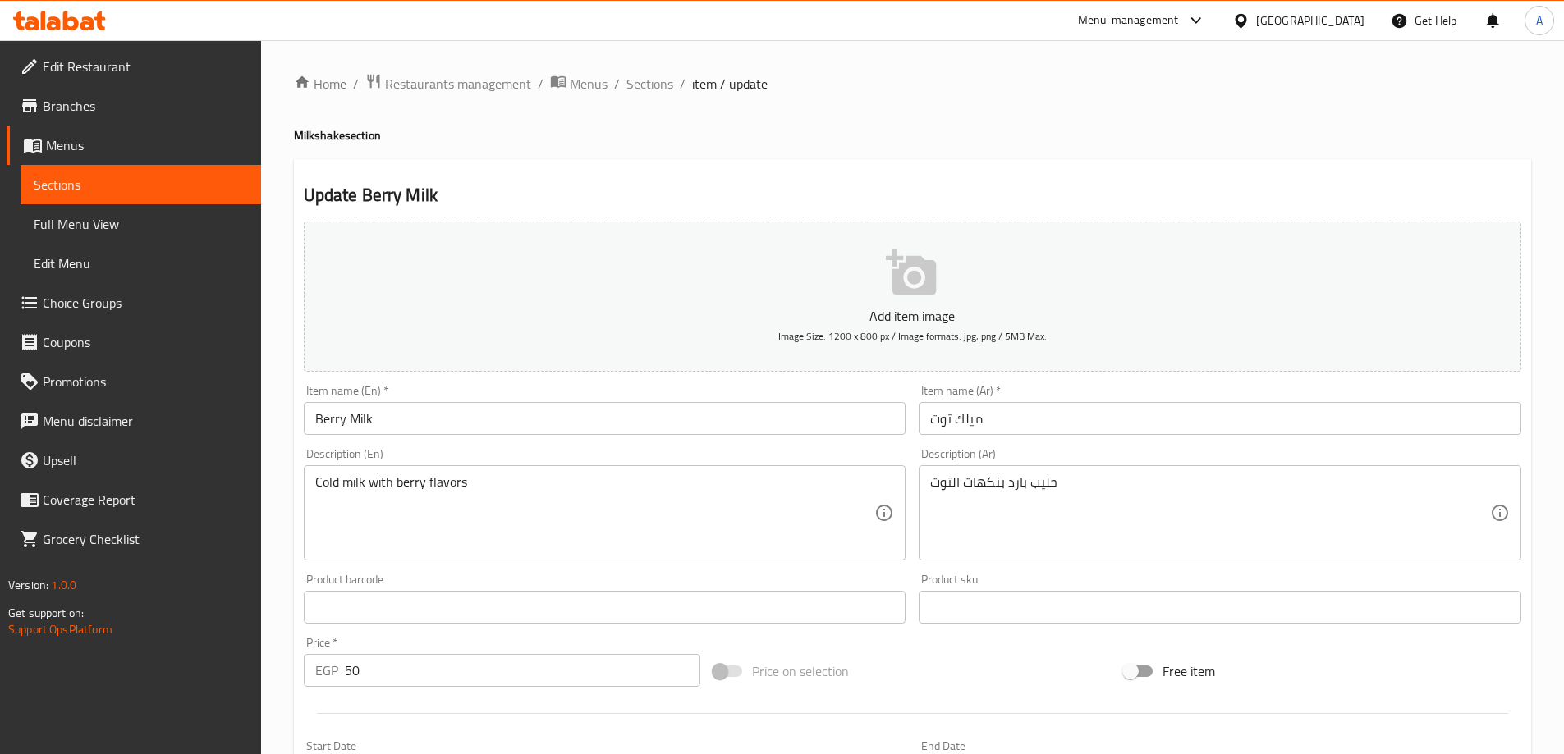
click at [949, 420] on input "ميلك توت" at bounding box center [1220, 418] width 602 height 33
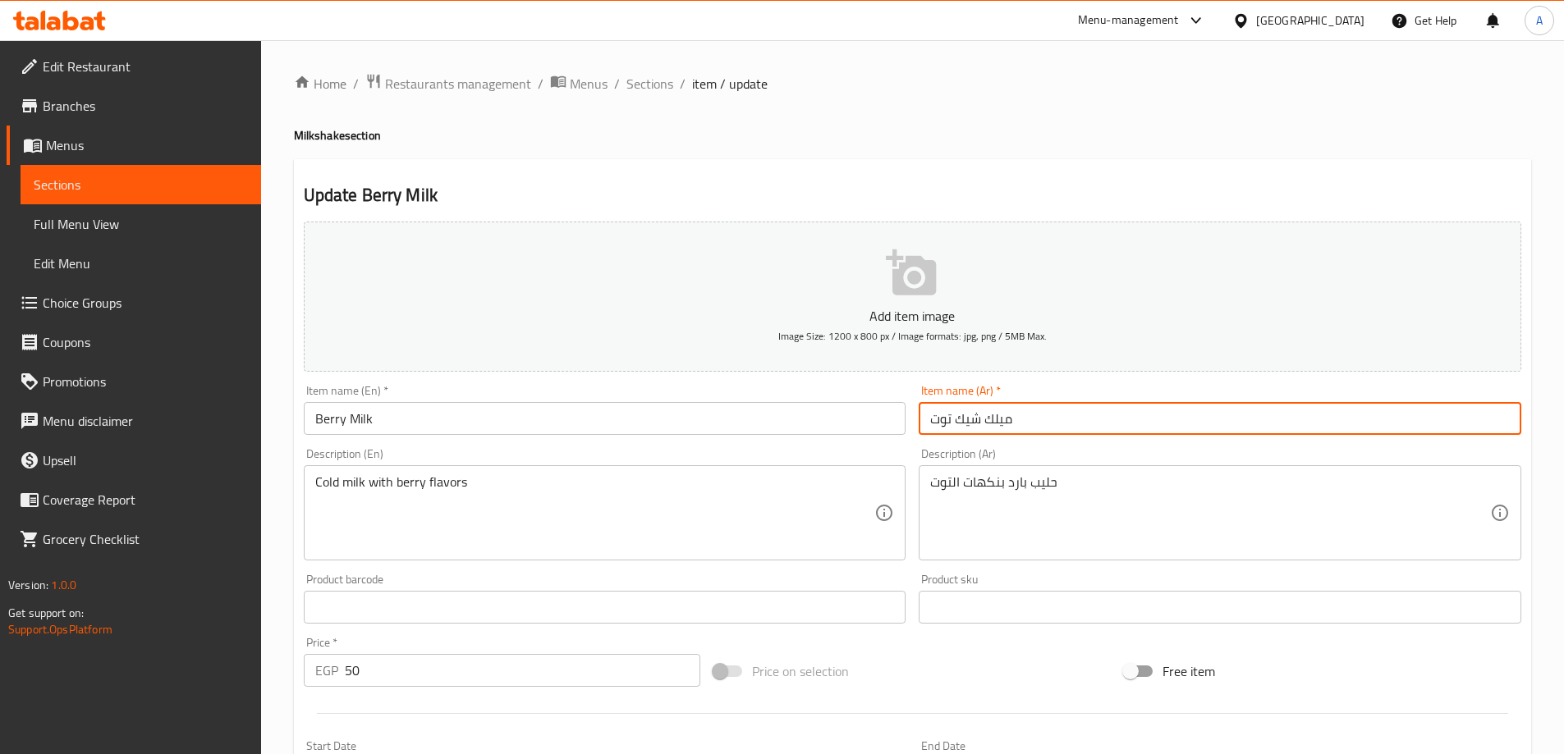
type input "ميلك شيك توت"
click at [355, 419] on input "Berry Milk" at bounding box center [605, 418] width 602 height 33
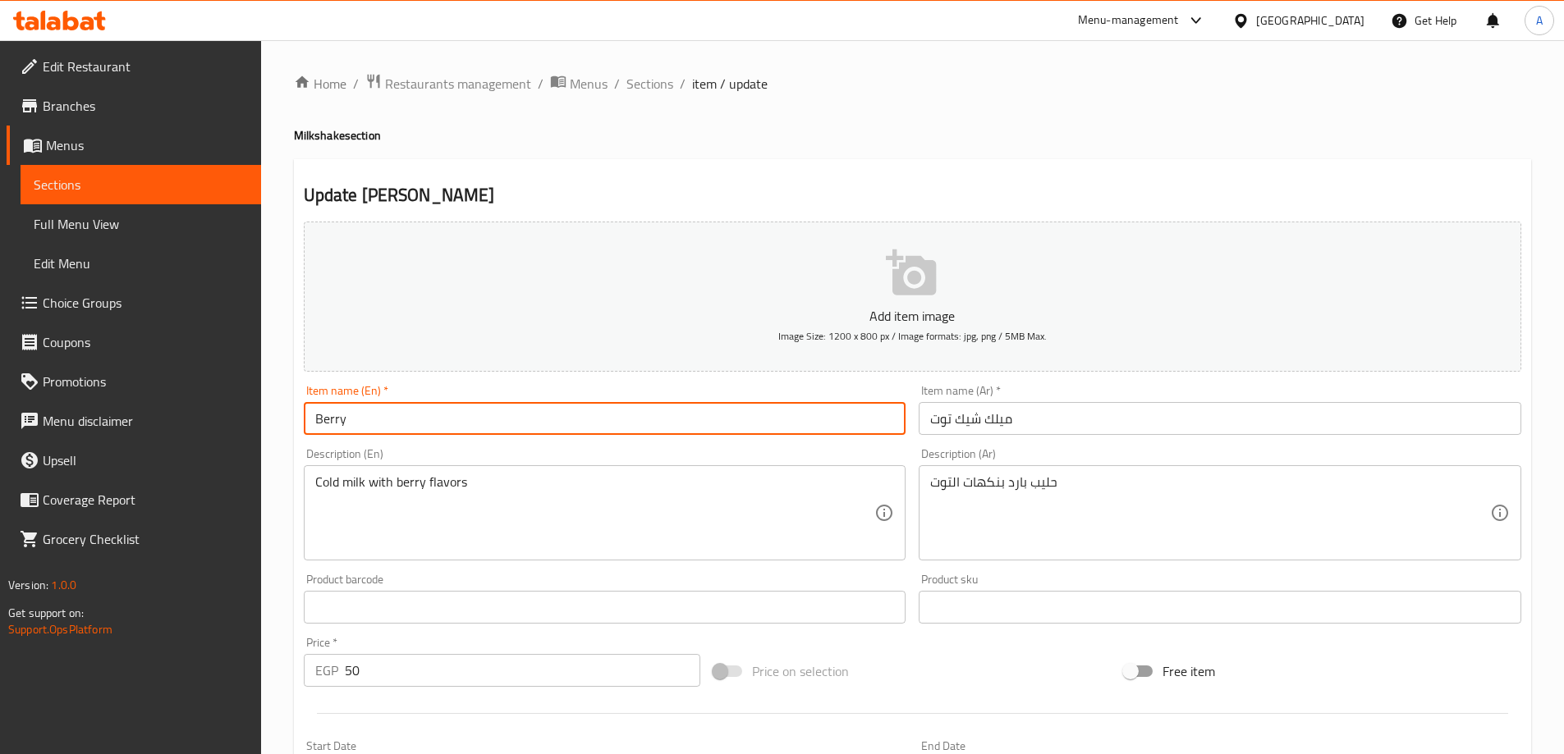
paste input "Milkshake"
type input "Berry Milkshake"
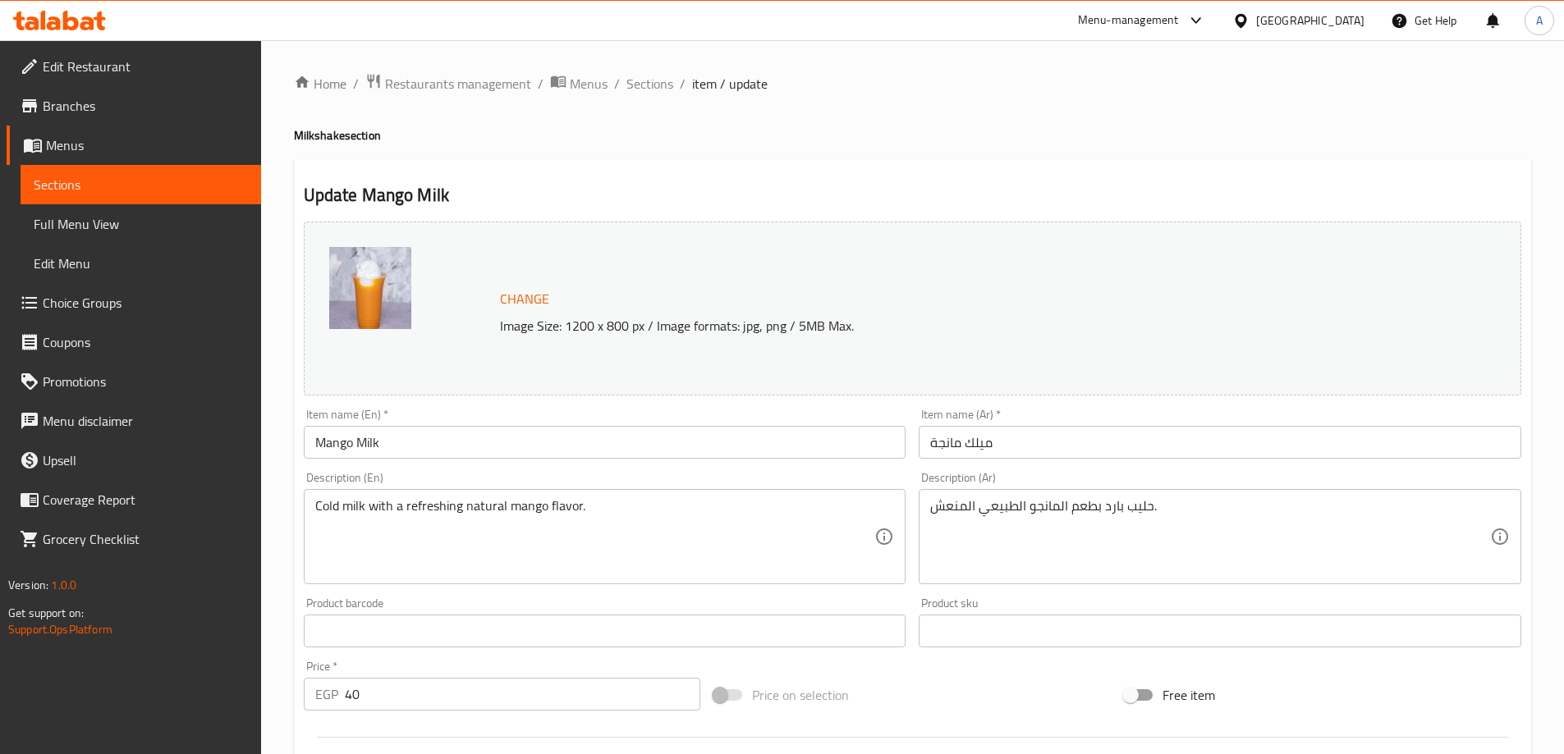
click at [958, 442] on input "ميلك مانجة" at bounding box center [1220, 442] width 602 height 33
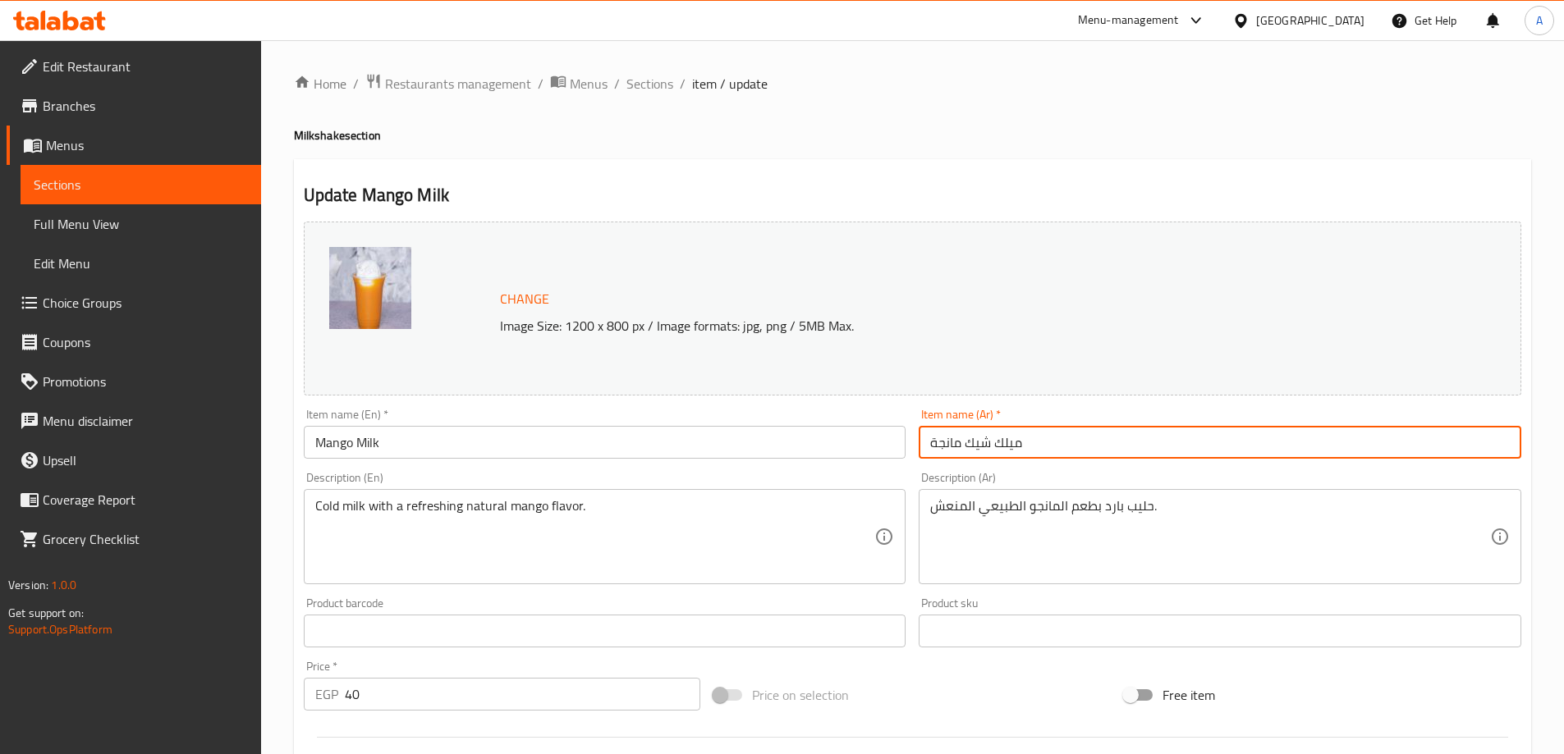
type input "ميلك شيك مانجة"
click at [370, 441] on input "Mango Milk" at bounding box center [605, 442] width 602 height 33
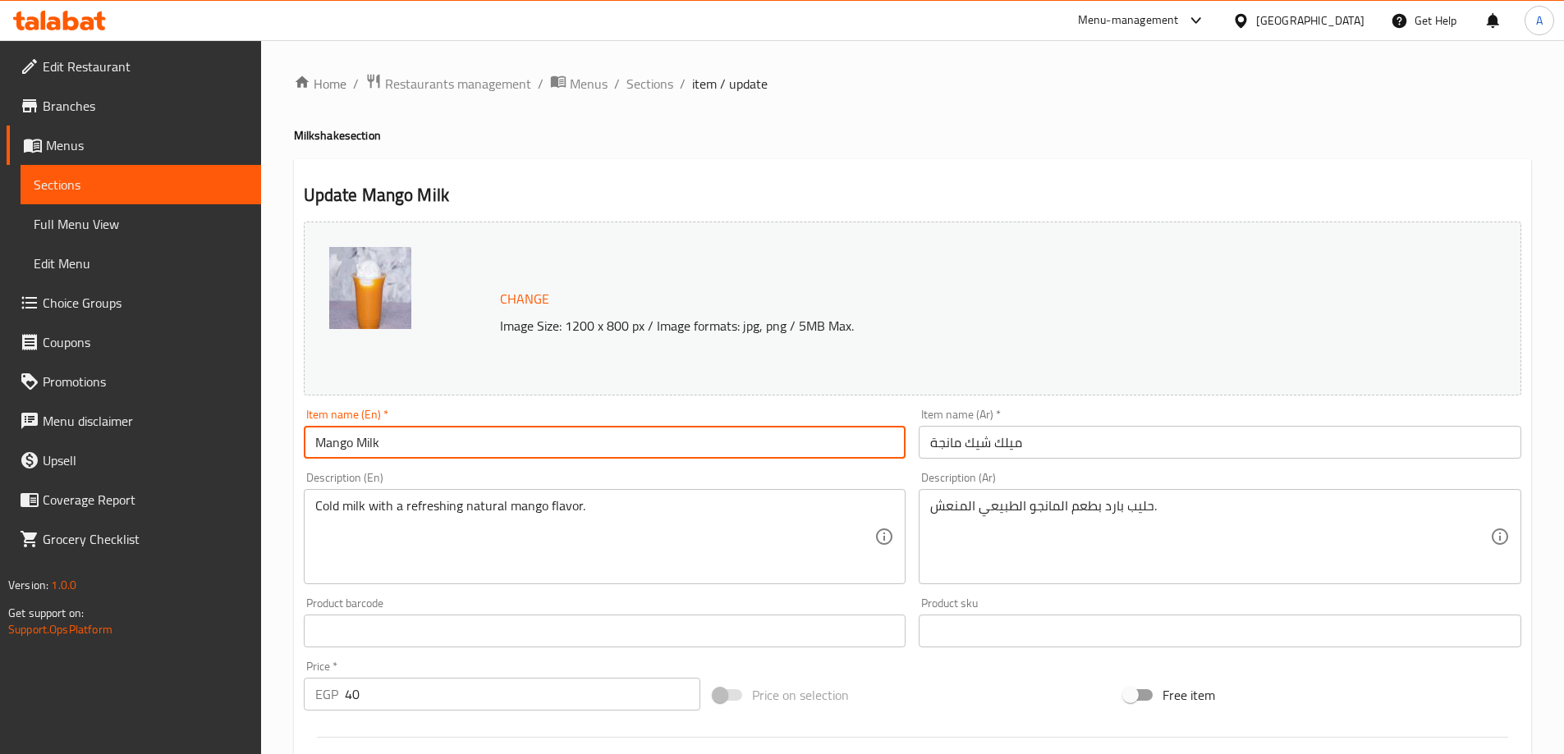
click at [370, 441] on input "Mango Milk" at bounding box center [605, 442] width 602 height 33
paste input "Milkshake"
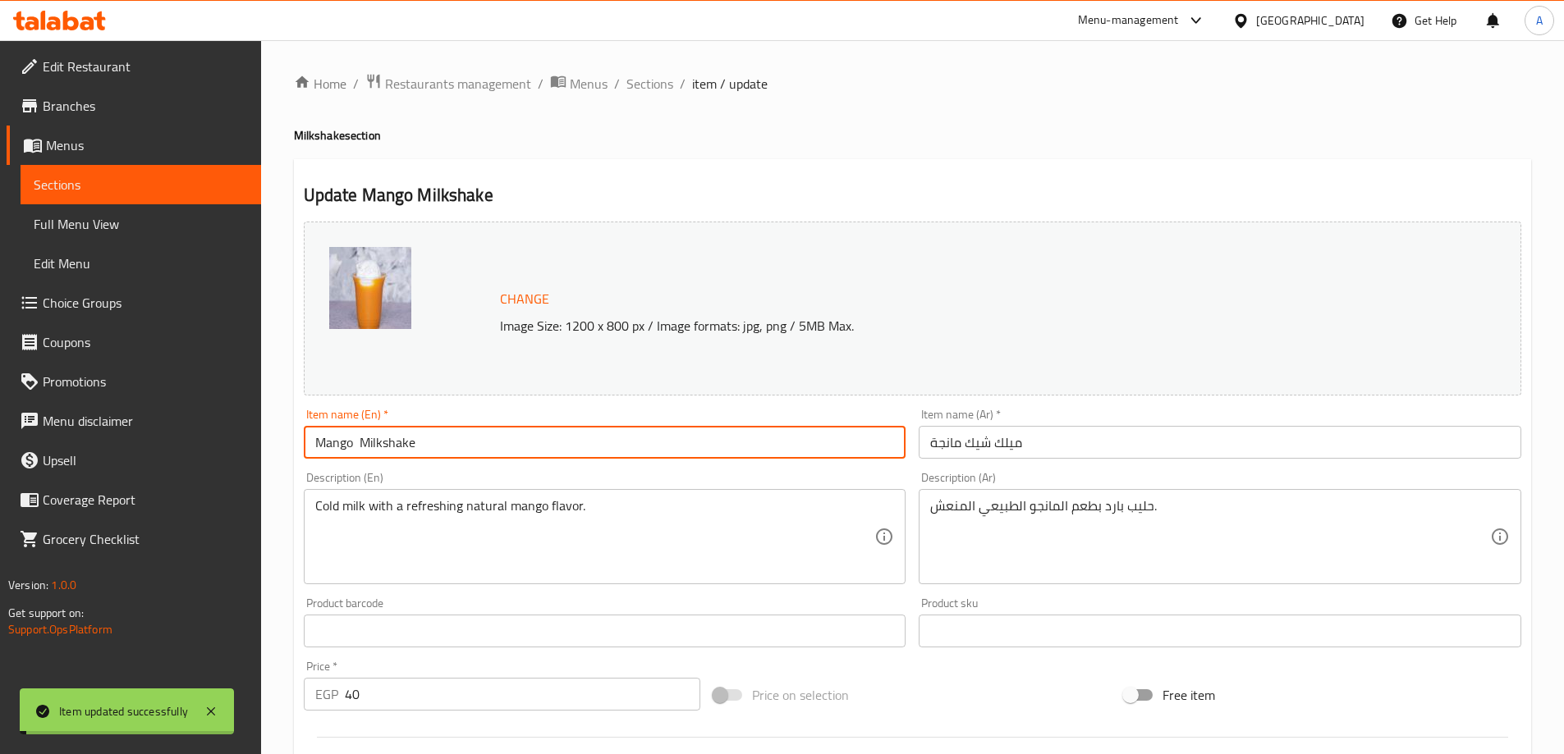
drag, startPoint x: 346, startPoint y: 442, endPoint x: 360, endPoint y: 442, distance: 13.1
click at [347, 442] on input "Mango Milkshake" at bounding box center [605, 442] width 602 height 33
click at [361, 442] on input "Mango Milkshake" at bounding box center [605, 442] width 602 height 33
type input "Mango Milkshake"
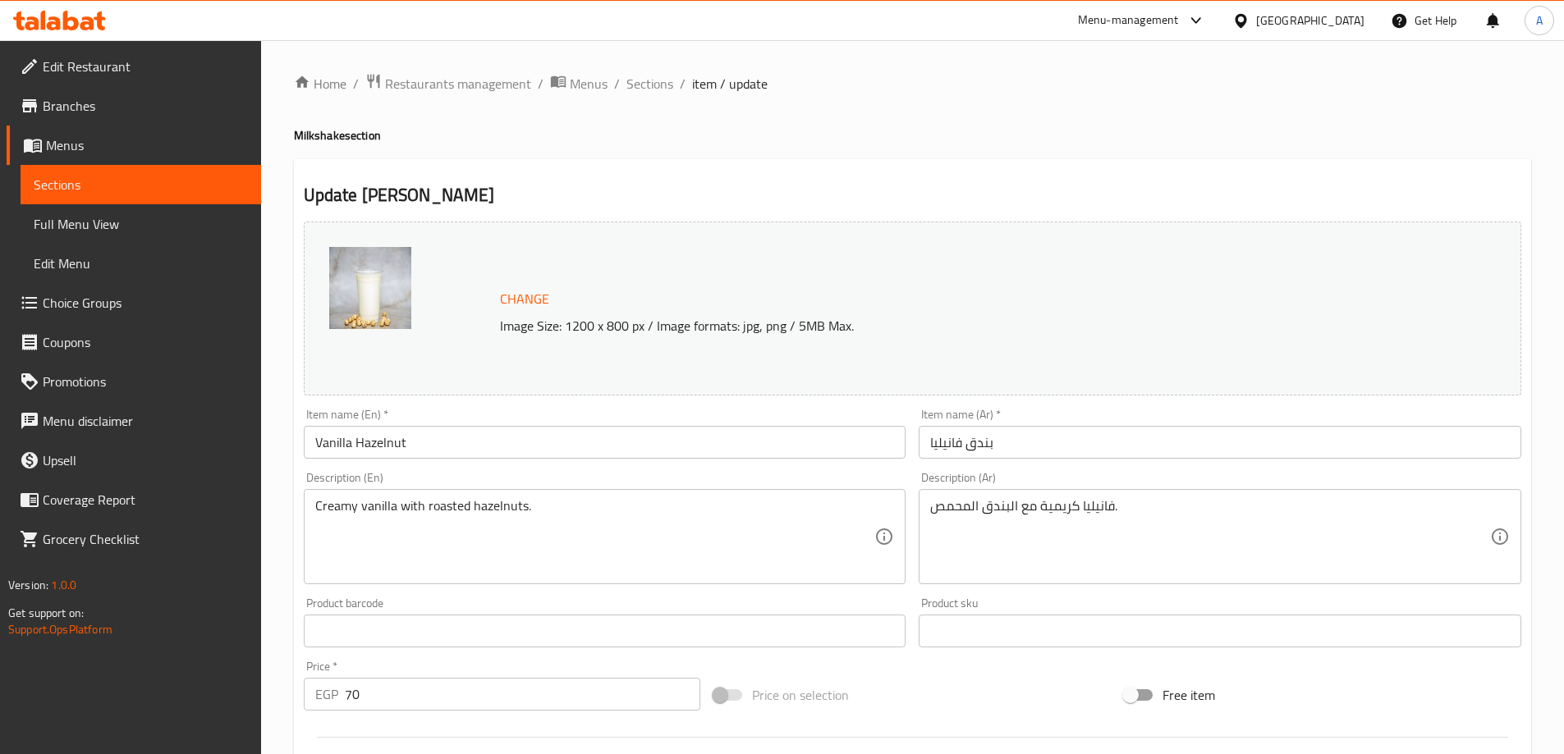
click at [471, 440] on input "Vanilla Hazelnut" at bounding box center [605, 442] width 602 height 33
paste input "Milkshake"
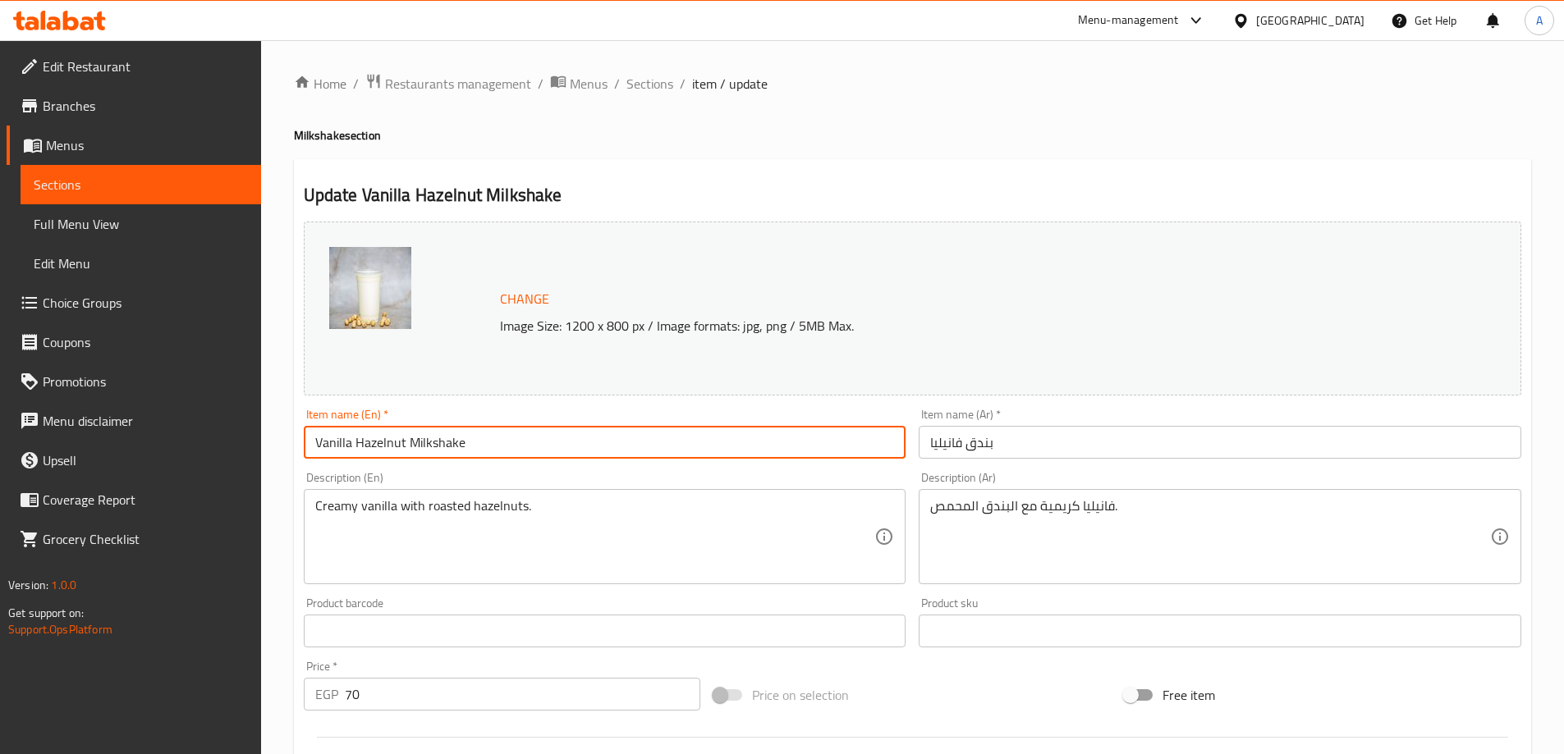
type input "Vanilla Hazelnut Milkshake"
click at [1056, 435] on input "بندق فانيليا" at bounding box center [1220, 442] width 602 height 33
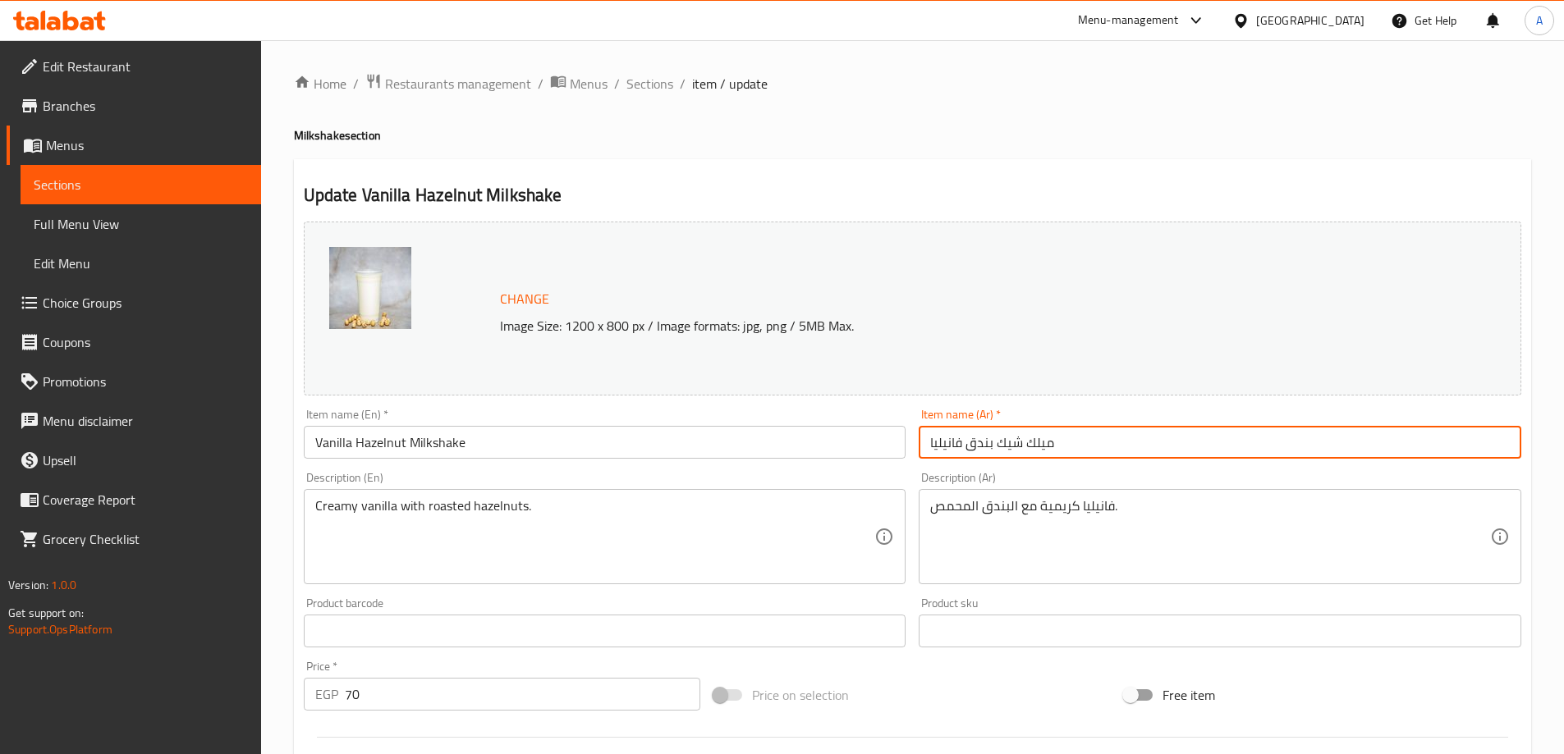
type input "ميلك شيك بندق فانيليا"
